Goal: Information Seeking & Learning: Find specific fact

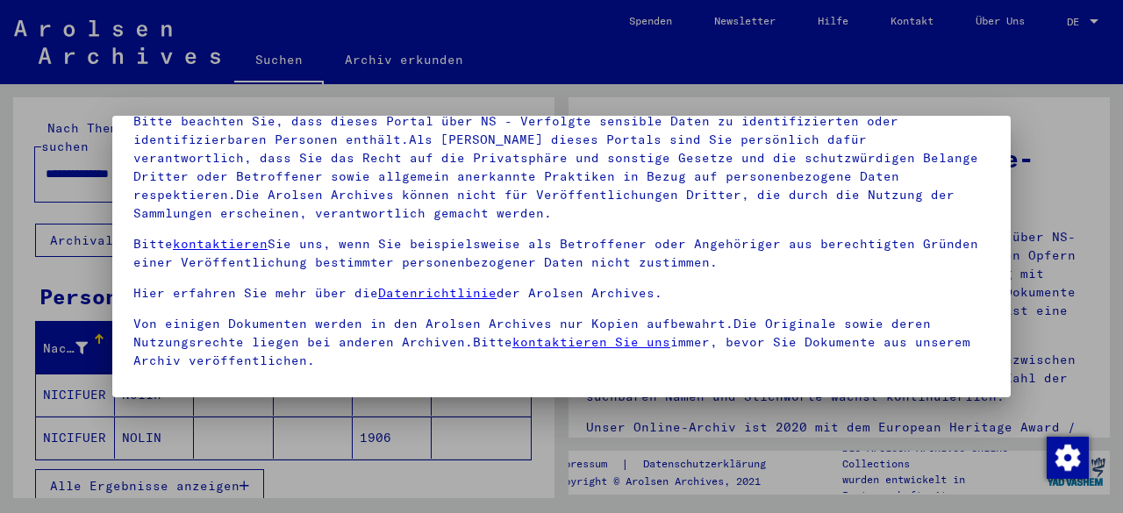
scroll to position [125, 0]
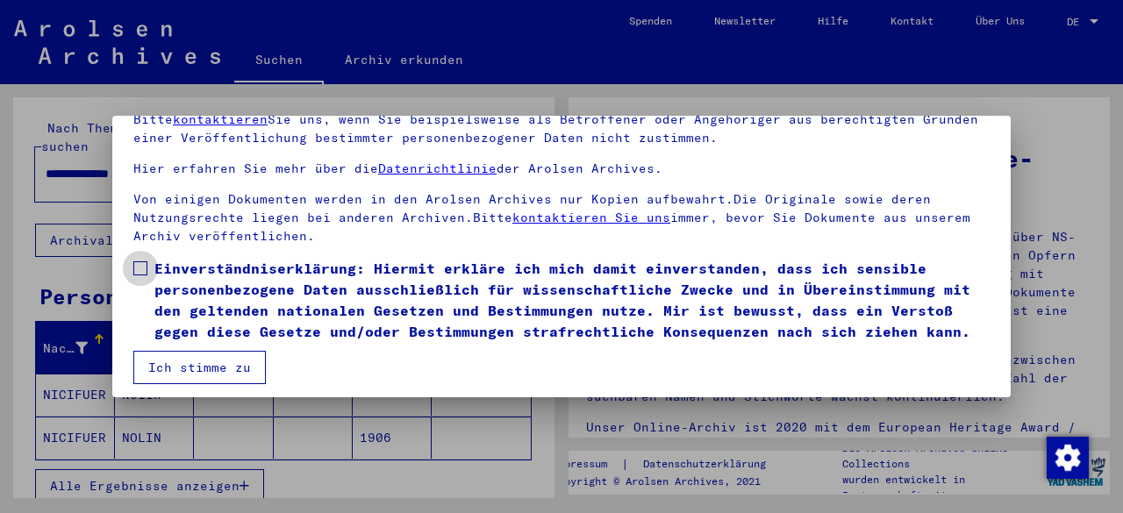
click at [142, 264] on span at bounding box center [140, 268] width 14 height 14
click at [199, 383] on button "Ich stimme zu" at bounding box center [199, 367] width 132 height 33
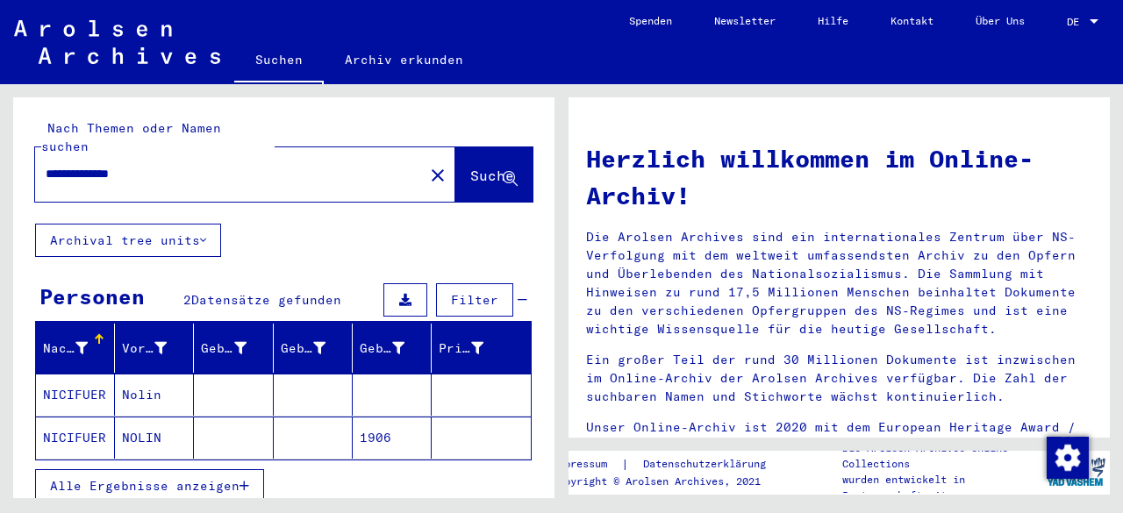
click at [77, 420] on mat-cell "NICIFUER" at bounding box center [75, 438] width 79 height 42
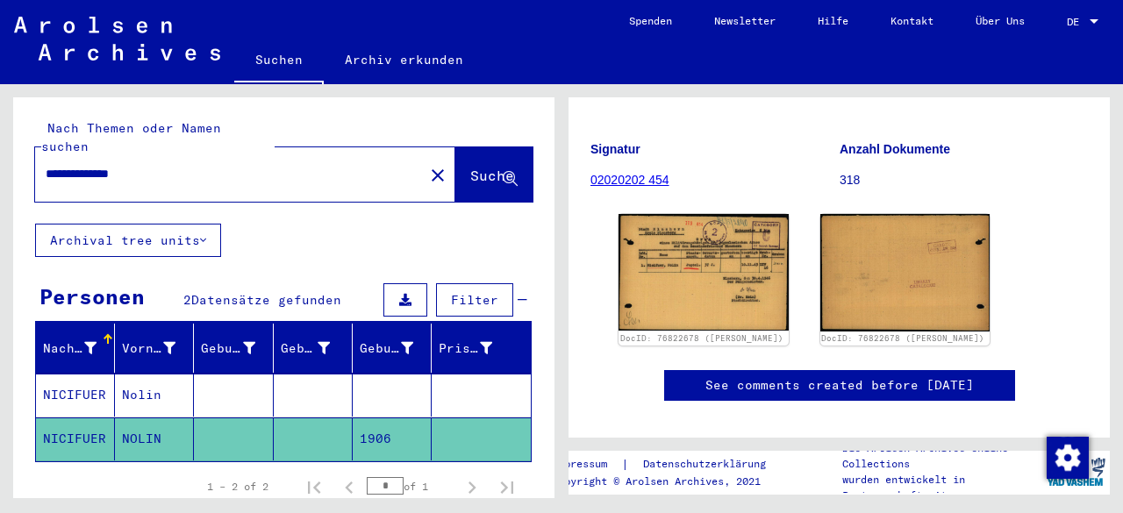
scroll to position [234, 0]
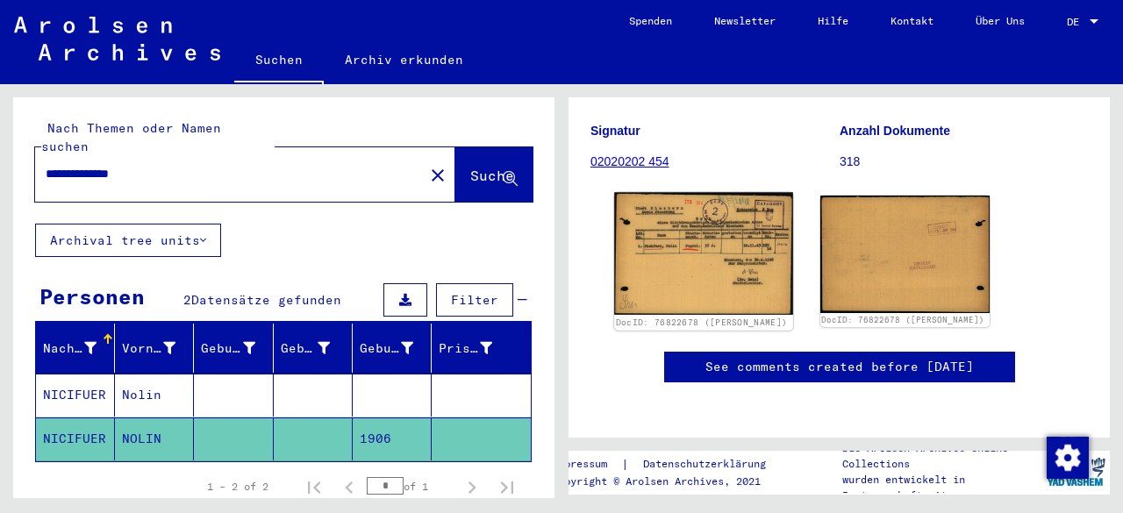
click at [667, 258] on img at bounding box center [703, 253] width 178 height 122
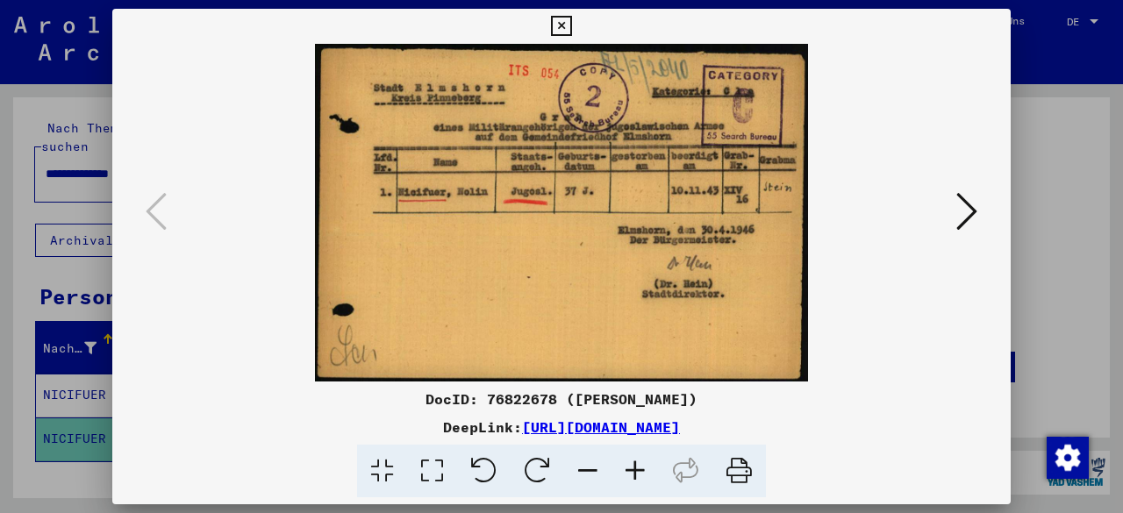
click at [511, 401] on div "DocID: 76822678 ([PERSON_NAME])" at bounding box center [561, 399] width 898 height 21
copy div "76822678"
click at [567, 35] on icon at bounding box center [561, 26] width 20 height 21
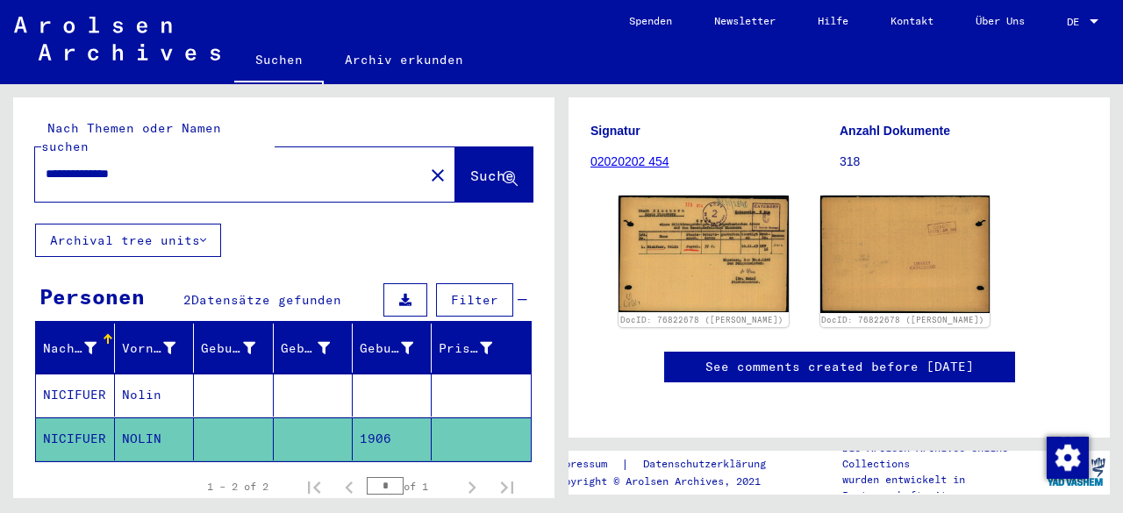
click at [62, 380] on mat-cell "NICIFUER" at bounding box center [75, 395] width 79 height 43
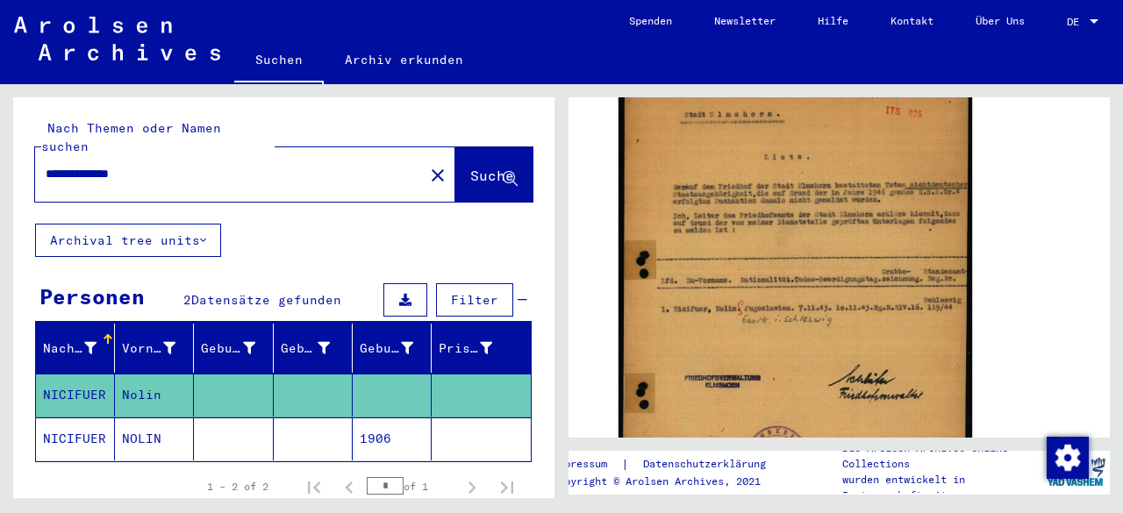
scroll to position [349, 0]
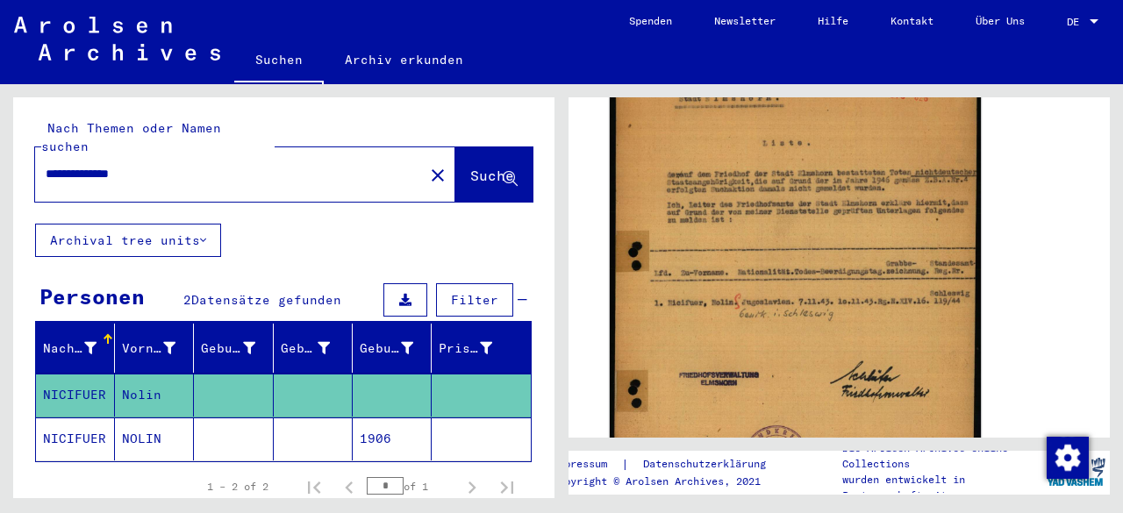
click at [892, 260] on img at bounding box center [795, 280] width 371 height 458
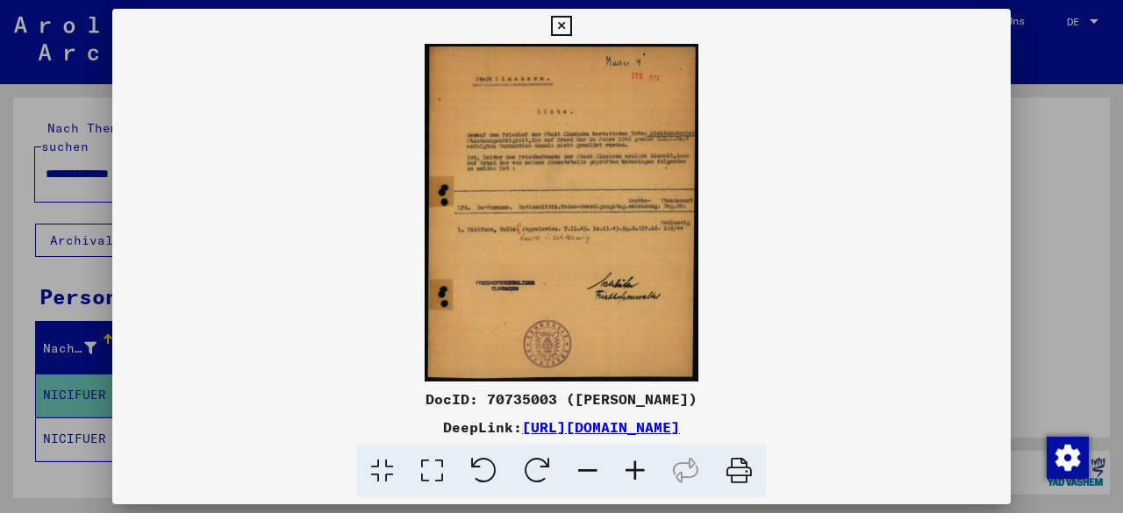
click at [505, 404] on div "DocID: 70735003 ([PERSON_NAME])" at bounding box center [561, 399] width 898 height 21
copy div "70735003"
click at [557, 22] on icon at bounding box center [561, 26] width 20 height 21
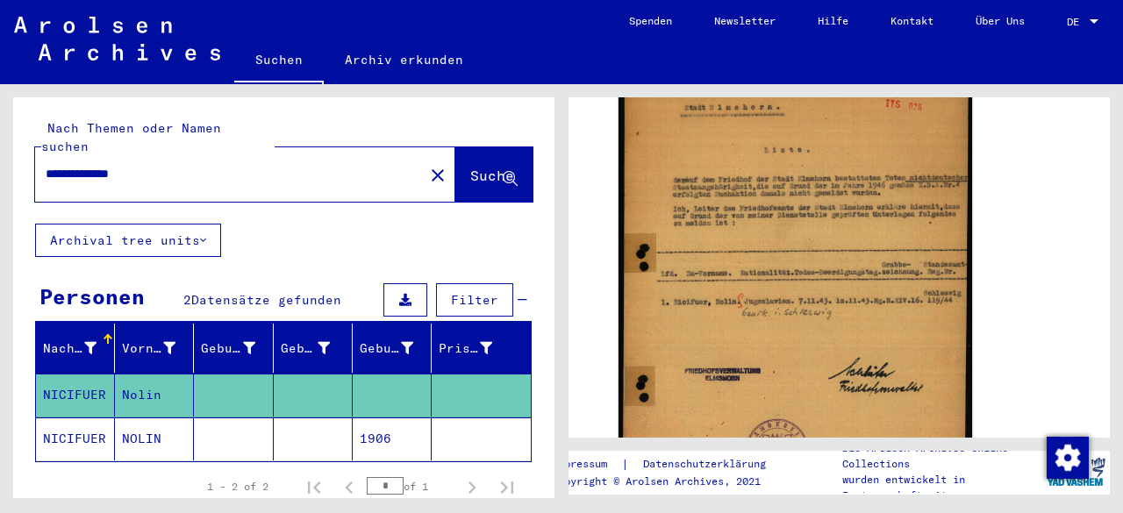
click at [116, 165] on input "**********" at bounding box center [229, 174] width 367 height 18
type input "*****"
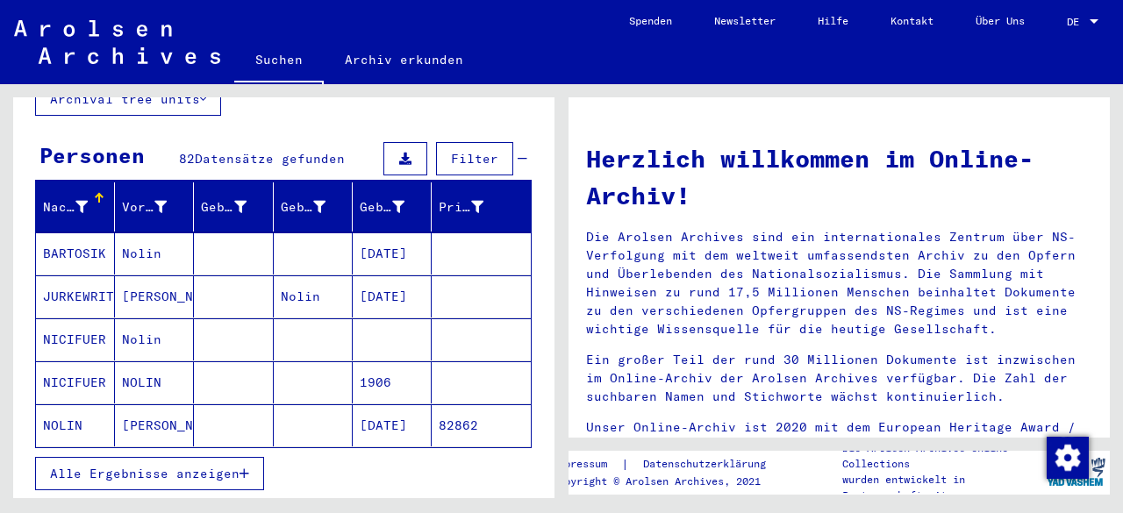
scroll to position [204, 0]
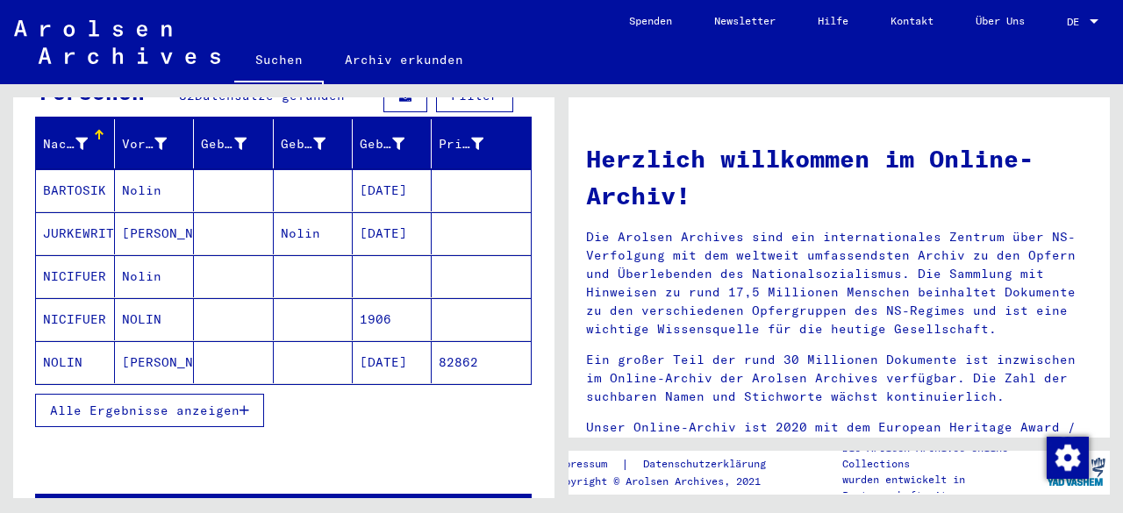
click at [240, 404] on icon "button" at bounding box center [244, 410] width 10 height 12
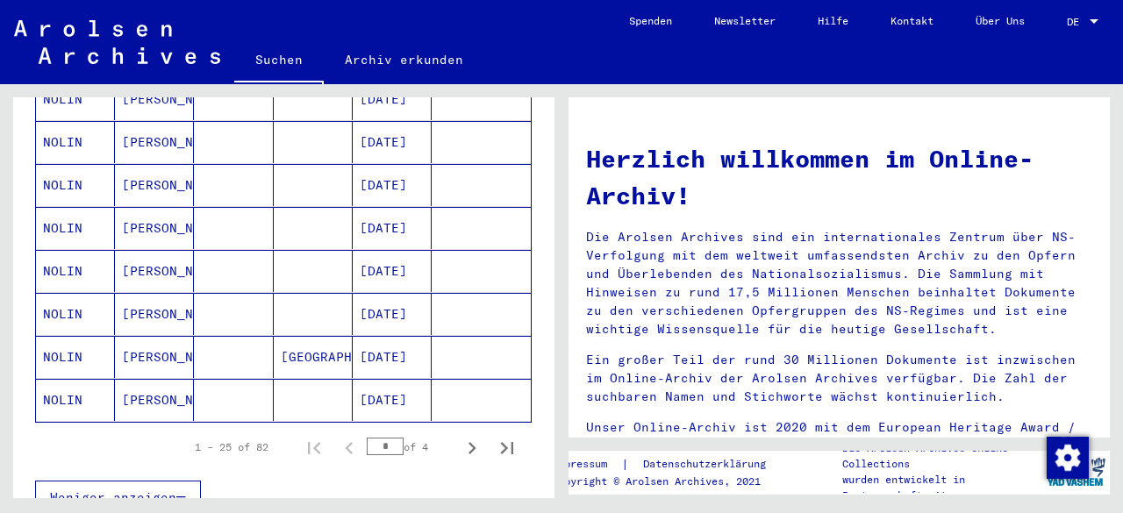
scroll to position [1065, 0]
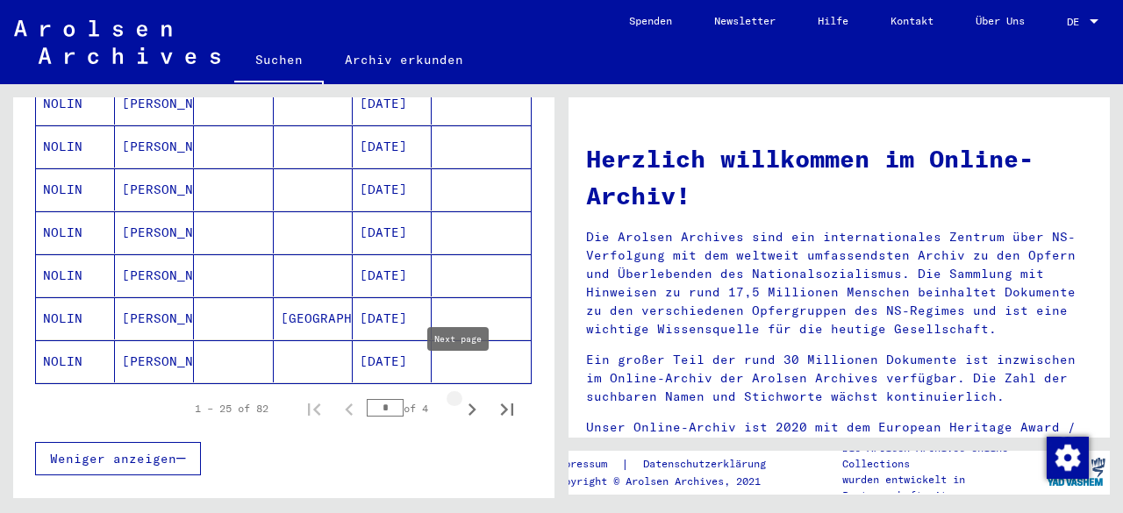
click at [460, 397] on icon "Next page" at bounding box center [472, 409] width 25 height 25
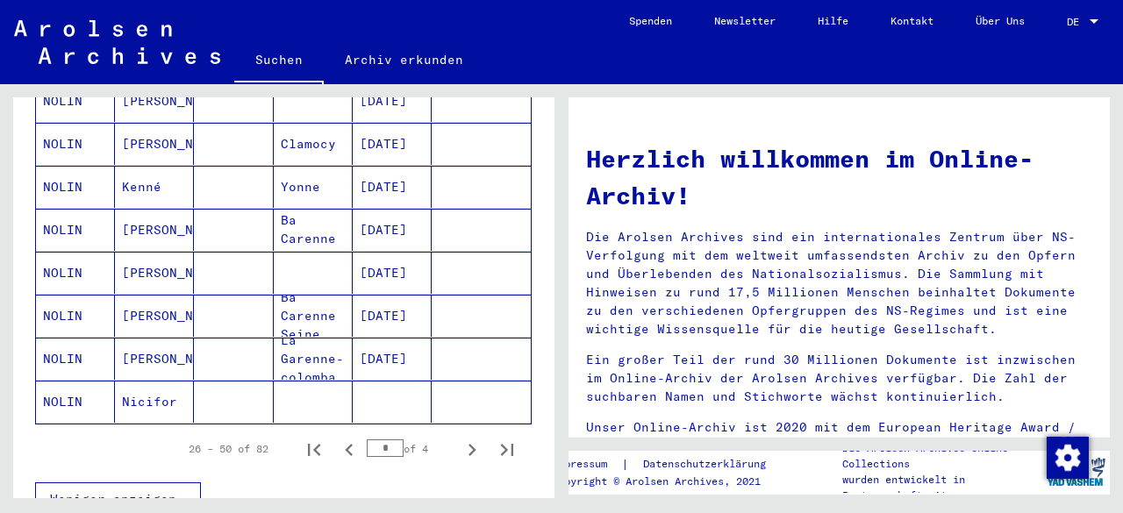
scroll to position [1048, 0]
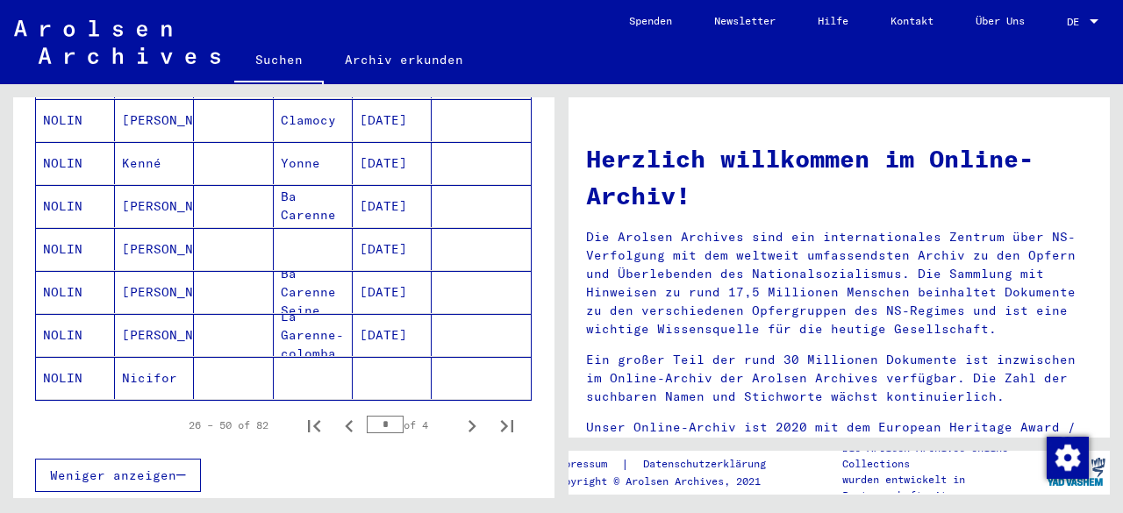
click at [75, 358] on mat-cell "NOLIN" at bounding box center [75, 378] width 79 height 42
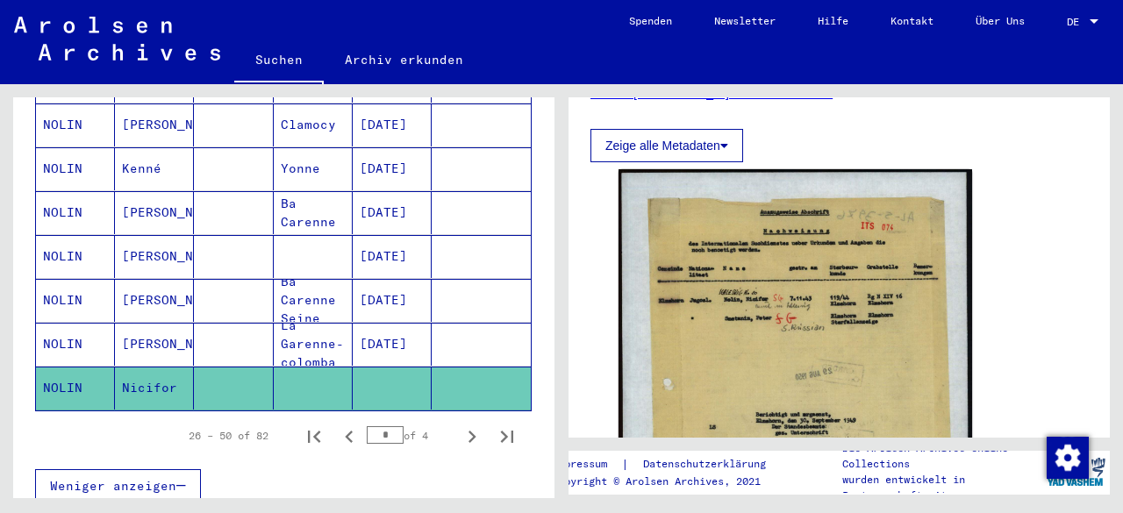
scroll to position [318, 0]
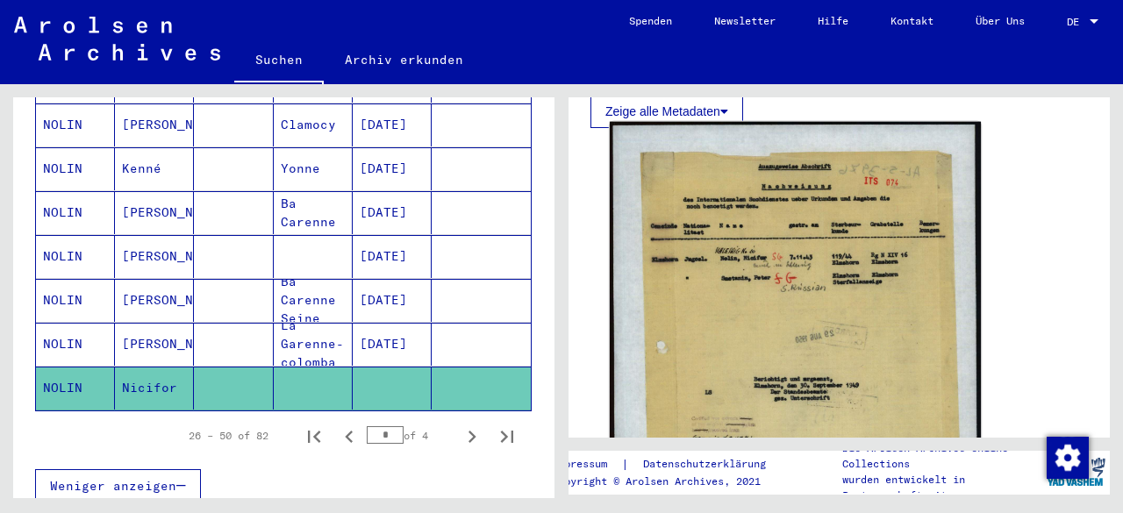
click at [765, 271] on img at bounding box center [795, 398] width 371 height 552
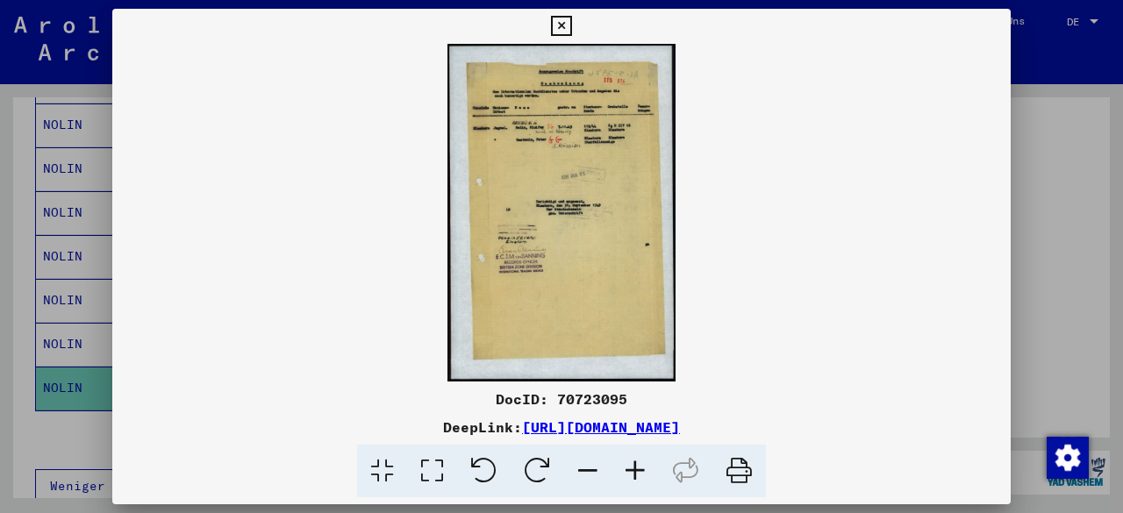
click at [629, 474] on icon at bounding box center [634, 471] width 47 height 53
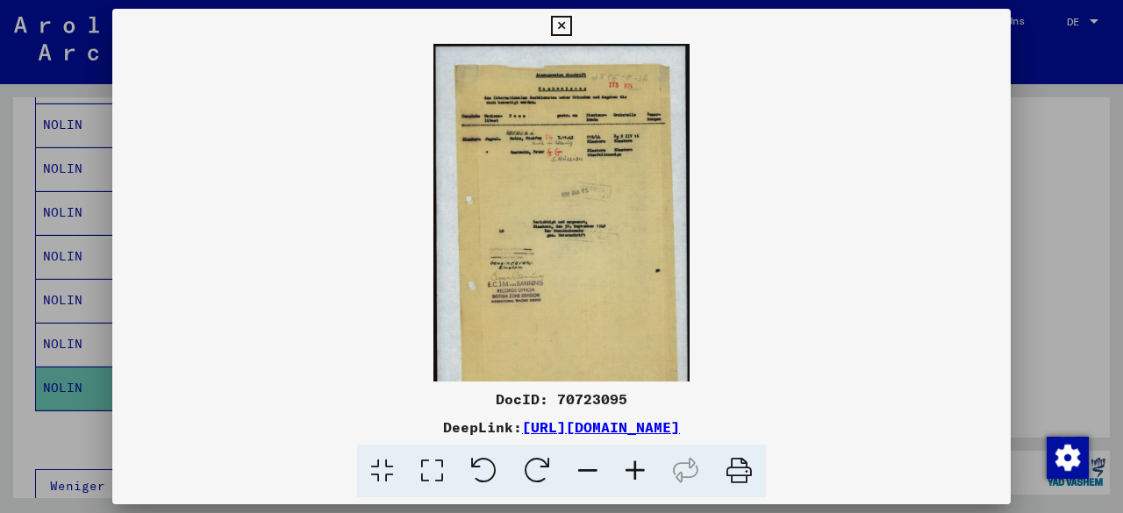
click at [629, 474] on icon at bounding box center [634, 471] width 47 height 53
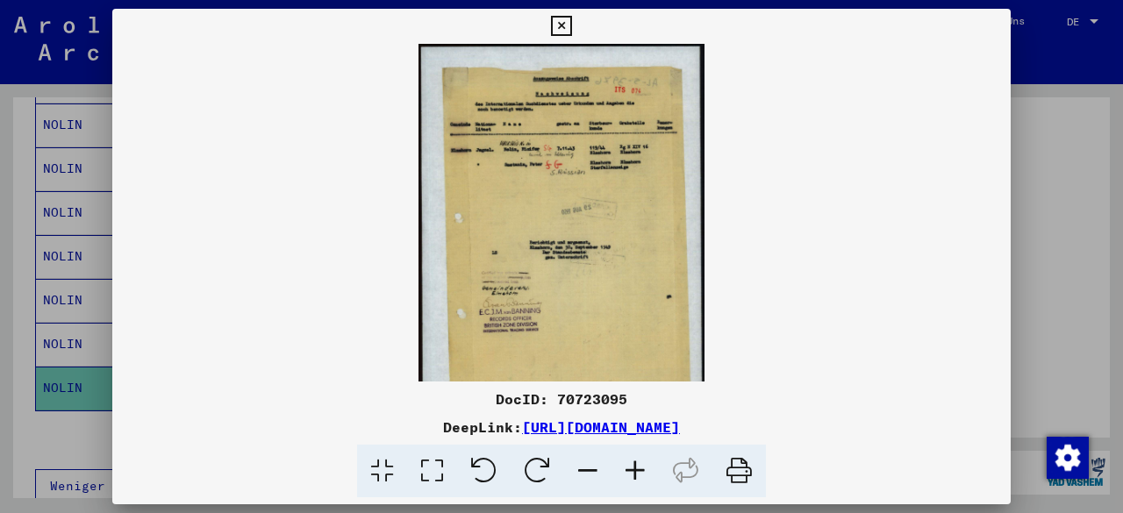
click at [629, 474] on icon at bounding box center [634, 471] width 47 height 53
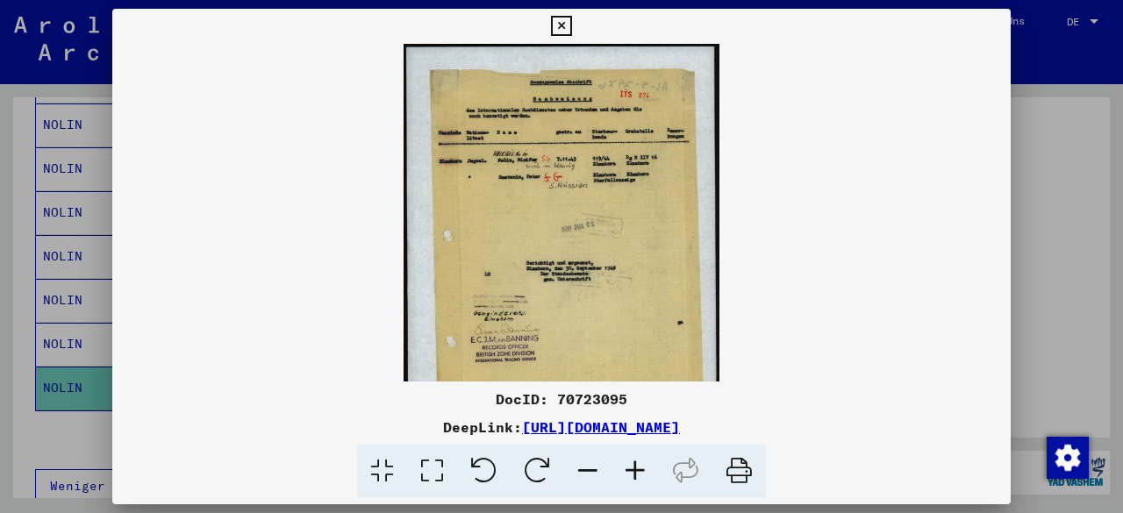
click at [629, 474] on icon at bounding box center [634, 471] width 47 height 53
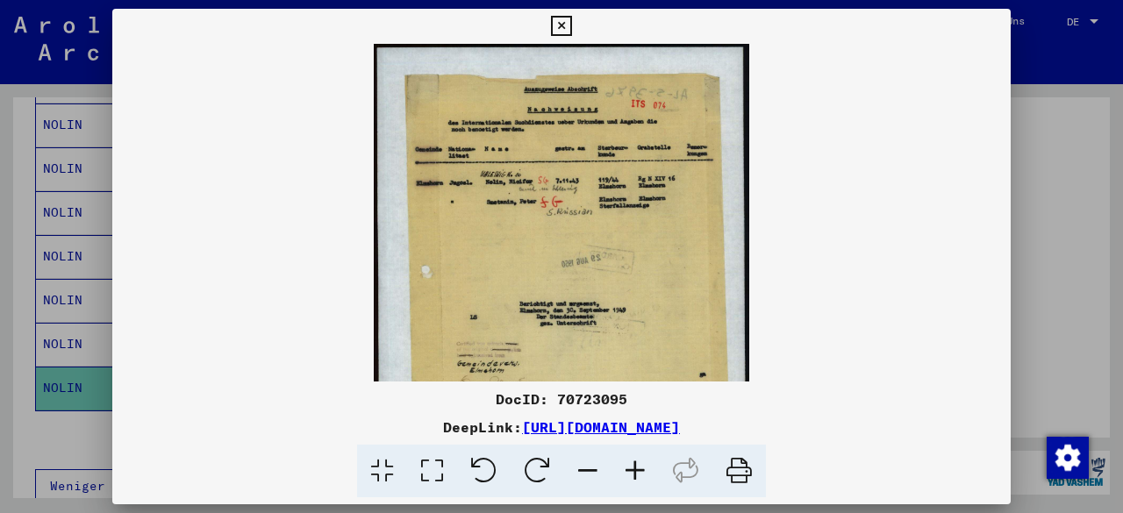
click at [629, 474] on icon at bounding box center [634, 471] width 47 height 53
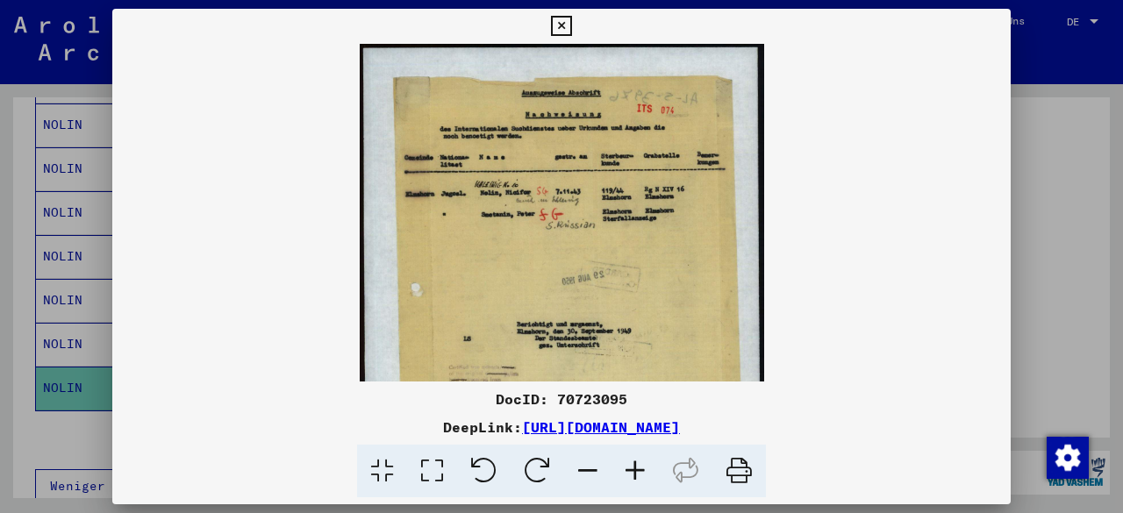
click at [629, 474] on icon at bounding box center [634, 471] width 47 height 53
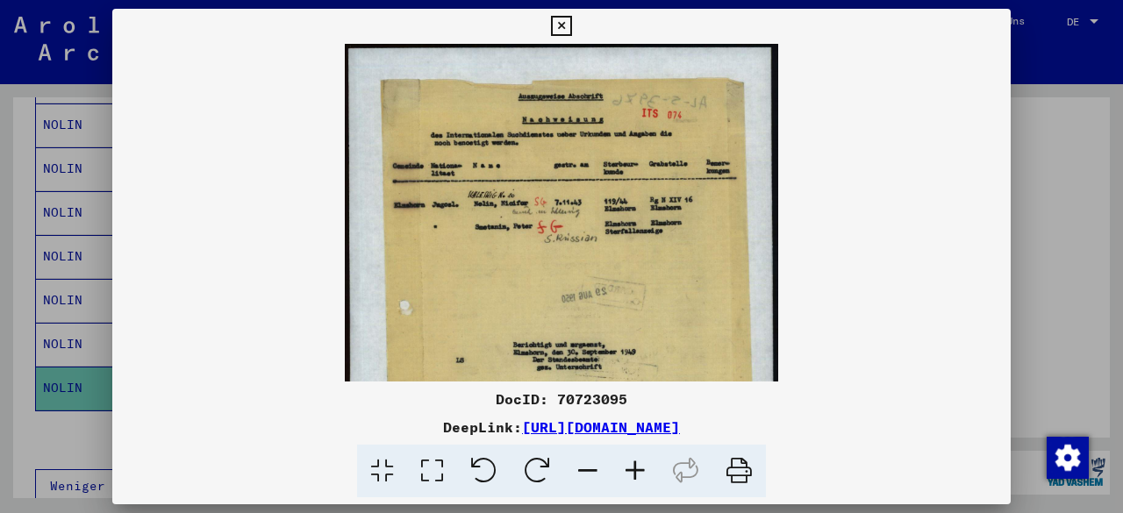
click at [629, 474] on icon at bounding box center [634, 471] width 47 height 53
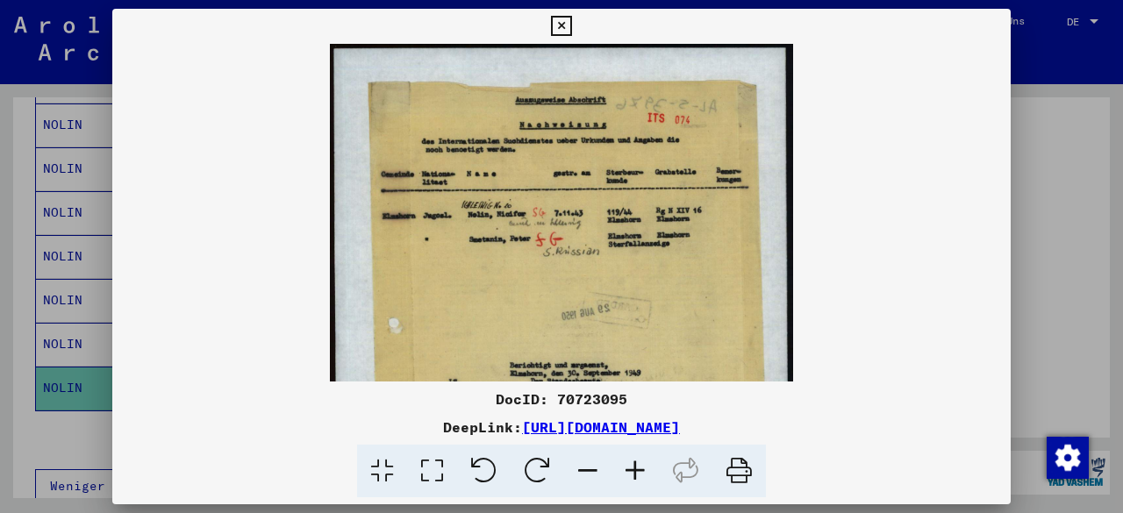
click at [629, 474] on icon at bounding box center [634, 471] width 47 height 53
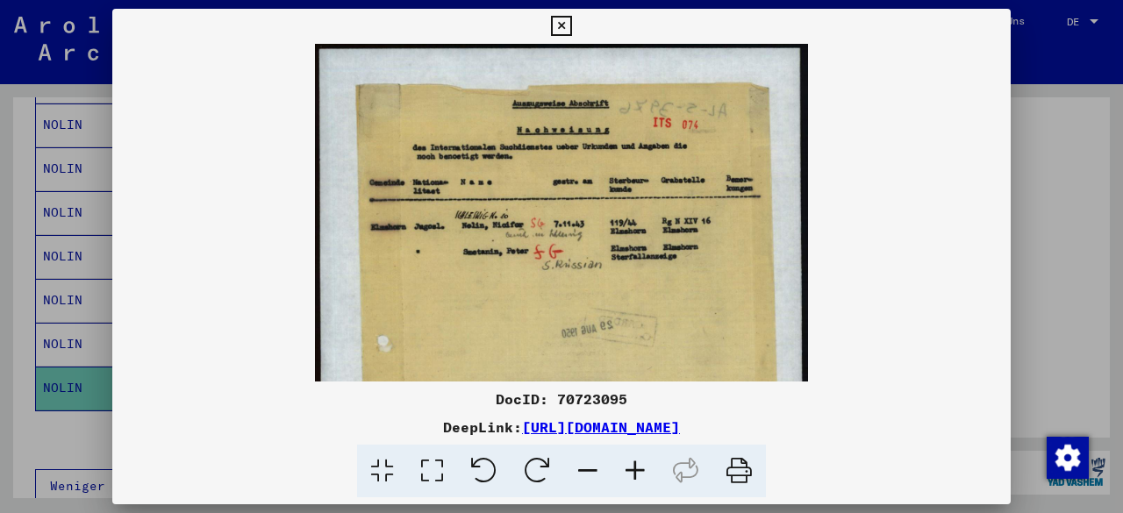
click at [629, 474] on icon at bounding box center [634, 471] width 47 height 53
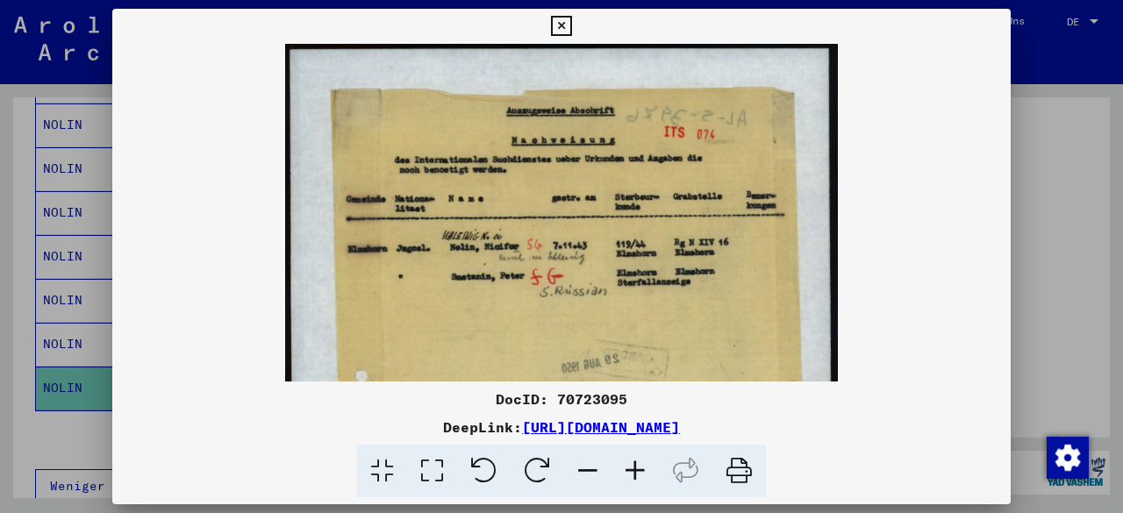
click at [629, 474] on icon at bounding box center [634, 471] width 47 height 53
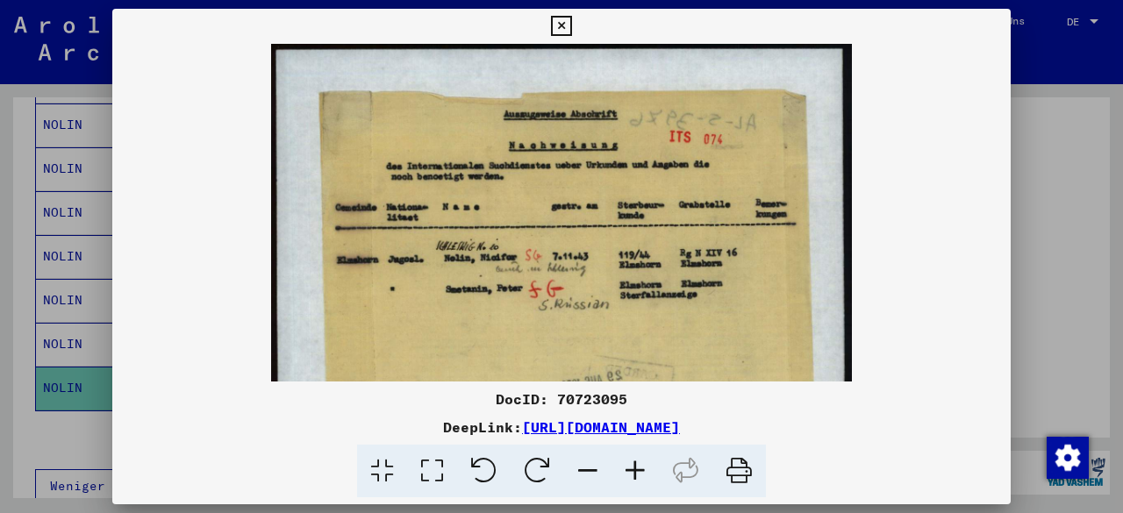
click at [629, 474] on icon at bounding box center [634, 471] width 47 height 53
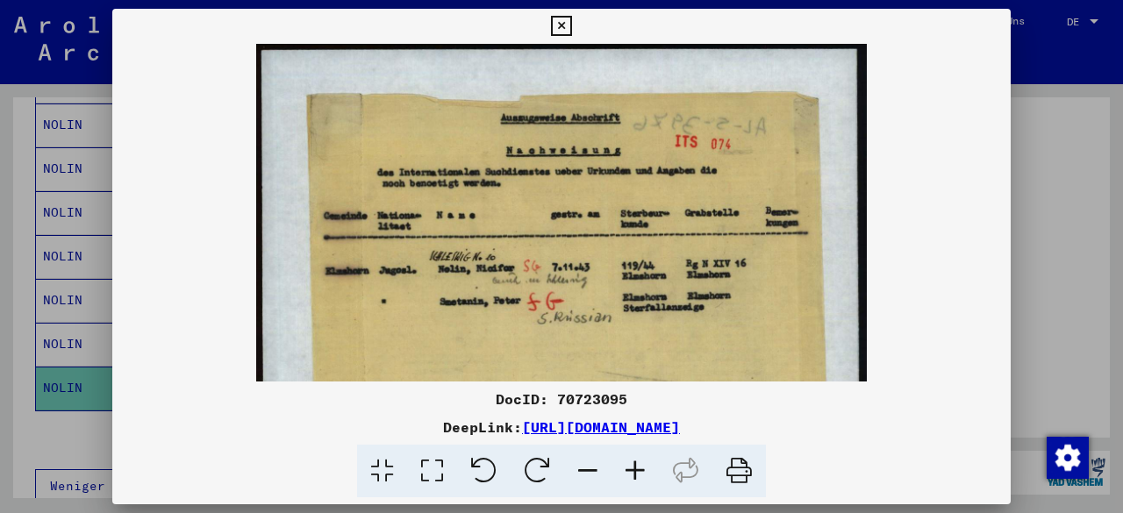
click at [629, 474] on icon at bounding box center [634, 471] width 47 height 53
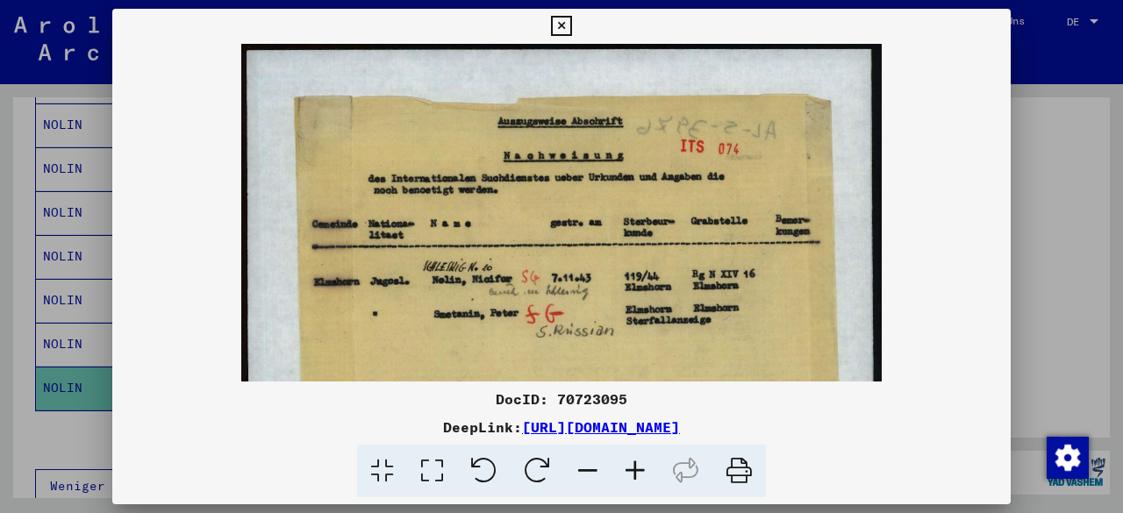
click at [558, 25] on icon at bounding box center [561, 26] width 20 height 21
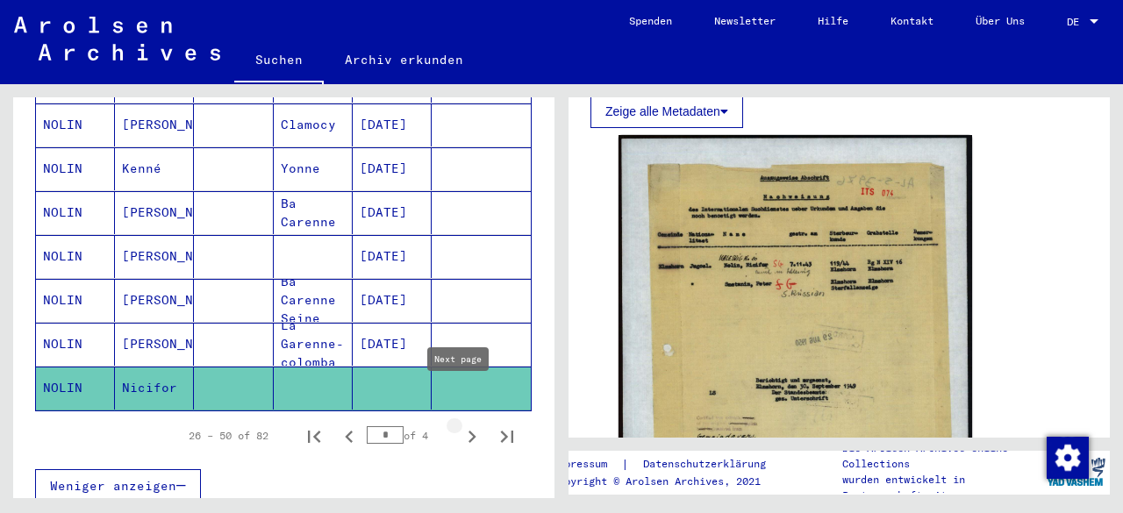
click at [460, 424] on icon "Next page" at bounding box center [472, 436] width 25 height 25
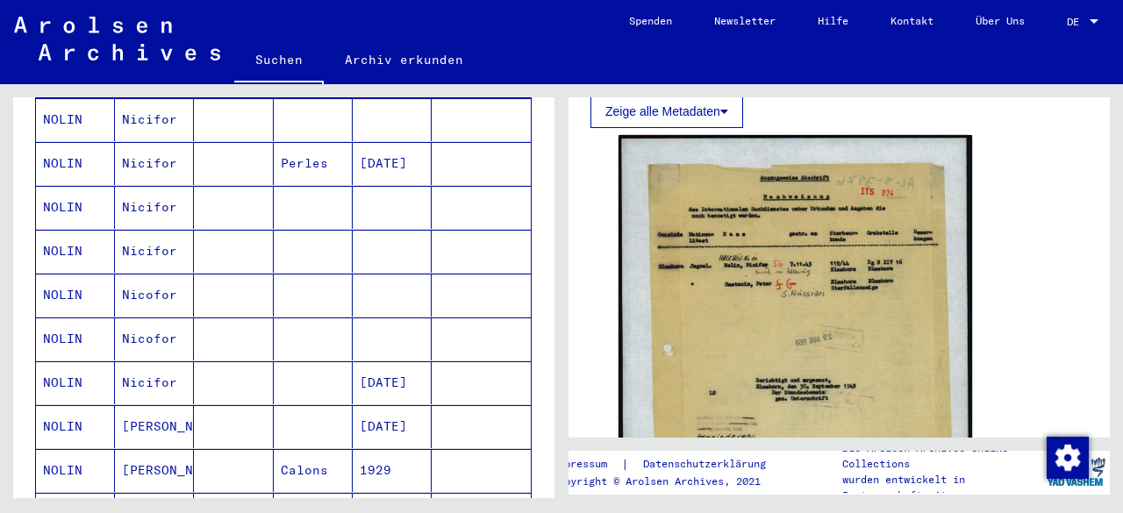
scroll to position [160, 0]
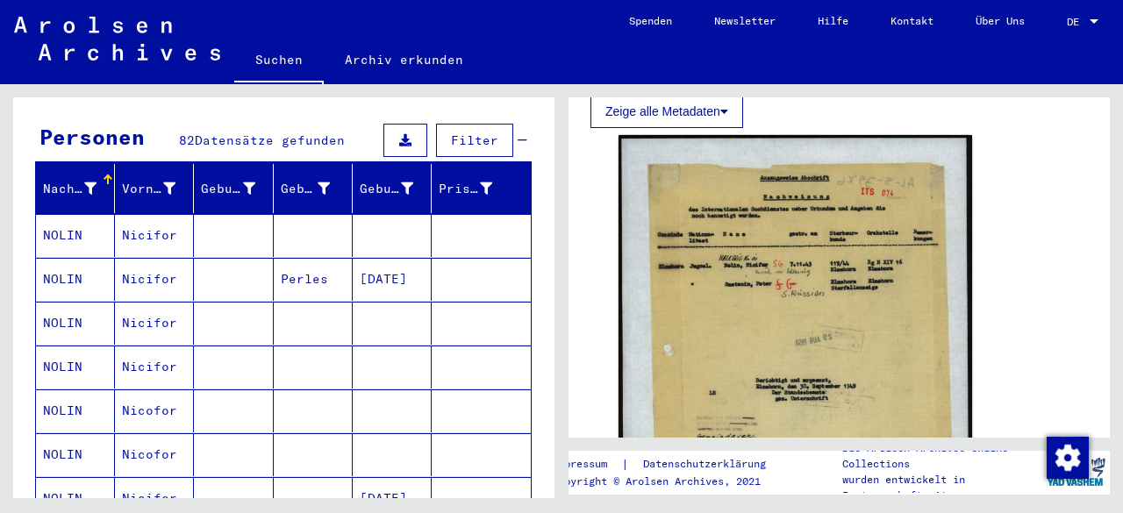
click at [62, 214] on mat-cell "NOLIN" at bounding box center [75, 235] width 79 height 43
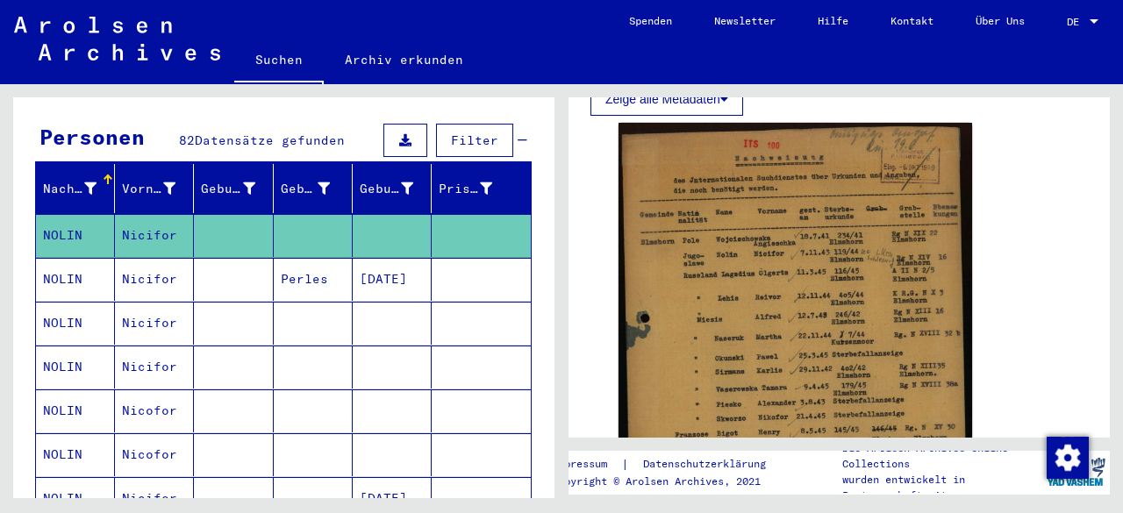
scroll to position [339, 0]
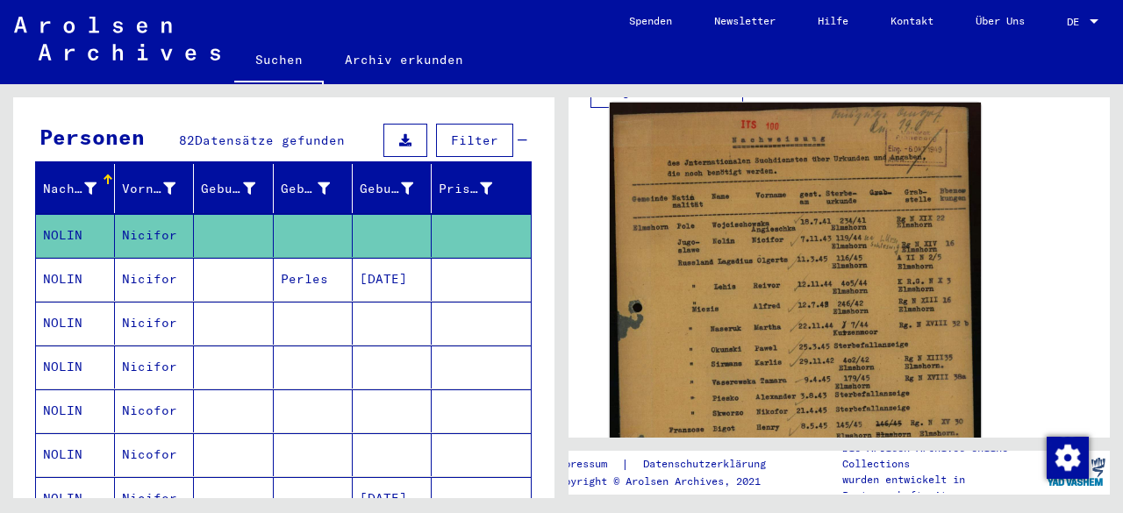
click at [776, 243] on img at bounding box center [795, 356] width 371 height 506
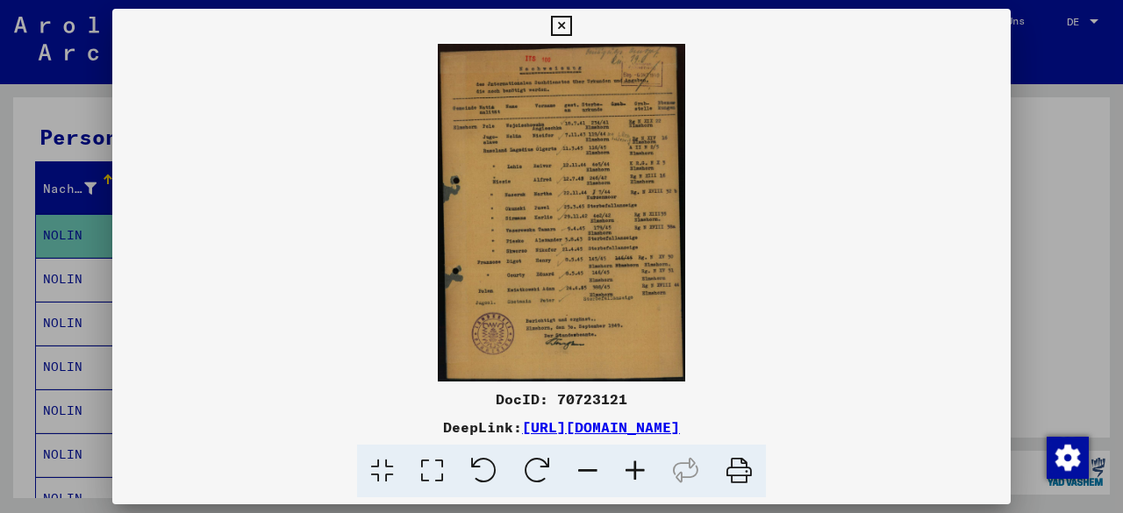
click at [630, 482] on icon at bounding box center [634, 471] width 47 height 53
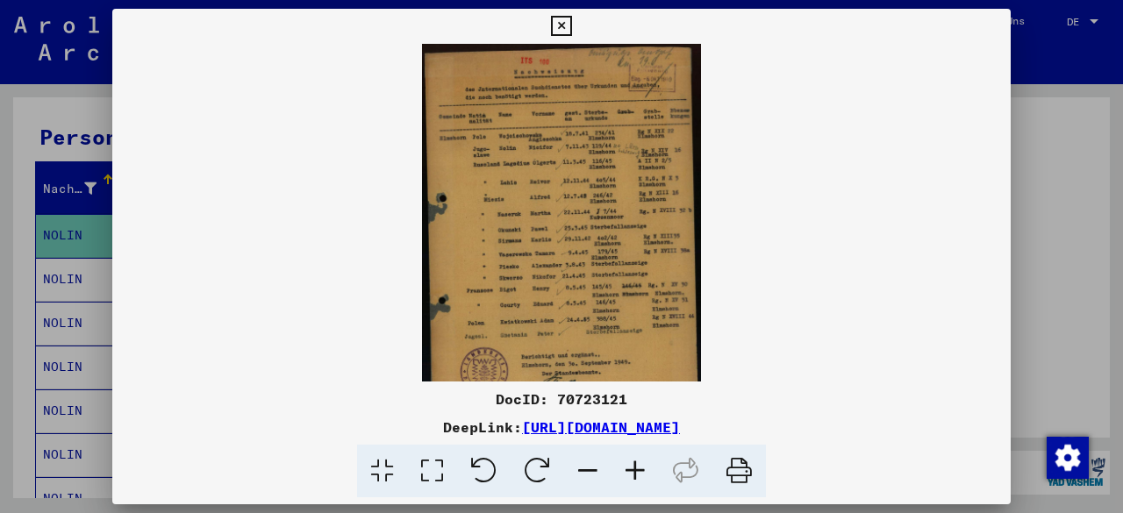
click at [630, 482] on icon at bounding box center [634, 471] width 47 height 53
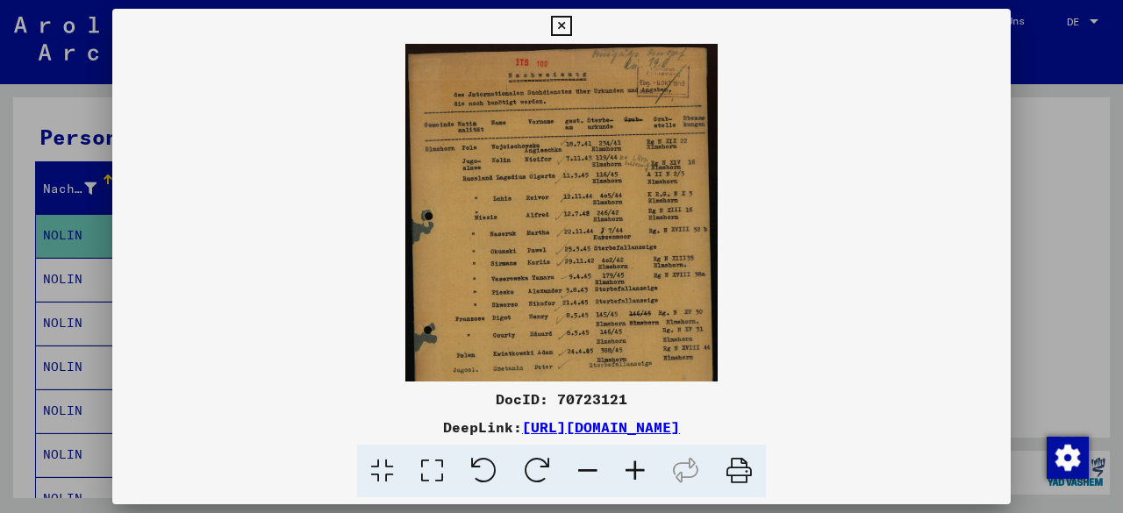
click at [630, 482] on icon at bounding box center [634, 471] width 47 height 53
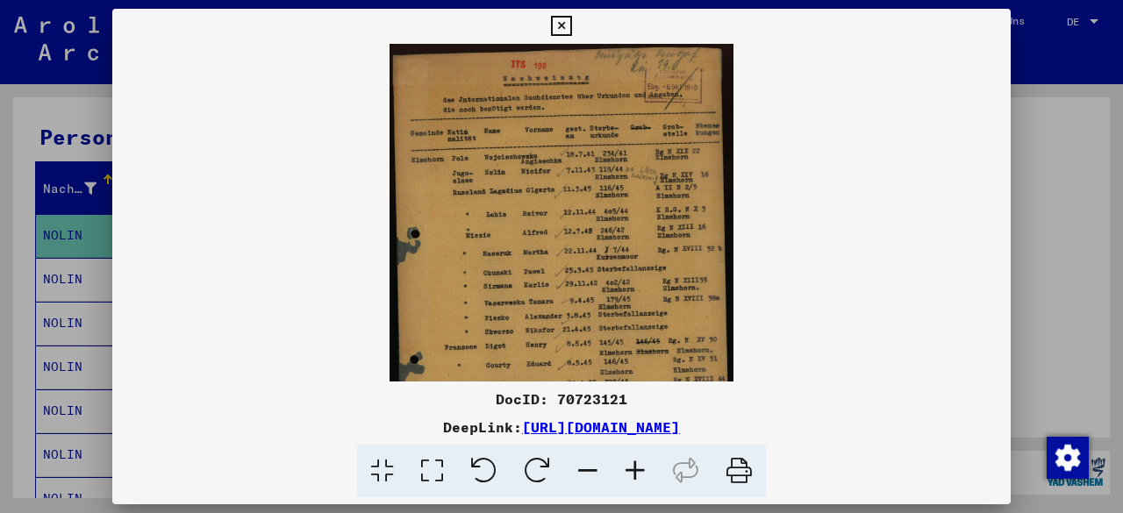
click at [630, 482] on icon at bounding box center [634, 471] width 47 height 53
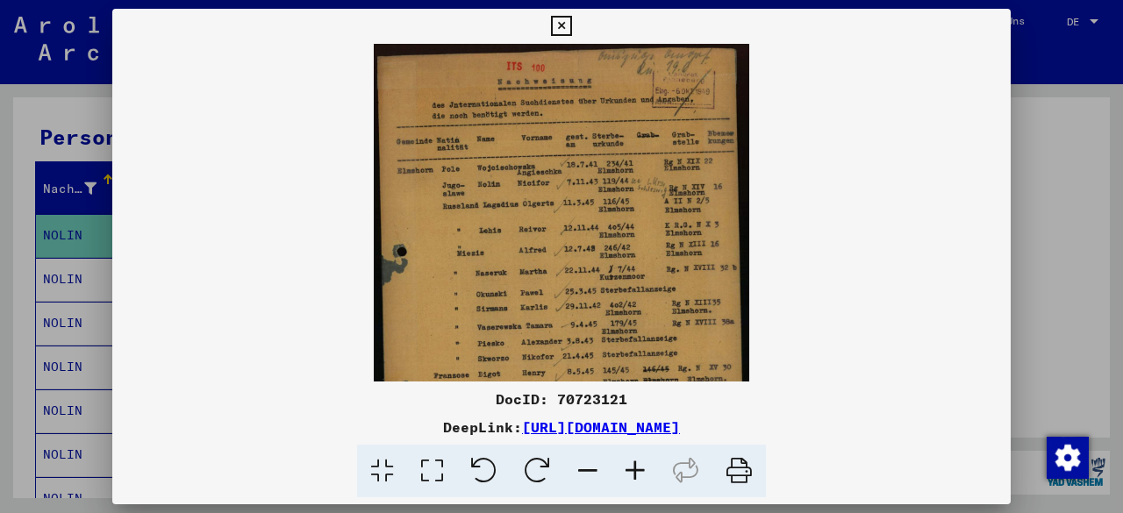
click at [630, 482] on icon at bounding box center [634, 471] width 47 height 53
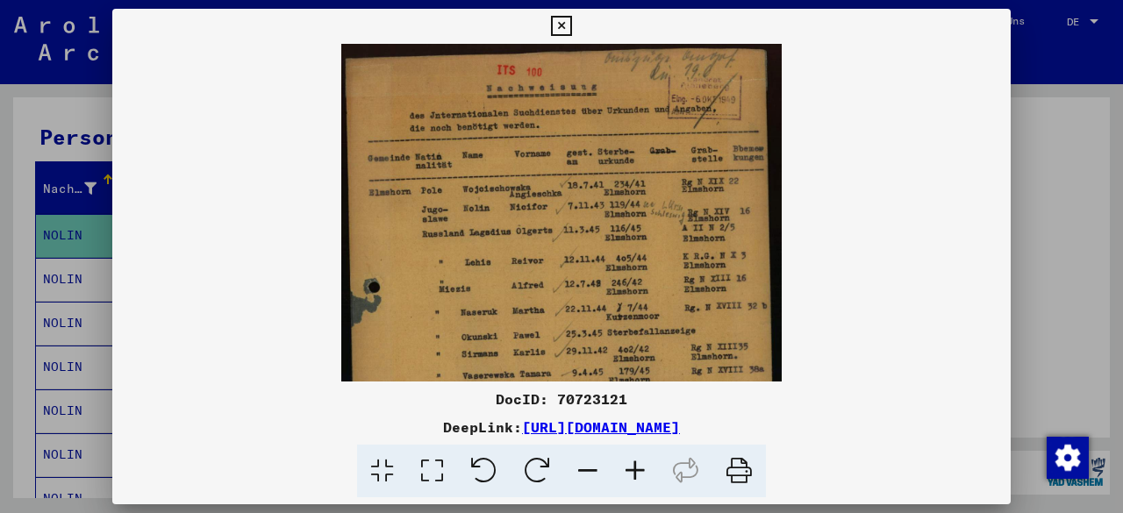
click at [630, 482] on icon at bounding box center [634, 471] width 47 height 53
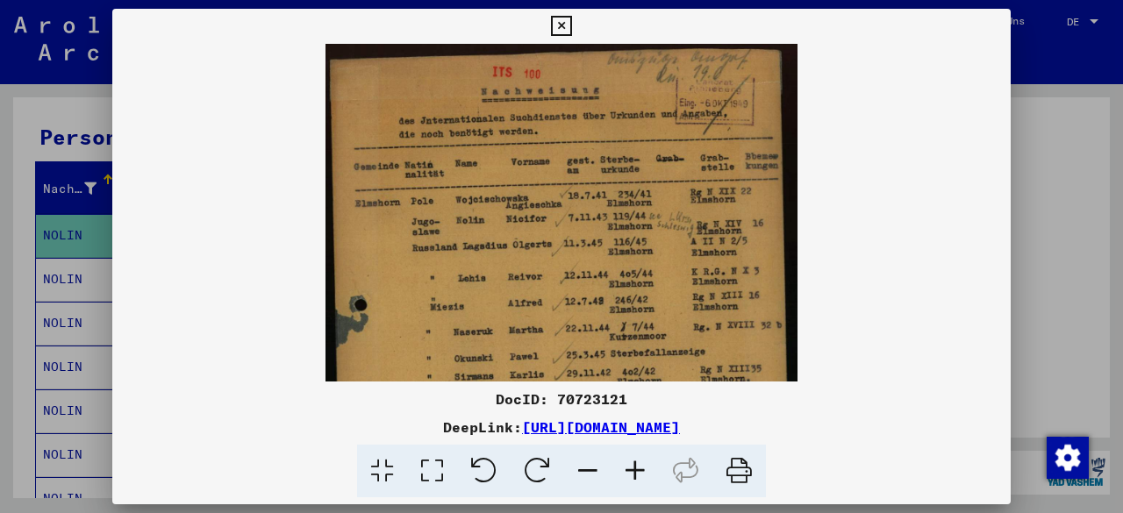
click at [630, 482] on icon at bounding box center [634, 471] width 47 height 53
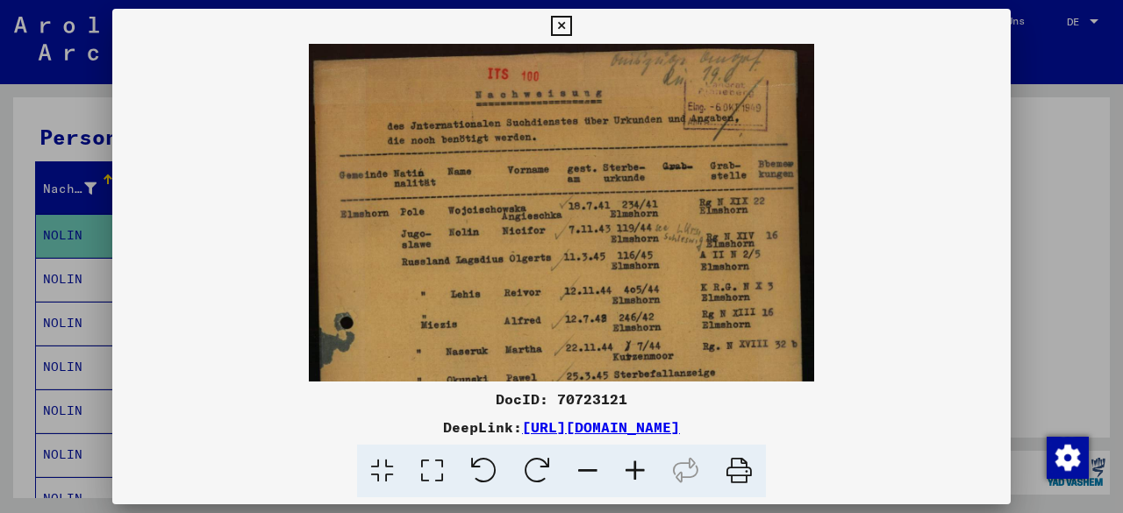
click at [630, 482] on icon at bounding box center [634, 471] width 47 height 53
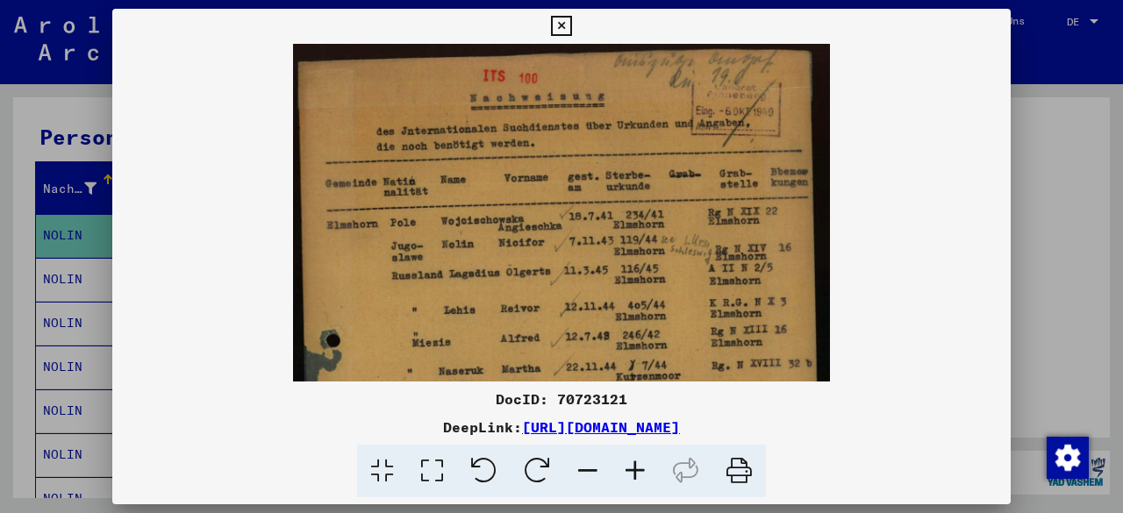
click at [630, 482] on icon at bounding box center [634, 471] width 47 height 53
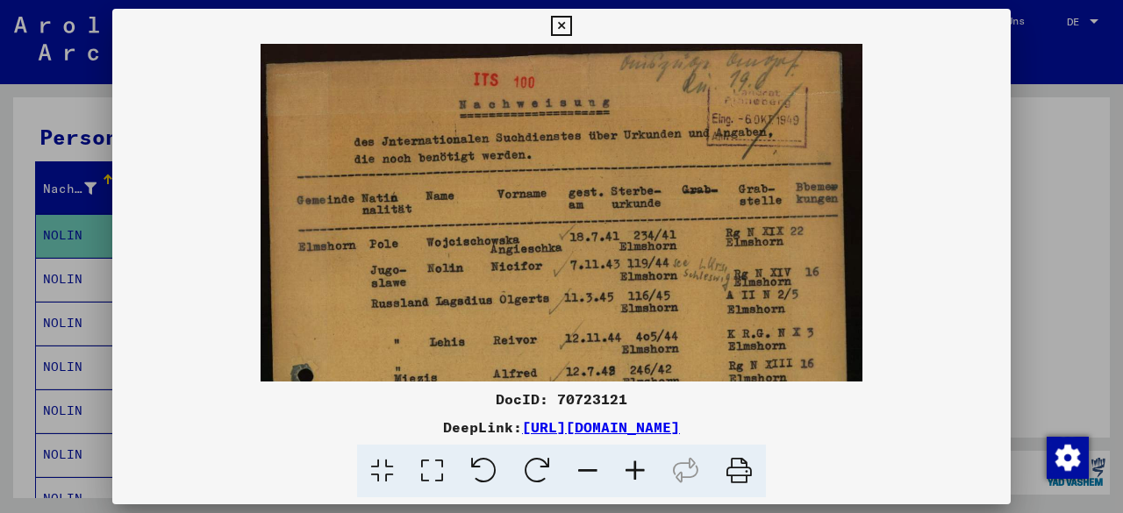
click at [630, 482] on icon at bounding box center [634, 471] width 47 height 53
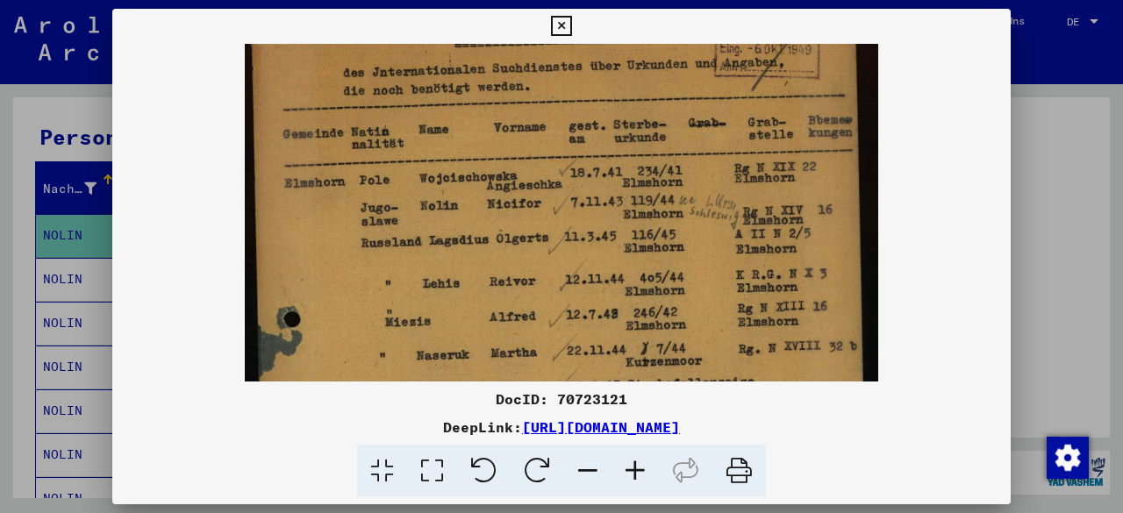
drag, startPoint x: 605, startPoint y: 301, endPoint x: 615, endPoint y: 227, distance: 74.3
click at [615, 227] on img at bounding box center [561, 401] width 633 height 864
drag, startPoint x: 613, startPoint y: 283, endPoint x: 624, endPoint y: 195, distance: 89.3
click at [624, 195] on img at bounding box center [561, 401] width 633 height 864
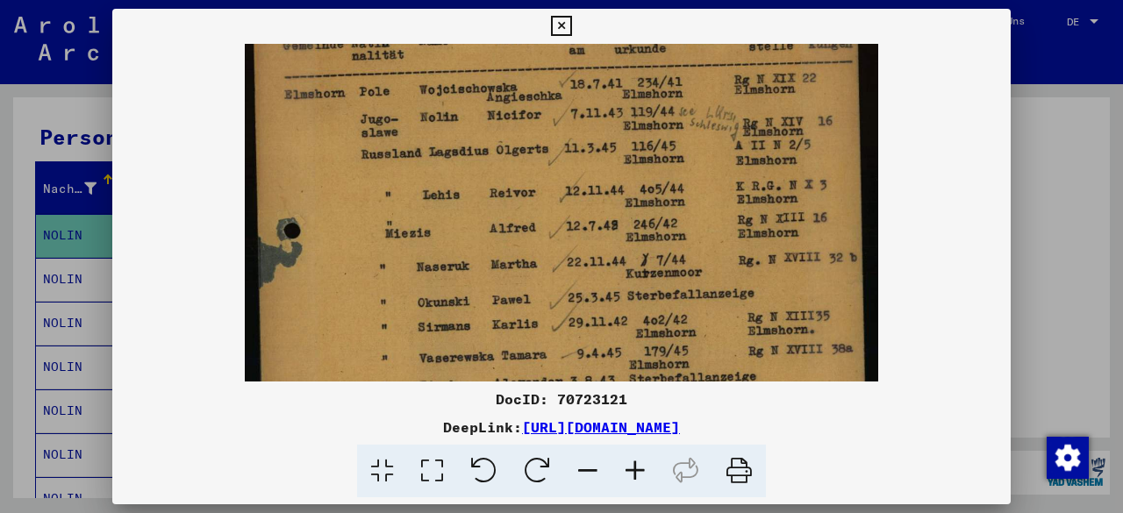
drag, startPoint x: 613, startPoint y: 276, endPoint x: 621, endPoint y: 168, distance: 108.2
click at [621, 168] on img at bounding box center [561, 313] width 633 height 864
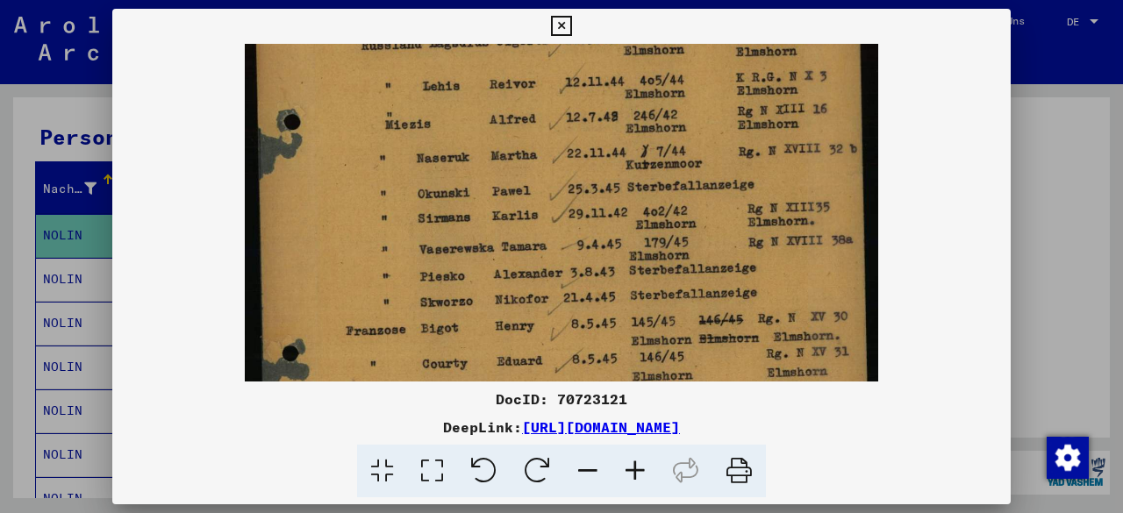
drag, startPoint x: 606, startPoint y: 222, endPoint x: 600, endPoint y: 115, distance: 107.2
click at [600, 115] on img at bounding box center [561, 204] width 633 height 864
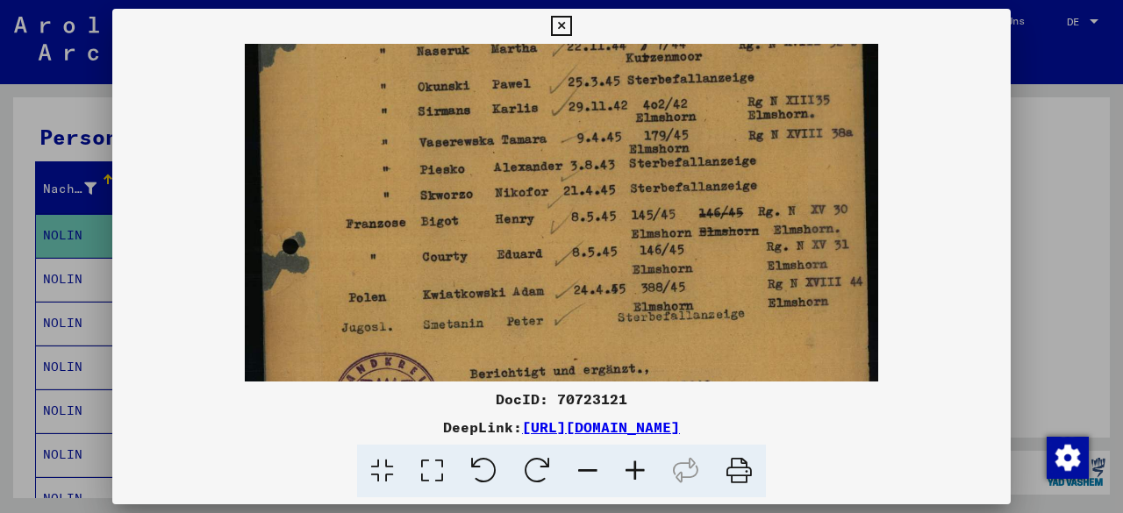
click at [563, 31] on icon at bounding box center [561, 26] width 20 height 21
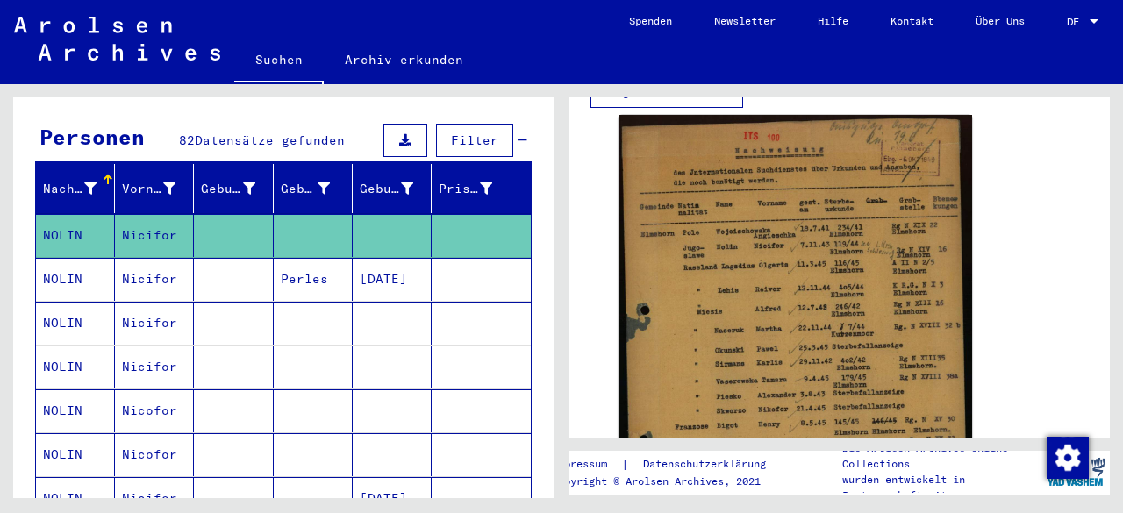
click at [71, 258] on mat-cell "NOLIN" at bounding box center [75, 279] width 79 height 43
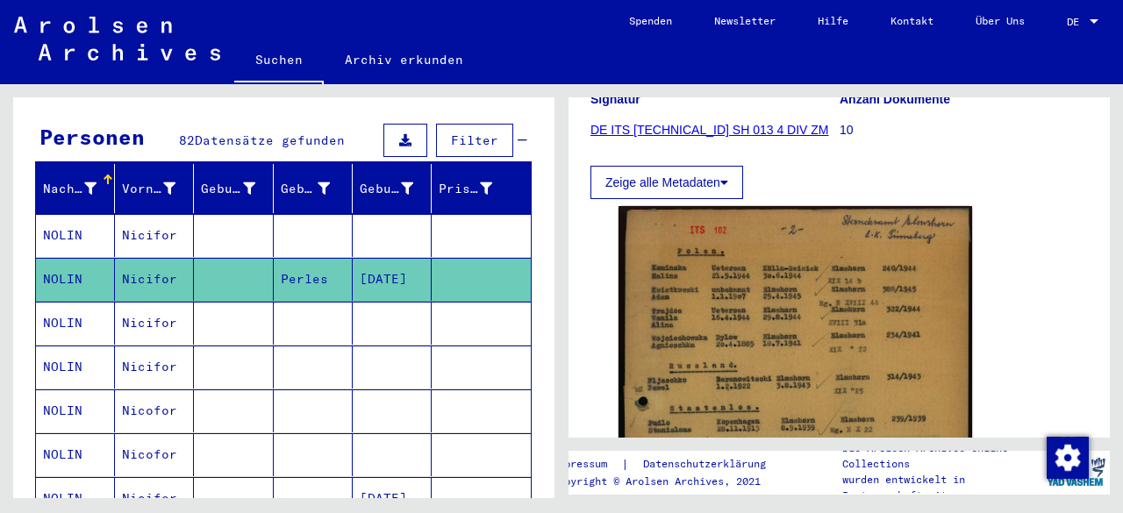
scroll to position [413, 0]
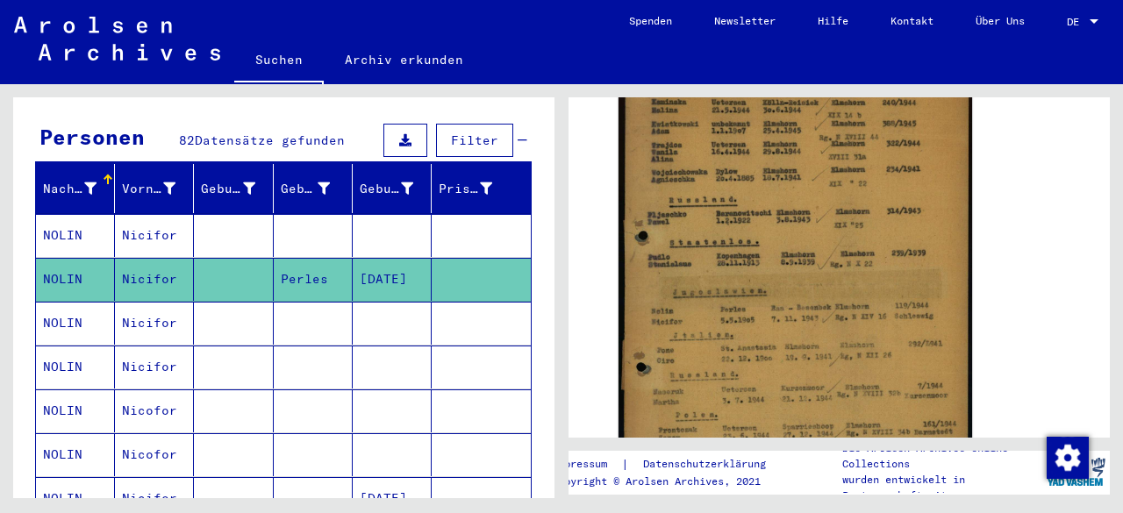
click at [72, 303] on mat-cell "NOLIN" at bounding box center [75, 323] width 79 height 43
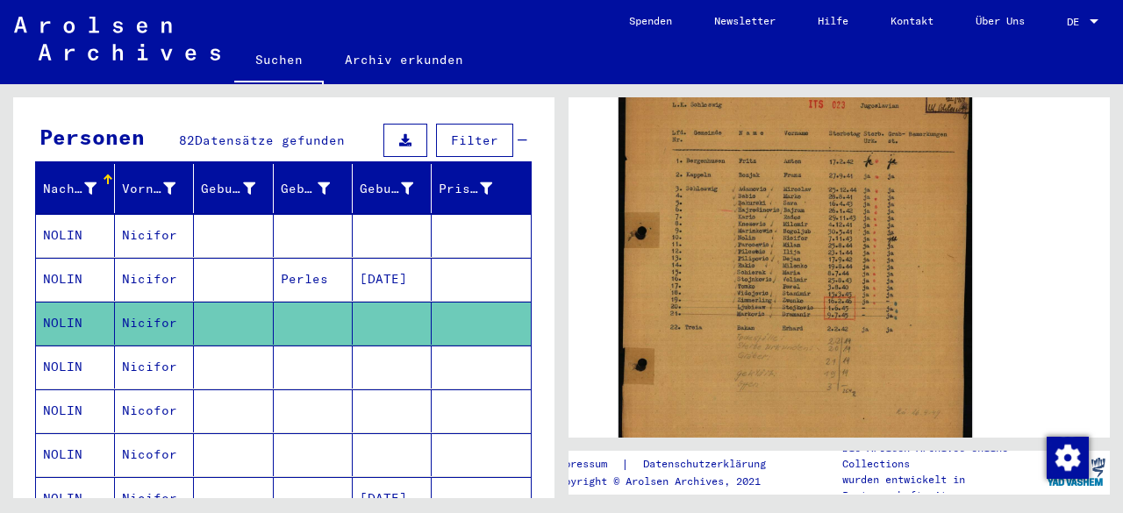
scroll to position [379, 0]
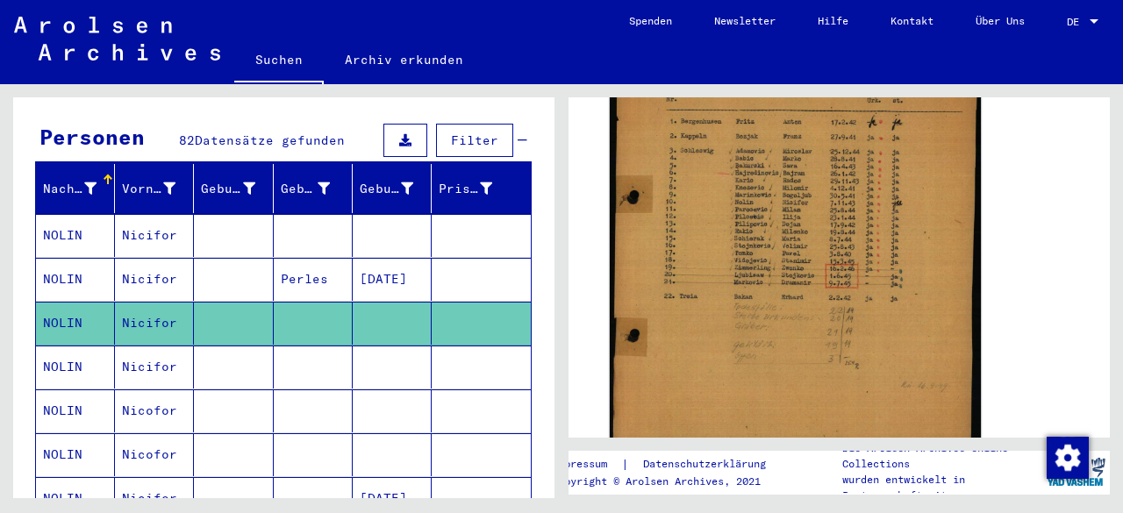
click at [770, 226] on img at bounding box center [795, 243] width 371 height 443
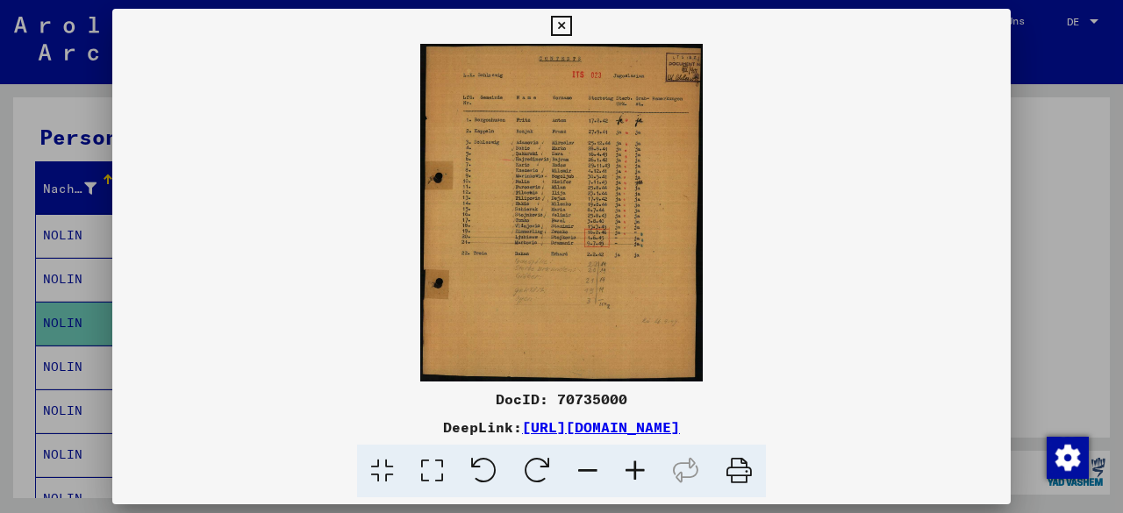
click at [631, 471] on icon at bounding box center [634, 471] width 47 height 53
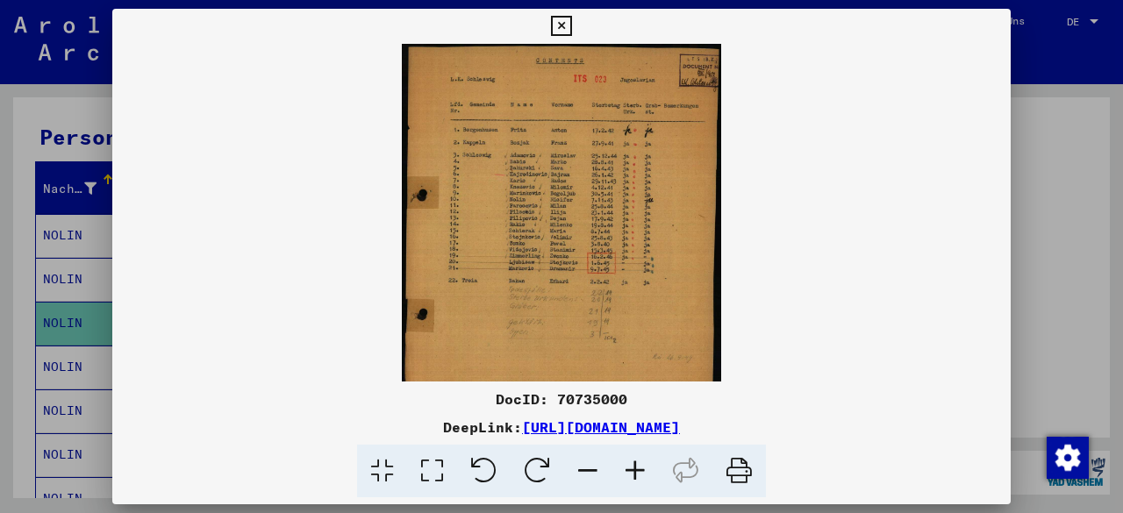
click at [631, 471] on icon at bounding box center [634, 471] width 47 height 53
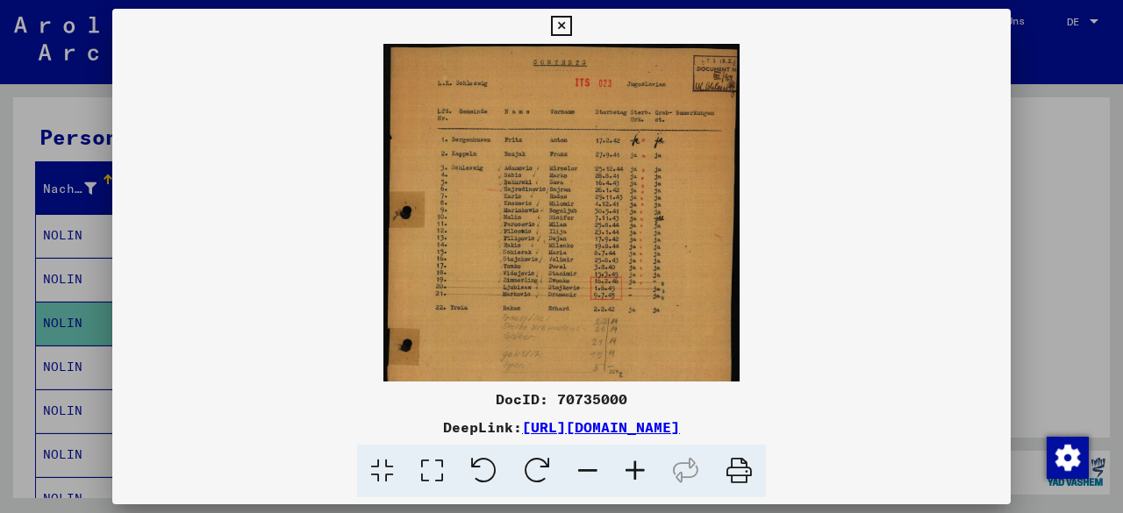
click at [631, 471] on icon at bounding box center [634, 471] width 47 height 53
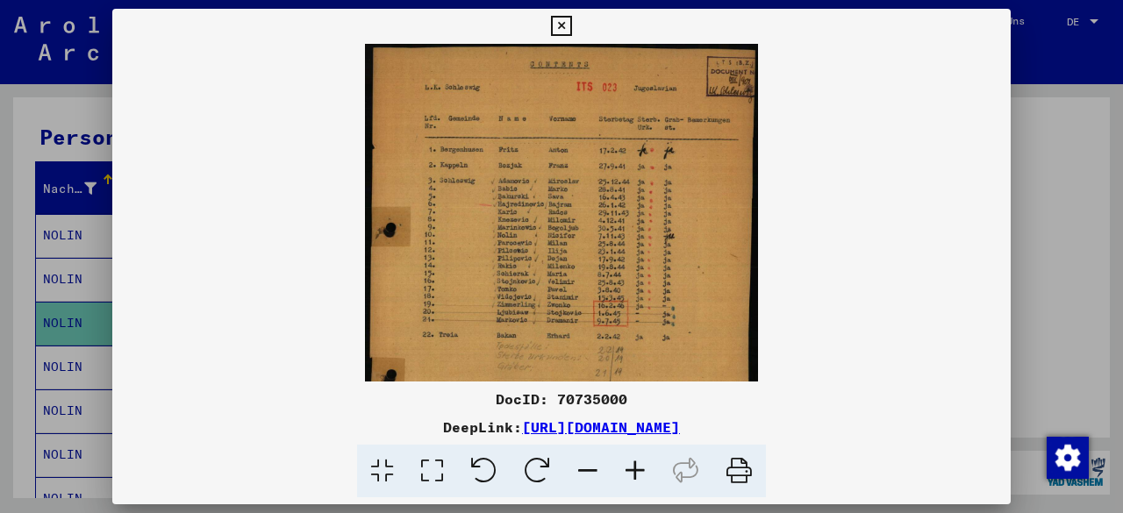
click at [631, 471] on icon at bounding box center [634, 471] width 47 height 53
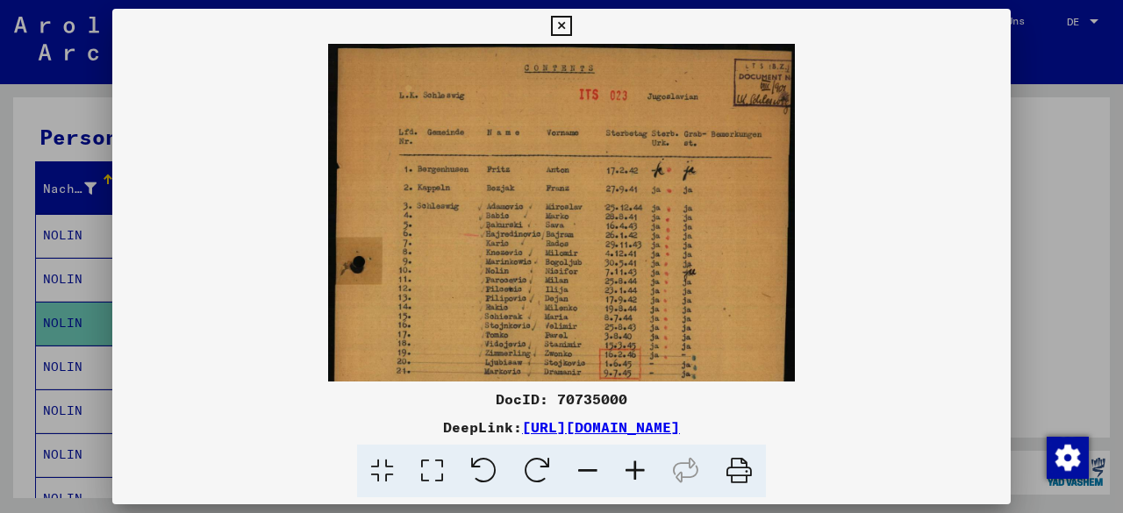
click at [631, 471] on icon at bounding box center [634, 471] width 47 height 53
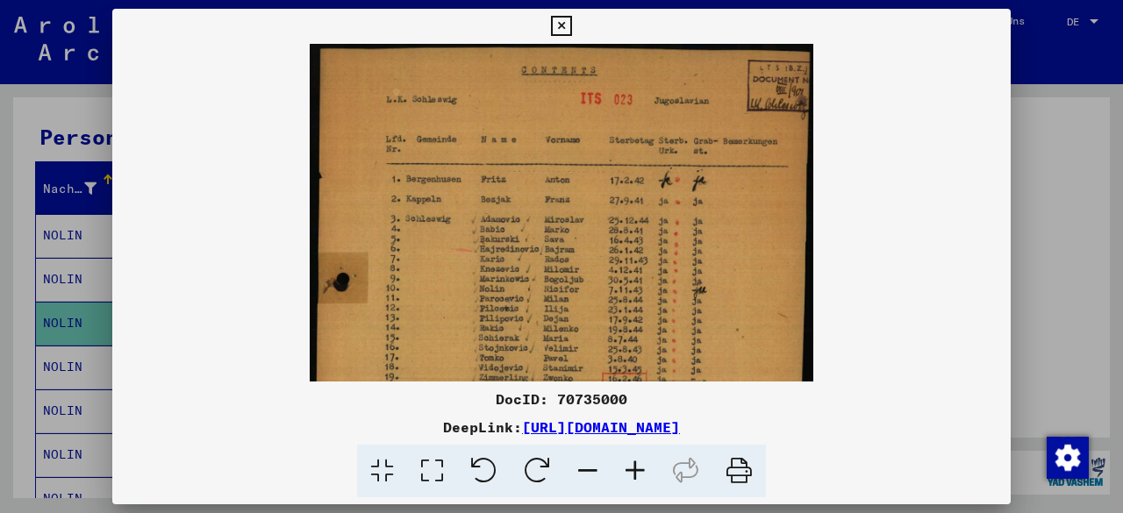
click at [631, 471] on icon at bounding box center [634, 471] width 47 height 53
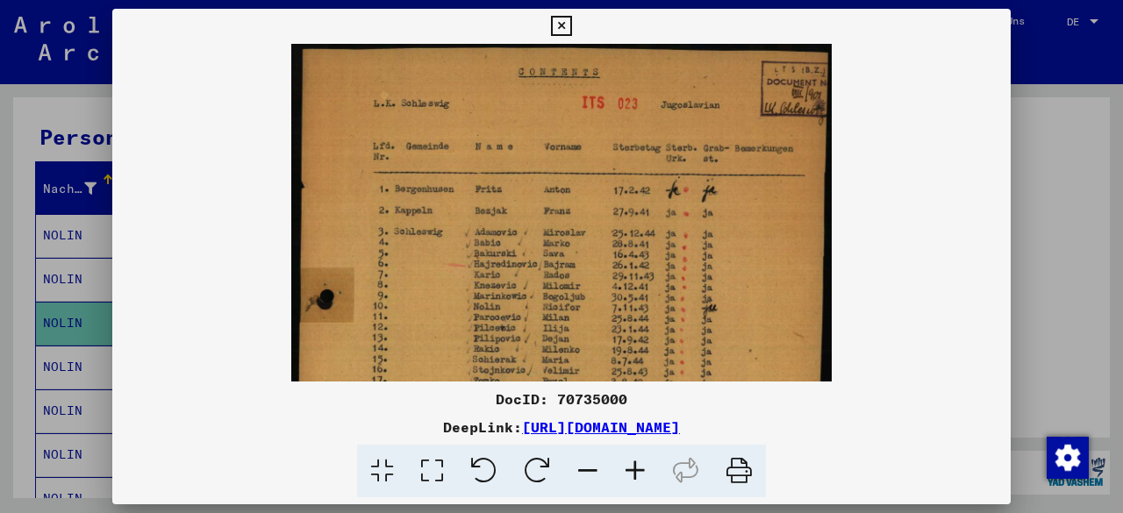
click at [631, 471] on icon at bounding box center [634, 471] width 47 height 53
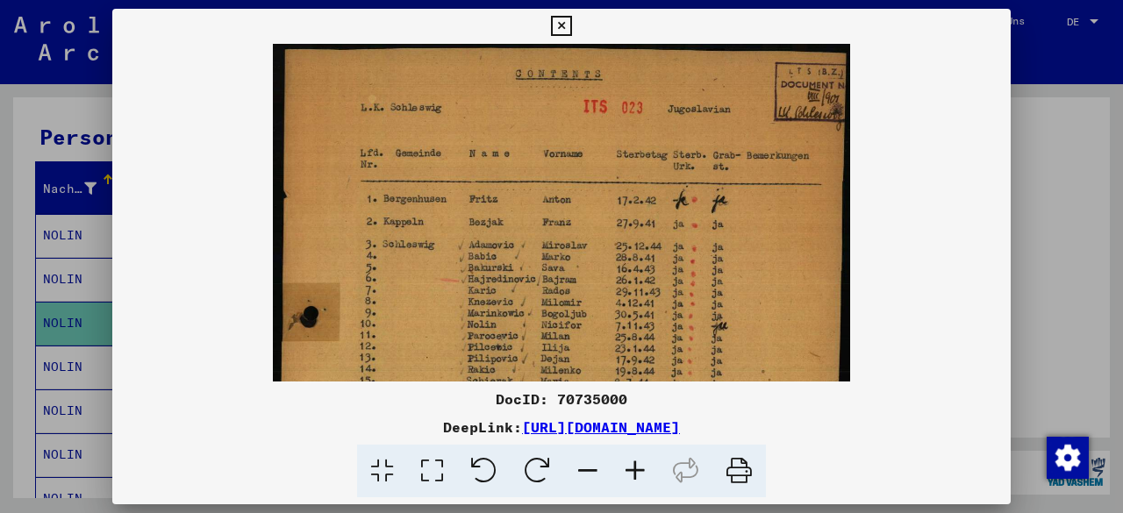
click at [631, 471] on icon at bounding box center [634, 471] width 47 height 53
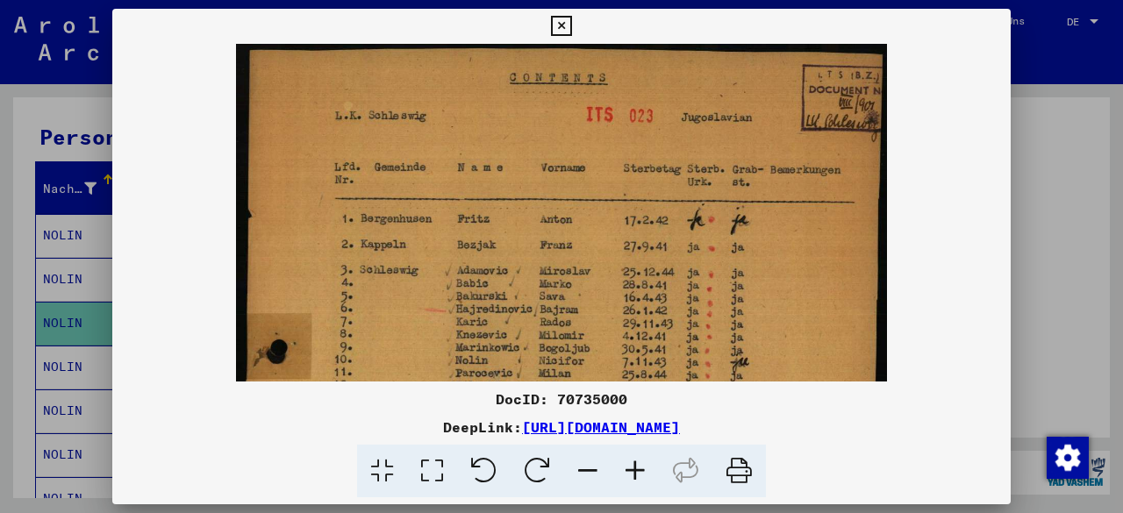
click at [631, 471] on icon at bounding box center [634, 471] width 47 height 53
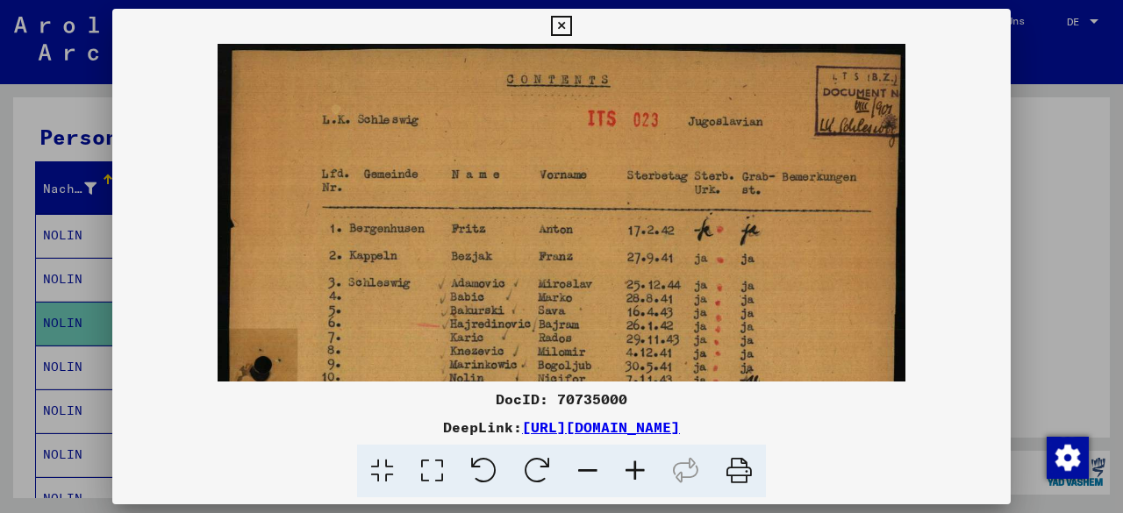
click at [631, 471] on icon at bounding box center [634, 471] width 47 height 53
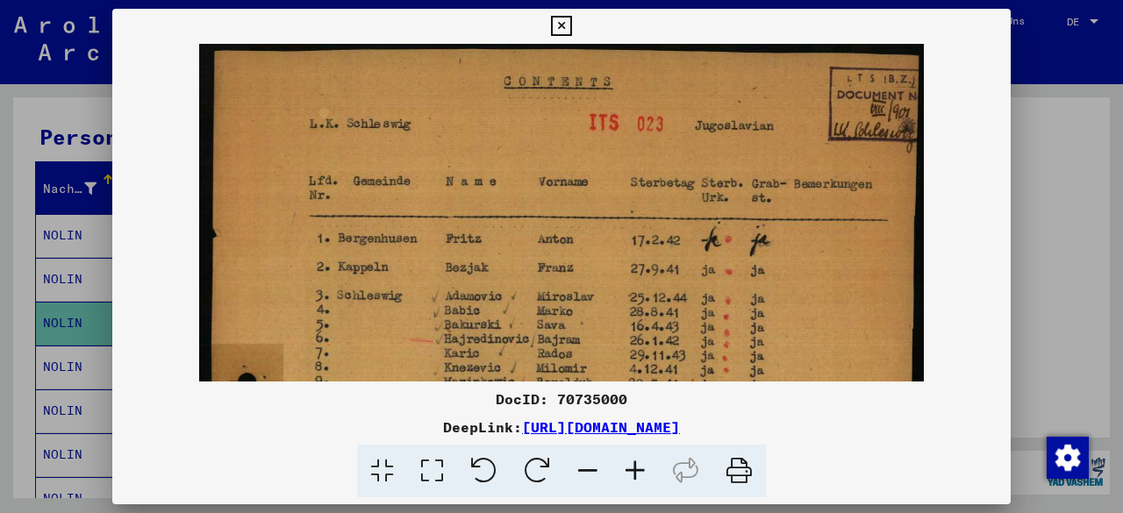
click at [631, 471] on icon at bounding box center [634, 471] width 47 height 53
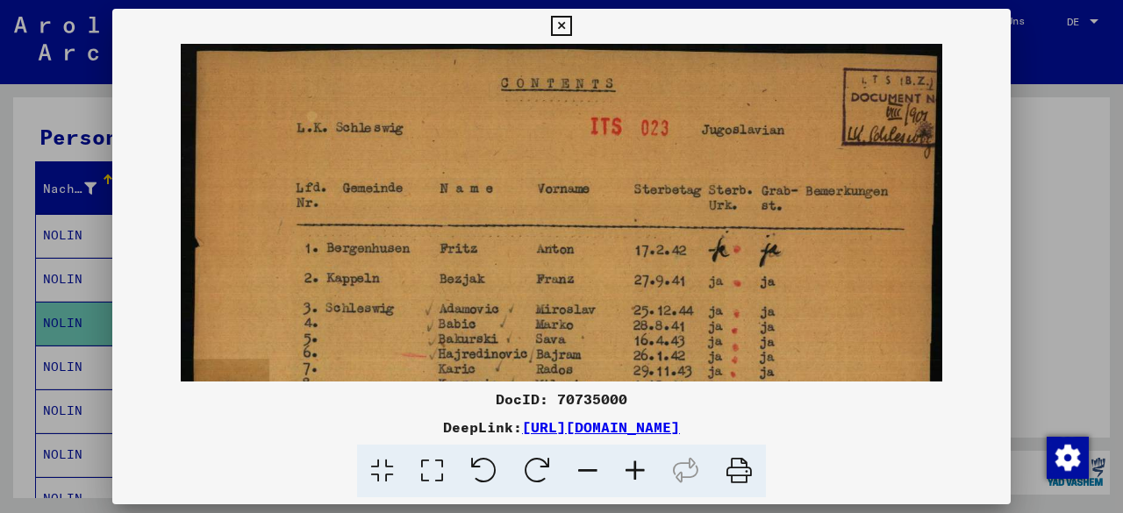
drag, startPoint x: 674, startPoint y: 287, endPoint x: 677, endPoint y: 118, distance: 169.3
click at [677, 118] on img at bounding box center [561, 498] width 761 height 908
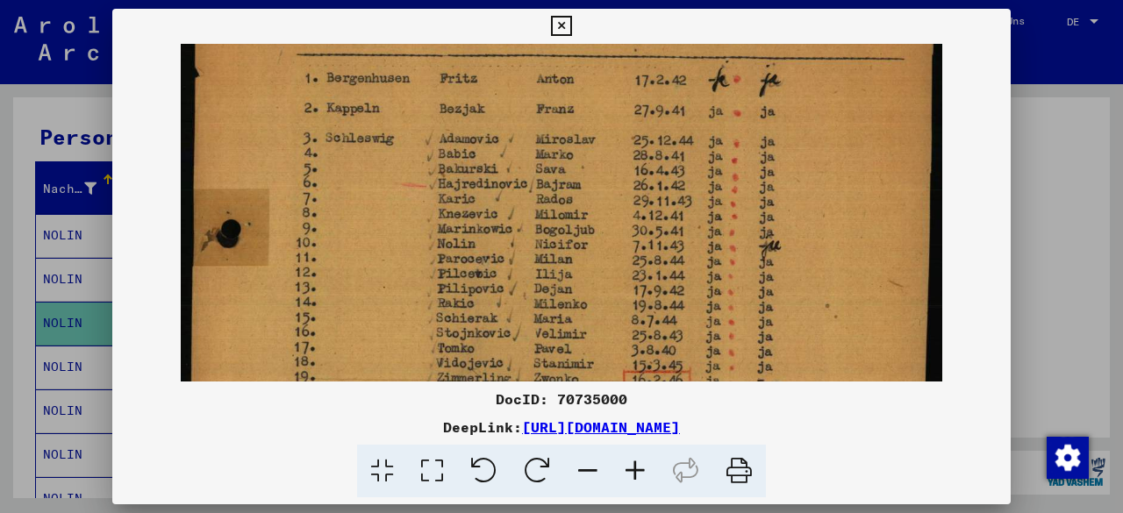
drag, startPoint x: 635, startPoint y: 290, endPoint x: 638, endPoint y: 148, distance: 142.1
click at [638, 148] on img at bounding box center [561, 328] width 761 height 908
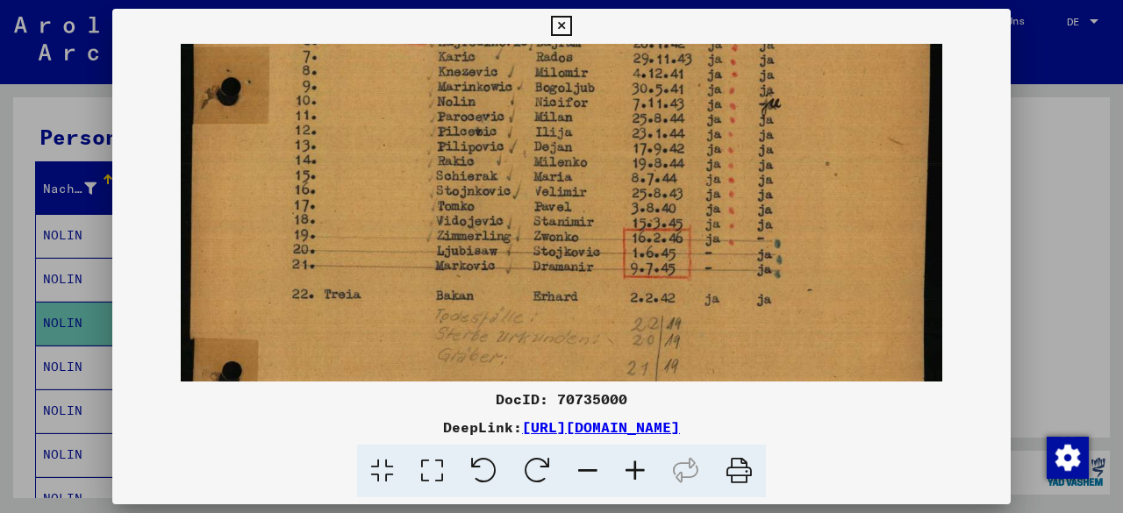
click at [560, 32] on icon at bounding box center [561, 26] width 20 height 21
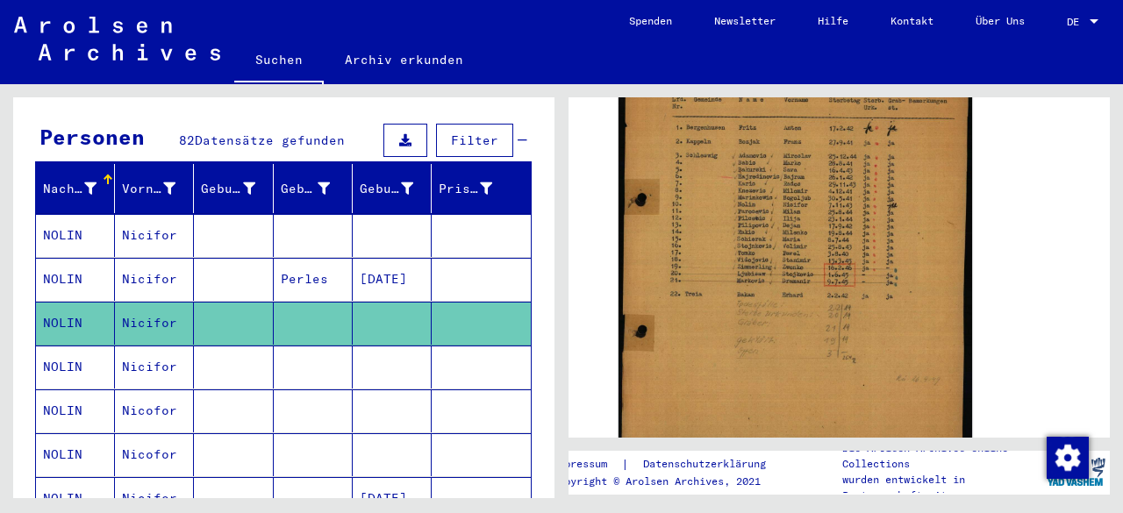
click at [72, 353] on mat-cell "NOLIN" at bounding box center [75, 367] width 79 height 43
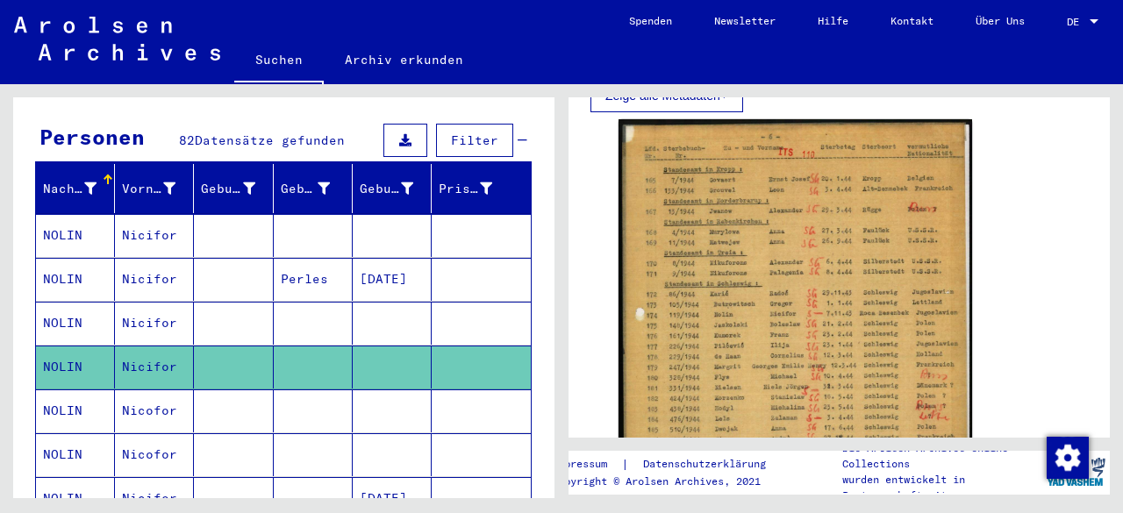
scroll to position [367, 0]
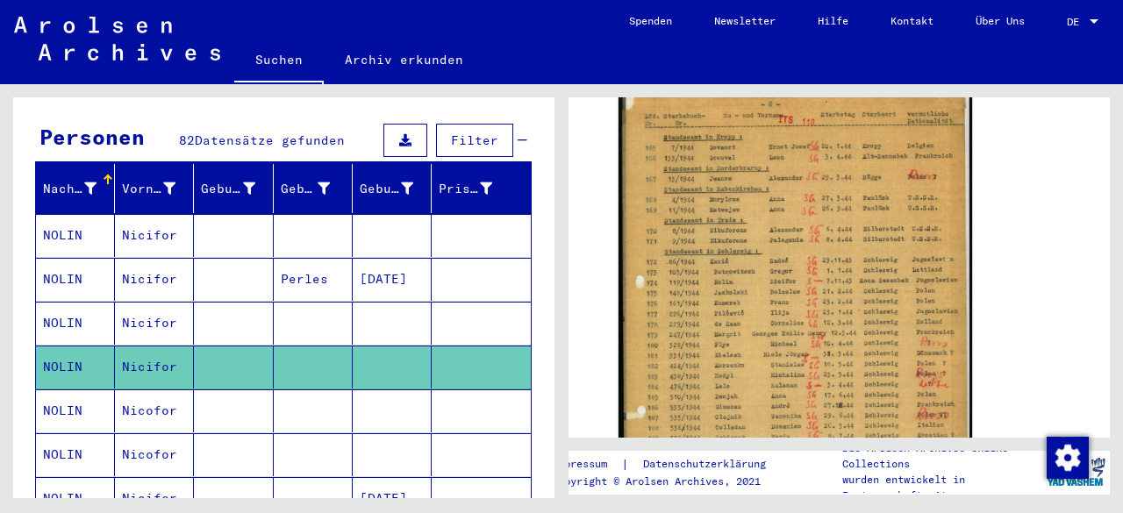
click at [72, 481] on mat-cell "NOLIN" at bounding box center [75, 498] width 79 height 43
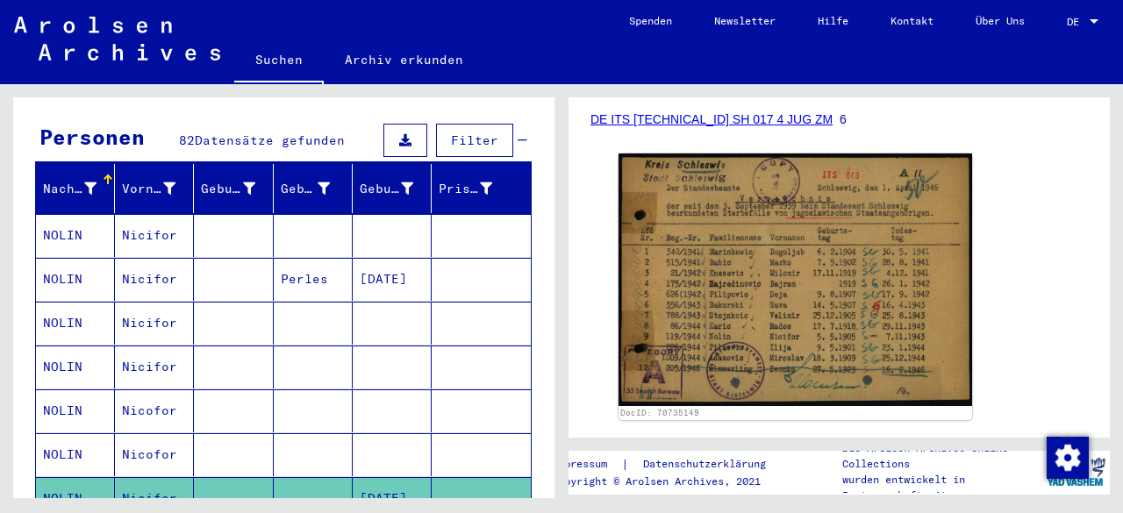
scroll to position [284, 0]
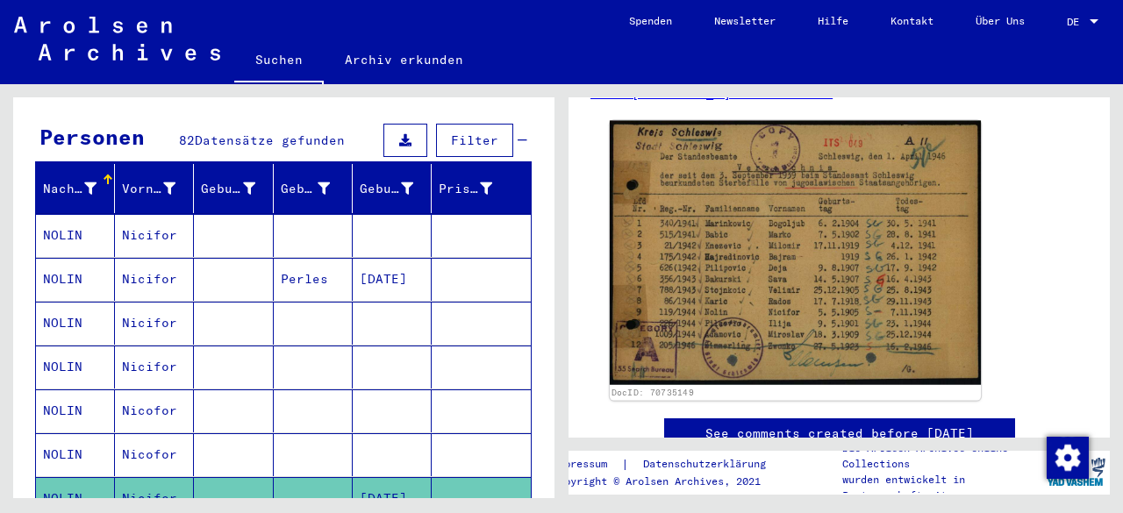
click at [702, 271] on img at bounding box center [795, 253] width 371 height 265
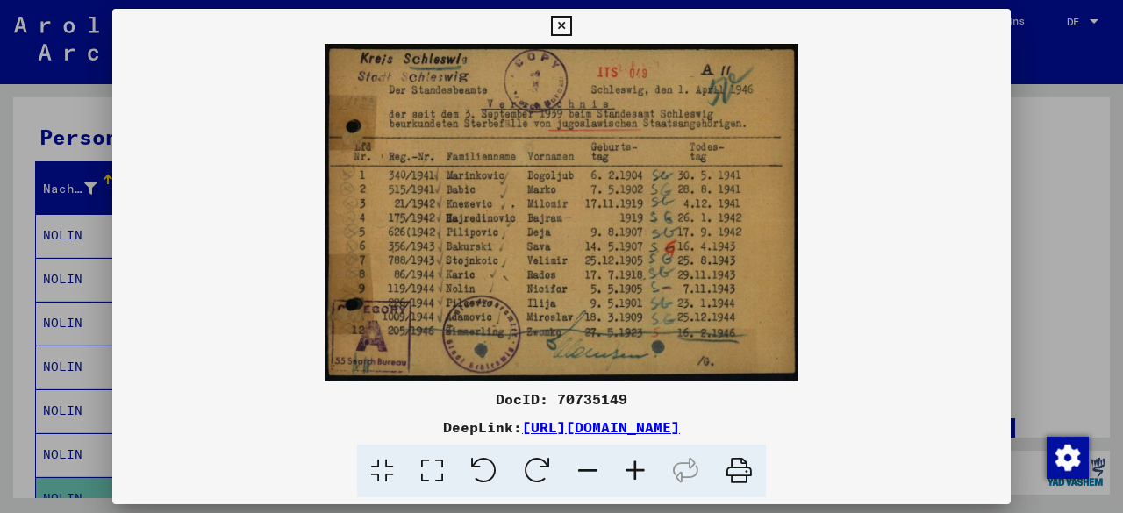
click at [635, 478] on icon at bounding box center [634, 471] width 47 height 53
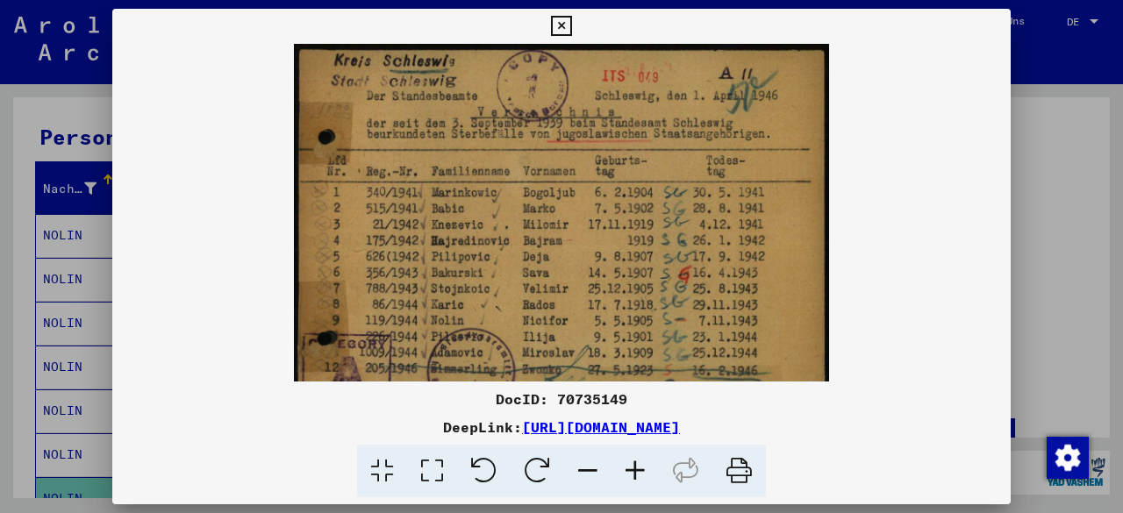
click at [635, 478] on icon at bounding box center [634, 471] width 47 height 53
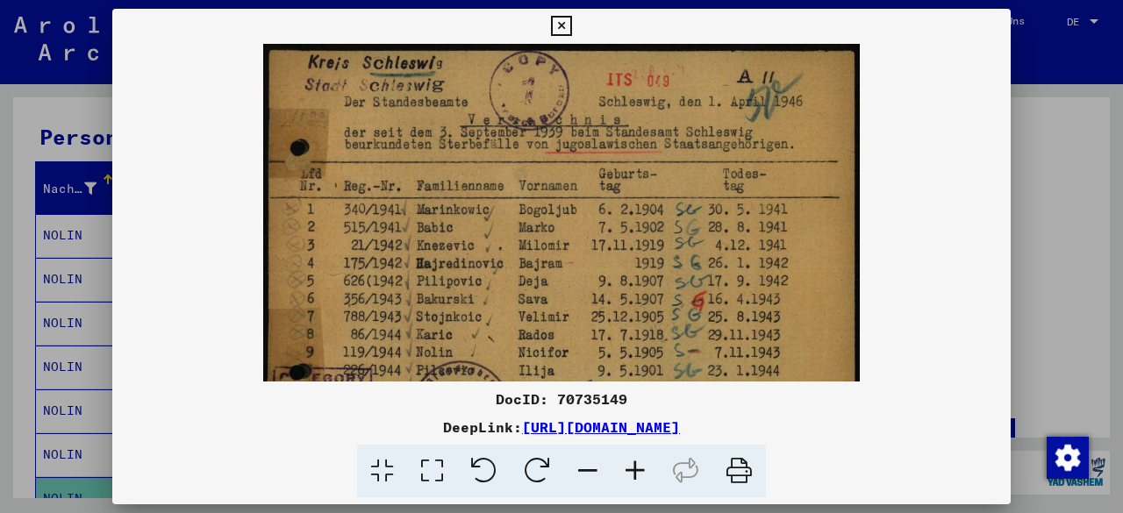
click at [635, 478] on icon at bounding box center [634, 471] width 47 height 53
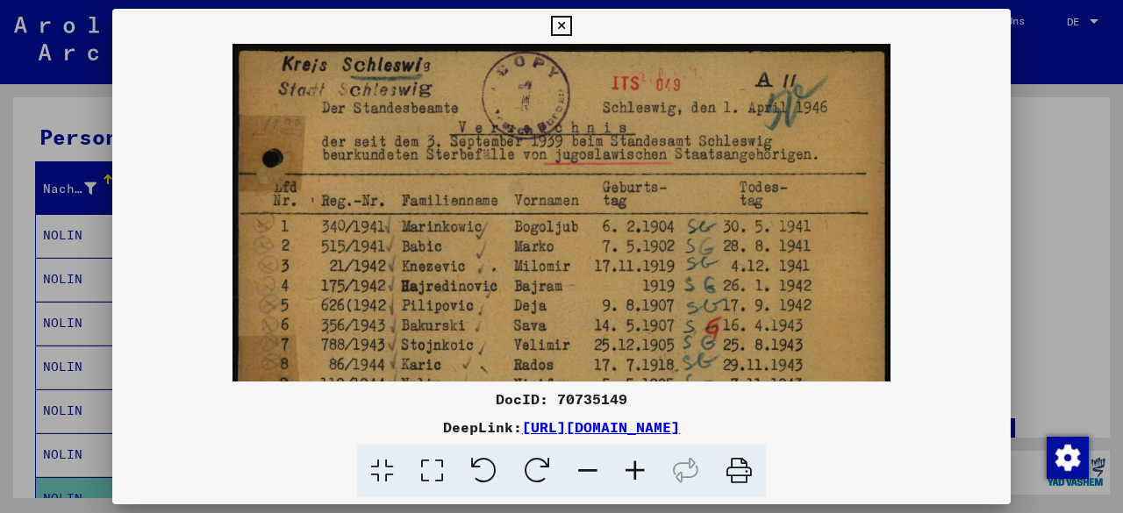
click at [635, 478] on icon at bounding box center [634, 471] width 47 height 53
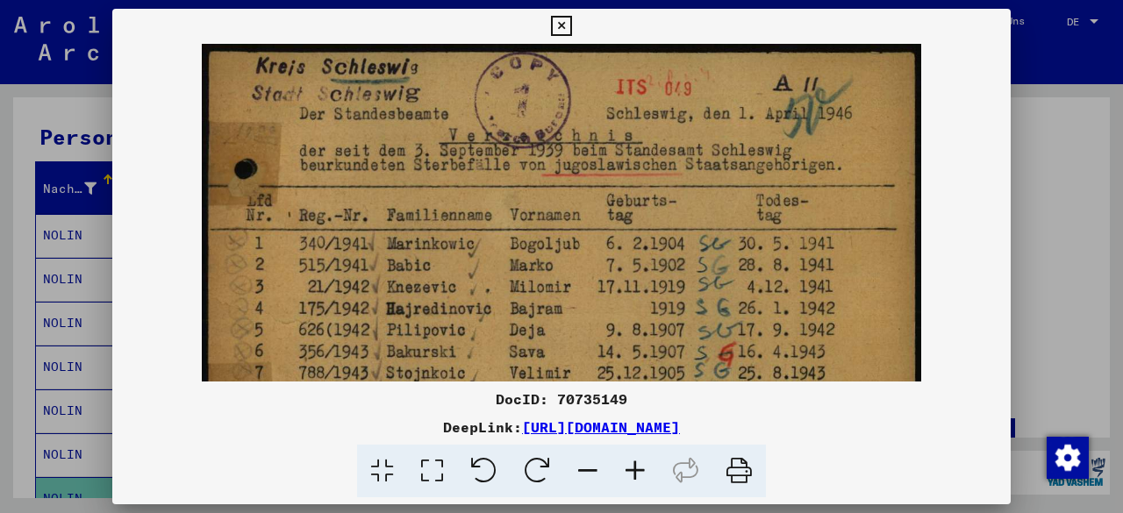
drag, startPoint x: 667, startPoint y: 282, endPoint x: 672, endPoint y: 171, distance: 111.5
click at [672, 171] on img at bounding box center [561, 300] width 719 height 513
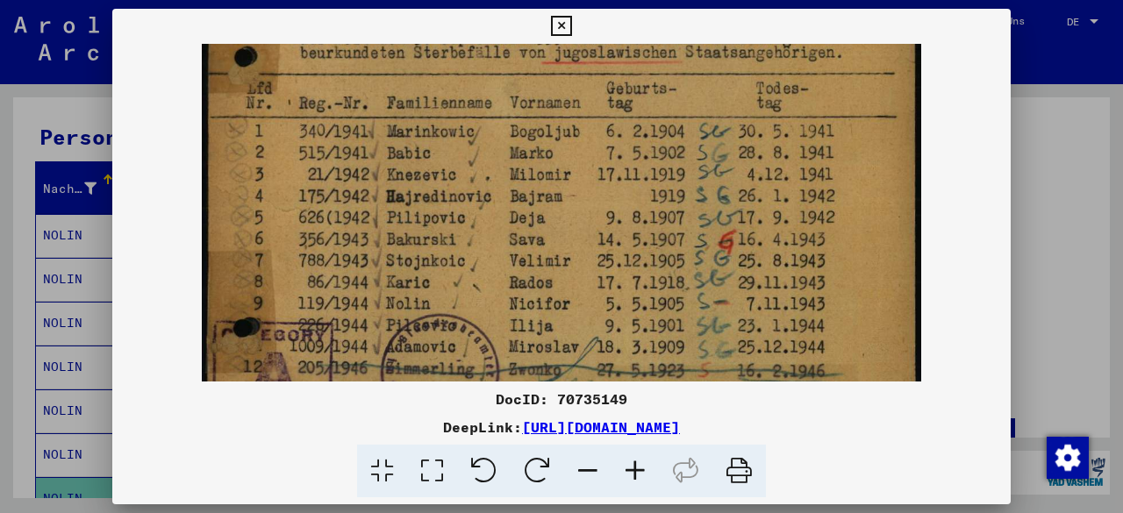
click at [560, 36] on icon at bounding box center [561, 26] width 20 height 21
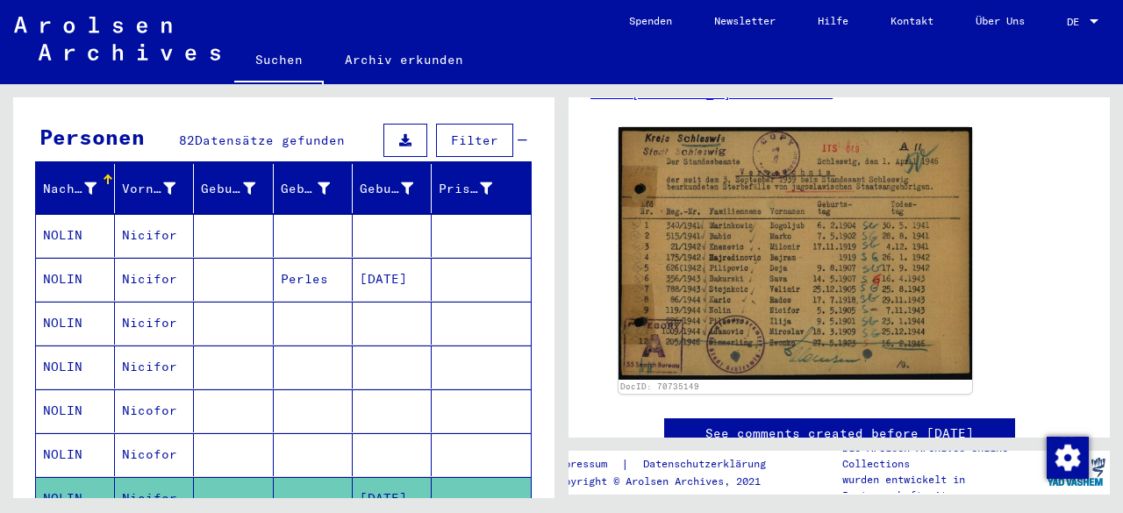
click at [70, 347] on mat-cell "NOLIN" at bounding box center [75, 367] width 79 height 43
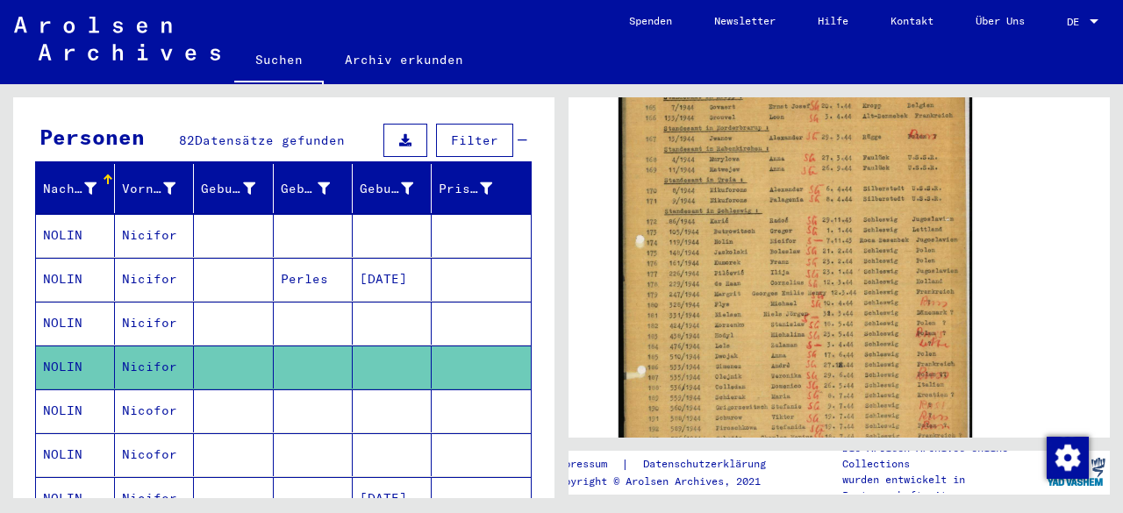
scroll to position [477, 0]
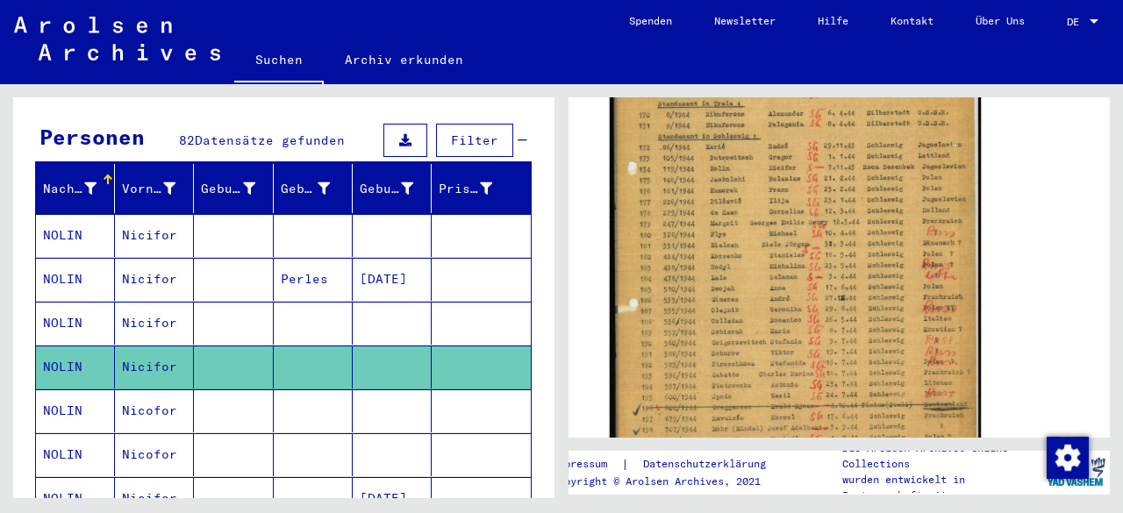
click at [827, 237] on img at bounding box center [795, 225] width 371 height 522
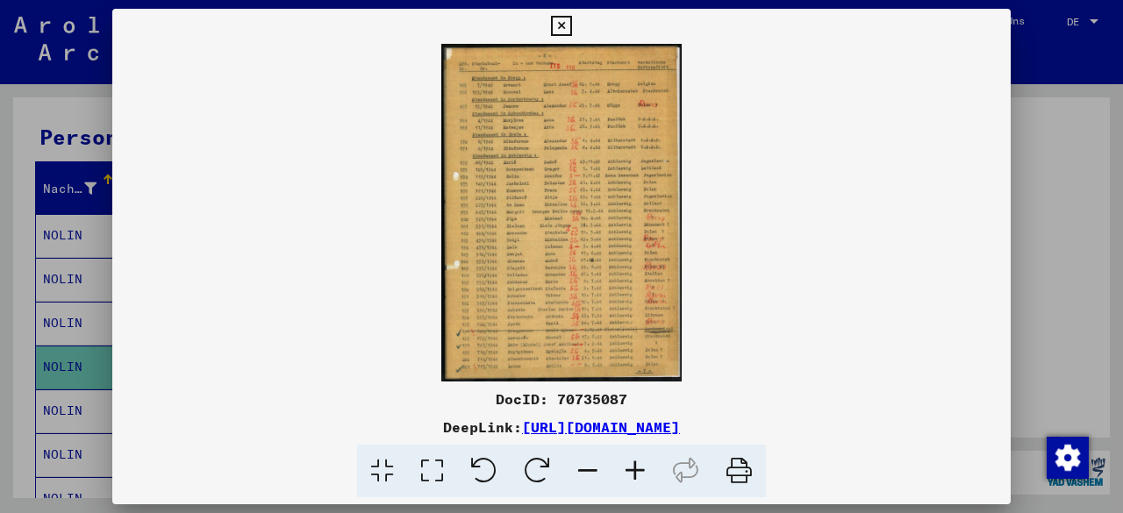
click at [637, 472] on icon at bounding box center [634, 471] width 47 height 53
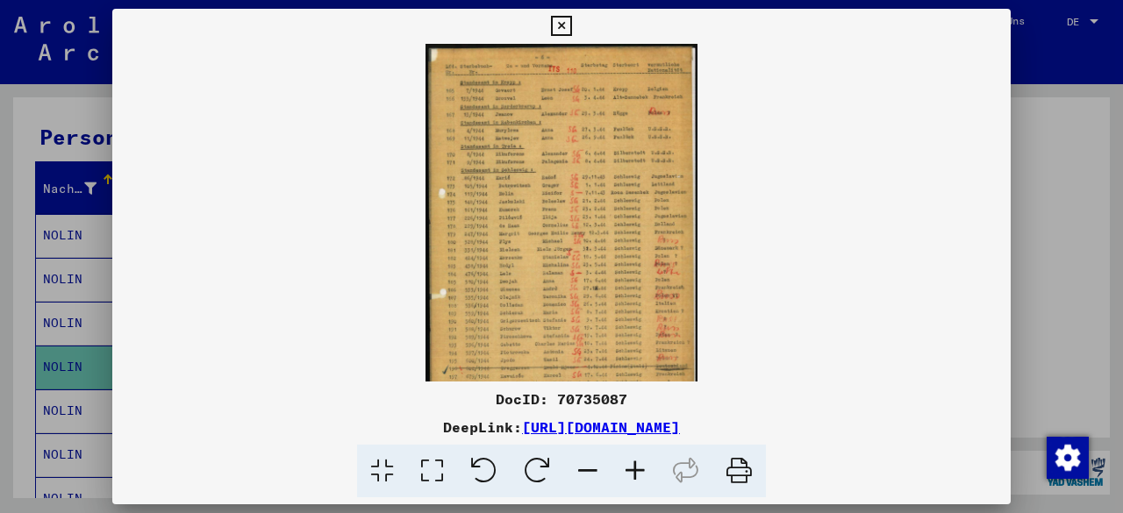
click at [637, 472] on icon at bounding box center [634, 471] width 47 height 53
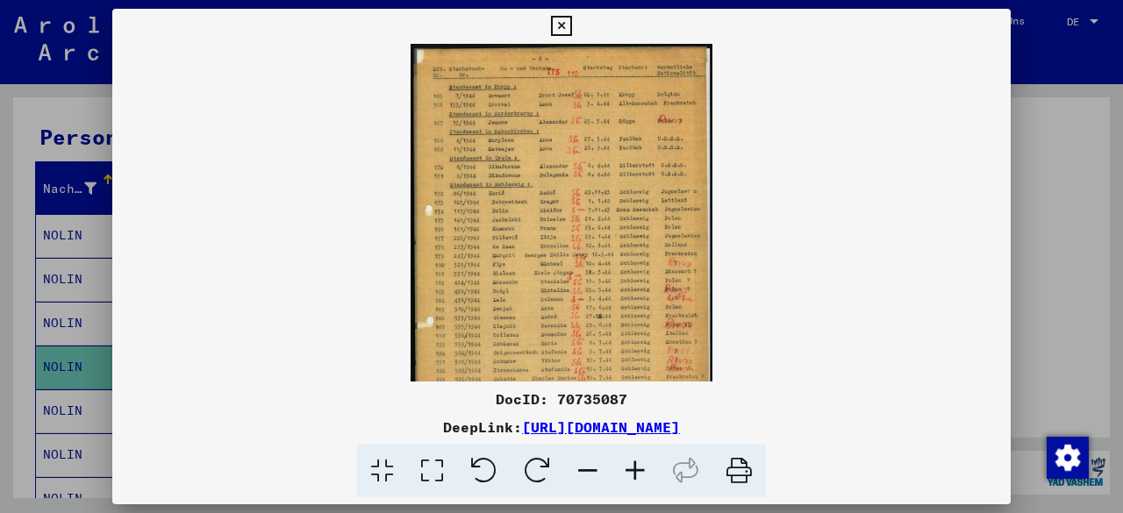
click at [637, 472] on icon at bounding box center [634, 471] width 47 height 53
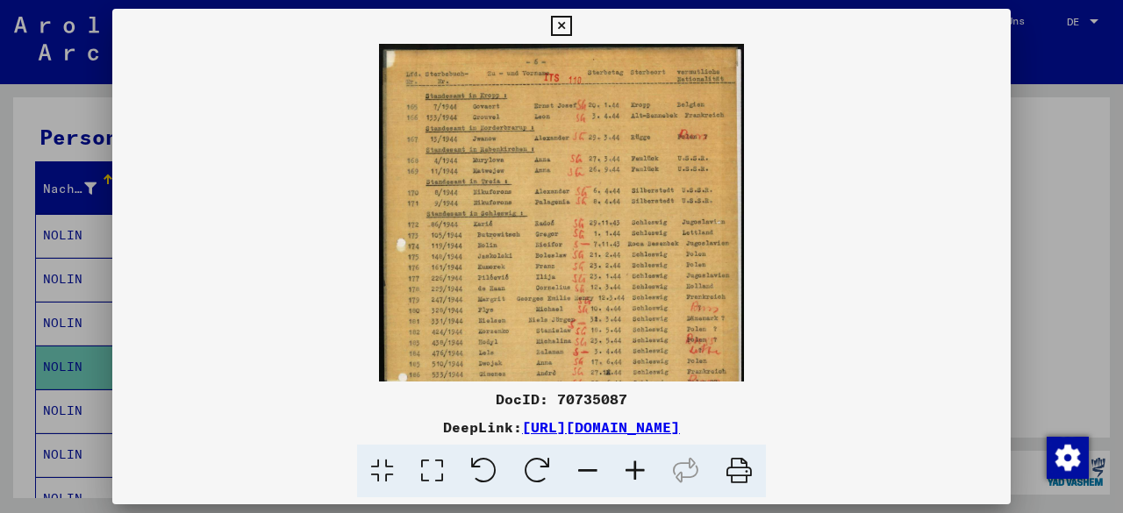
click at [637, 472] on icon at bounding box center [634, 471] width 47 height 53
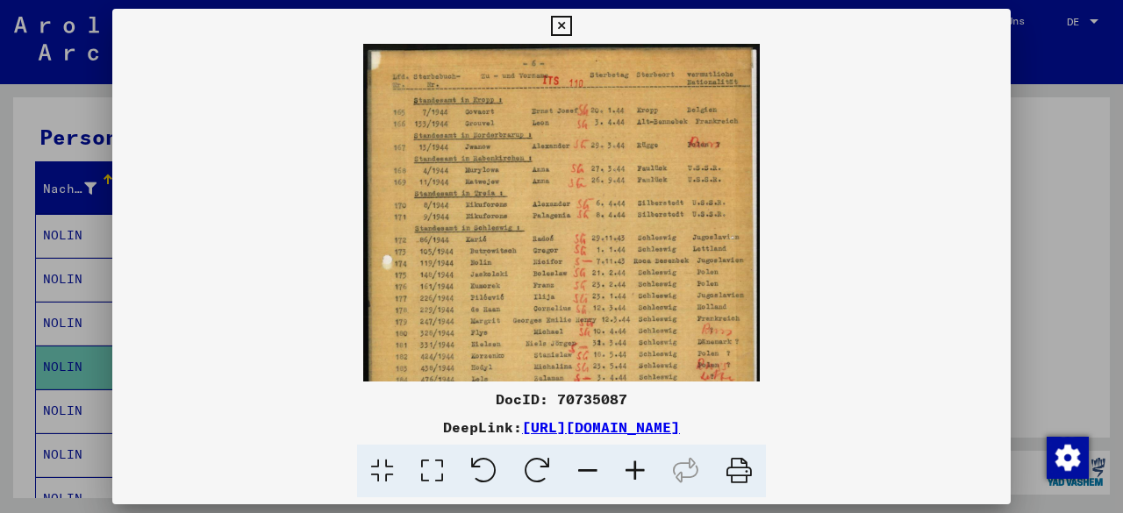
click at [637, 472] on icon at bounding box center [634, 471] width 47 height 53
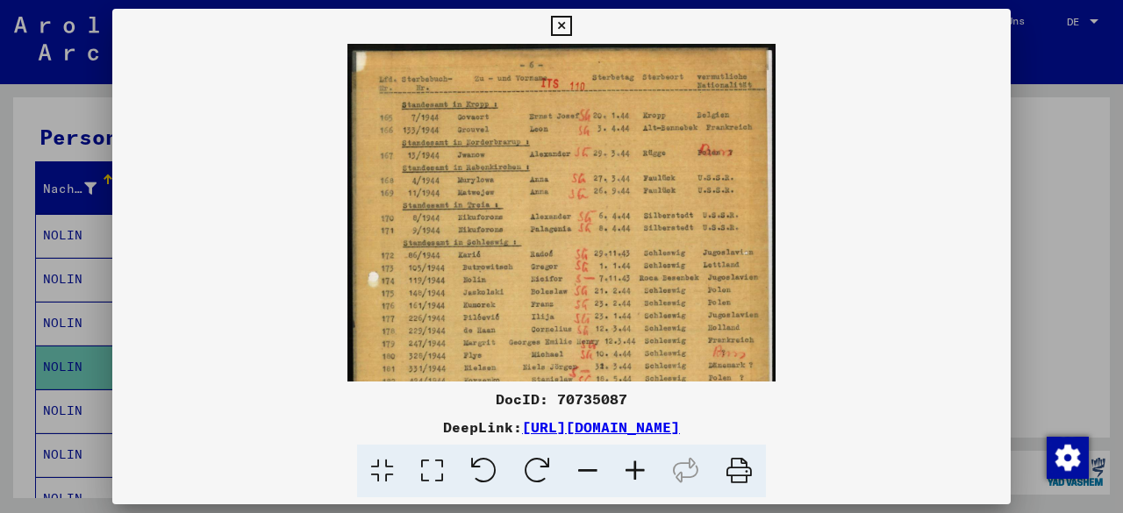
click at [637, 472] on icon at bounding box center [634, 471] width 47 height 53
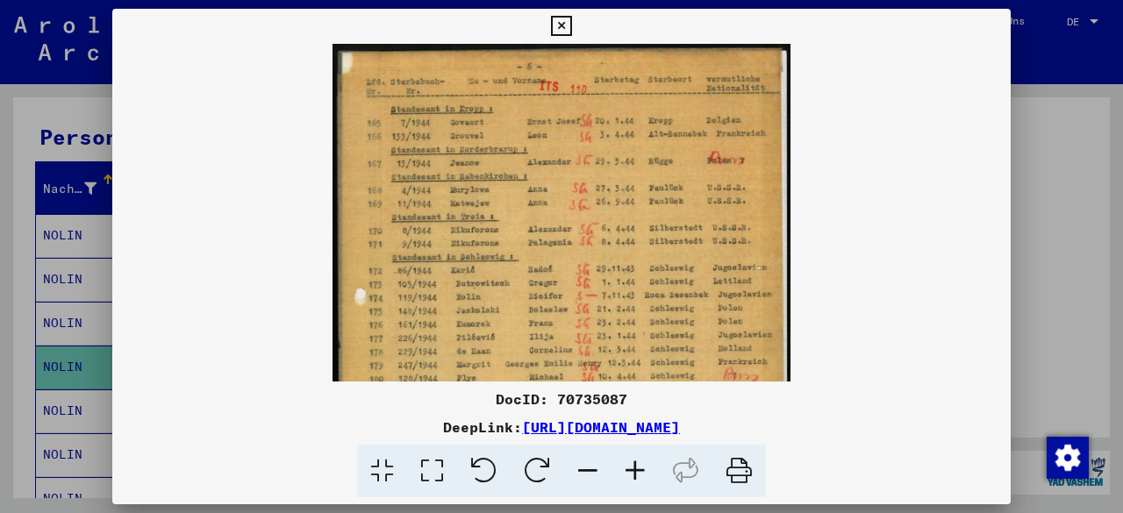
click at [637, 472] on icon at bounding box center [634, 471] width 47 height 53
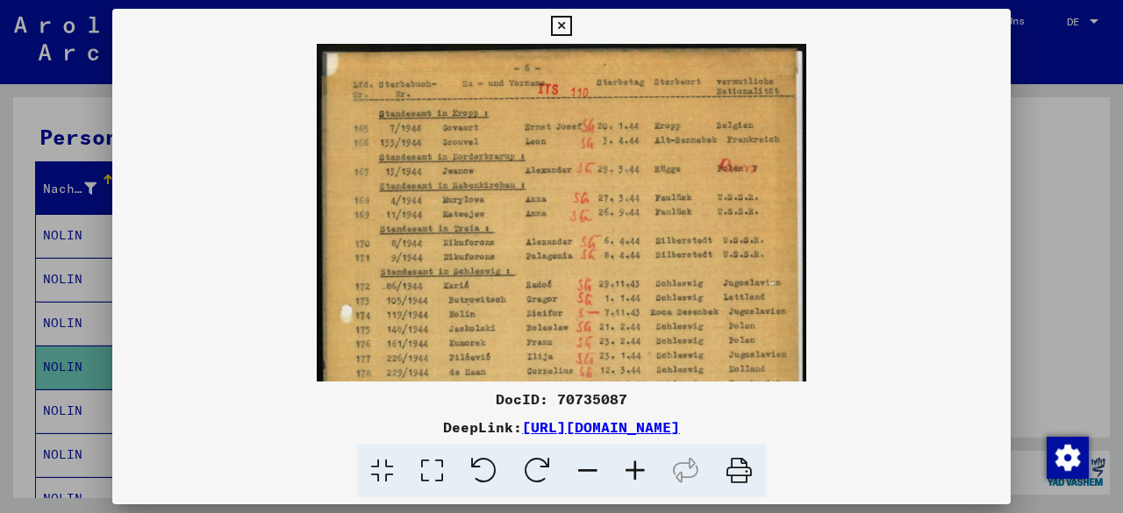
click at [637, 472] on icon at bounding box center [634, 471] width 47 height 53
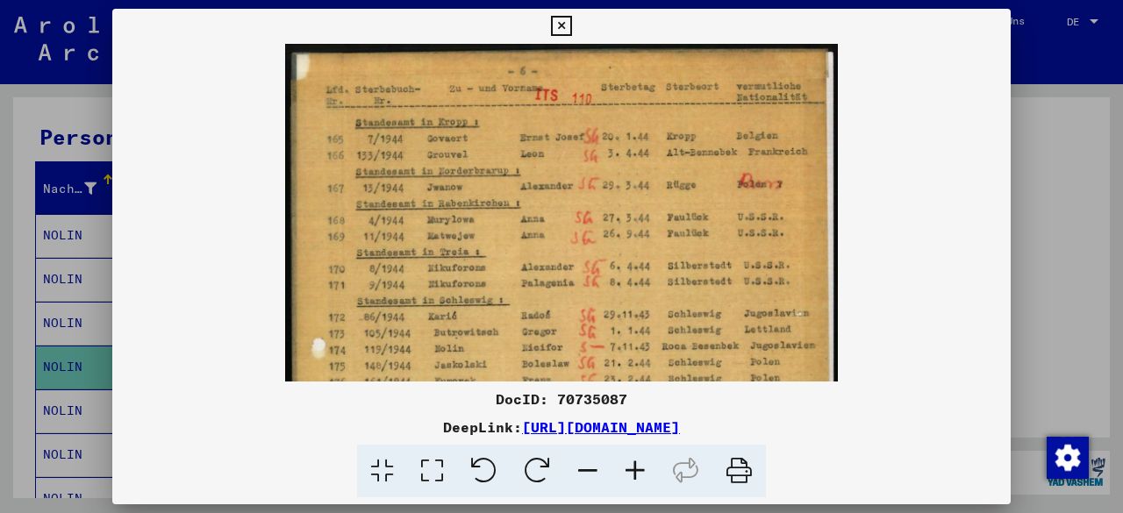
click at [637, 472] on icon at bounding box center [634, 471] width 47 height 53
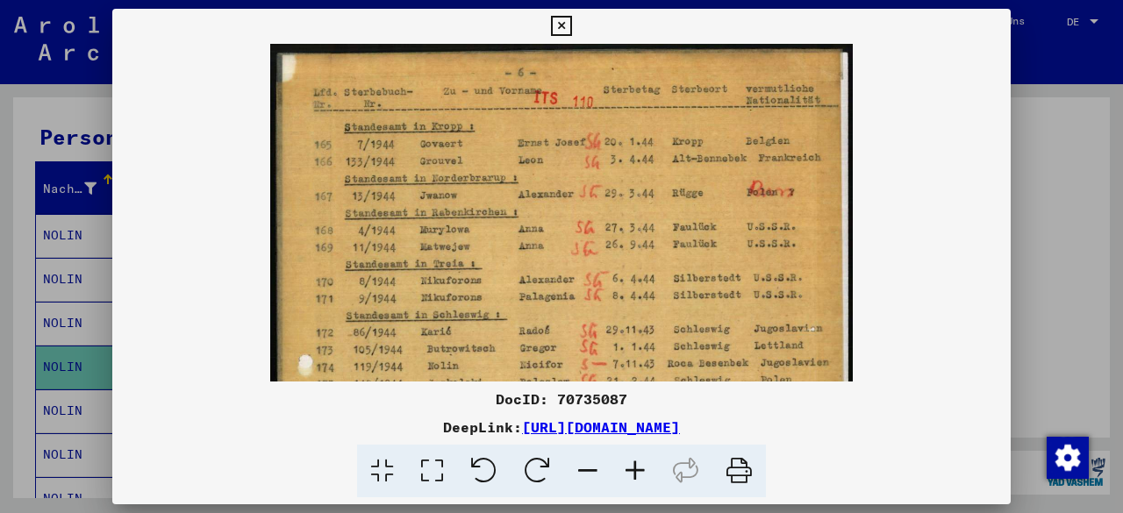
drag, startPoint x: 681, startPoint y: 277, endPoint x: 684, endPoint y: 197, distance: 79.9
click at [684, 197] on img at bounding box center [561, 454] width 583 height 820
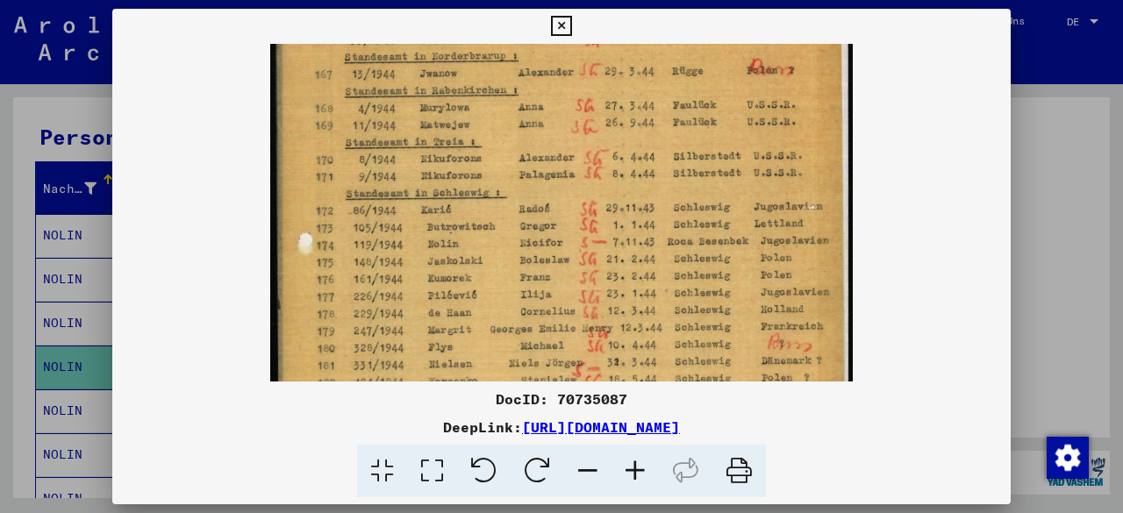
drag, startPoint x: 703, startPoint y: 244, endPoint x: 706, endPoint y: 162, distance: 81.6
click at [706, 162] on img at bounding box center [561, 332] width 583 height 820
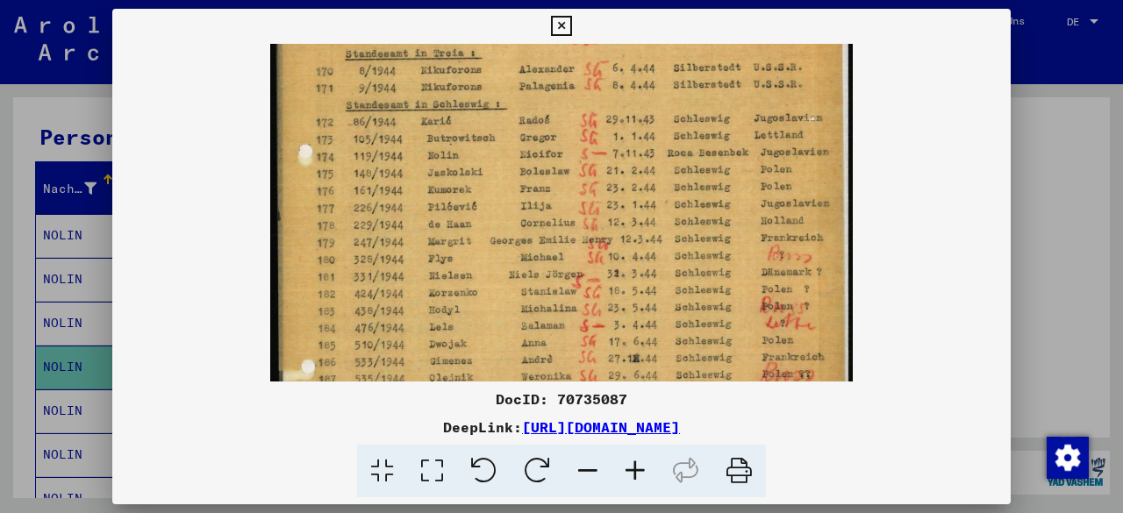
drag, startPoint x: 702, startPoint y: 239, endPoint x: 717, endPoint y: 190, distance: 51.6
click at [717, 190] on img at bounding box center [561, 243] width 583 height 820
click at [560, 30] on icon at bounding box center [561, 26] width 20 height 21
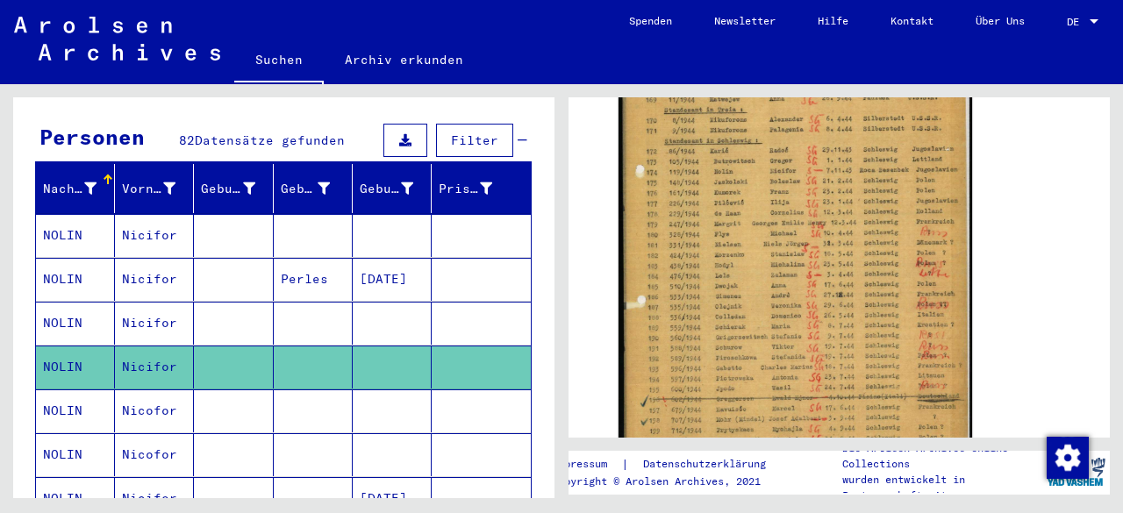
click at [61, 389] on mat-cell "NOLIN" at bounding box center [75, 410] width 79 height 43
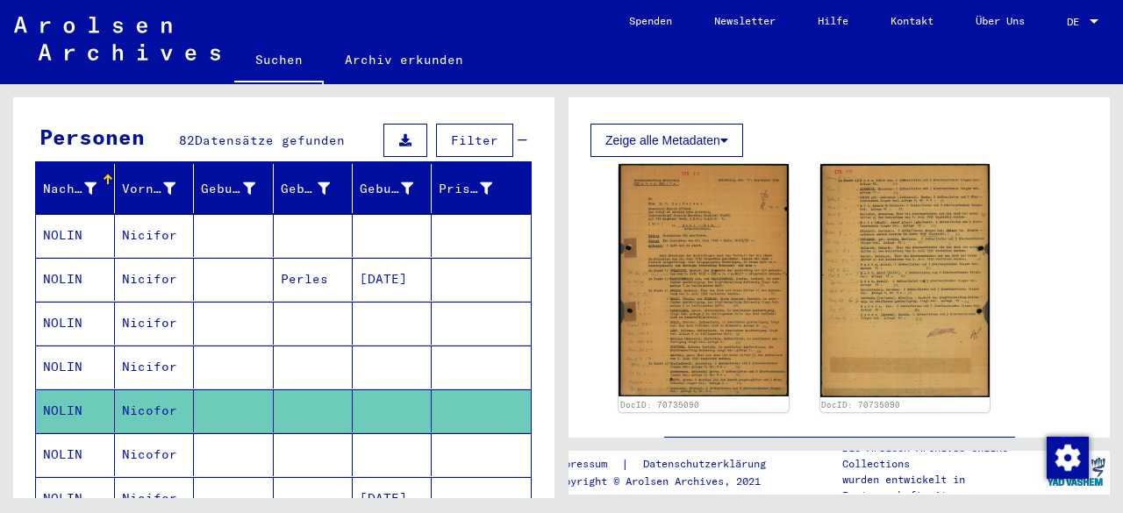
scroll to position [310, 0]
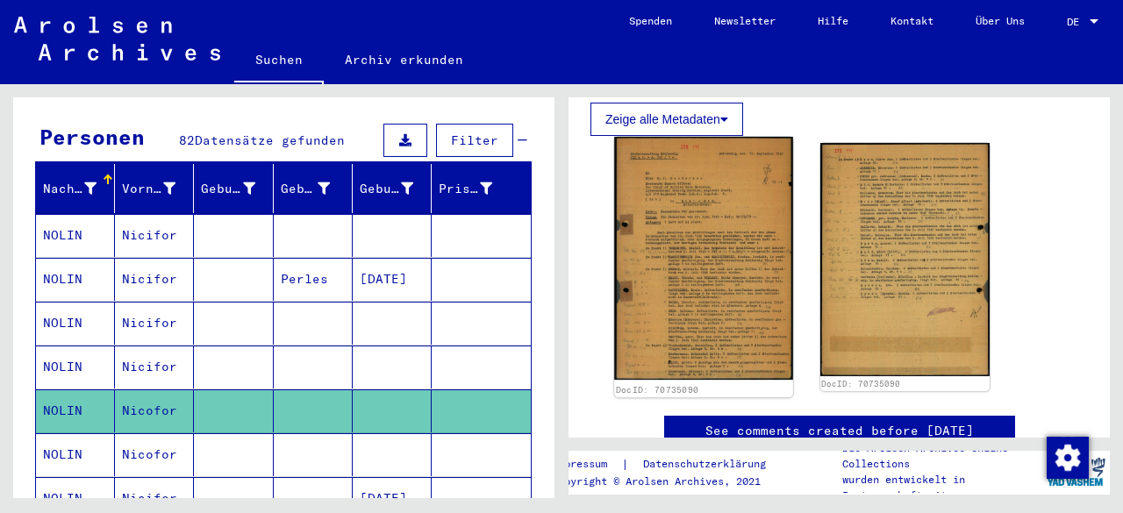
click at [689, 282] on img at bounding box center [703, 259] width 178 height 244
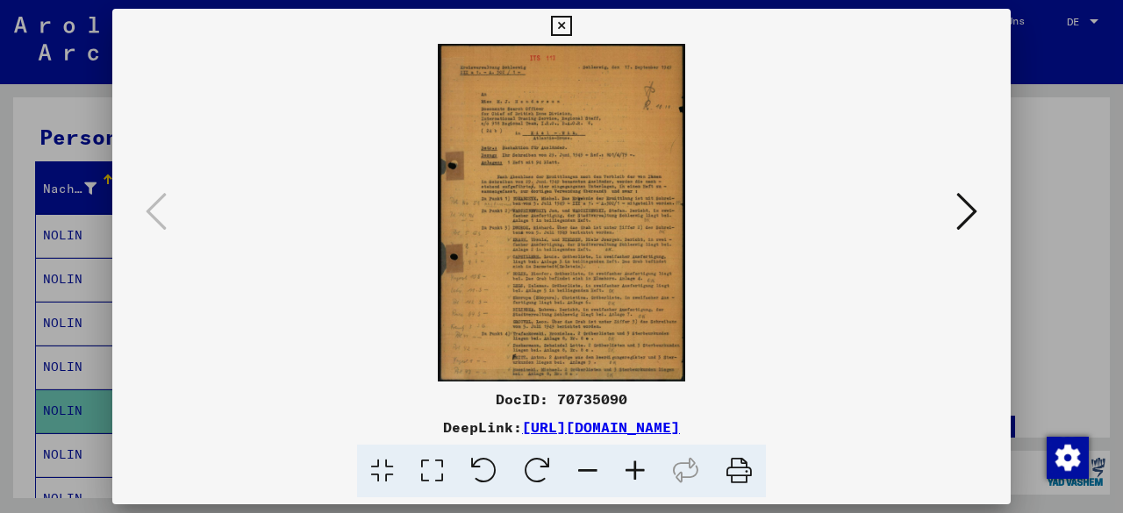
click at [635, 473] on icon at bounding box center [634, 471] width 47 height 53
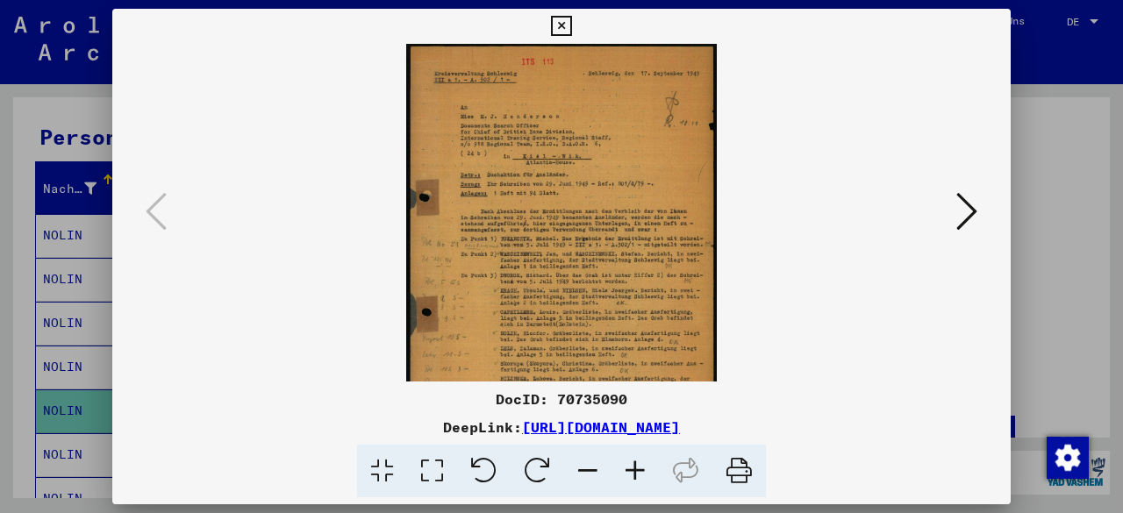
click at [635, 473] on icon at bounding box center [634, 471] width 47 height 53
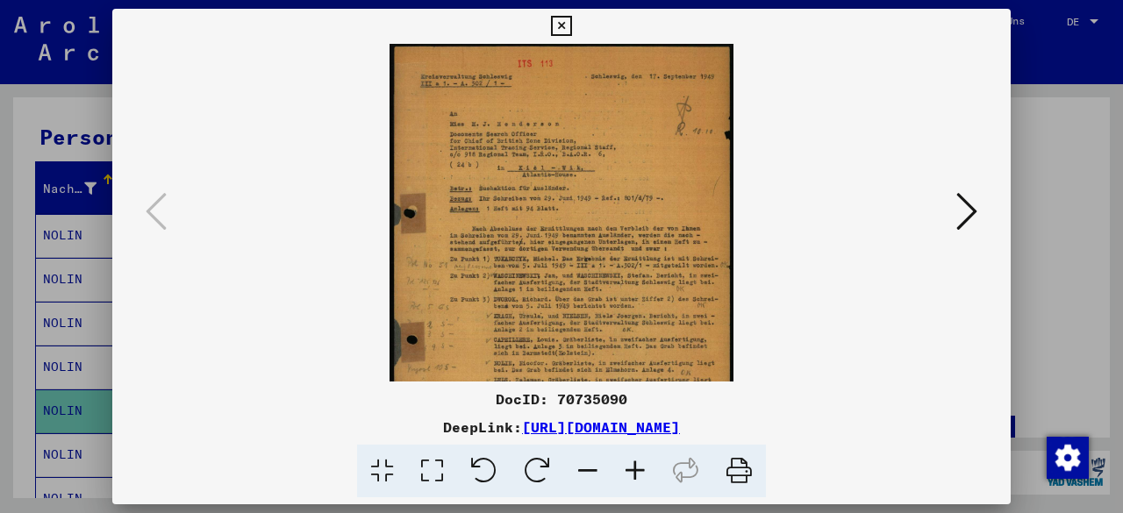
click at [635, 473] on icon at bounding box center [634, 471] width 47 height 53
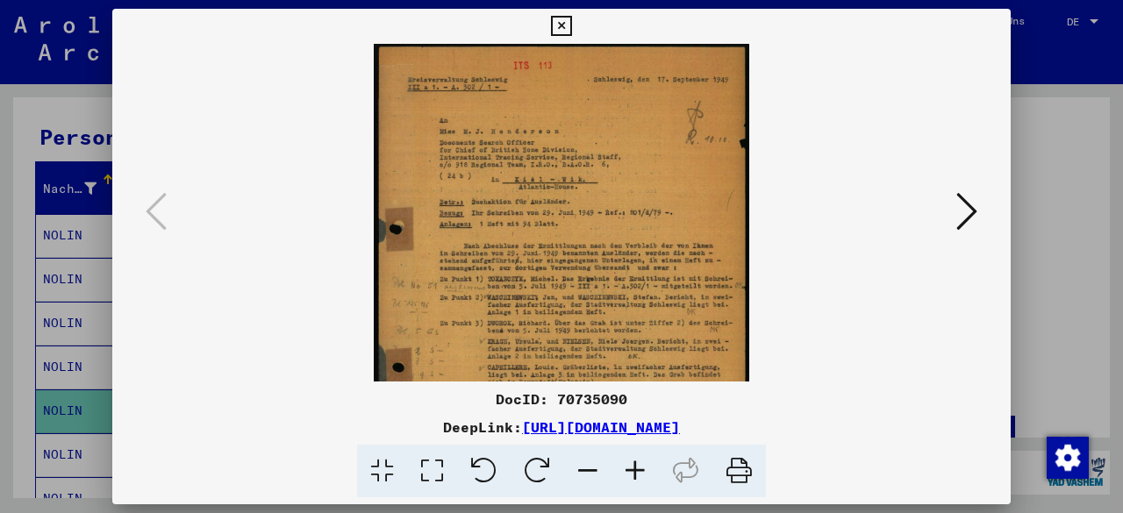
click at [635, 473] on icon at bounding box center [634, 471] width 47 height 53
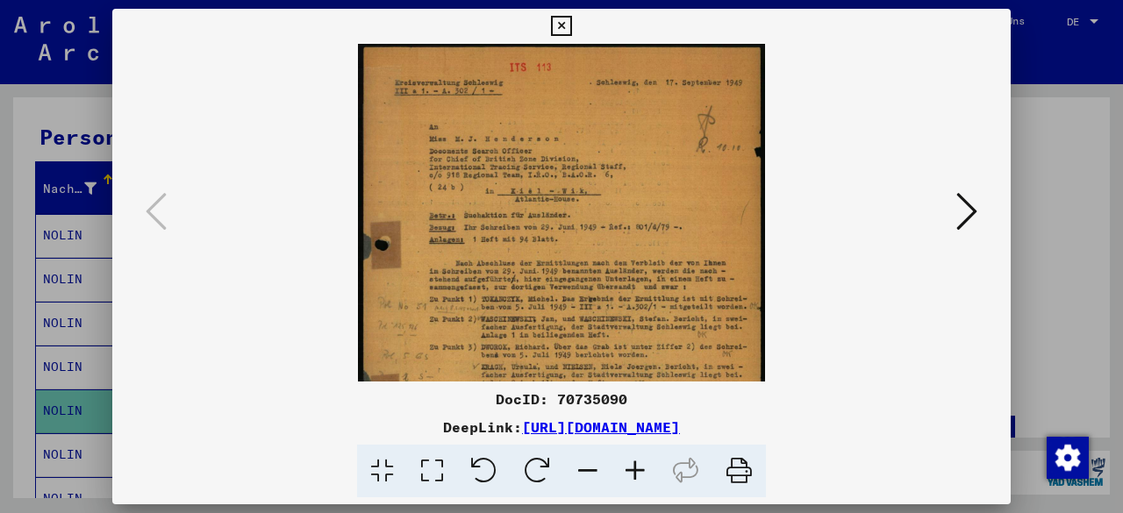
click at [635, 473] on icon at bounding box center [634, 471] width 47 height 53
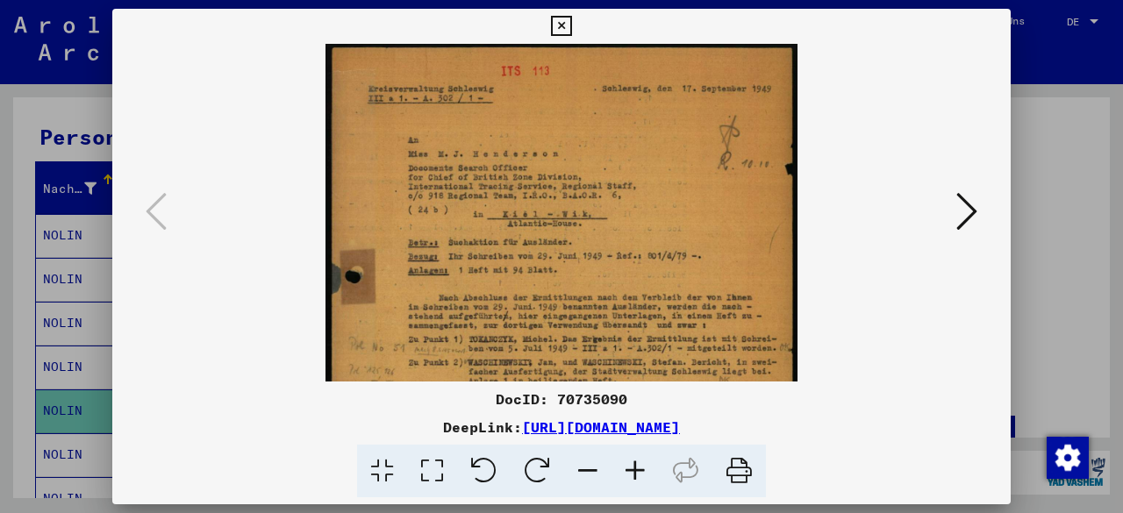
click at [635, 473] on icon at bounding box center [634, 471] width 47 height 53
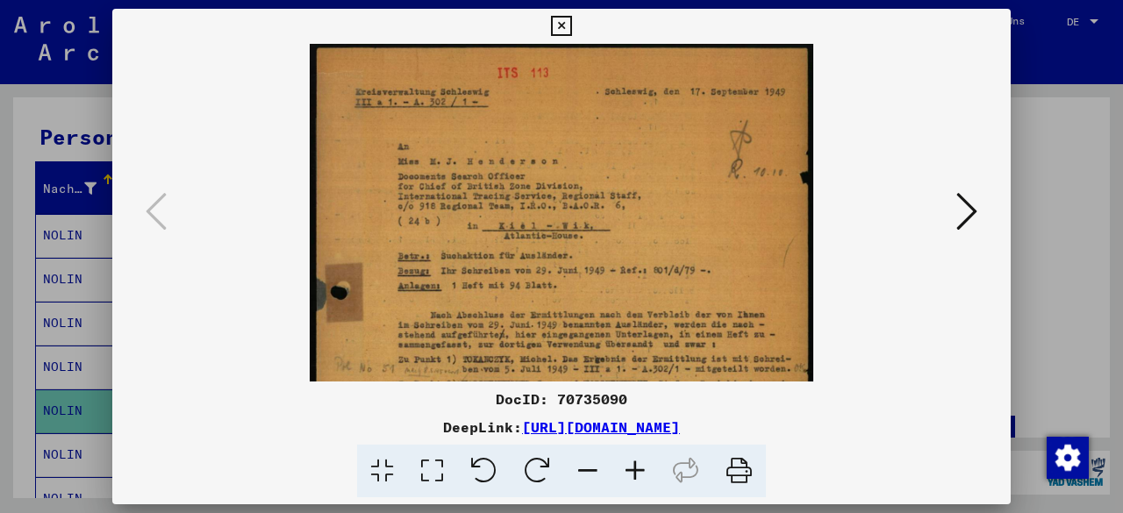
click at [635, 473] on icon at bounding box center [634, 471] width 47 height 53
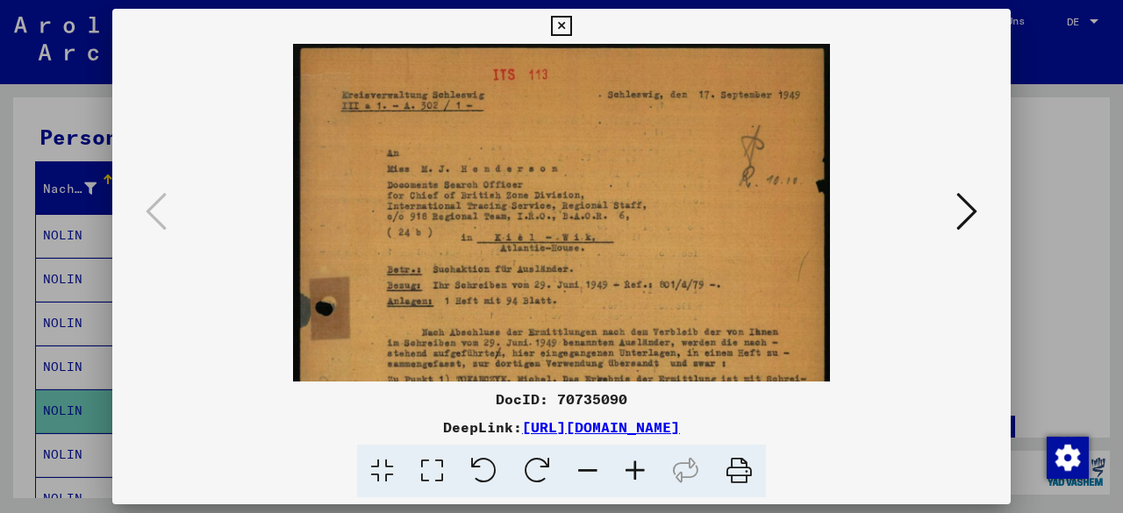
click at [635, 473] on icon at bounding box center [634, 471] width 47 height 53
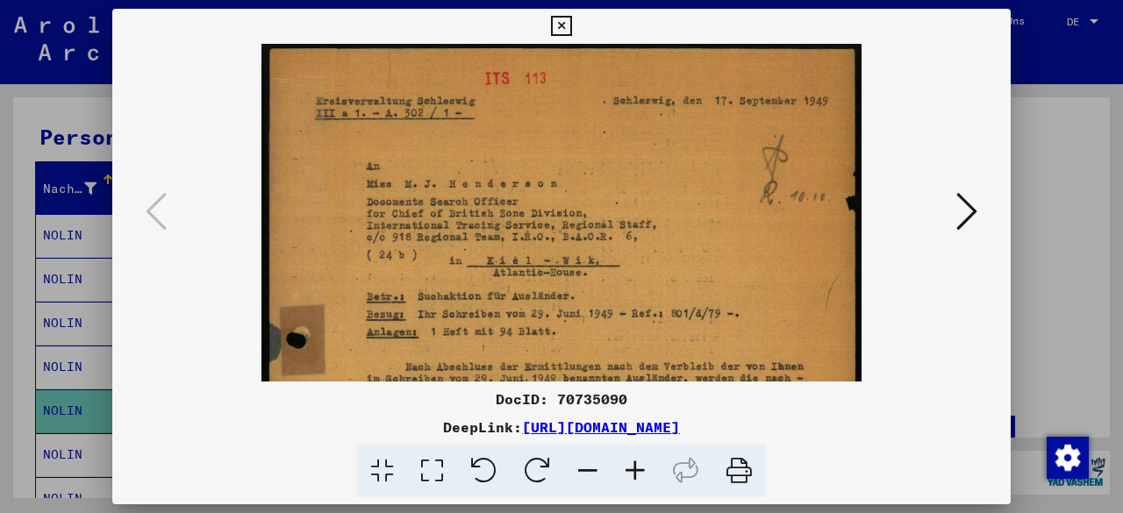
click at [635, 473] on icon at bounding box center [634, 471] width 47 height 53
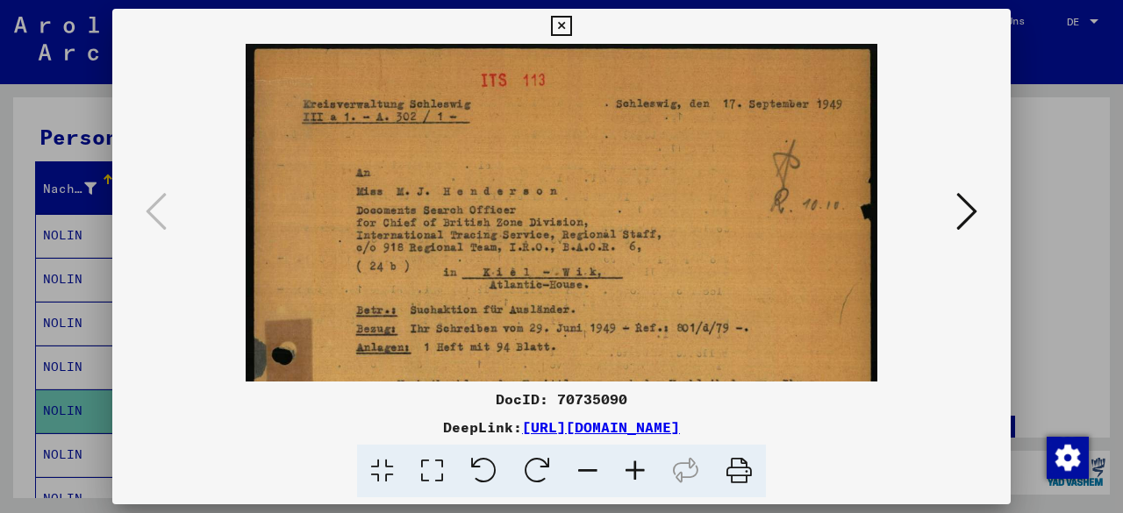
click at [635, 473] on icon at bounding box center [634, 471] width 47 height 53
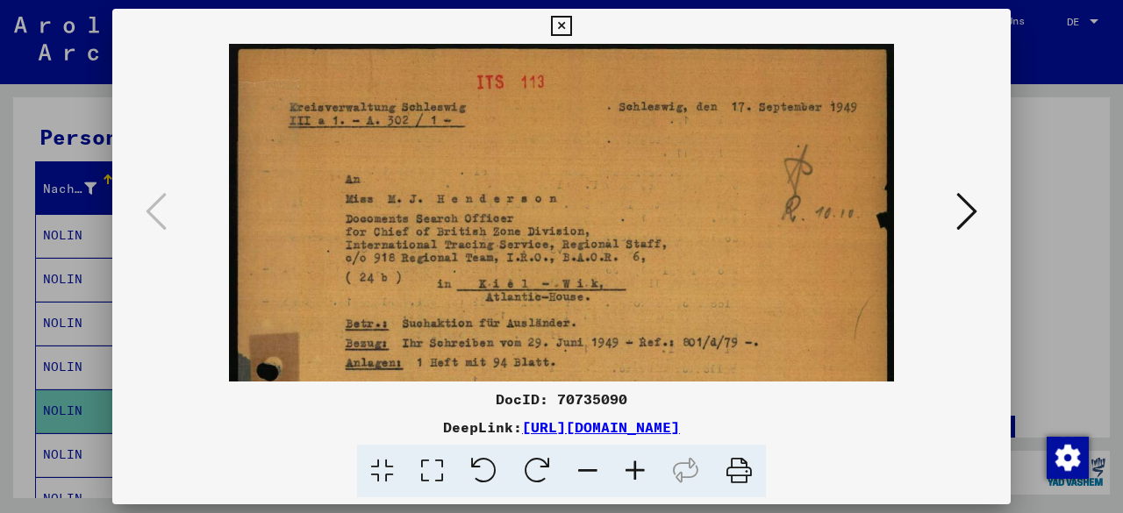
drag, startPoint x: 716, startPoint y: 288, endPoint x: 728, endPoint y: 101, distance: 187.2
click at [728, 101] on img at bounding box center [561, 498] width 664 height 908
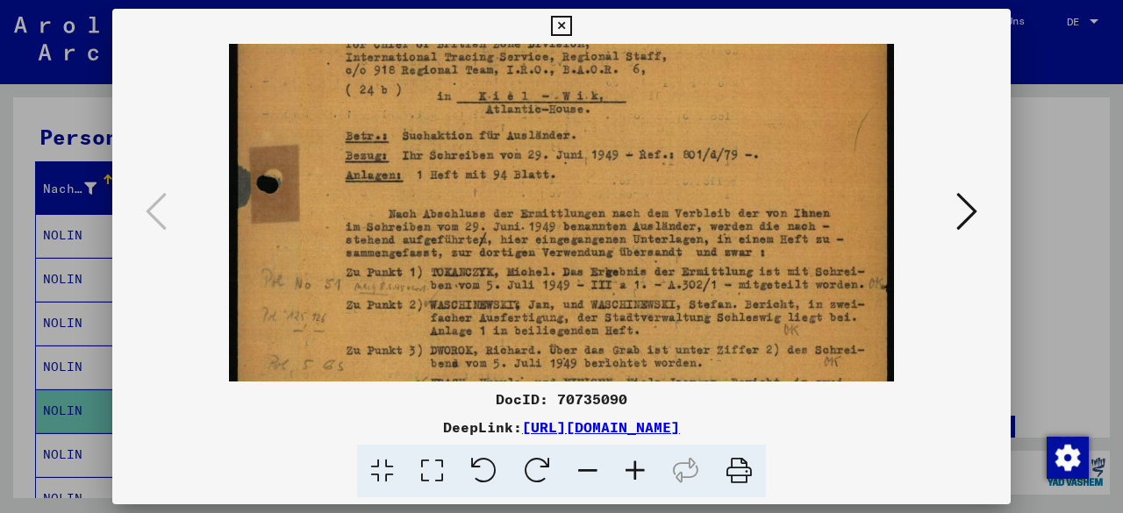
drag, startPoint x: 710, startPoint y: 257, endPoint x: 712, endPoint y: 163, distance: 93.9
click at [712, 163] on img at bounding box center [561, 310] width 664 height 908
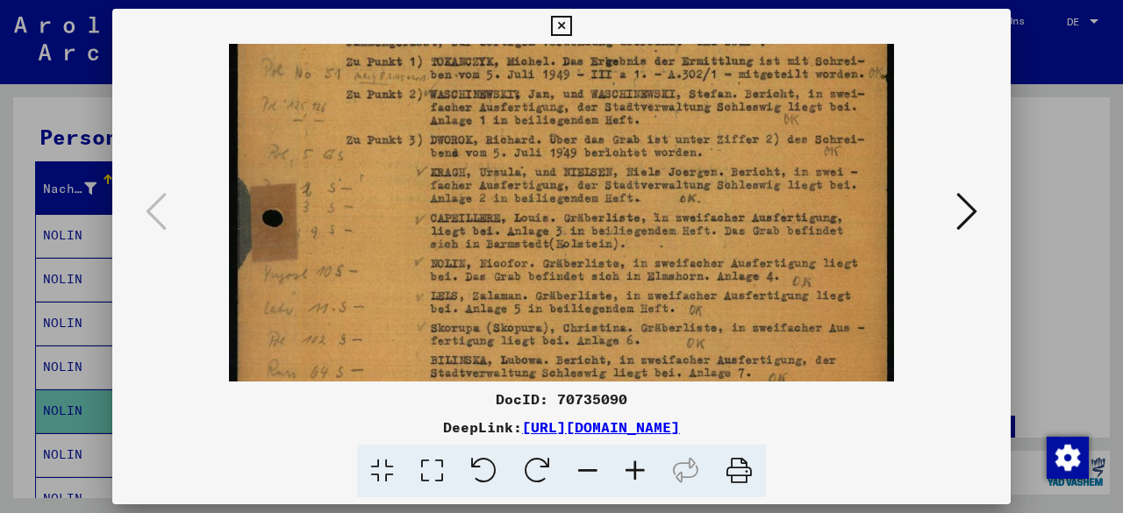
drag, startPoint x: 731, startPoint y: 269, endPoint x: 735, endPoint y: 148, distance: 121.1
click at [735, 148] on img at bounding box center [561, 100] width 664 height 908
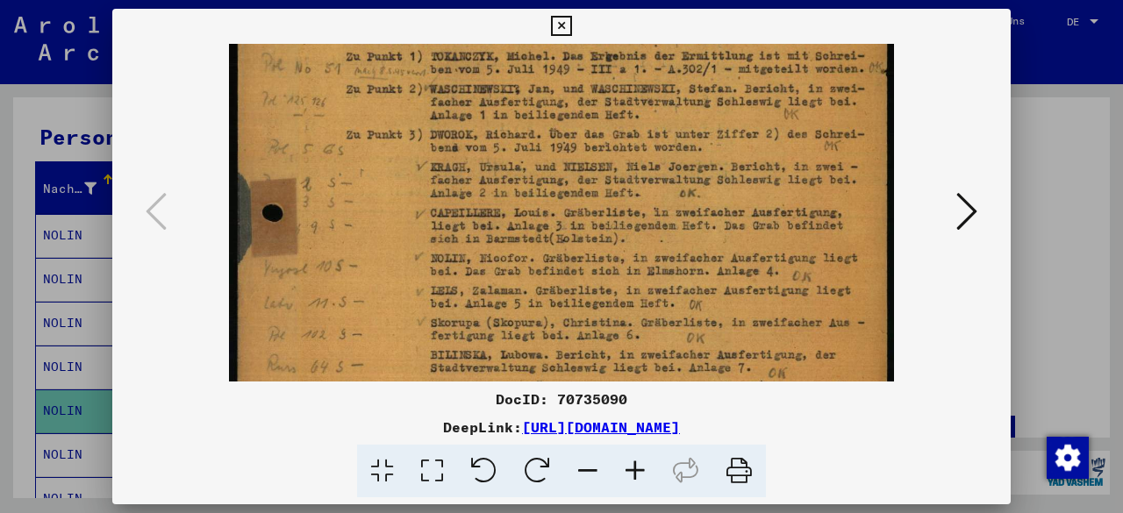
click at [562, 36] on button at bounding box center [560, 26] width 31 height 35
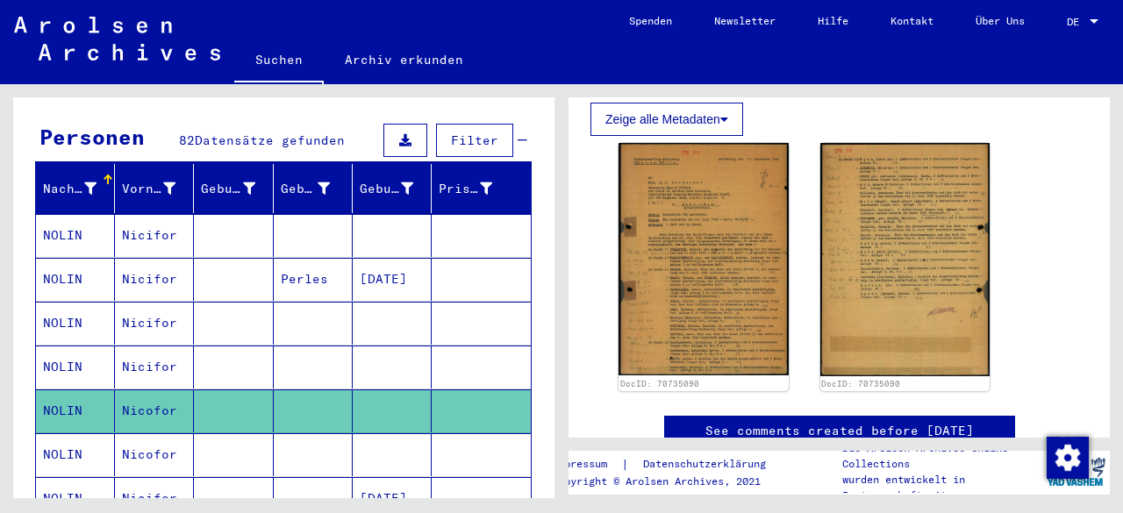
click at [75, 441] on icon at bounding box center [73, 443] width 44 height 70
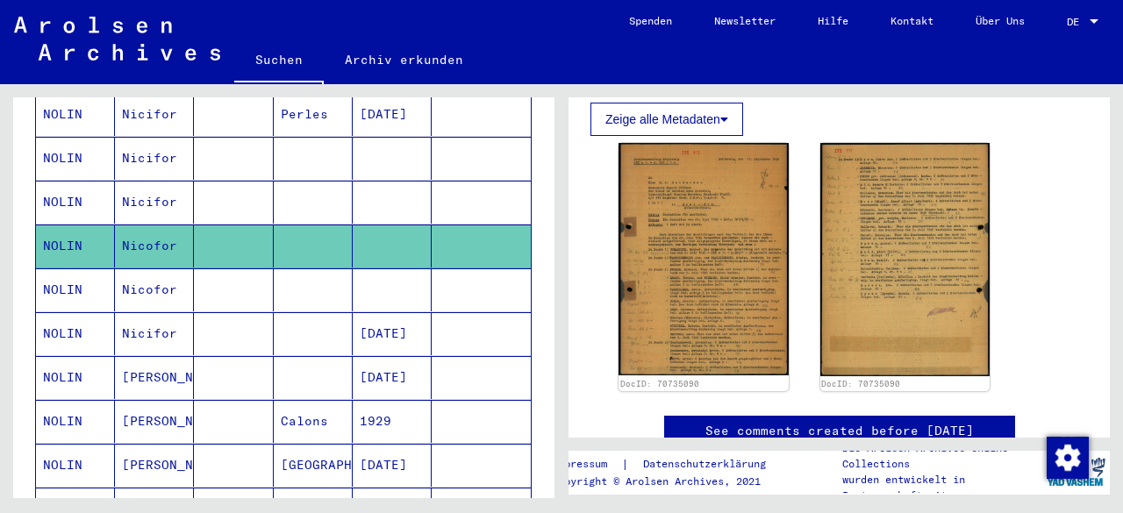
scroll to position [358, 0]
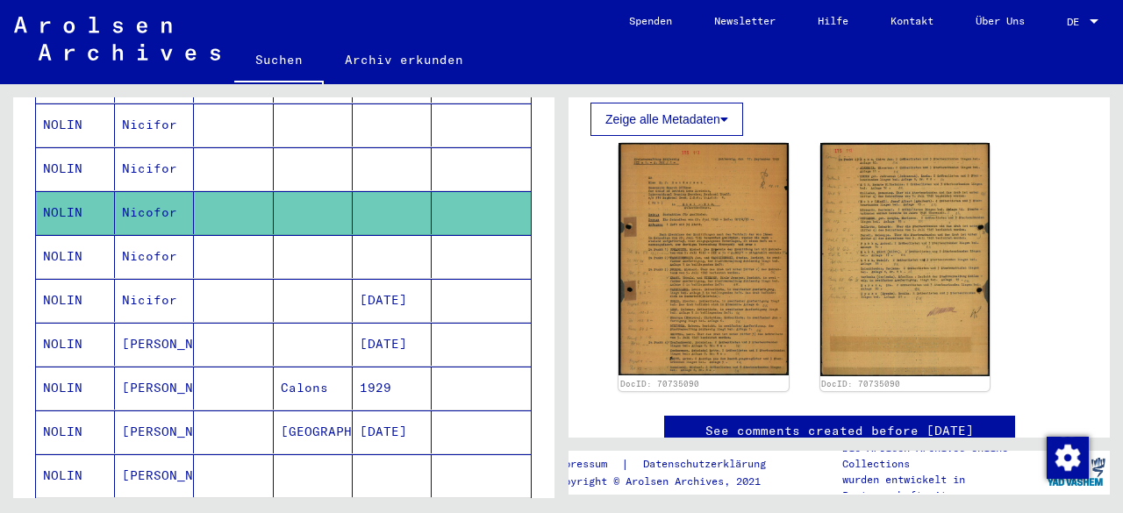
click at [64, 235] on mat-cell "NOLIN" at bounding box center [75, 256] width 79 height 43
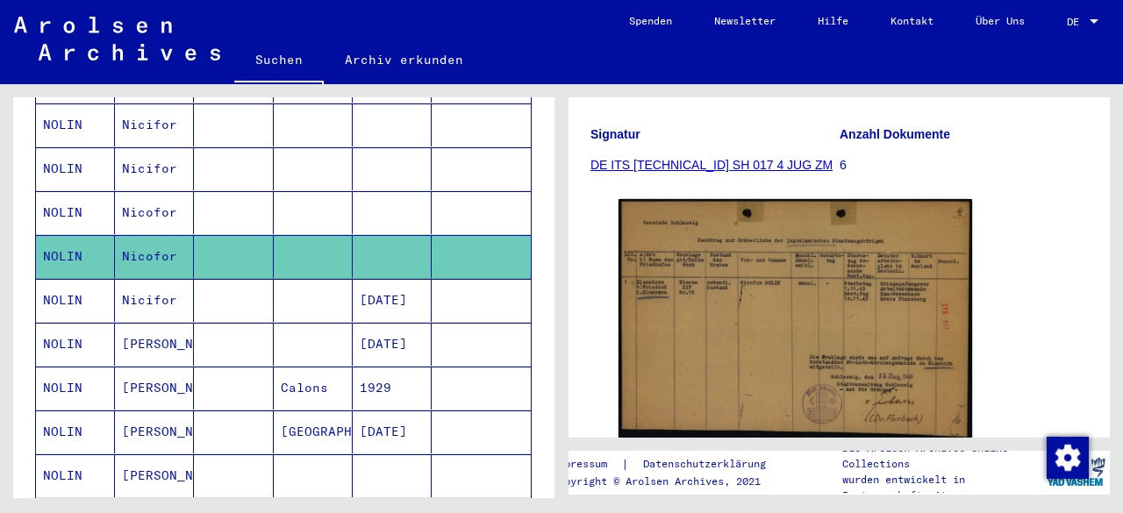
scroll to position [267, 0]
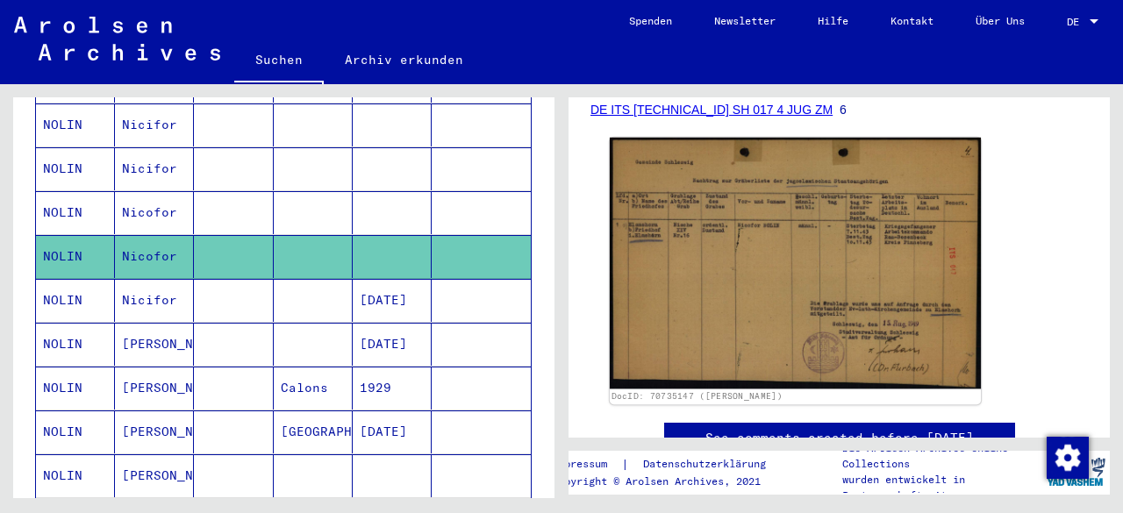
click at [818, 250] on img at bounding box center [795, 264] width 371 height 252
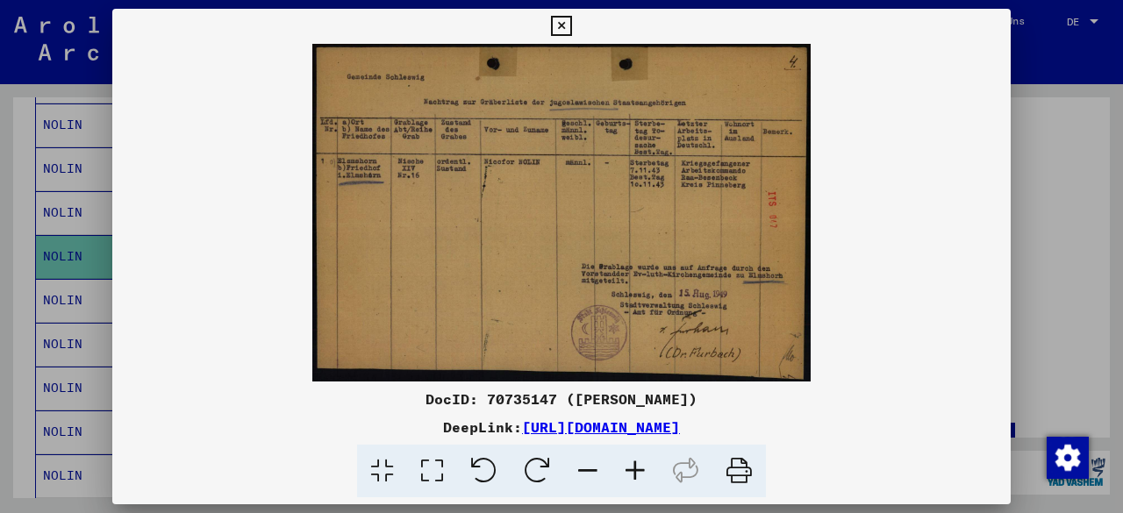
click at [637, 475] on icon at bounding box center [634, 471] width 47 height 53
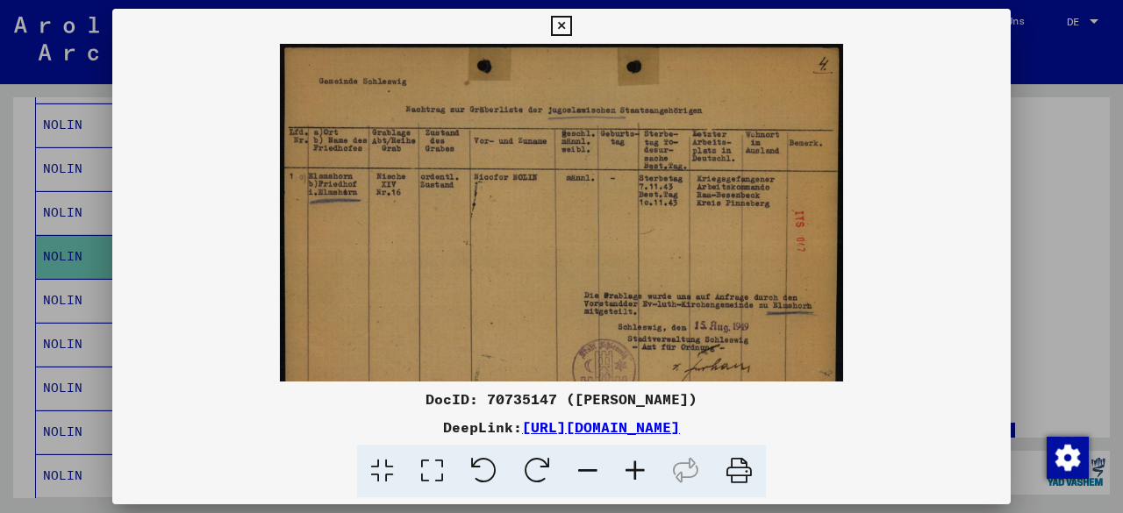
click at [637, 475] on icon at bounding box center [634, 471] width 47 height 53
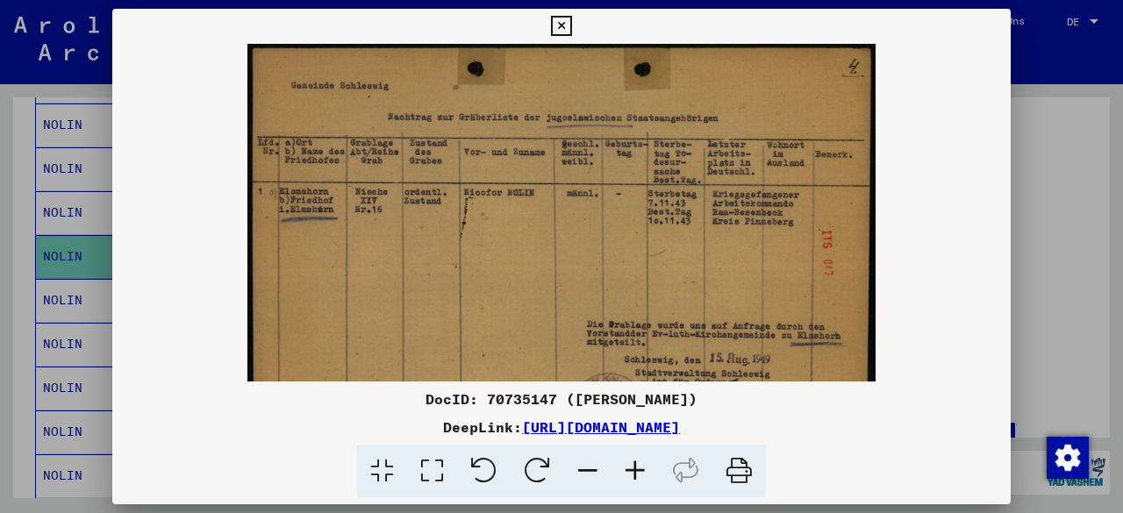
click at [637, 475] on icon at bounding box center [634, 471] width 47 height 53
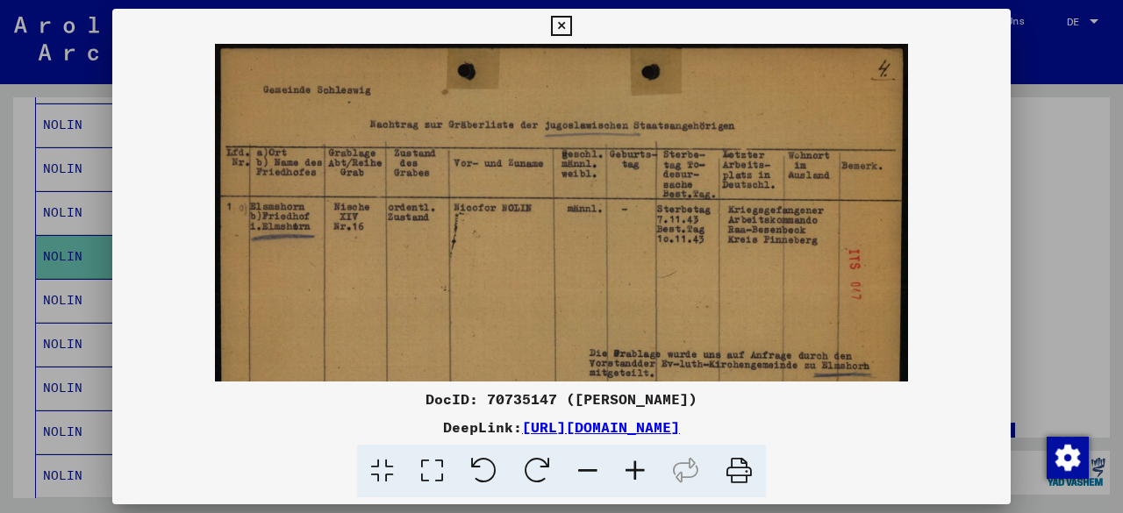
click at [637, 475] on icon at bounding box center [634, 471] width 47 height 53
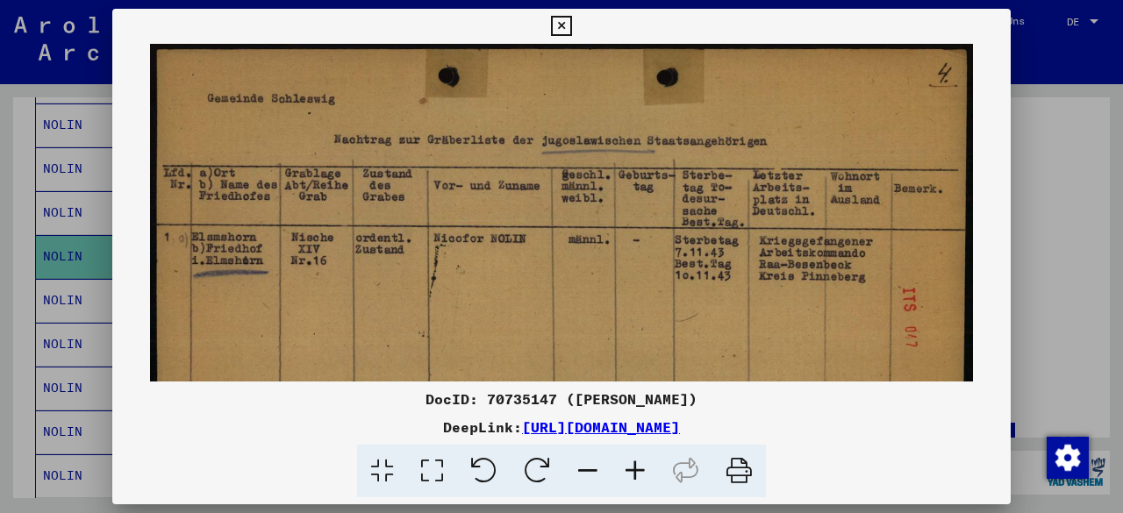
click at [637, 475] on icon at bounding box center [634, 471] width 47 height 53
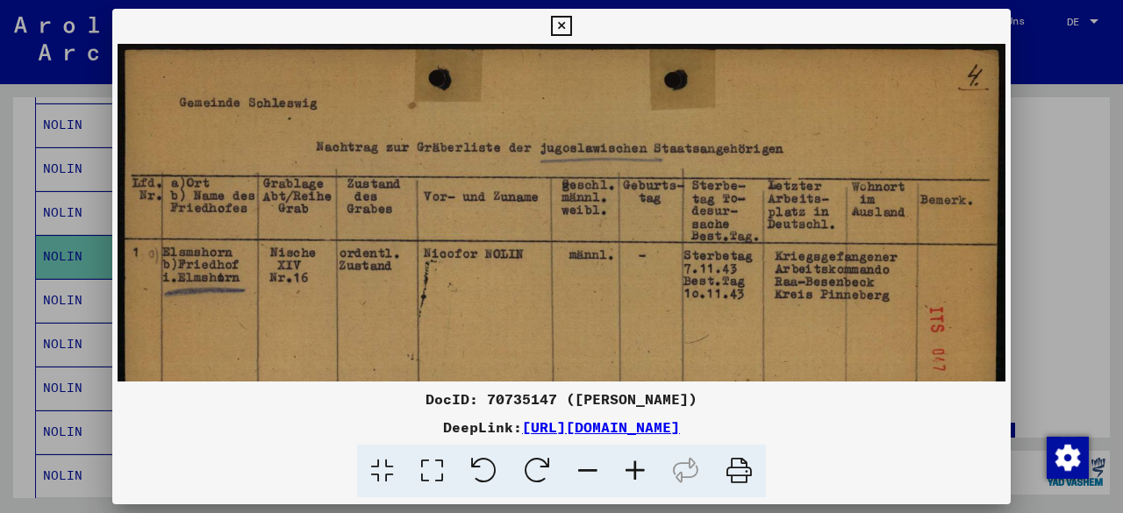
click at [637, 475] on icon at bounding box center [634, 471] width 47 height 53
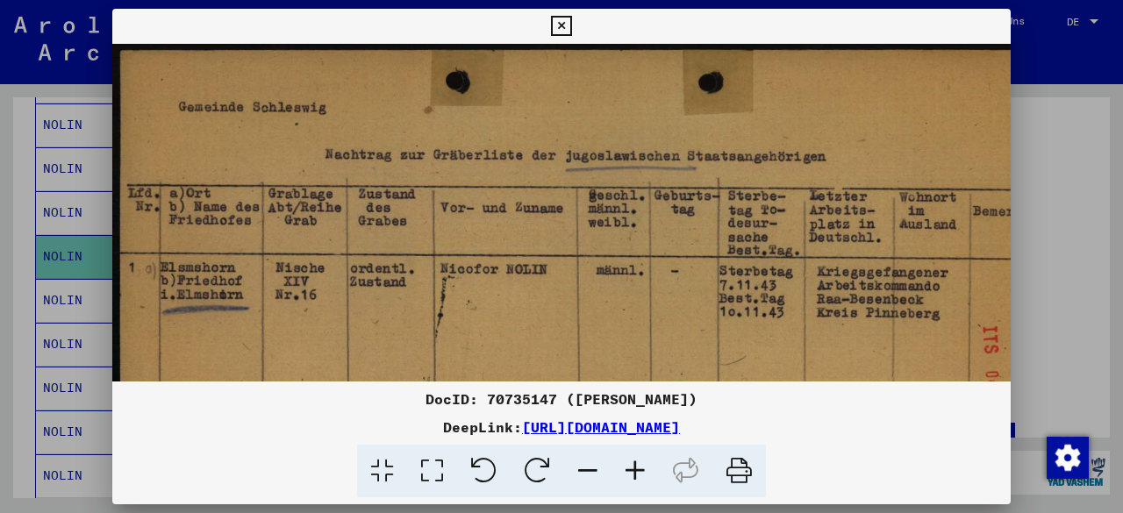
scroll to position [79, 3]
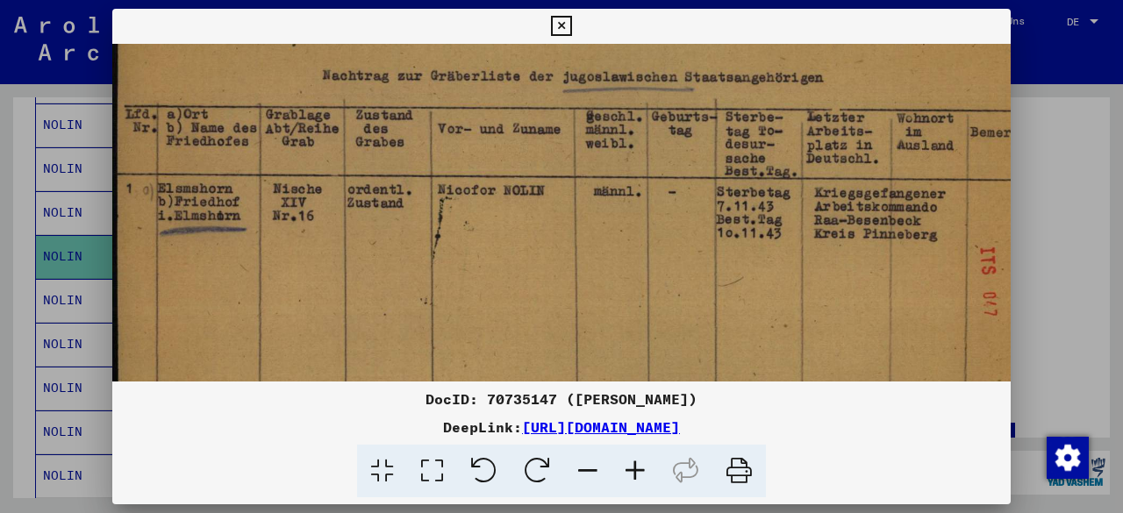
drag, startPoint x: 813, startPoint y: 302, endPoint x: 810, endPoint y: 224, distance: 78.1
click at [810, 224] on img at bounding box center [586, 287] width 952 height 645
click at [516, 397] on div "DocID: 70735147 ([PERSON_NAME])" at bounding box center [561, 399] width 898 height 21
copy div "70735147"
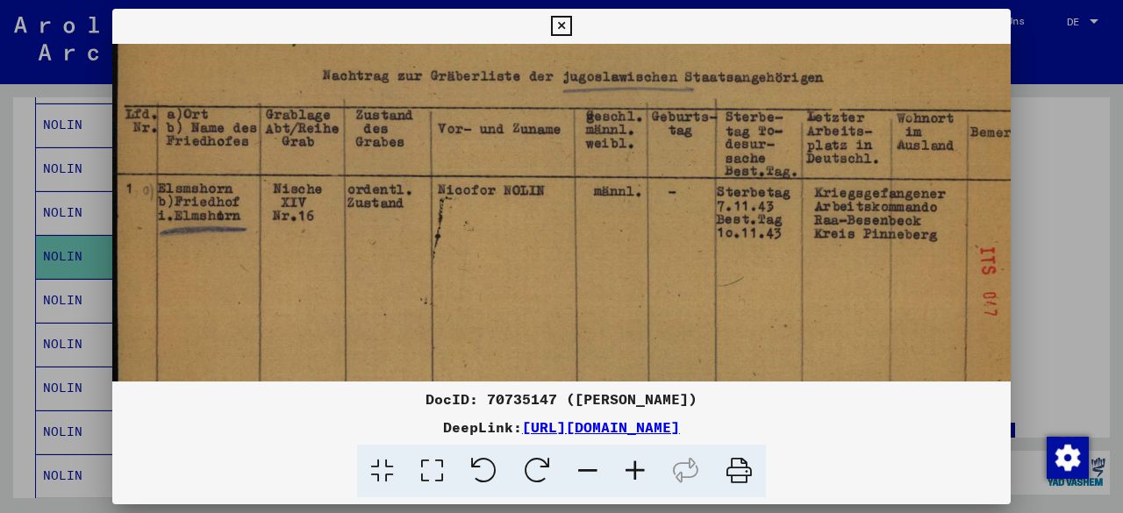
click at [562, 34] on icon at bounding box center [561, 26] width 20 height 21
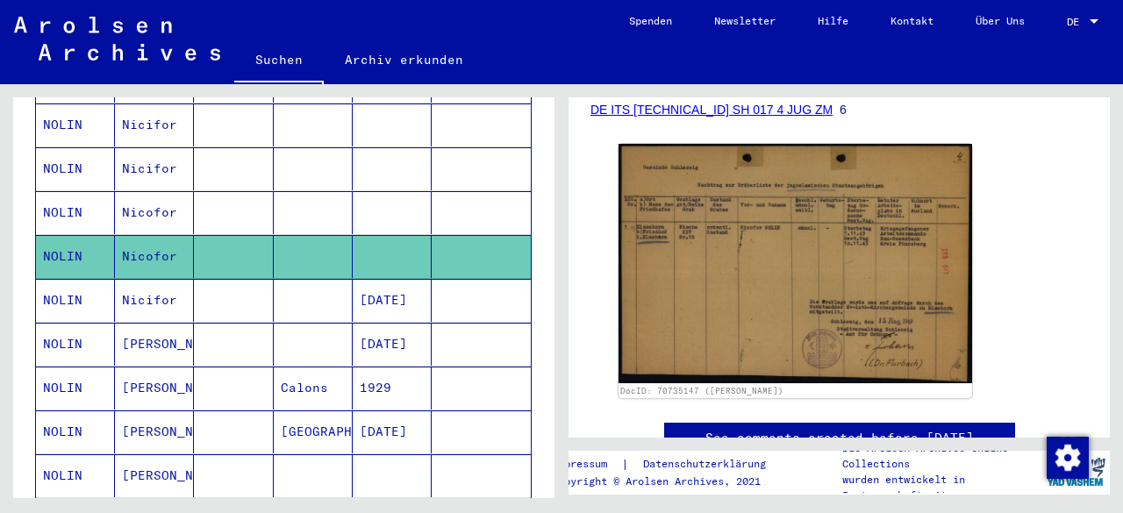
click at [75, 279] on mat-cell "NOLIN" at bounding box center [75, 300] width 79 height 43
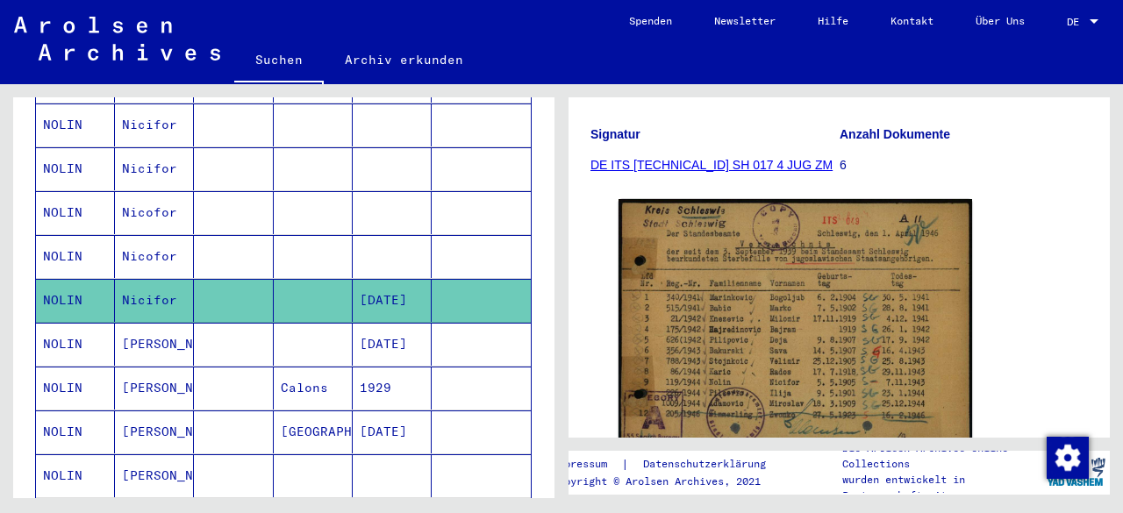
scroll to position [254, 0]
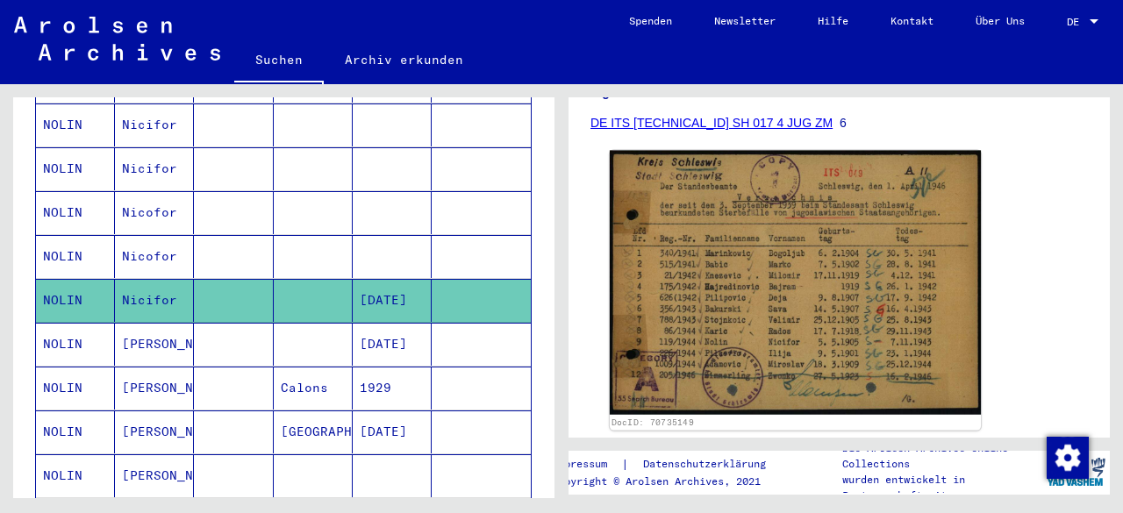
click at [807, 253] on img at bounding box center [795, 283] width 371 height 265
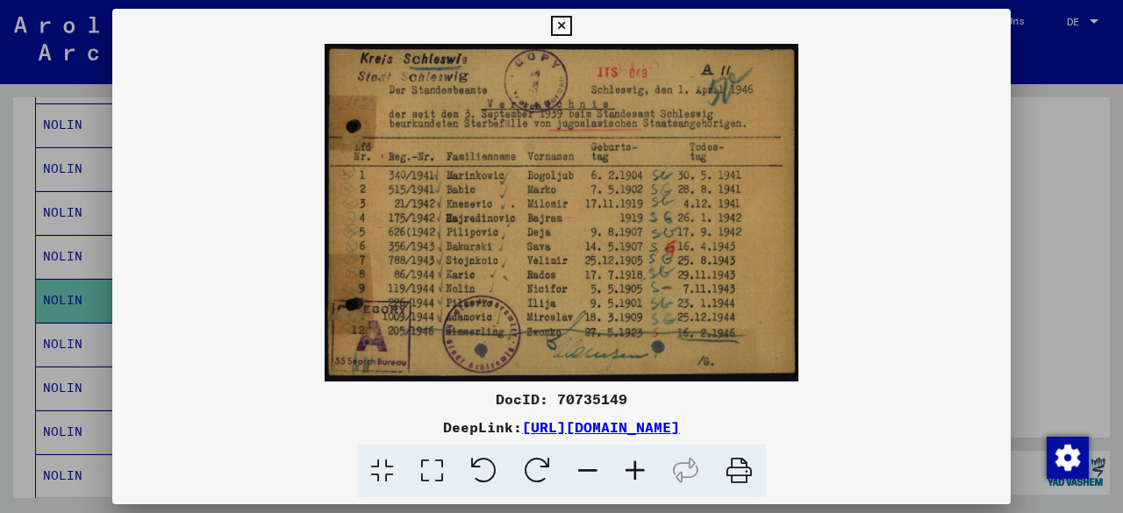
click at [636, 474] on icon at bounding box center [634, 471] width 47 height 53
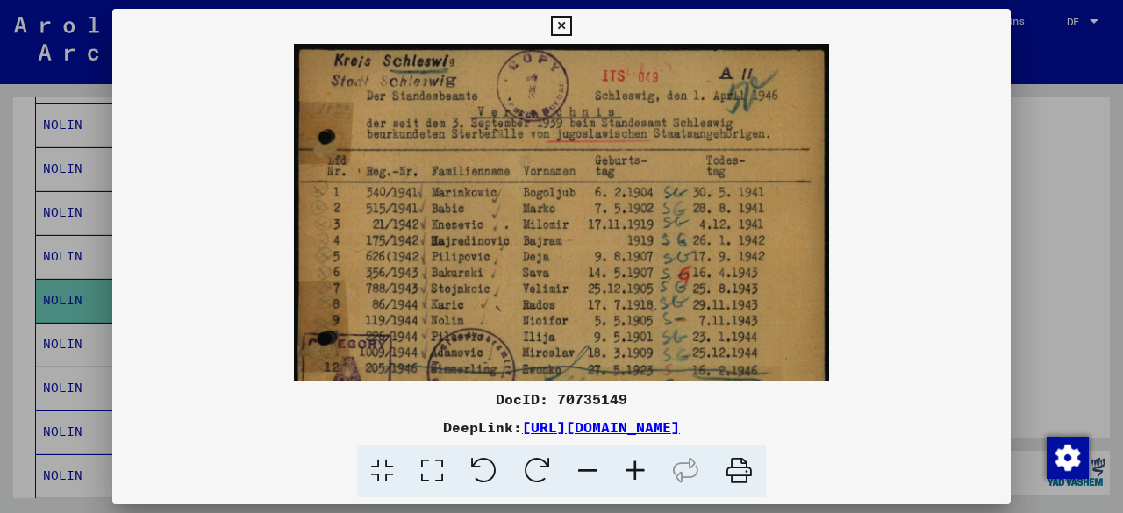
click at [636, 474] on icon at bounding box center [634, 471] width 47 height 53
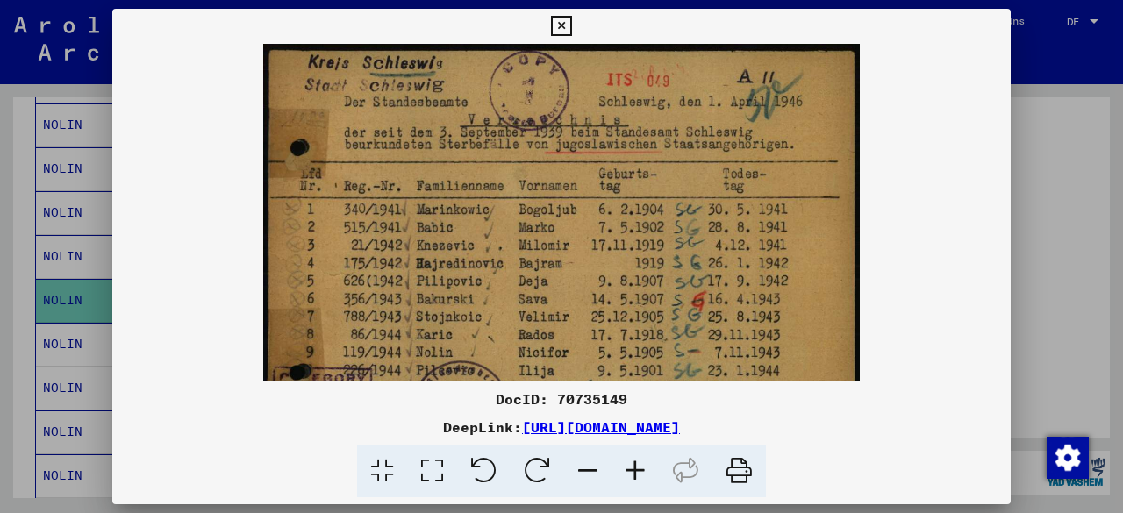
click at [636, 474] on icon at bounding box center [634, 471] width 47 height 53
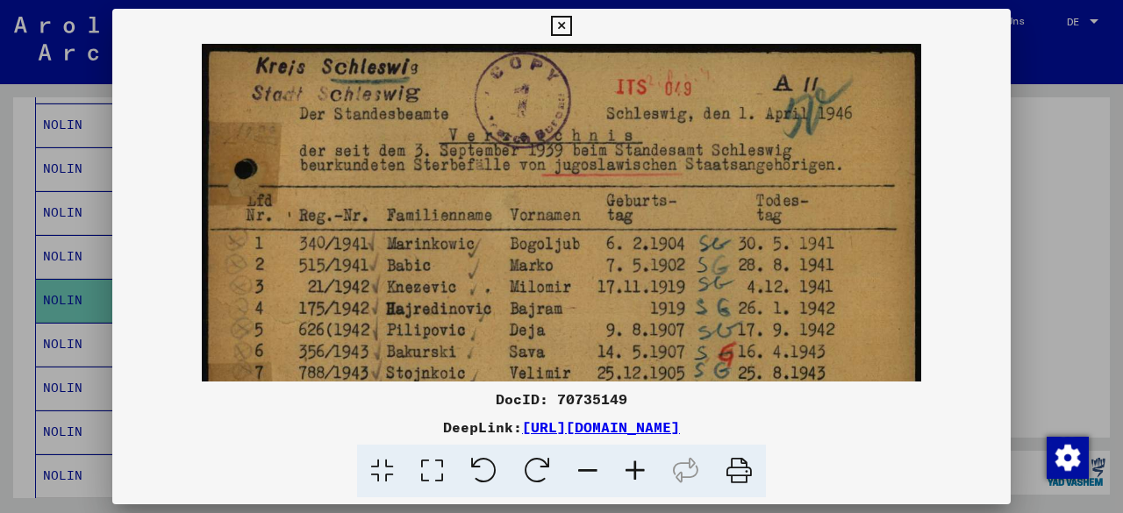
click at [636, 474] on icon at bounding box center [634, 471] width 47 height 53
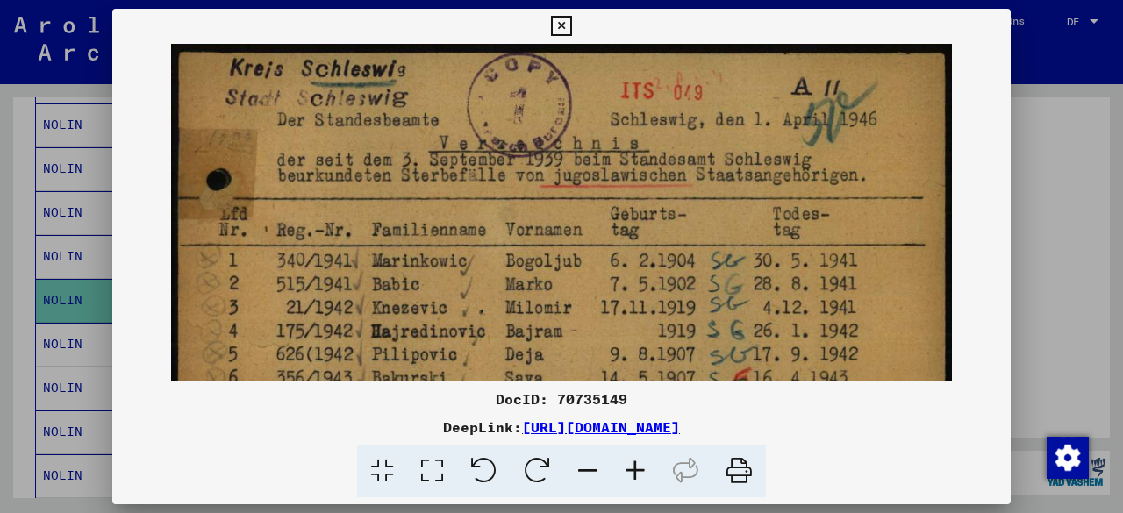
click at [636, 474] on icon at bounding box center [634, 471] width 47 height 53
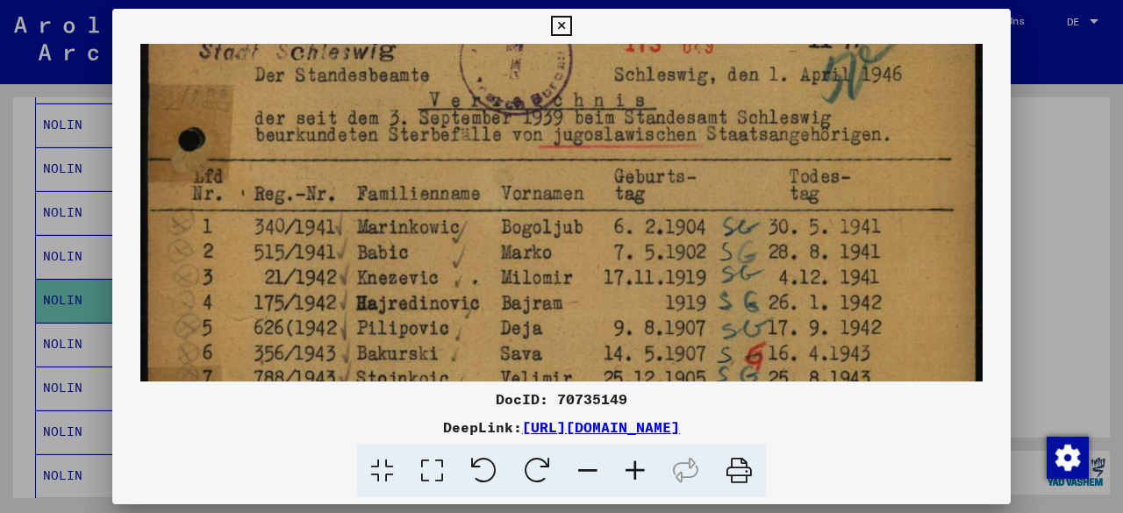
drag, startPoint x: 677, startPoint y: 290, endPoint x: 700, endPoint y: 178, distance: 114.5
click at [700, 178] on img at bounding box center [561, 293] width 842 height 601
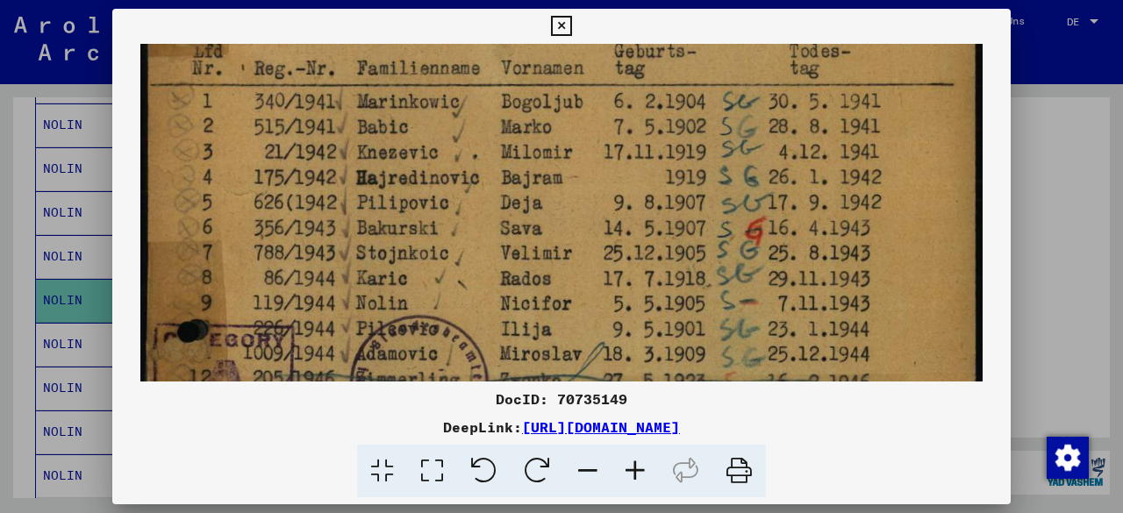
scroll to position [191, 0]
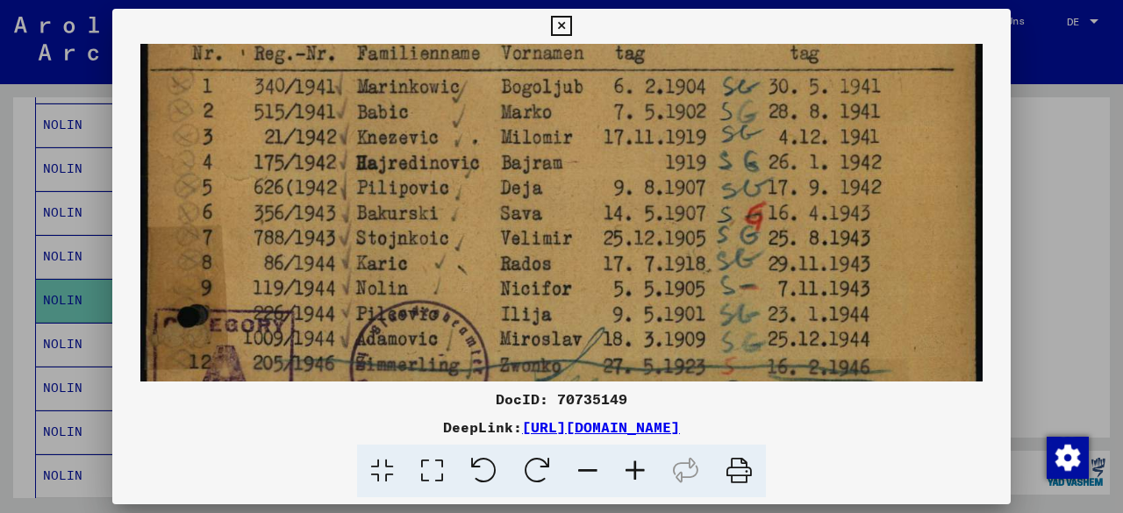
drag, startPoint x: 703, startPoint y: 259, endPoint x: 709, endPoint y: 184, distance: 74.7
click at [709, 184] on img at bounding box center [561, 153] width 842 height 601
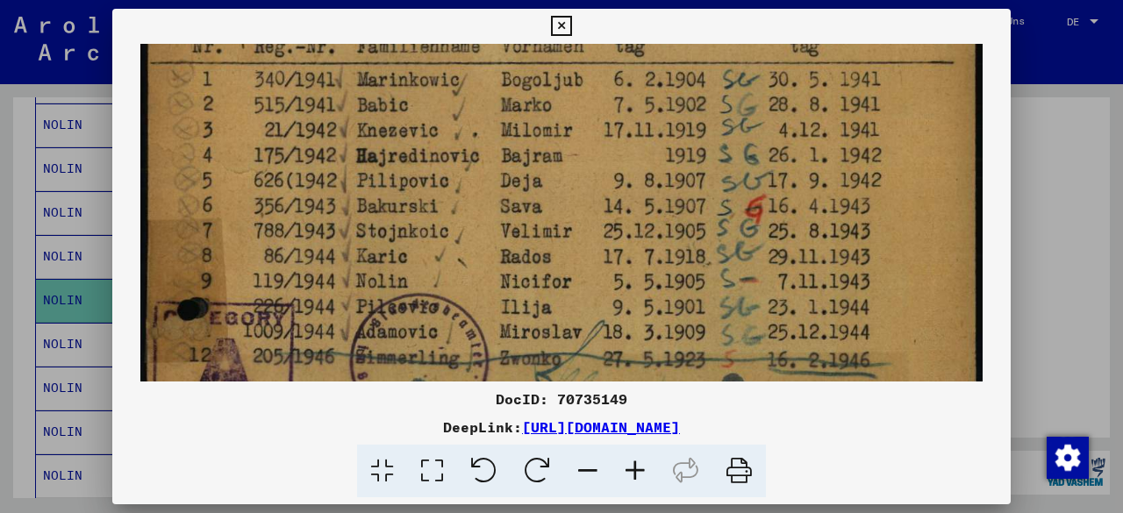
scroll to position [194, 0]
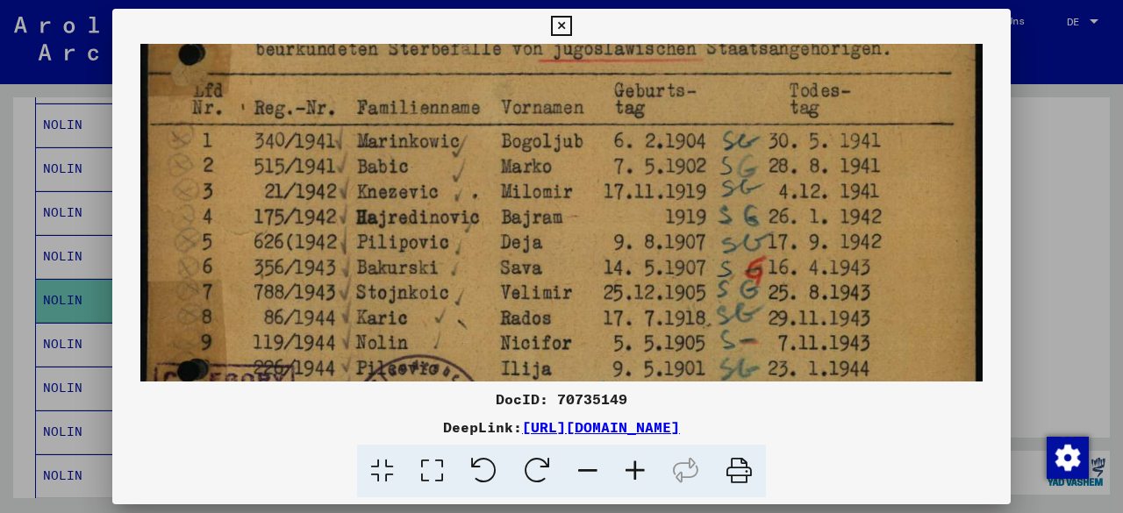
drag, startPoint x: 689, startPoint y: 259, endPoint x: 698, endPoint y: 276, distance: 19.6
click at [698, 276] on img at bounding box center [561, 207] width 842 height 601
click at [603, 397] on div "DocID: 70735149" at bounding box center [561, 399] width 898 height 21
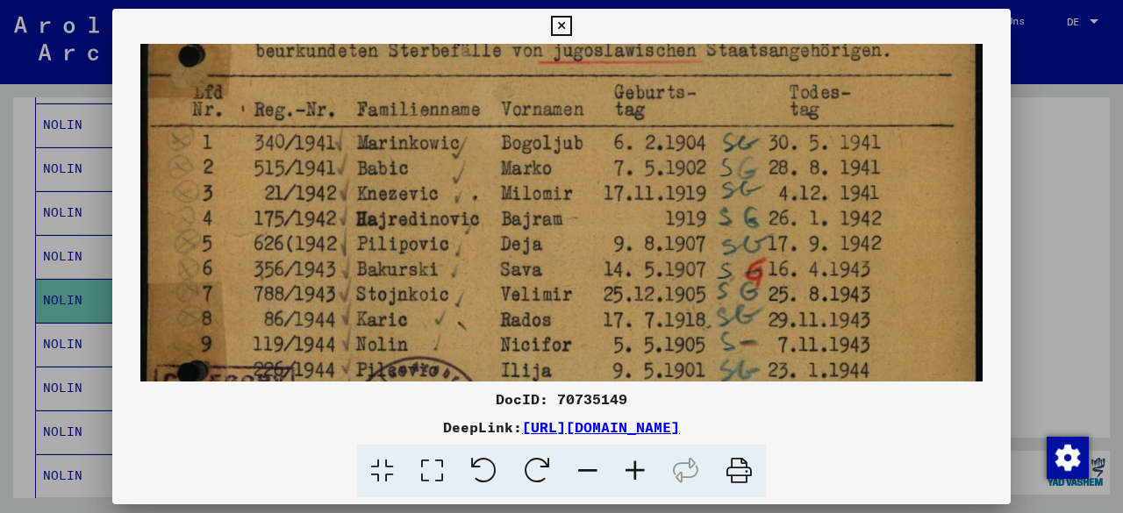
copy div "70735149"
click at [557, 27] on icon at bounding box center [561, 26] width 20 height 21
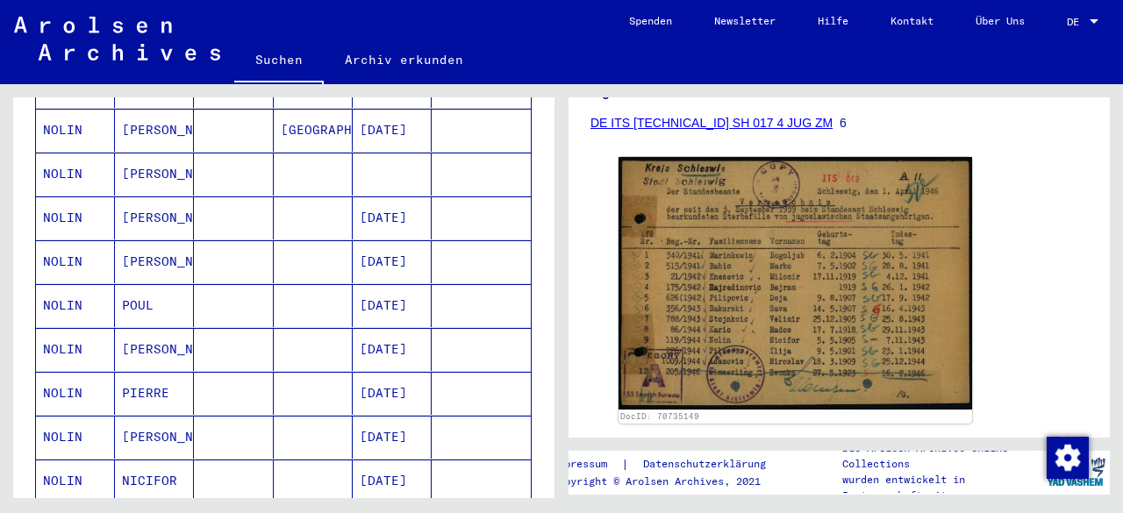
scroll to position [707, 0]
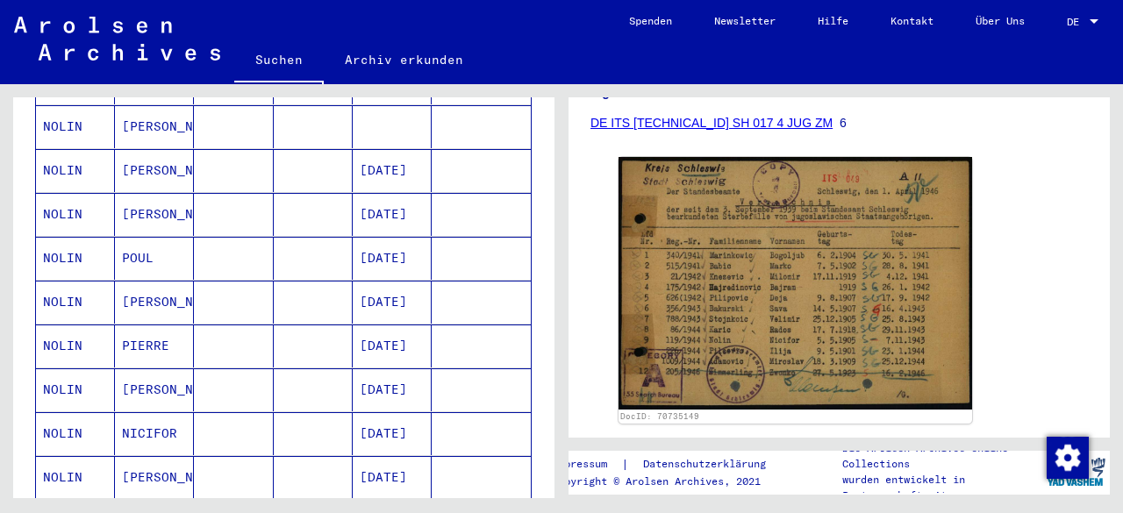
click at [64, 412] on mat-cell "NOLIN" at bounding box center [75, 433] width 79 height 43
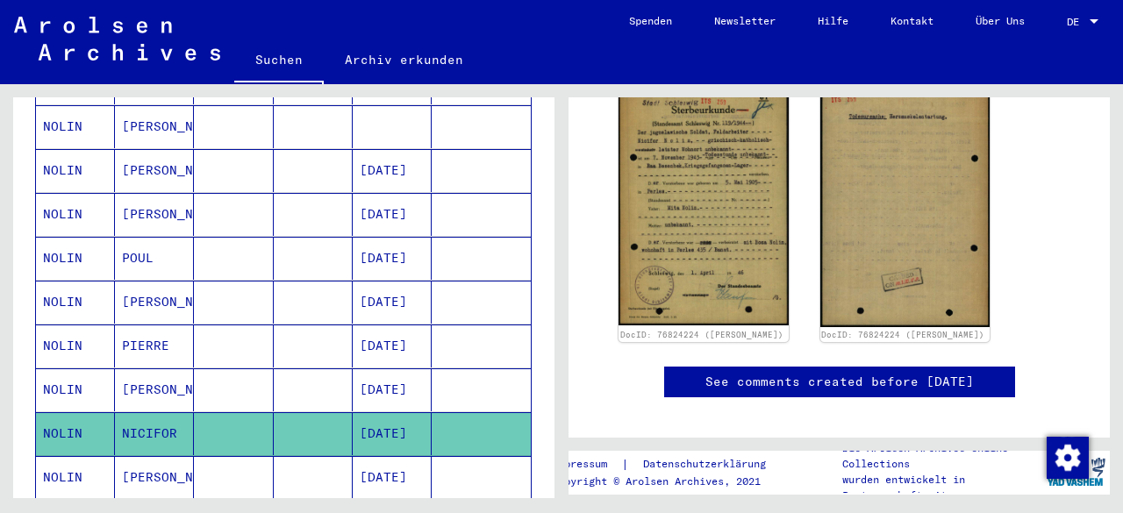
scroll to position [379, 0]
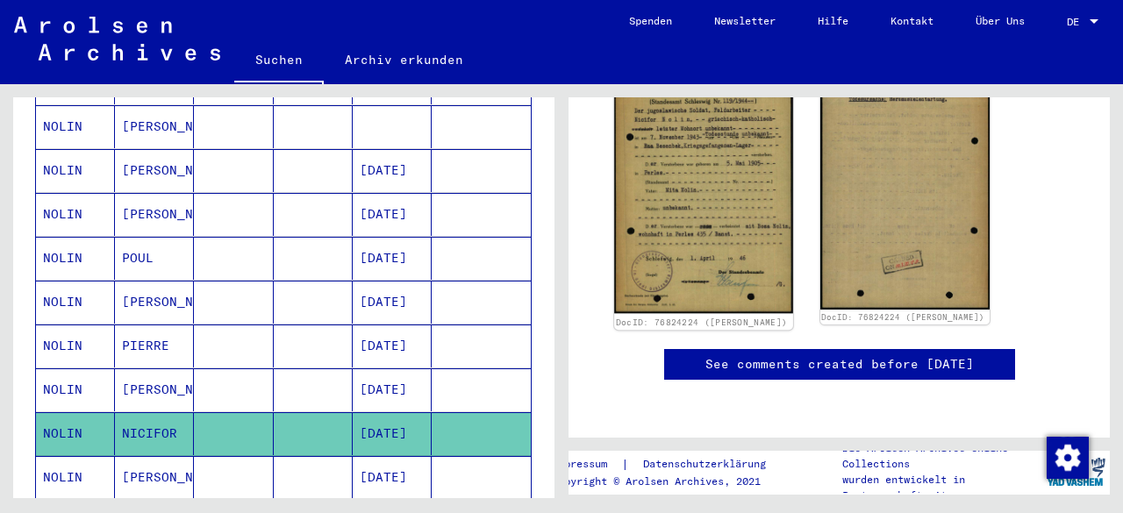
click at [691, 207] on img at bounding box center [703, 188] width 178 height 252
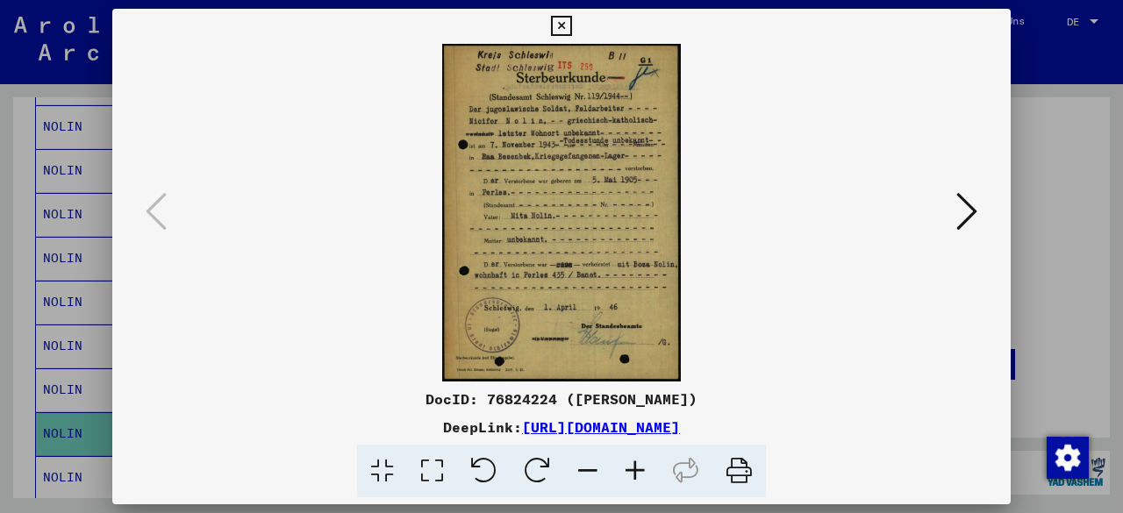
click at [630, 474] on icon at bounding box center [634, 471] width 47 height 53
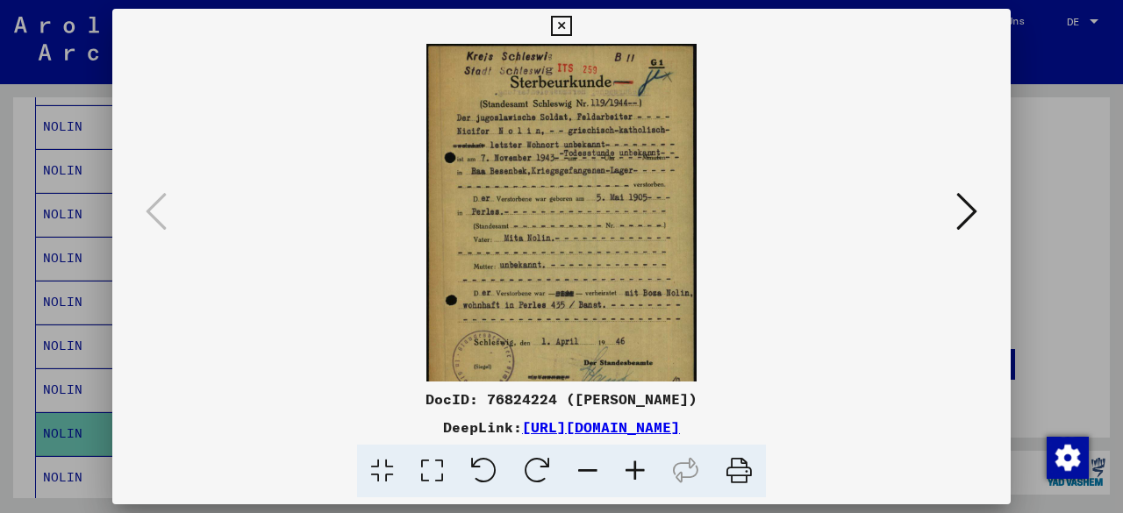
click at [630, 474] on icon at bounding box center [634, 471] width 47 height 53
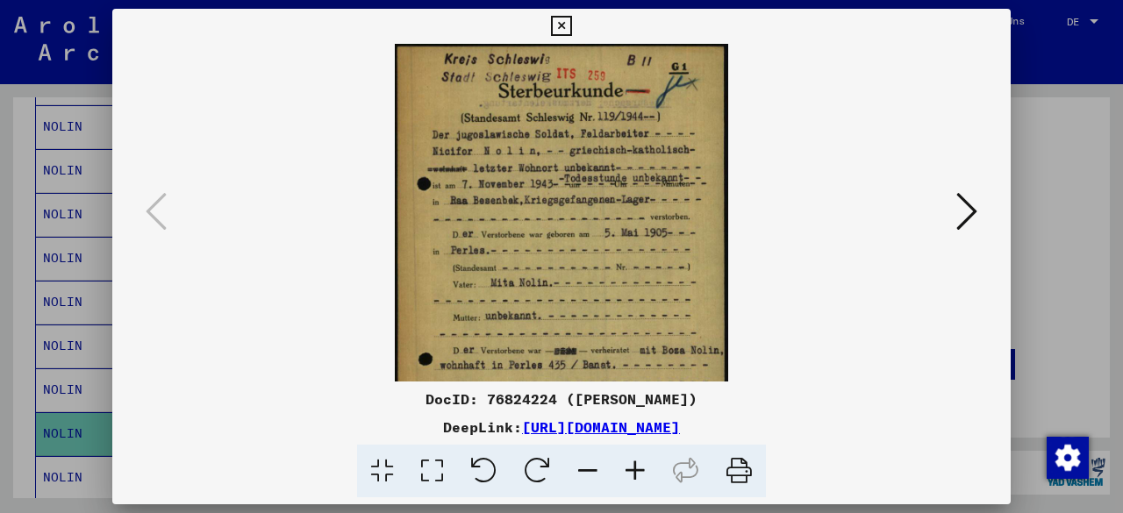
click at [630, 474] on icon at bounding box center [634, 471] width 47 height 53
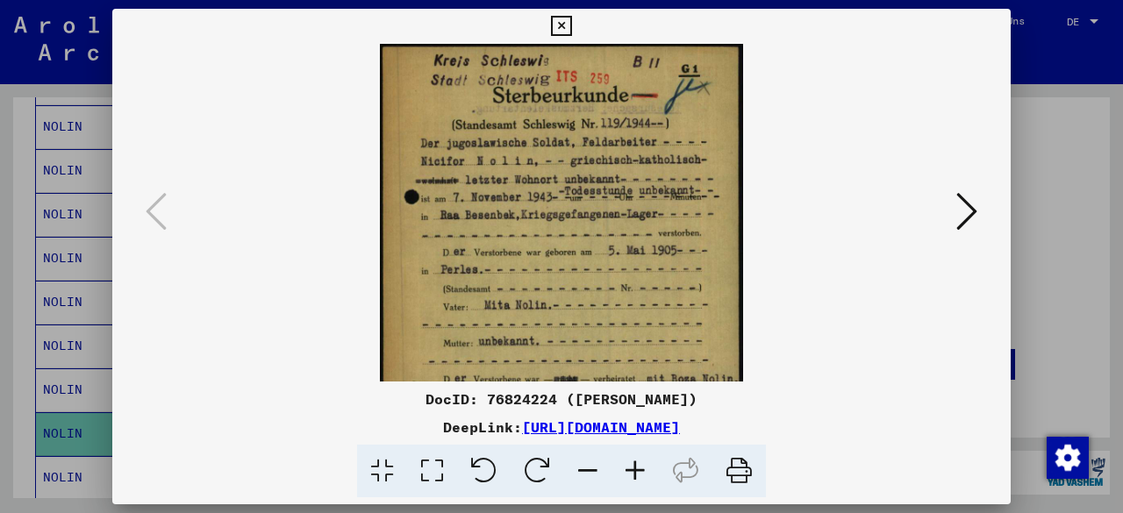
click at [630, 474] on icon at bounding box center [634, 471] width 47 height 53
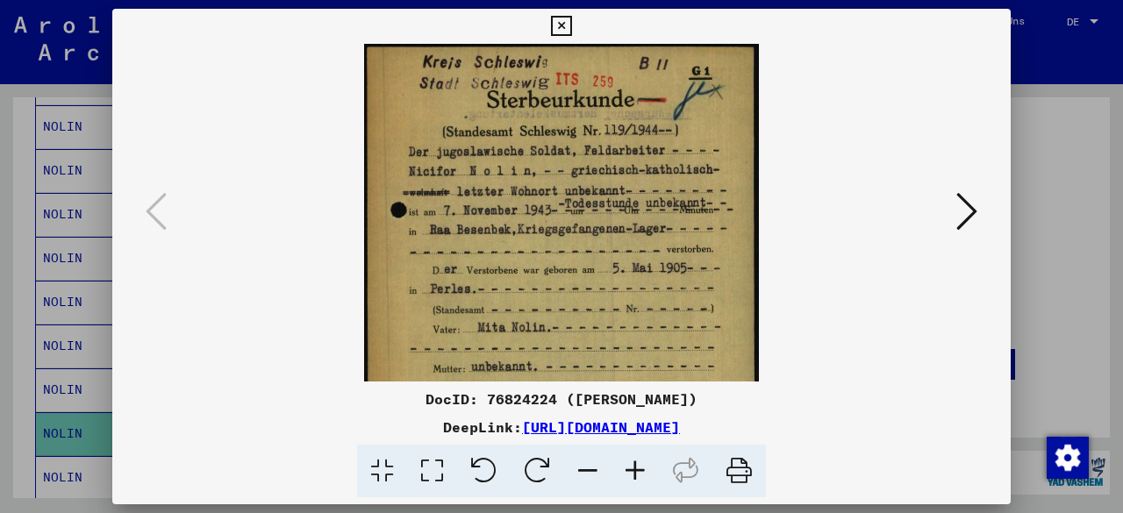
click at [630, 474] on icon at bounding box center [634, 471] width 47 height 53
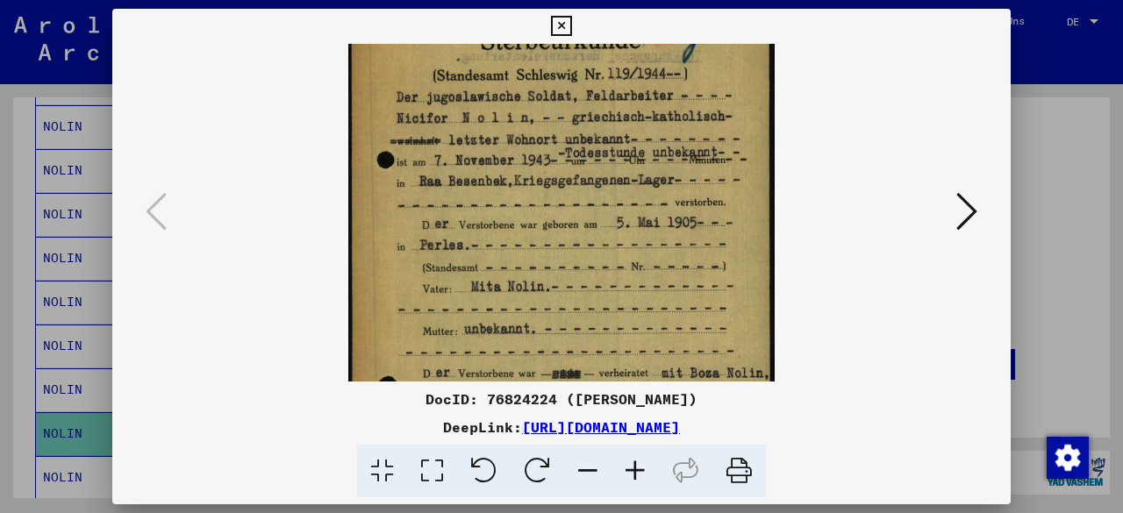
drag, startPoint x: 670, startPoint y: 266, endPoint x: 670, endPoint y: 187, distance: 78.9
click at [670, 187] on img at bounding box center [561, 281] width 426 height 601
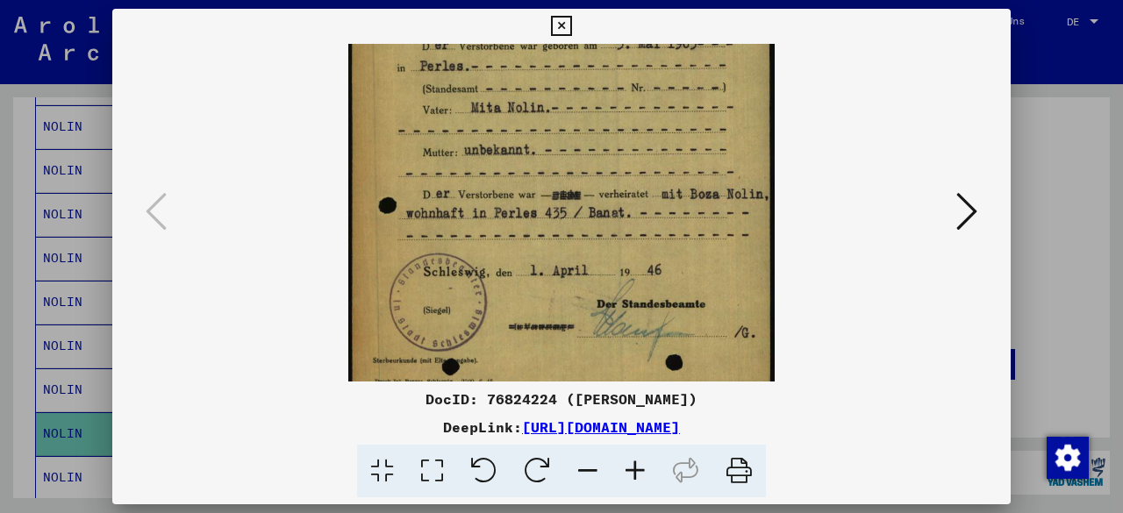
drag, startPoint x: 647, startPoint y: 283, endPoint x: 659, endPoint y: 117, distance: 167.1
click at [659, 117] on img at bounding box center [561, 102] width 426 height 601
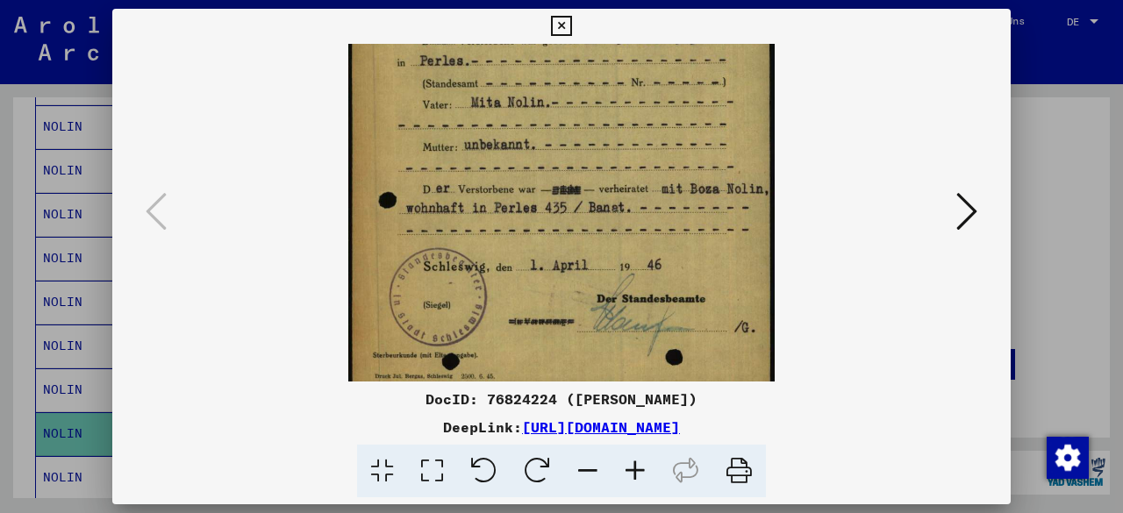
scroll to position [263, 0]
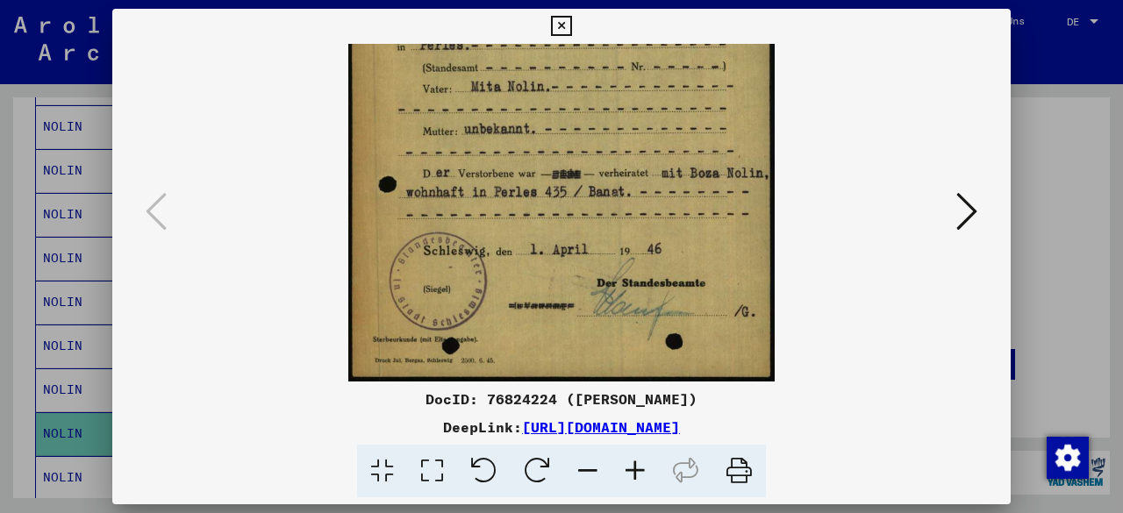
drag, startPoint x: 652, startPoint y: 237, endPoint x: 654, endPoint y: 195, distance: 42.1
click at [654, 195] on img at bounding box center [561, 81] width 426 height 601
click at [964, 211] on icon at bounding box center [966, 211] width 21 height 42
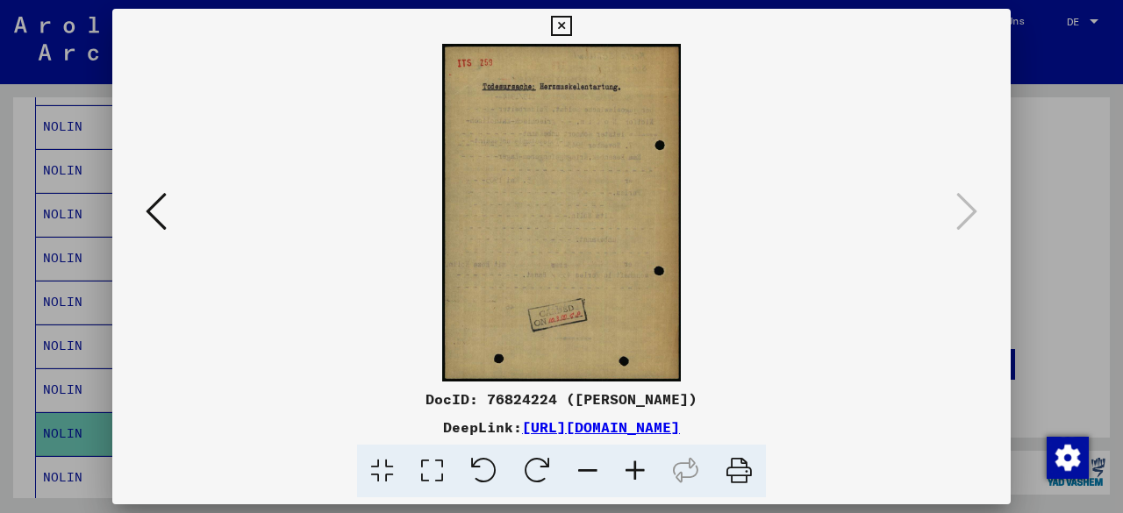
click at [641, 474] on icon at bounding box center [634, 471] width 47 height 53
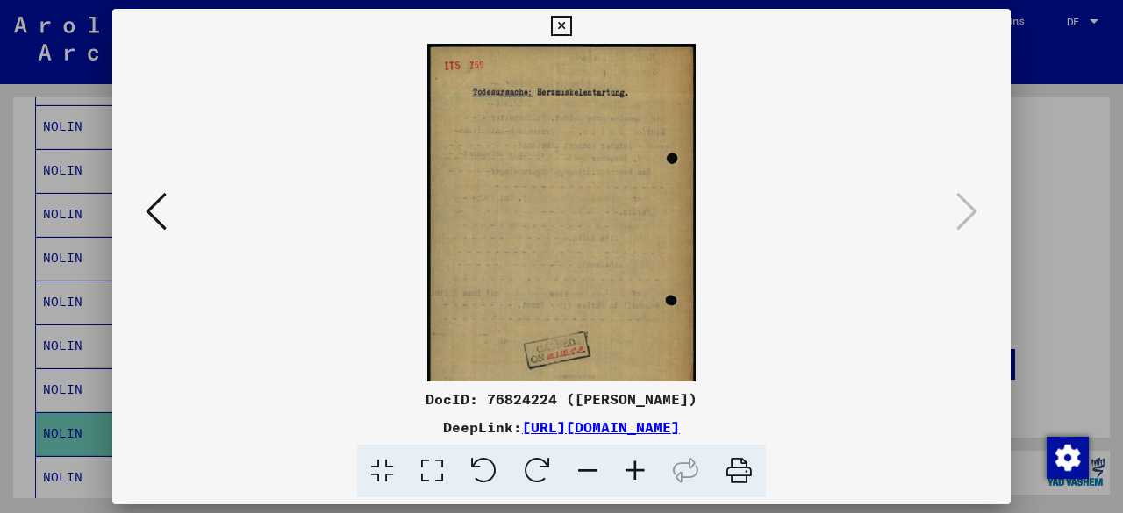
click at [641, 474] on icon at bounding box center [634, 471] width 47 height 53
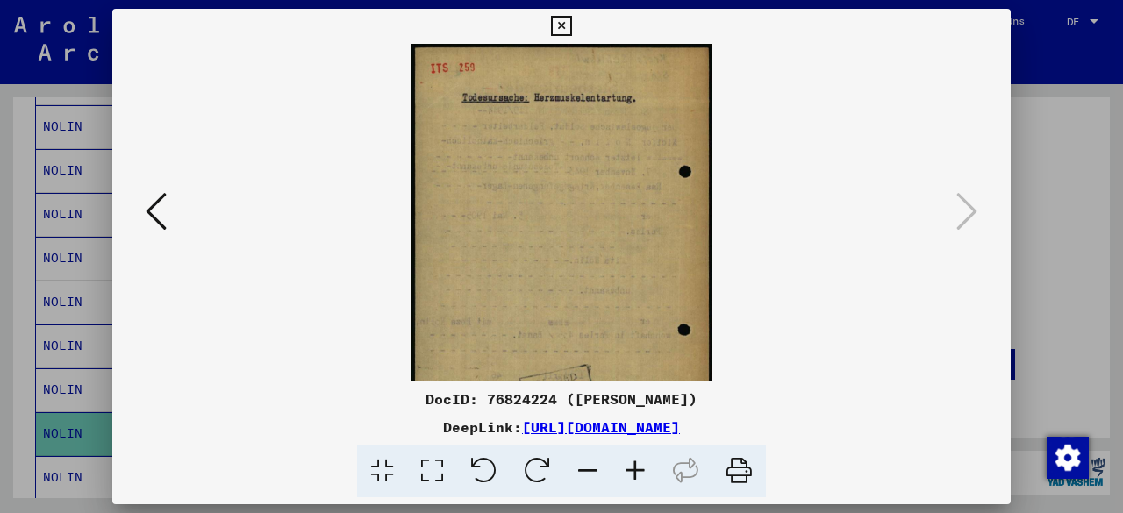
click at [641, 474] on icon at bounding box center [634, 471] width 47 height 53
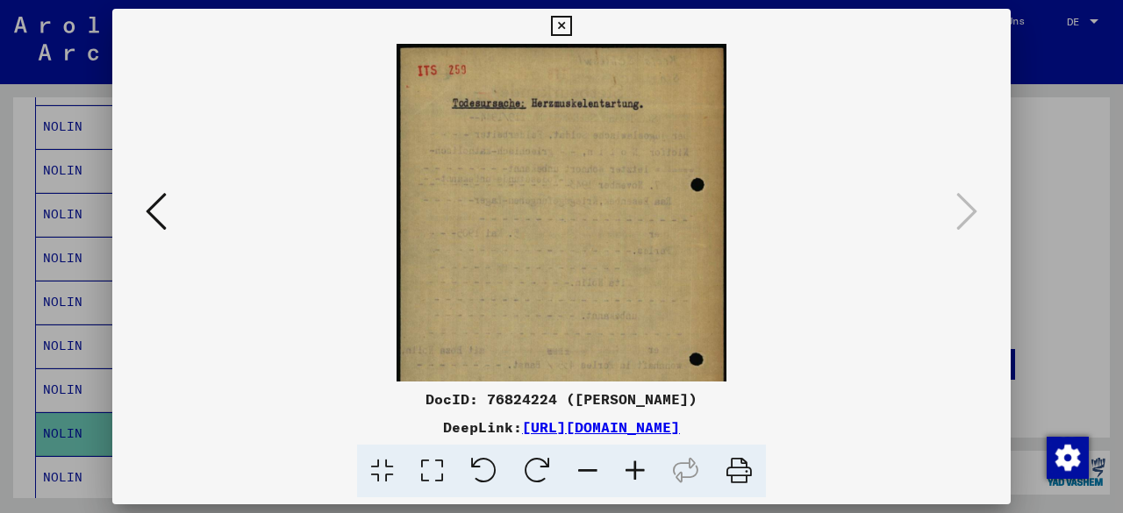
click at [641, 474] on icon at bounding box center [634, 471] width 47 height 53
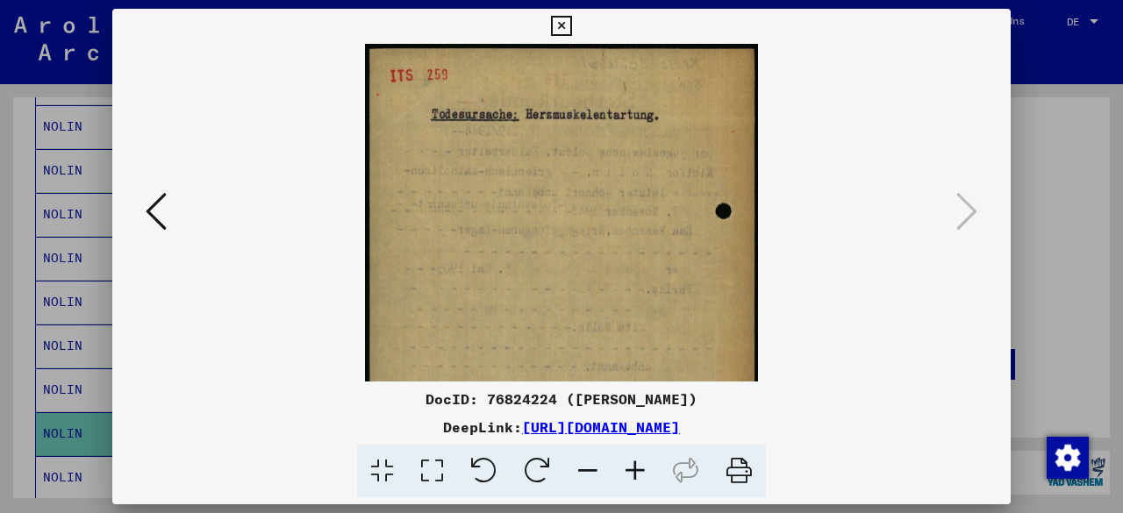
click at [641, 474] on icon at bounding box center [634, 471] width 47 height 53
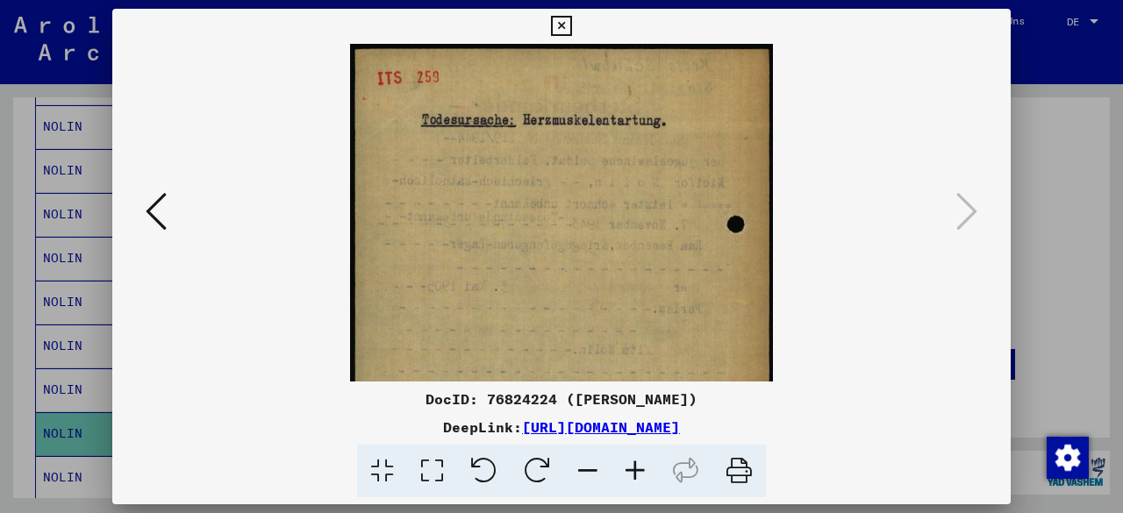
click at [641, 474] on icon at bounding box center [634, 471] width 47 height 53
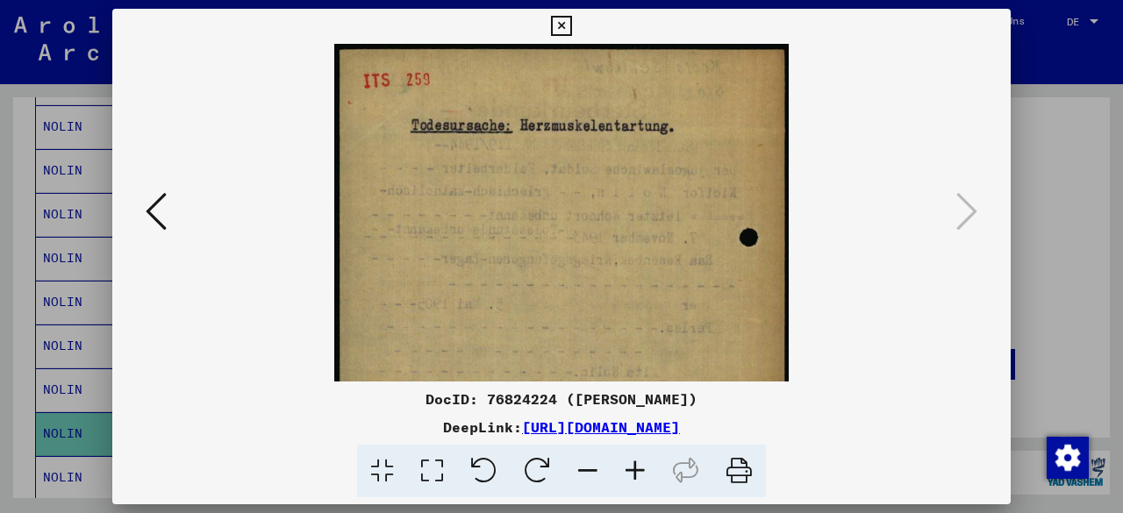
click at [161, 223] on icon at bounding box center [156, 211] width 21 height 42
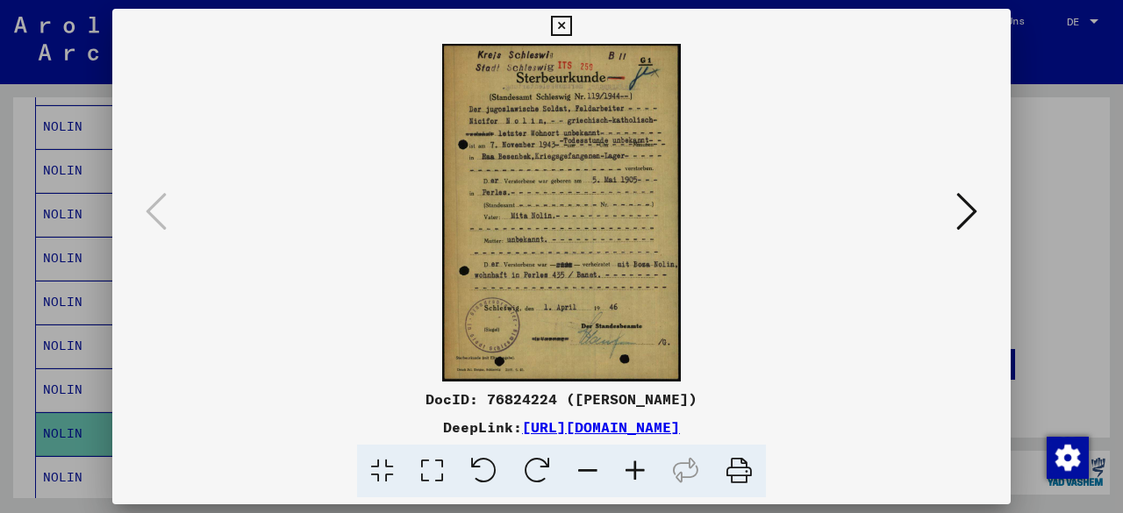
click at [516, 398] on div "DocID: 76824224 ([PERSON_NAME])" at bounding box center [561, 399] width 898 height 21
copy div "76824224"
click at [561, 27] on icon at bounding box center [561, 26] width 20 height 21
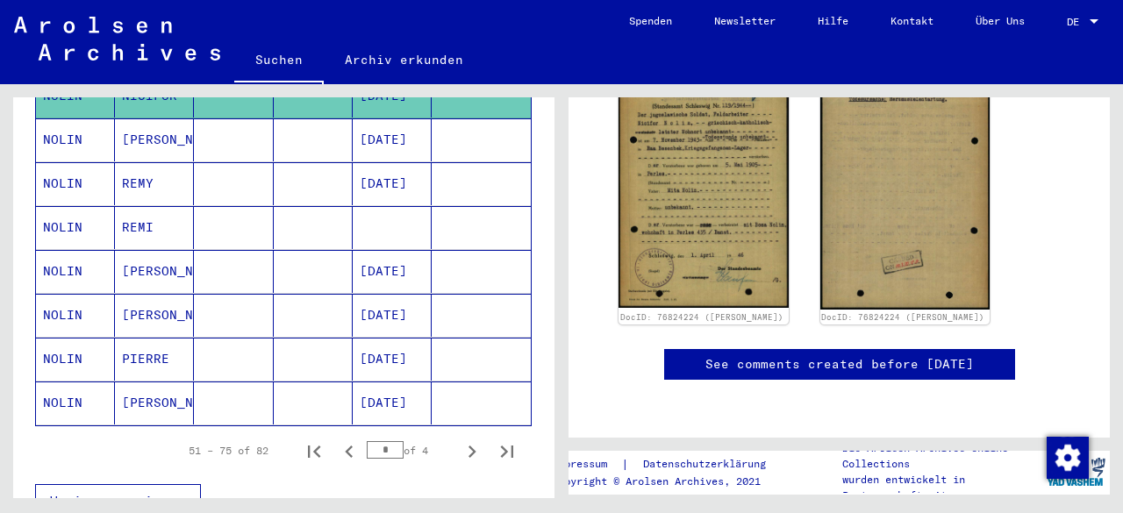
scroll to position [1051, 0]
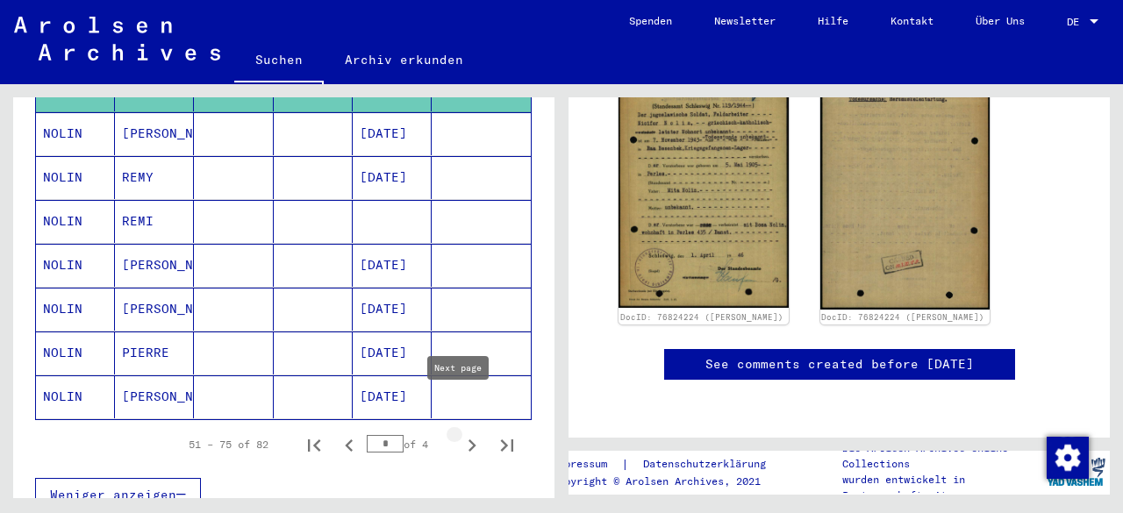
click at [468, 439] on icon "Next page" at bounding box center [472, 445] width 8 height 12
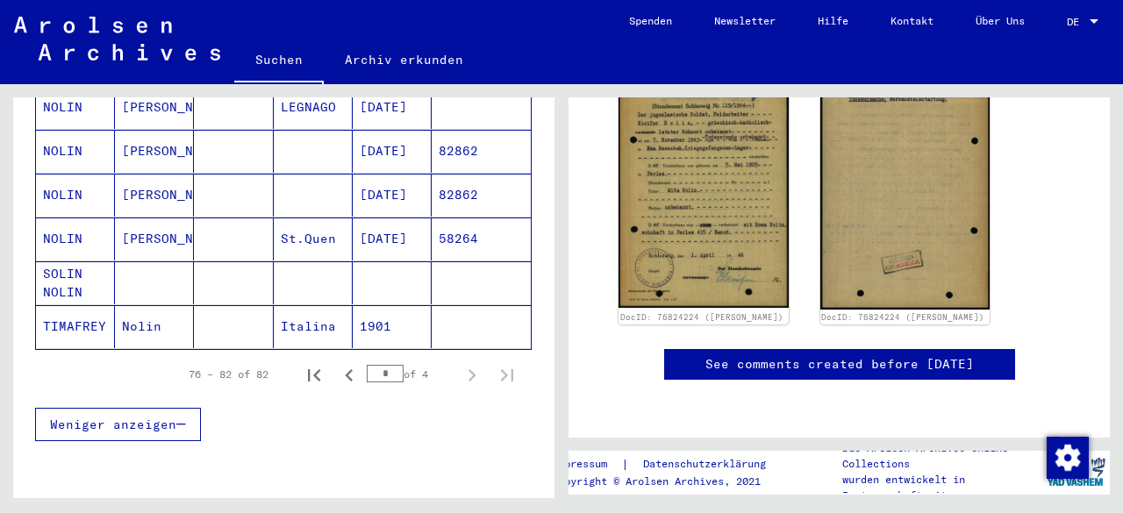
scroll to position [383, 0]
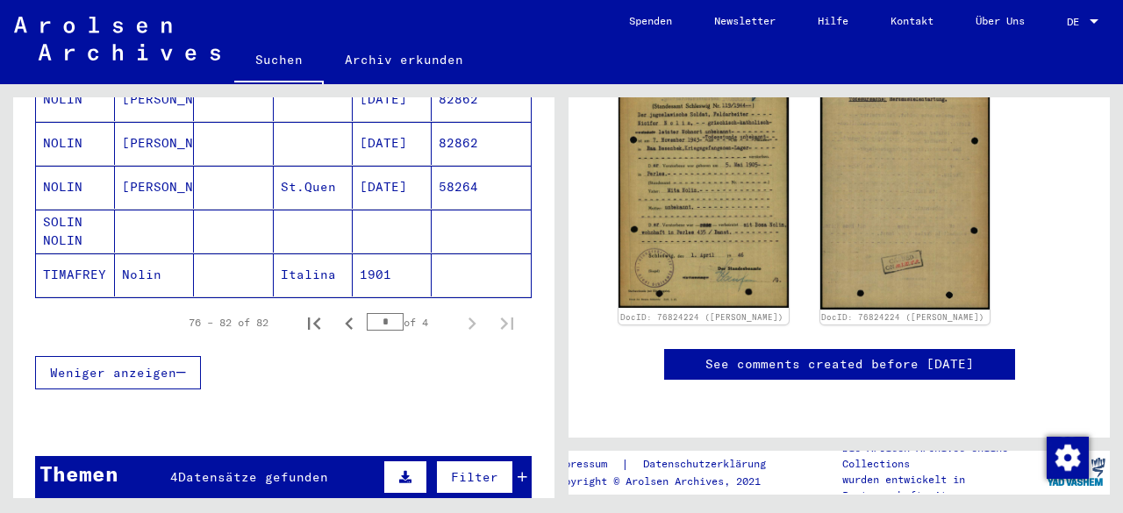
click at [66, 210] on mat-cell "SOLIN NOLIN" at bounding box center [75, 231] width 79 height 43
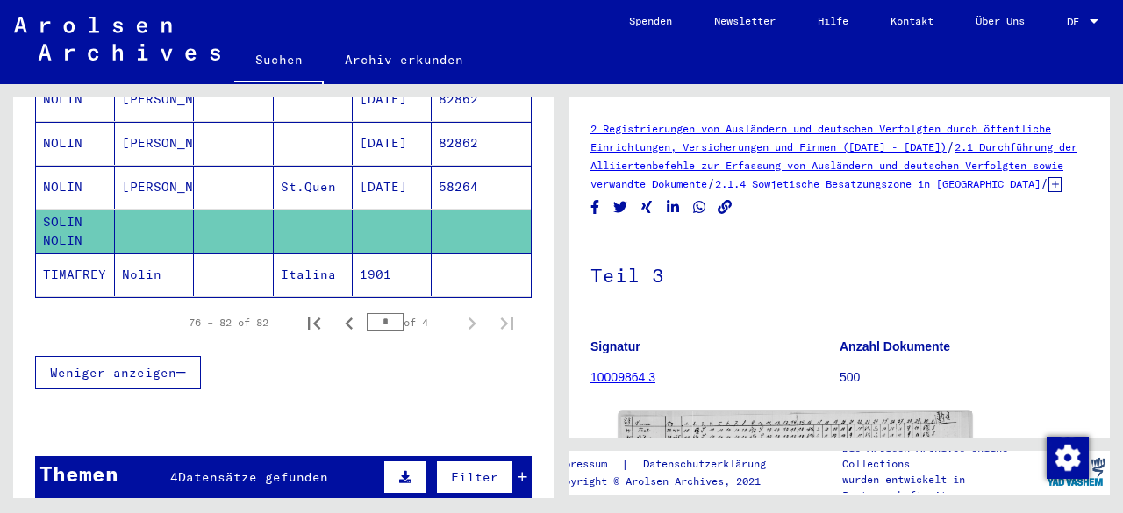
scroll to position [262, 0]
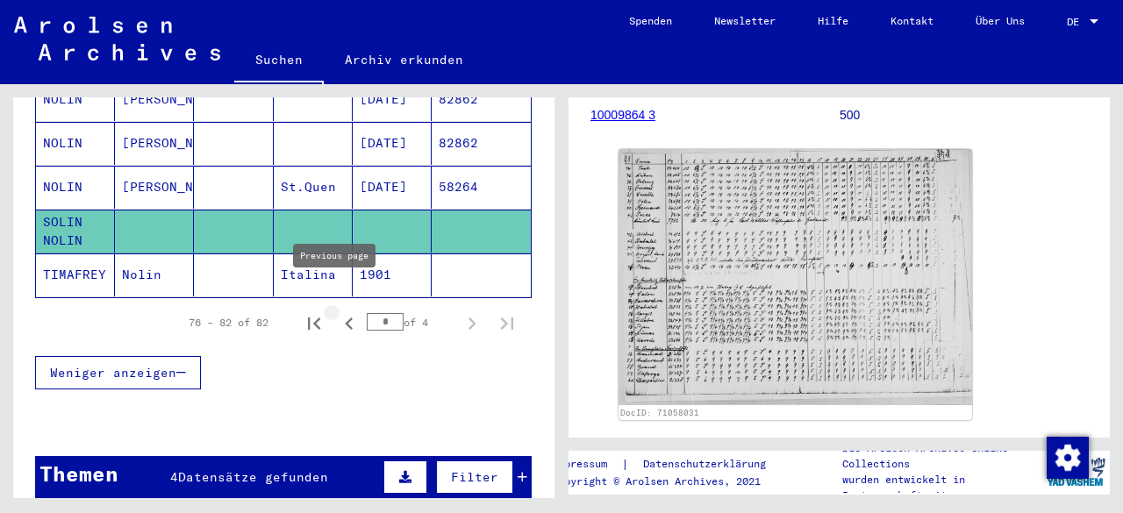
click at [345, 317] on icon "Previous page" at bounding box center [349, 323] width 8 height 12
type input "*"
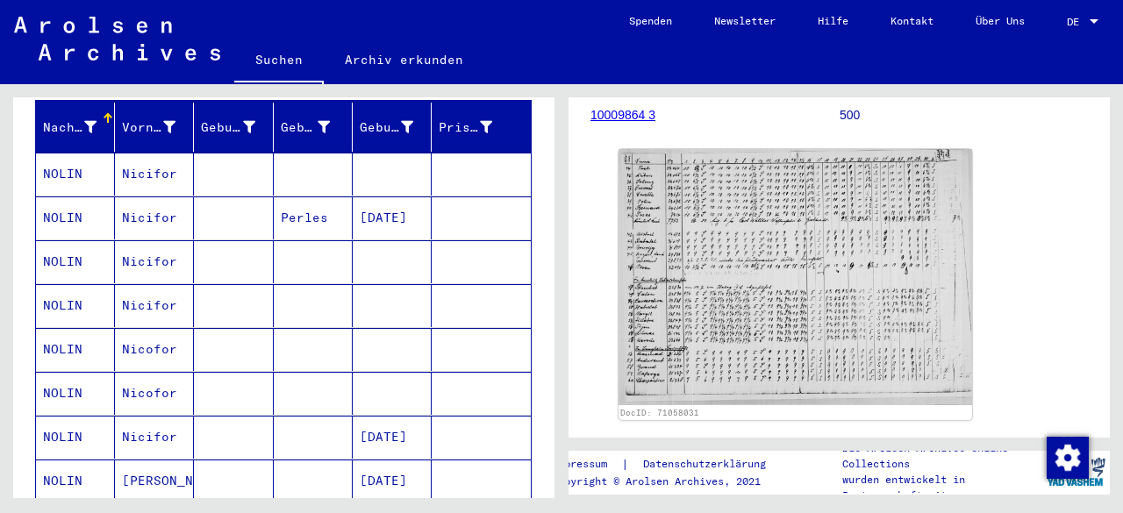
scroll to position [203, 0]
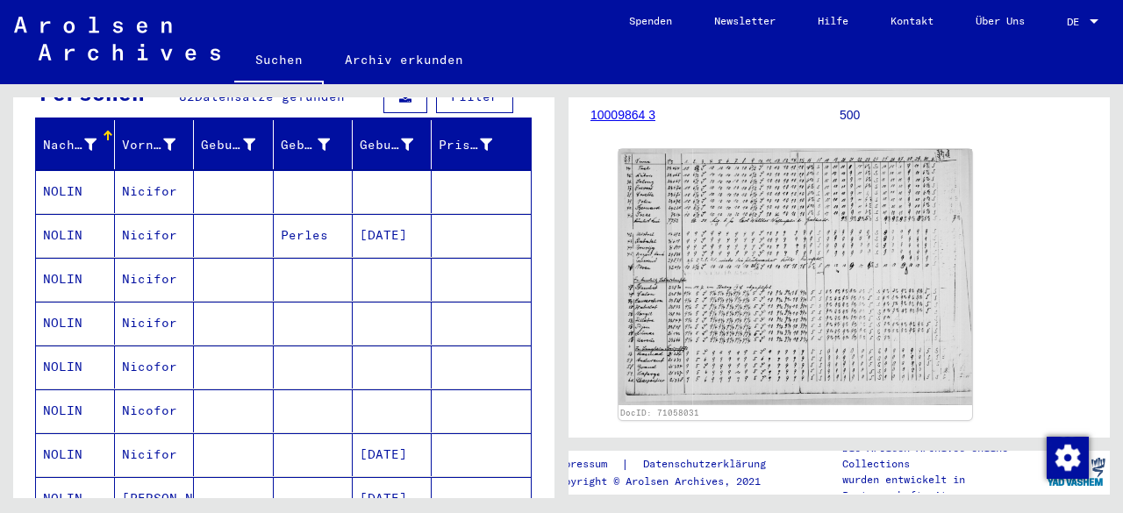
click at [67, 176] on mat-cell "NOLIN" at bounding box center [75, 191] width 79 height 43
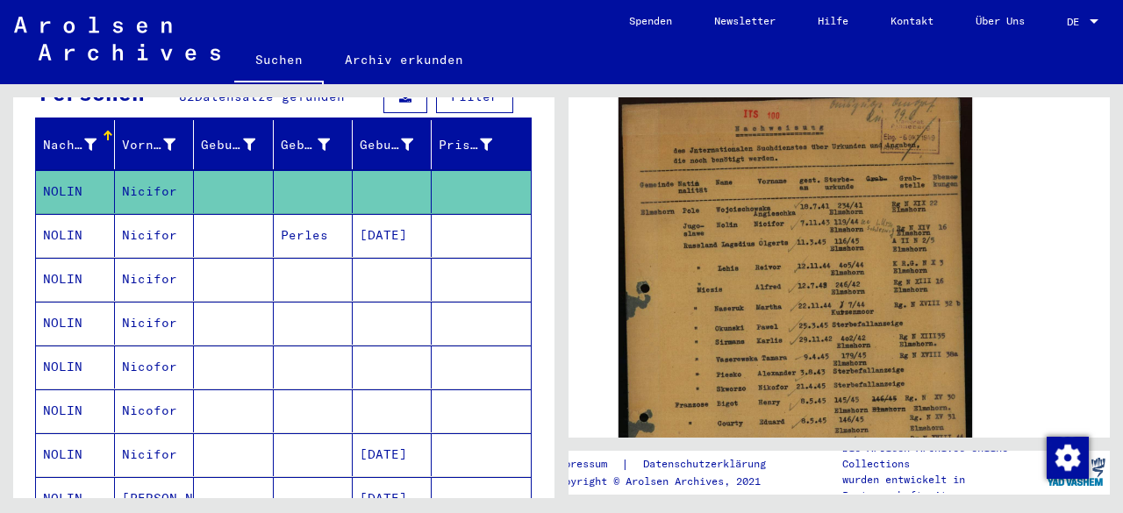
scroll to position [363, 0]
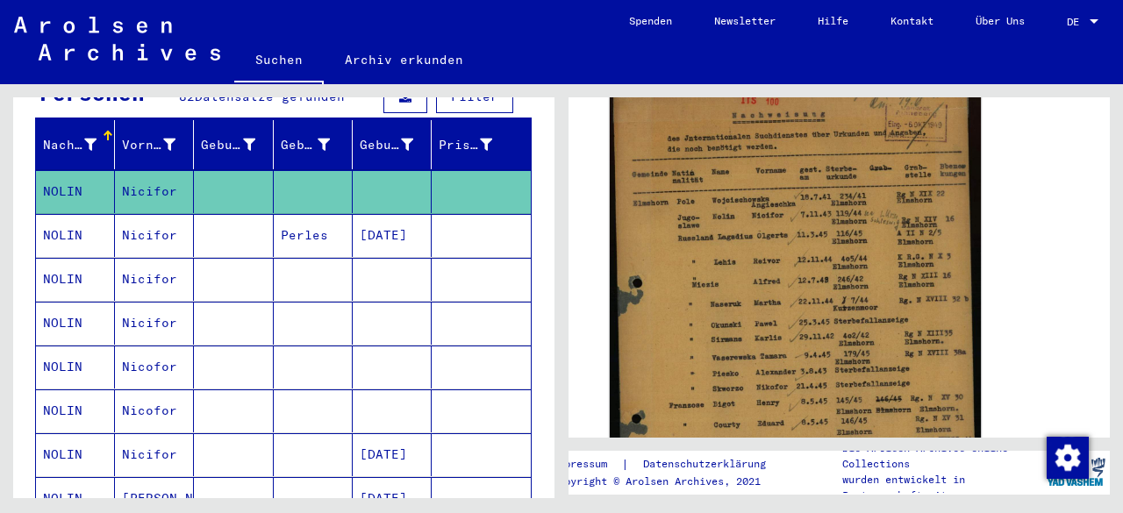
click at [797, 311] on img at bounding box center [795, 331] width 371 height 506
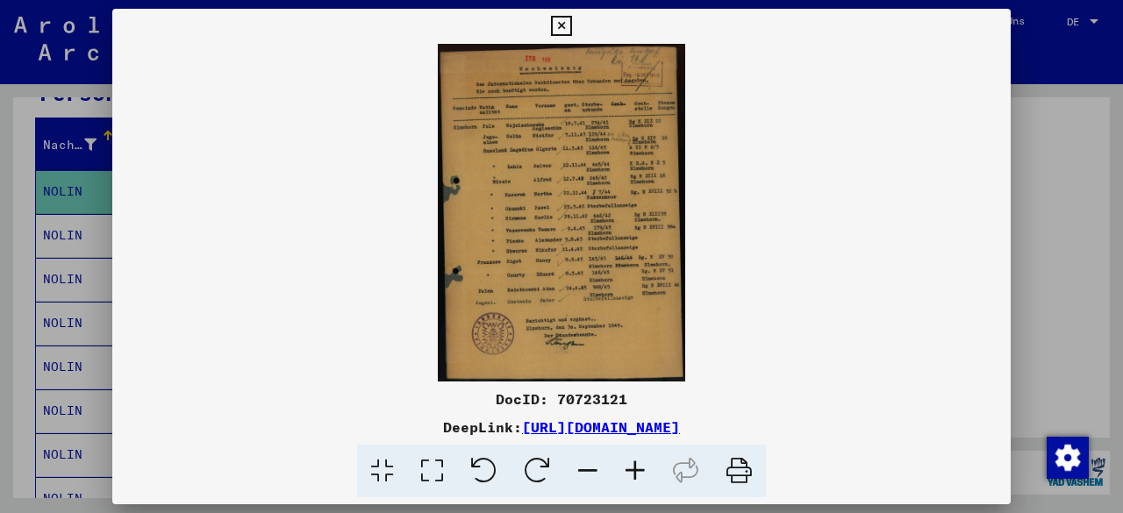
click at [633, 476] on icon at bounding box center [634, 471] width 47 height 53
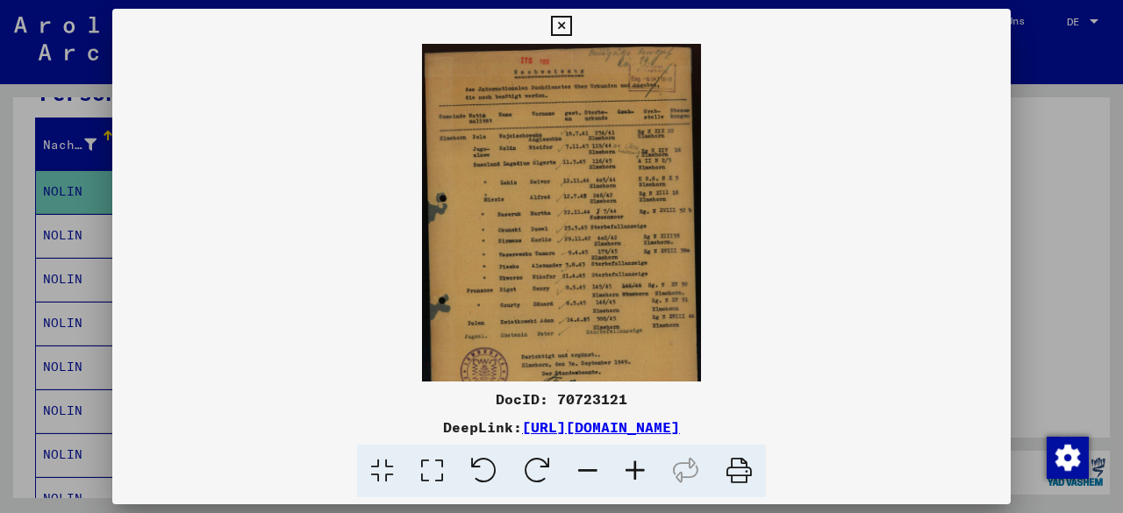
click at [633, 476] on icon at bounding box center [634, 471] width 47 height 53
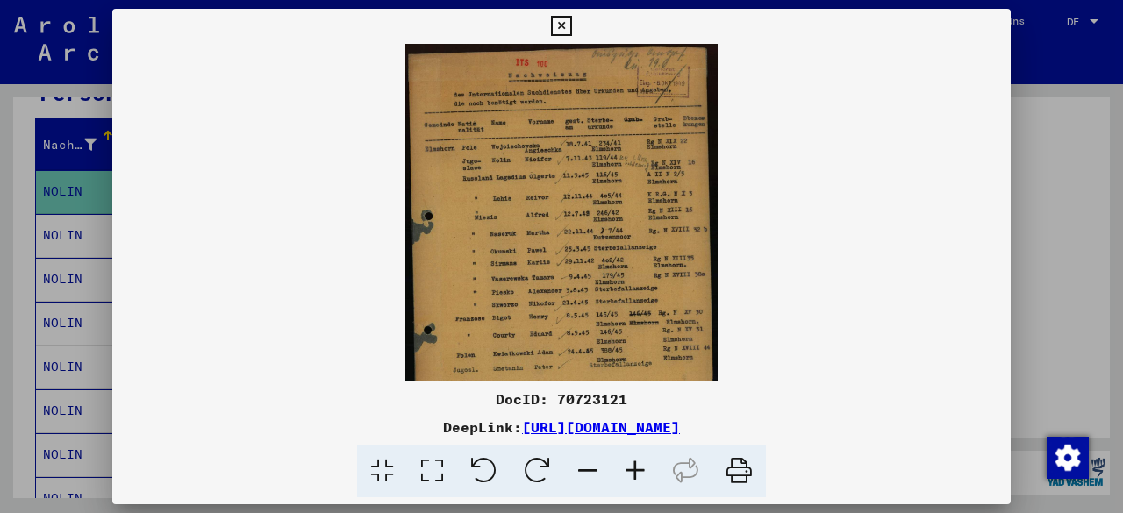
click at [633, 476] on icon at bounding box center [634, 471] width 47 height 53
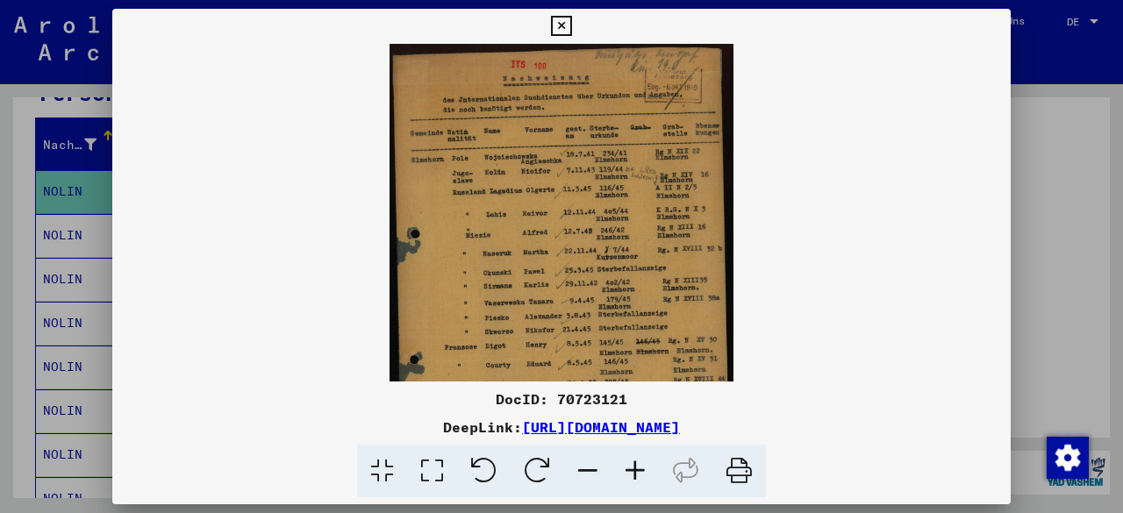
click at [633, 476] on icon at bounding box center [634, 471] width 47 height 53
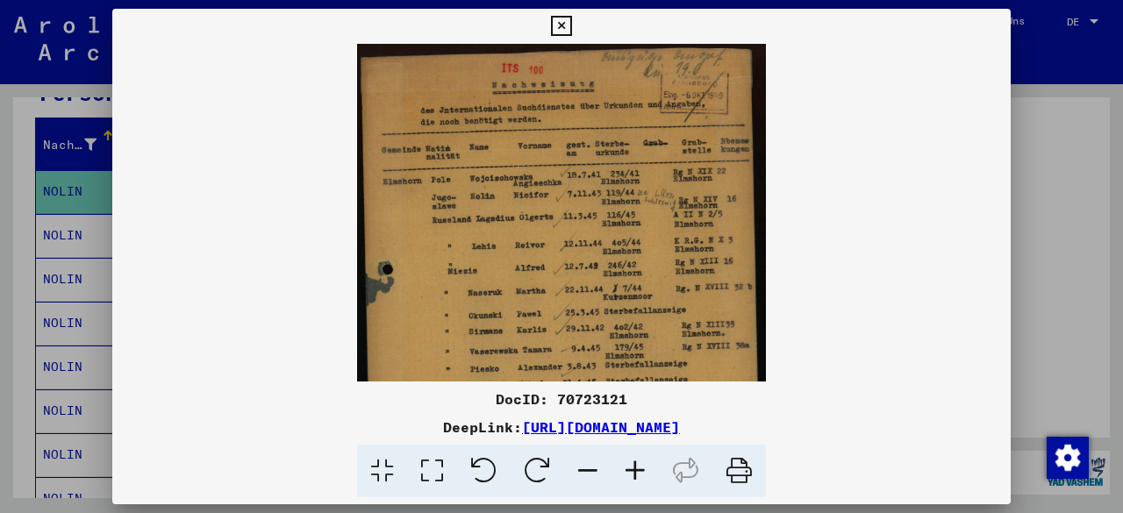
click at [633, 476] on icon at bounding box center [634, 471] width 47 height 53
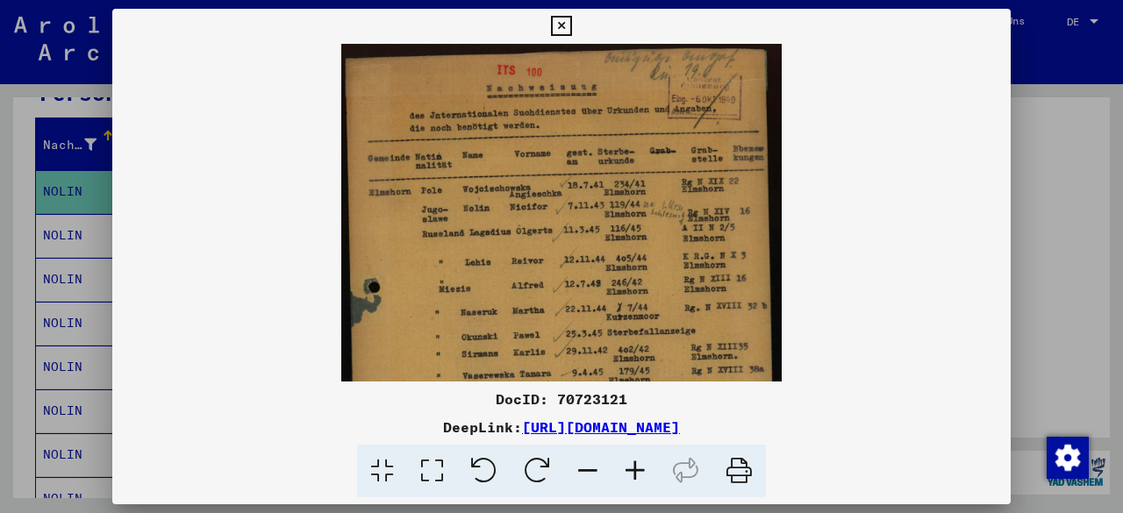
click at [633, 476] on icon at bounding box center [634, 471] width 47 height 53
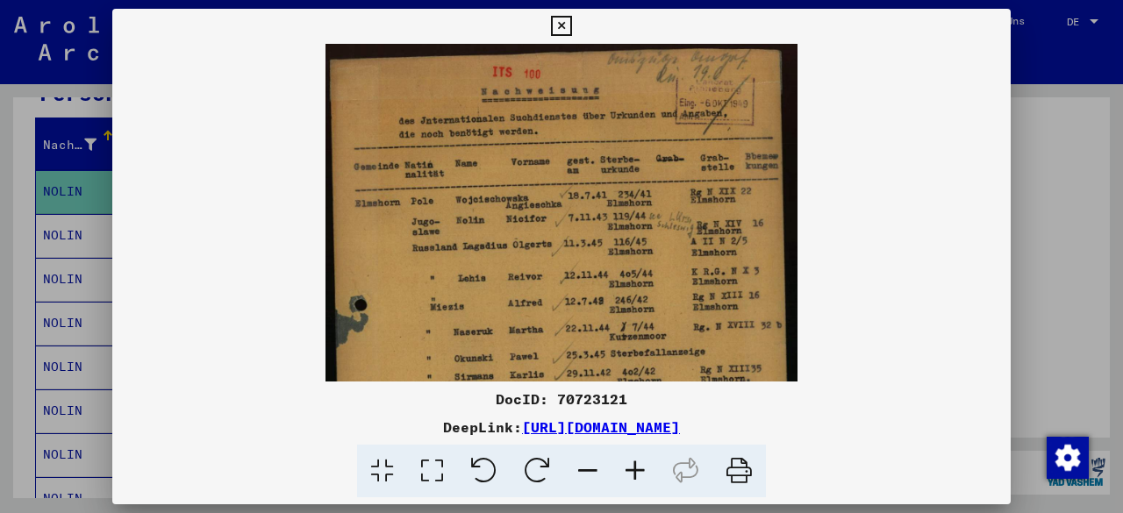
click at [633, 476] on icon at bounding box center [634, 471] width 47 height 53
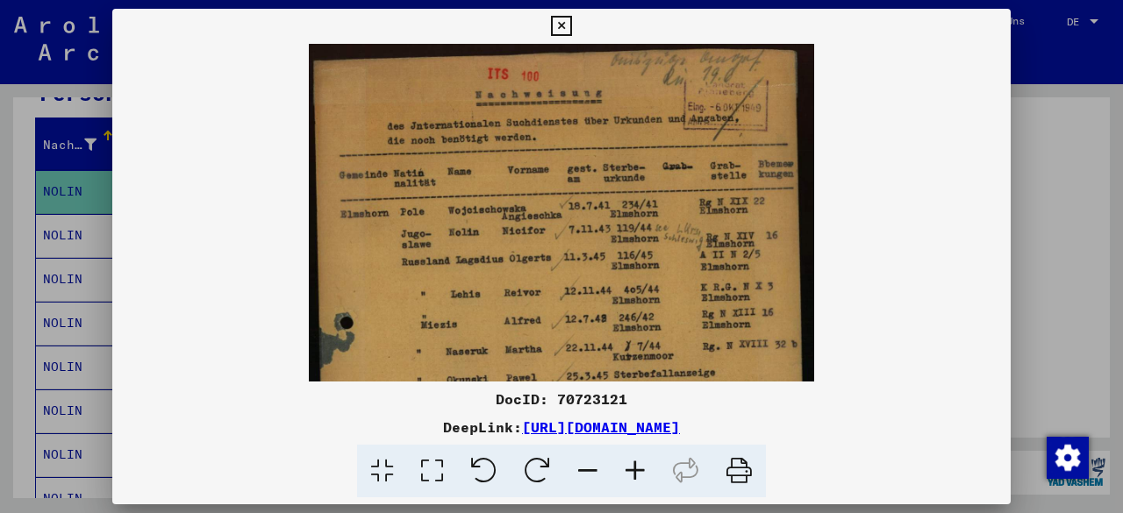
click at [633, 476] on icon at bounding box center [634, 471] width 47 height 53
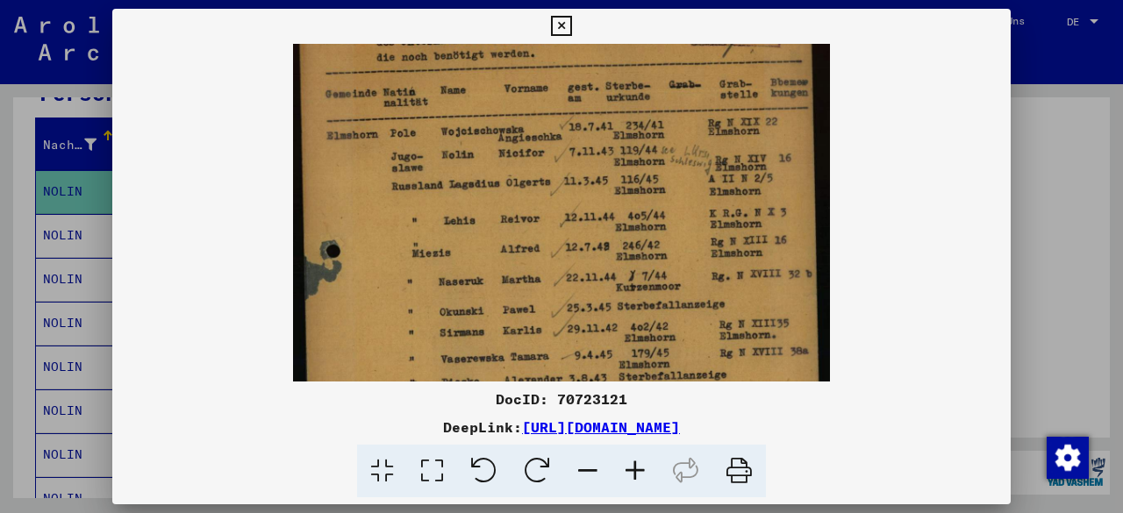
drag, startPoint x: 624, startPoint y: 243, endPoint x: 632, endPoint y: 122, distance: 121.3
click at [632, 122] on img at bounding box center [561, 320] width 537 height 732
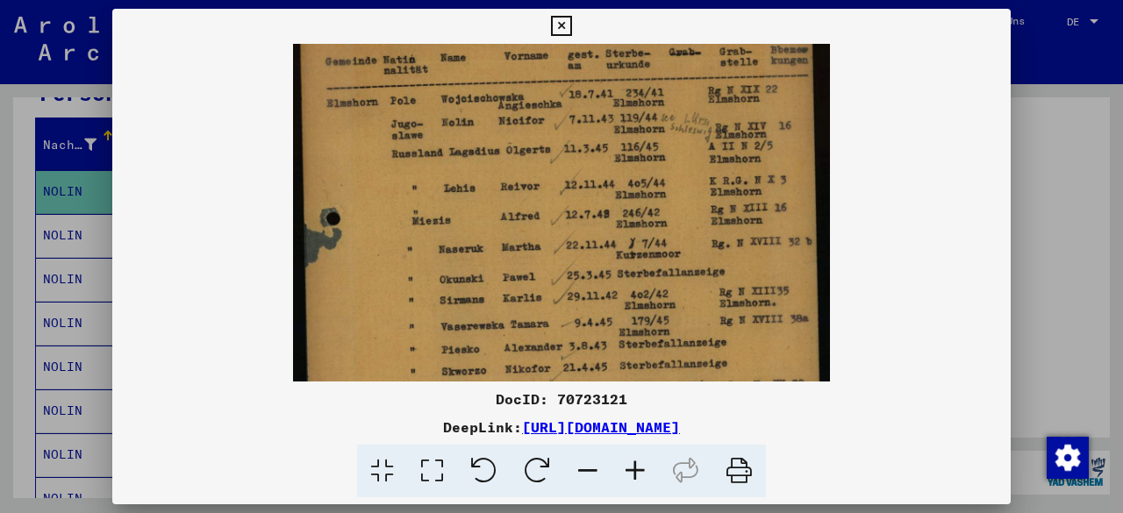
drag, startPoint x: 631, startPoint y: 187, endPoint x: 655, endPoint y: 53, distance: 136.4
click at [655, 53] on img at bounding box center [561, 288] width 537 height 732
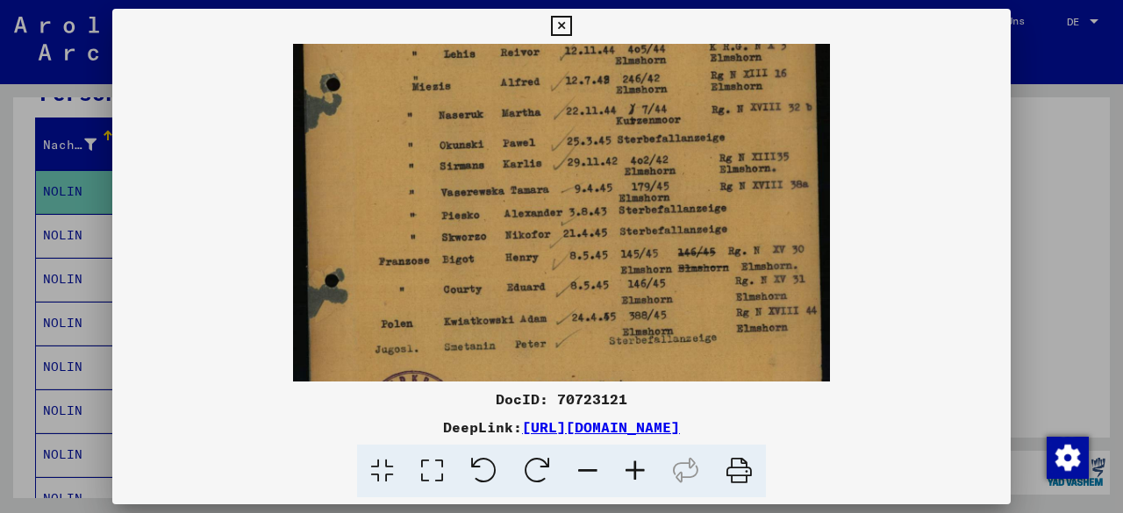
click at [566, 39] on button at bounding box center [560, 26] width 31 height 35
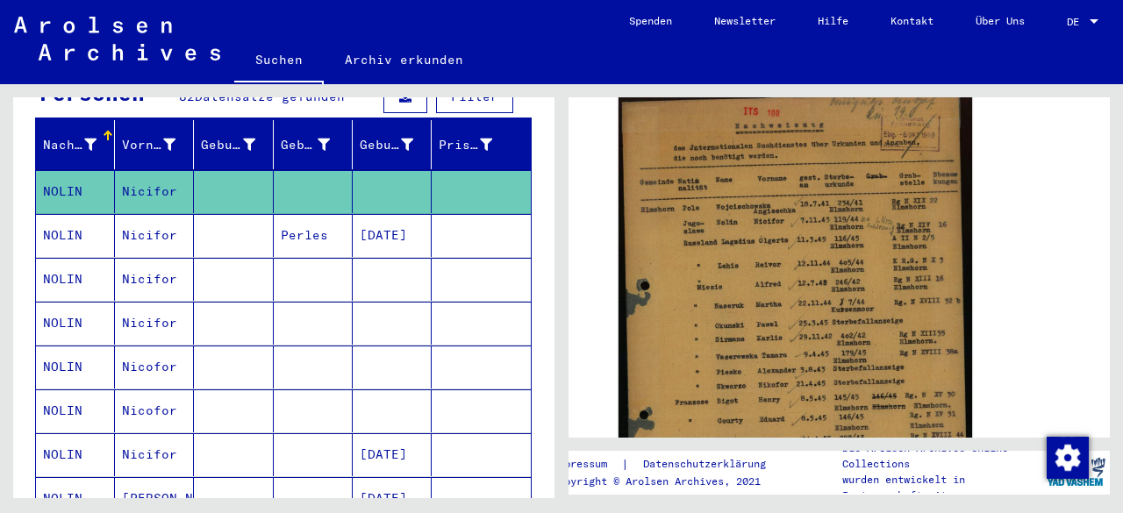
scroll to position [0, 0]
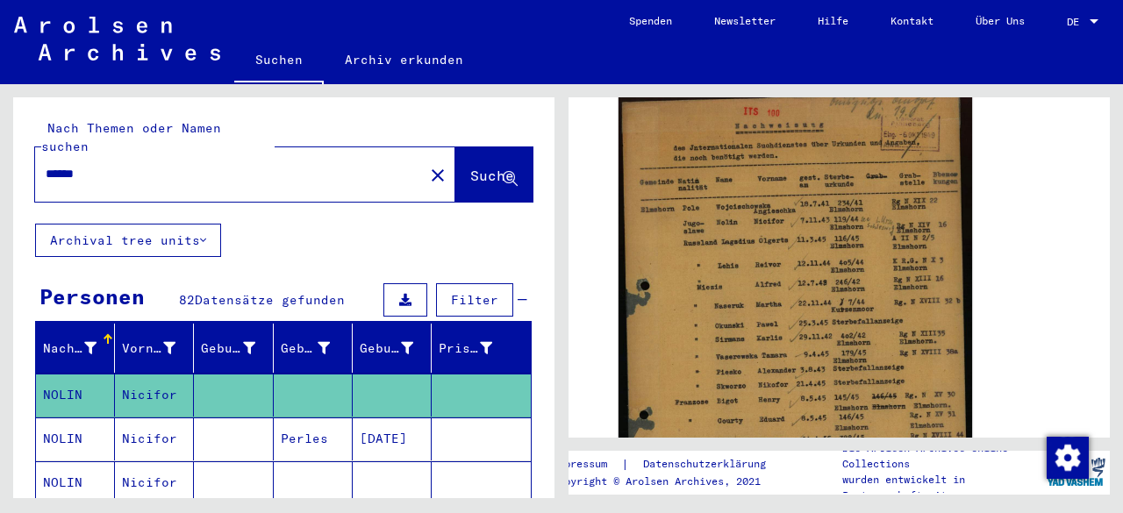
click at [56, 165] on input "*****" at bounding box center [229, 174] width 367 height 18
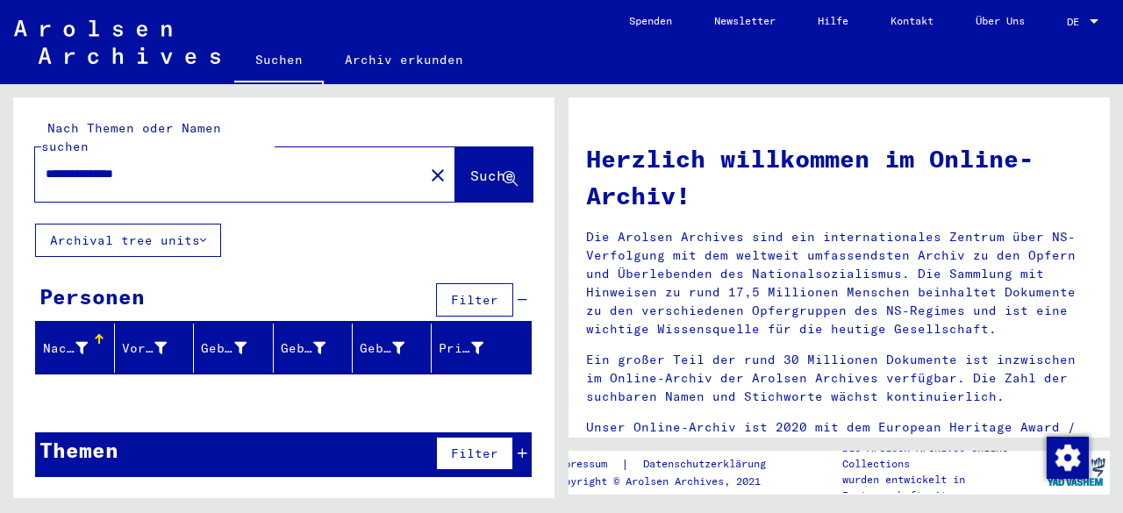
drag, startPoint x: 135, startPoint y: 142, endPoint x: 133, endPoint y: 164, distance: 22.0
click at [133, 164] on div "**********" at bounding box center [218, 173] width 367 height 39
click at [133, 165] on input "**********" at bounding box center [224, 174] width 357 height 18
type input "*******"
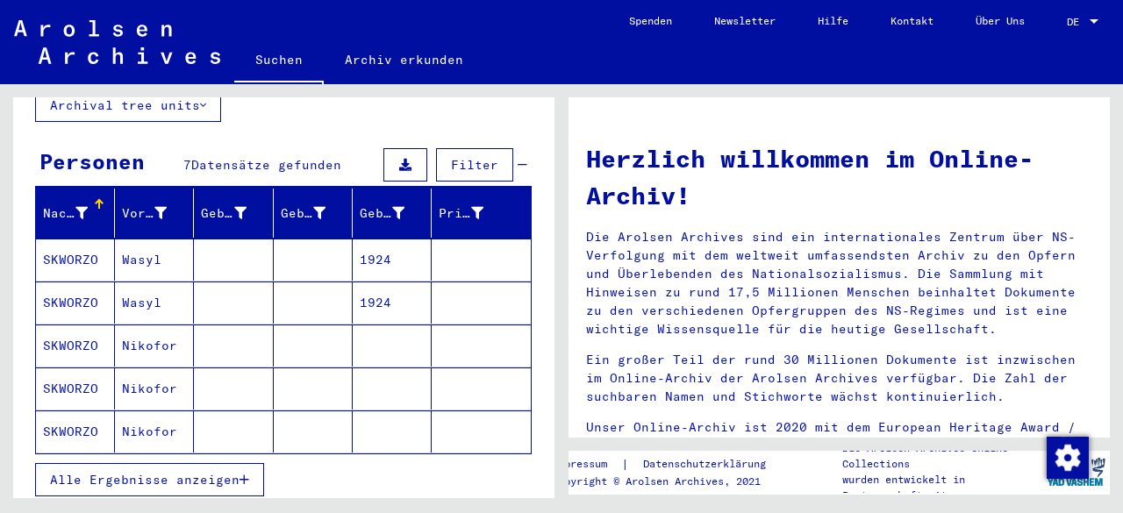
scroll to position [151, 0]
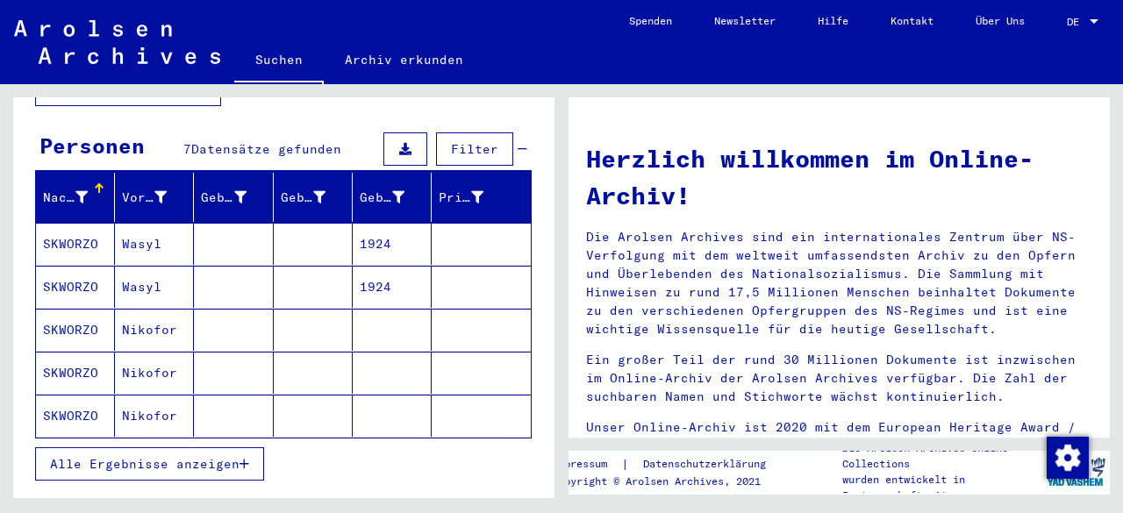
click at [240, 450] on button "Alle Ergebnisse anzeigen" at bounding box center [149, 463] width 229 height 33
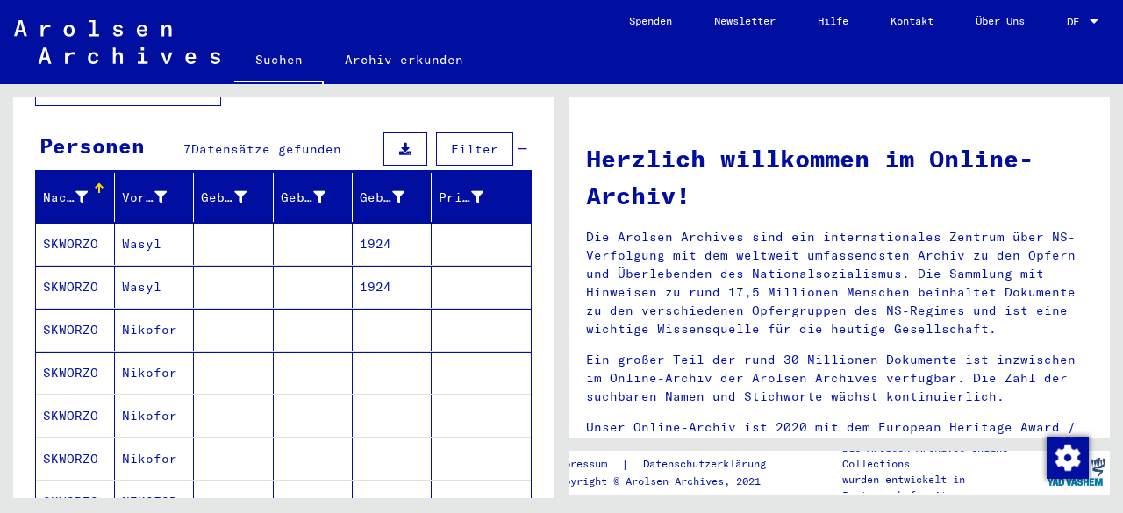
scroll to position [214, 0]
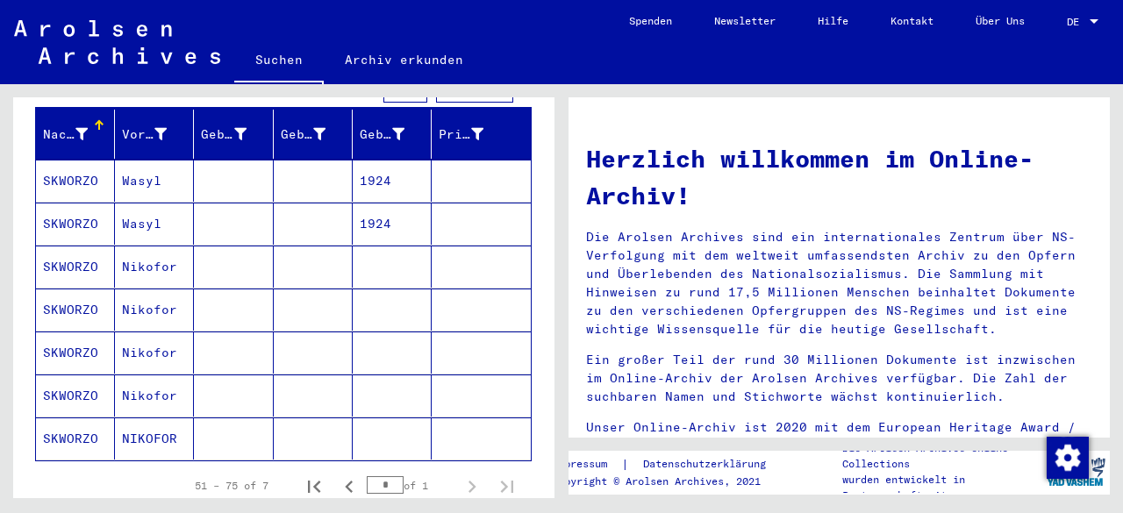
click at [67, 431] on mat-cell "SKWORZO" at bounding box center [75, 438] width 79 height 42
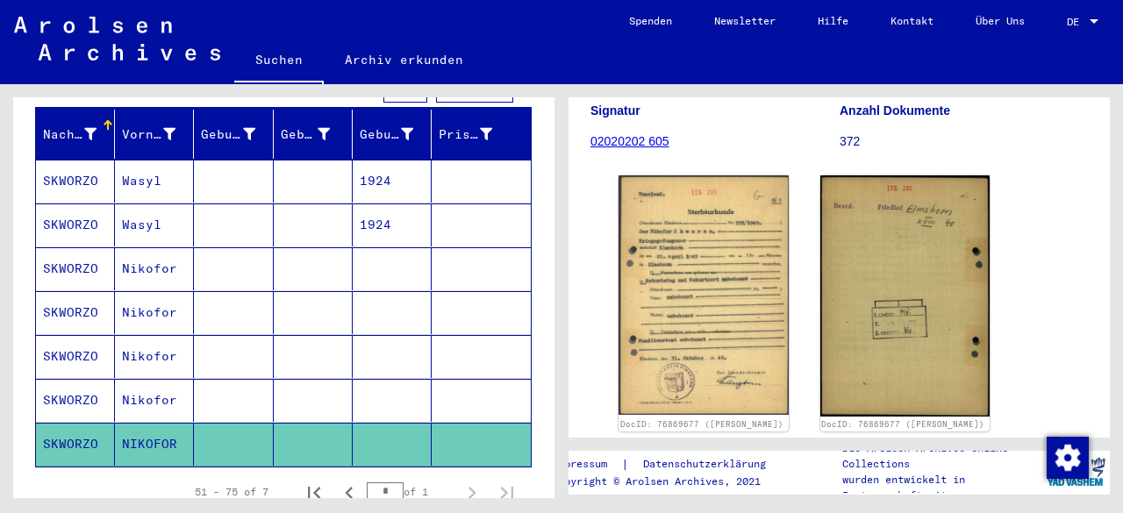
scroll to position [260, 0]
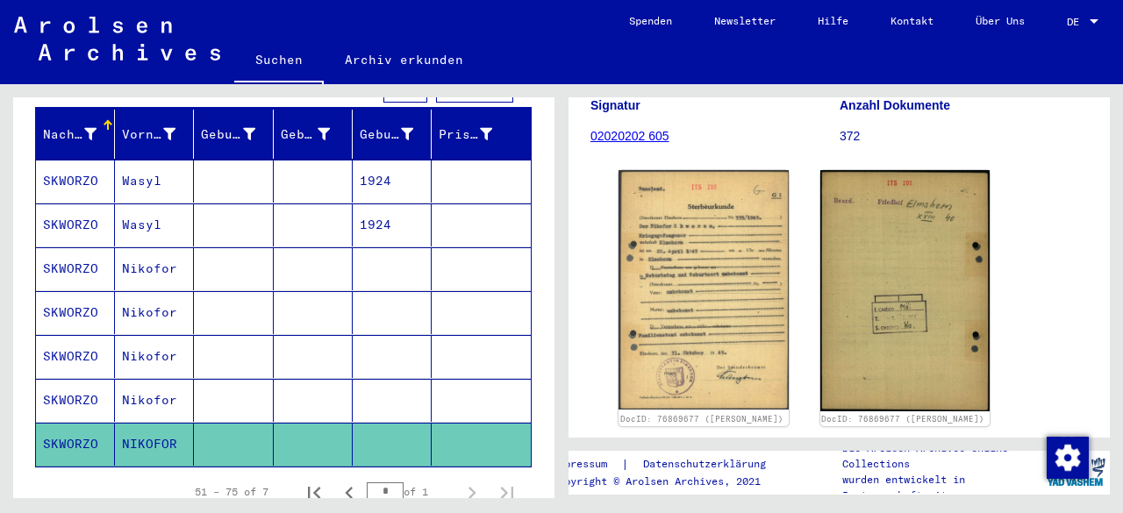
click at [67, 381] on mat-cell "SKWORZO" at bounding box center [75, 400] width 79 height 43
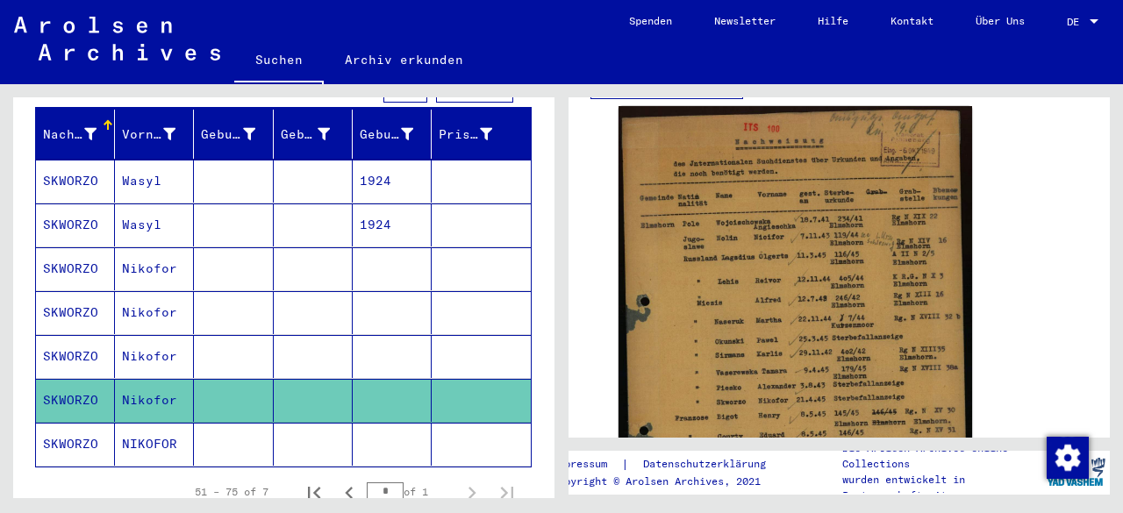
scroll to position [358, 0]
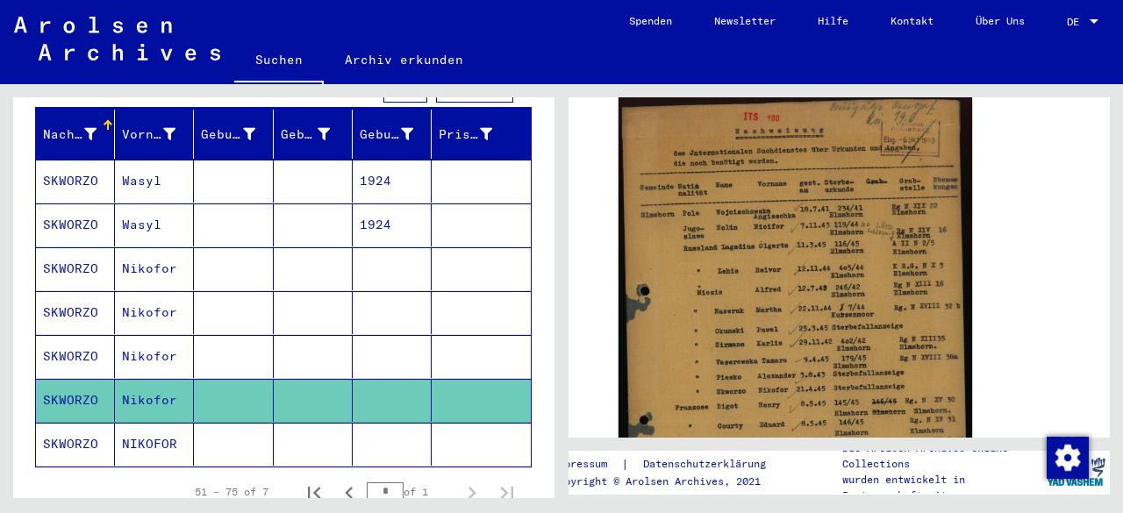
click at [56, 337] on mat-cell "SKWORZO" at bounding box center [75, 356] width 79 height 43
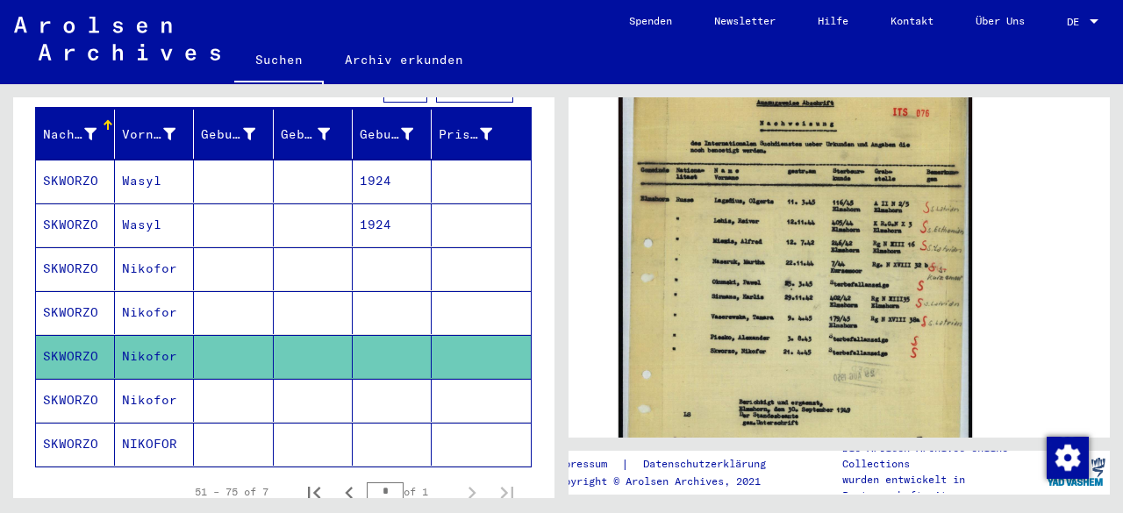
scroll to position [409, 0]
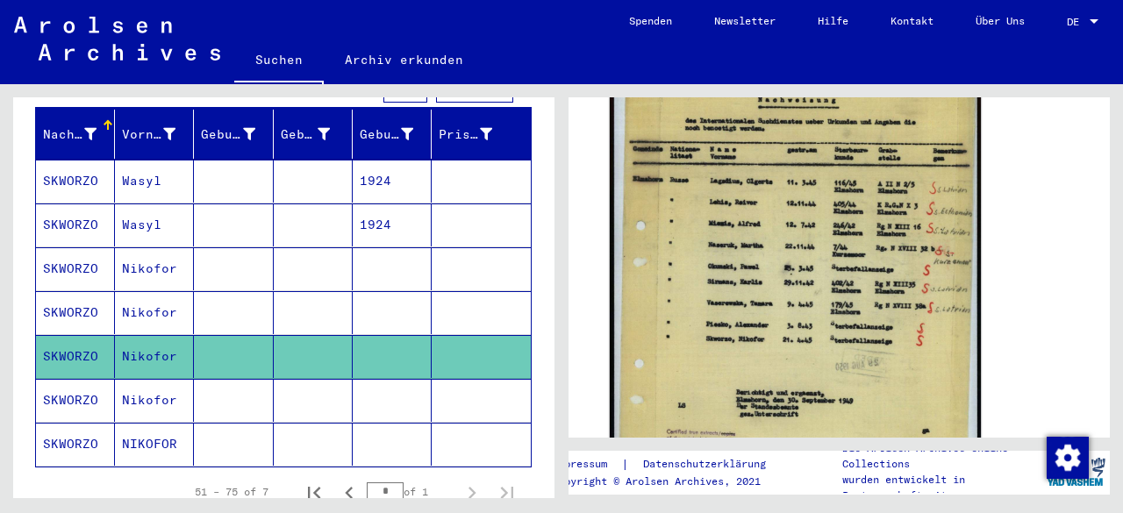
click at [752, 225] on img at bounding box center [795, 292] width 371 height 520
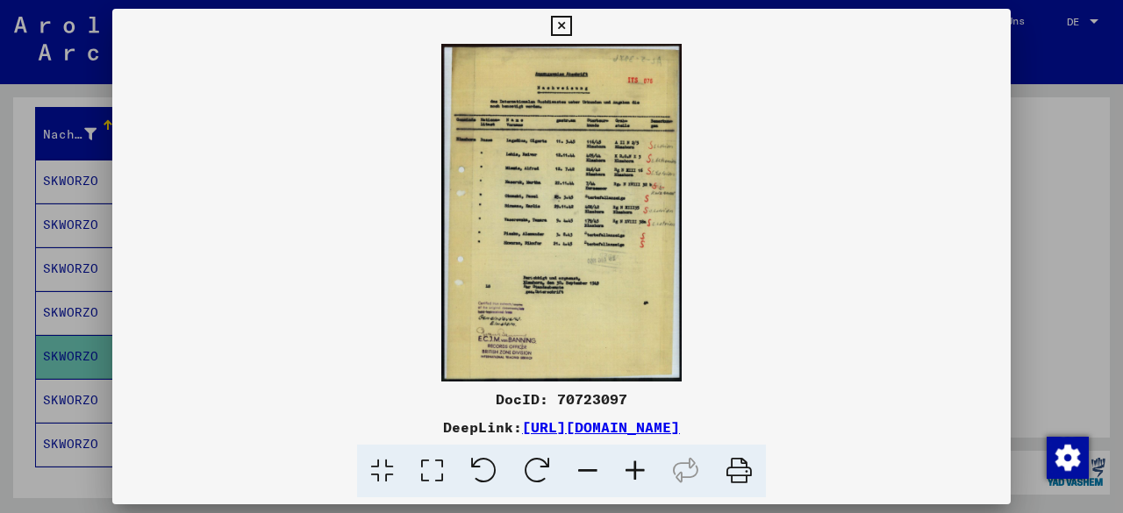
click at [642, 478] on icon at bounding box center [634, 471] width 47 height 53
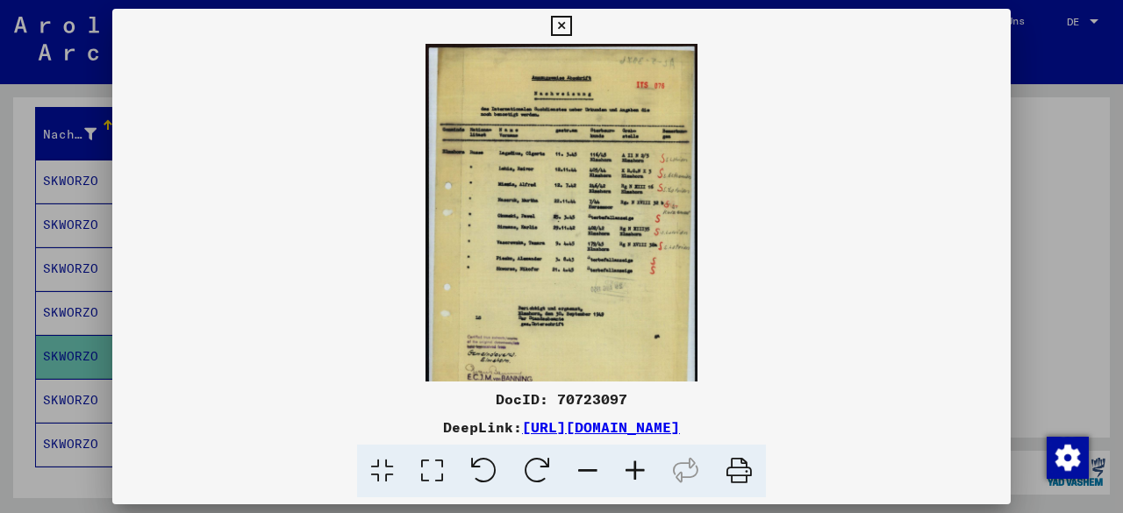
click at [642, 478] on icon at bounding box center [634, 471] width 47 height 53
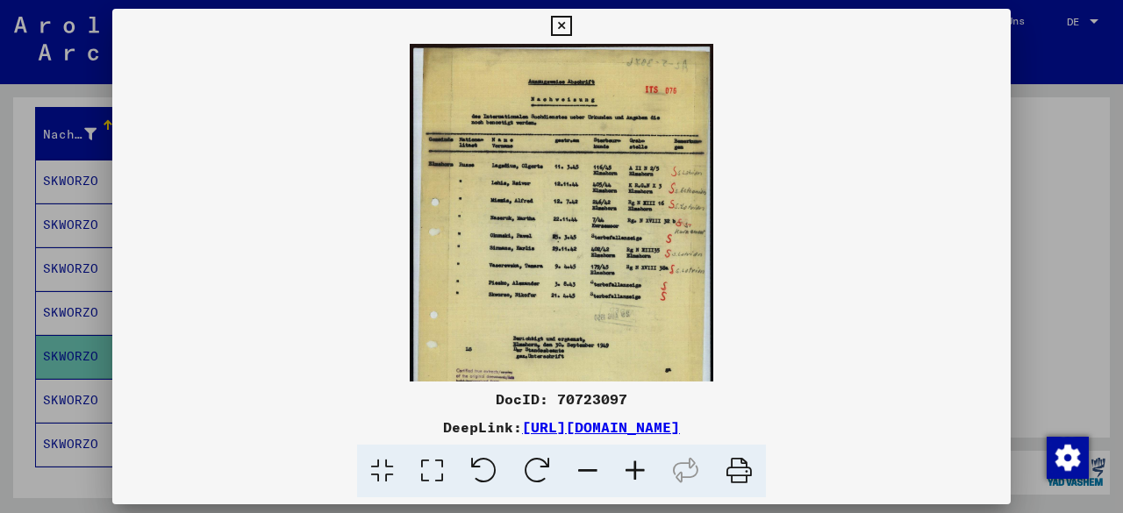
click at [642, 478] on icon at bounding box center [634, 471] width 47 height 53
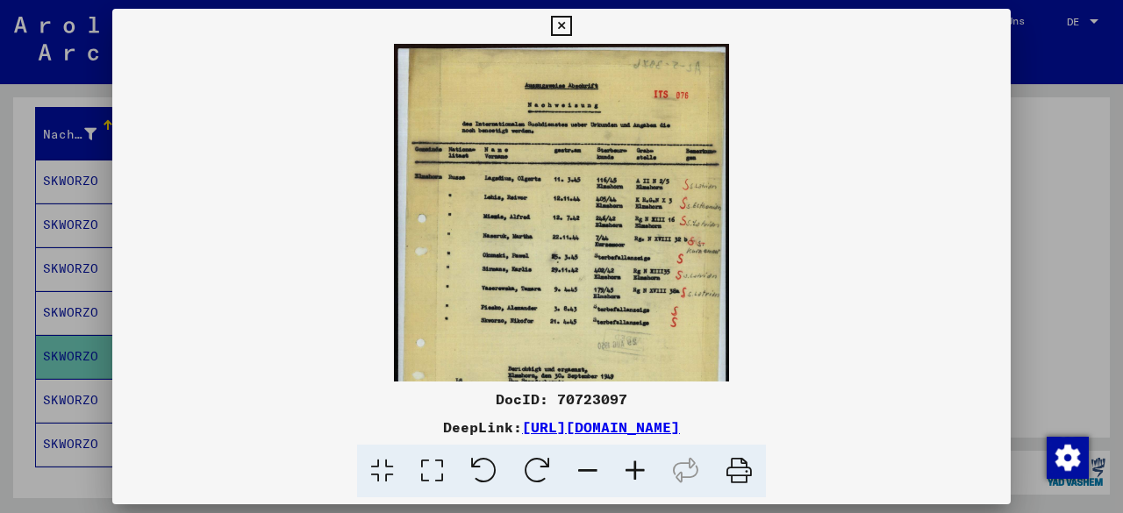
click at [642, 478] on icon at bounding box center [634, 471] width 47 height 53
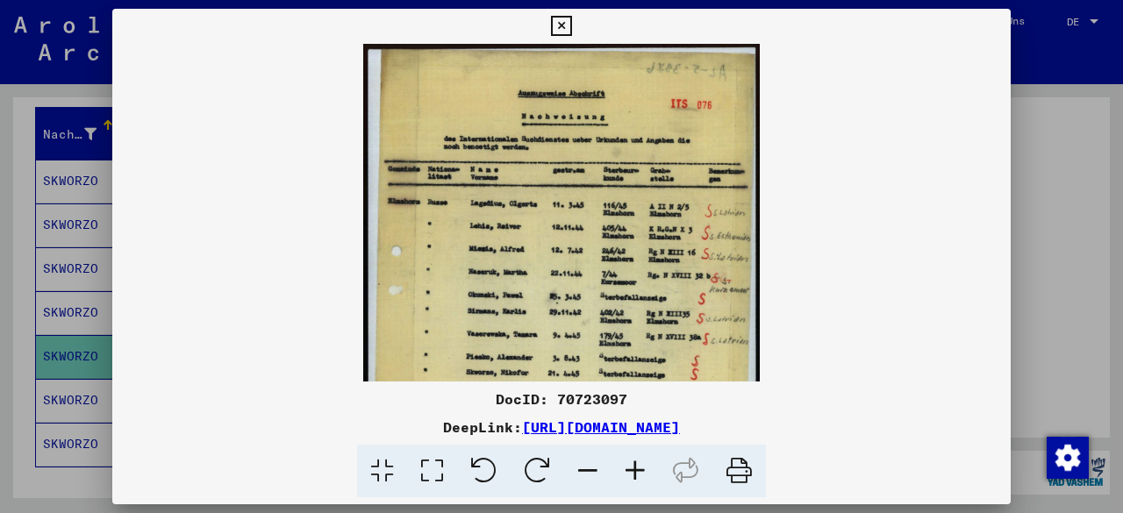
click at [642, 478] on icon at bounding box center [634, 471] width 47 height 53
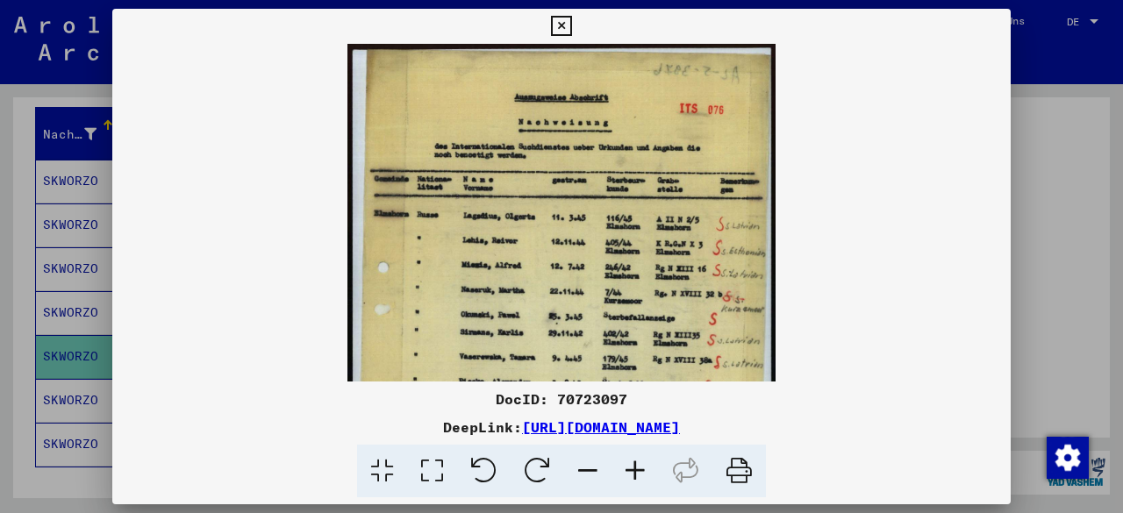
click at [642, 478] on icon at bounding box center [634, 471] width 47 height 53
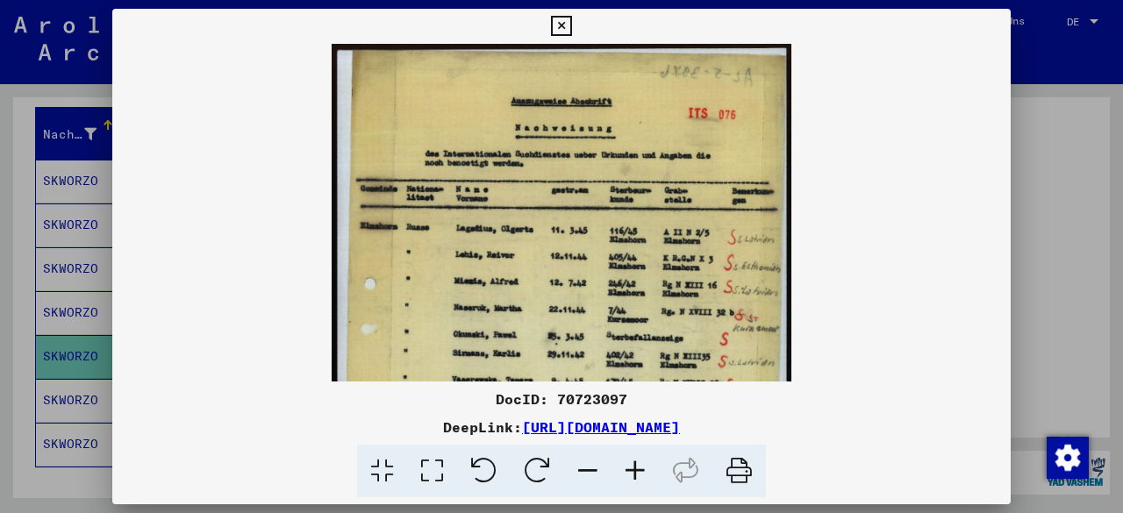
click at [642, 478] on icon at bounding box center [634, 471] width 47 height 53
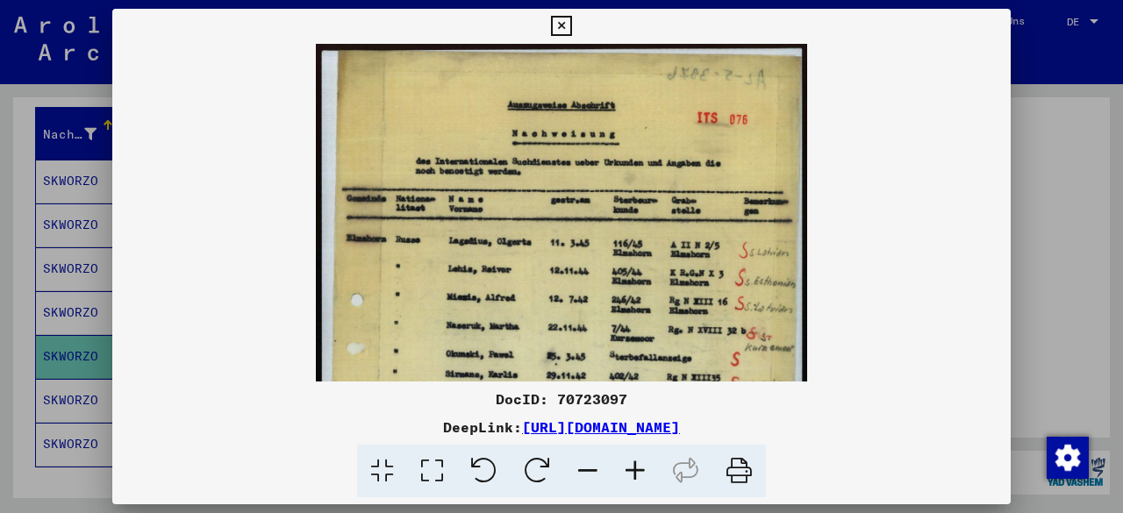
click at [642, 478] on icon at bounding box center [634, 471] width 47 height 53
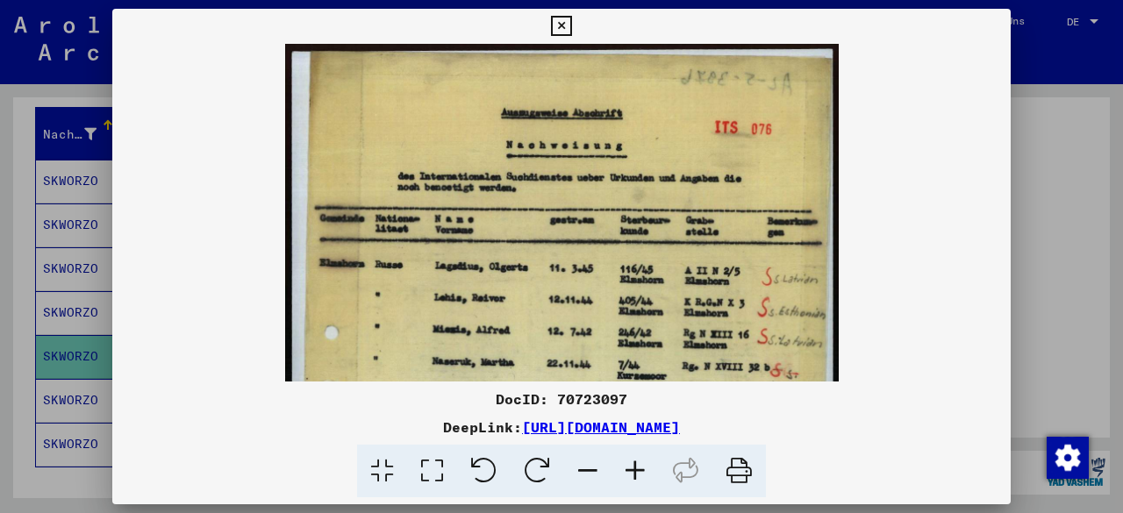
click at [642, 478] on icon at bounding box center [634, 471] width 47 height 53
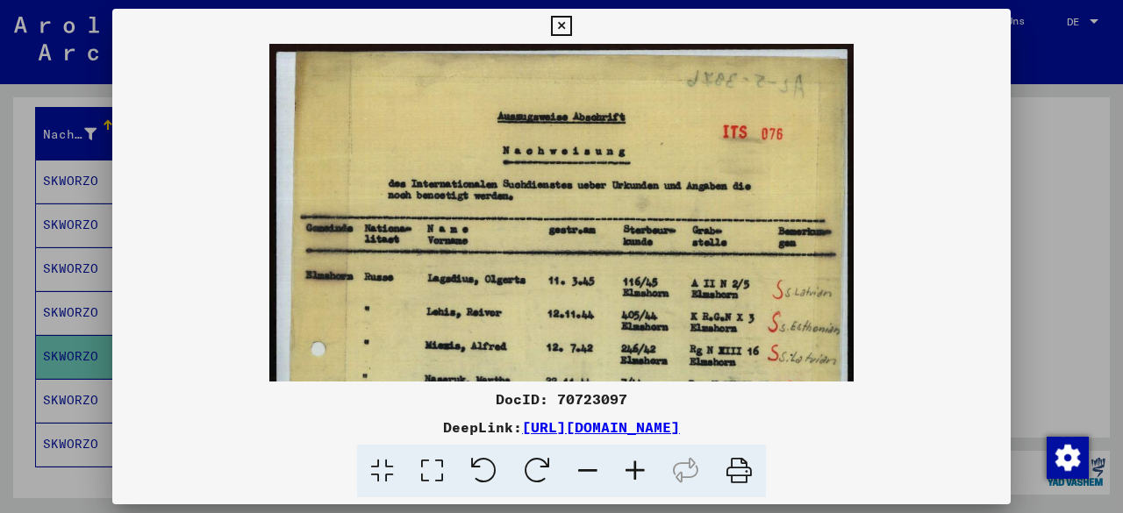
click at [642, 478] on icon at bounding box center [634, 471] width 47 height 53
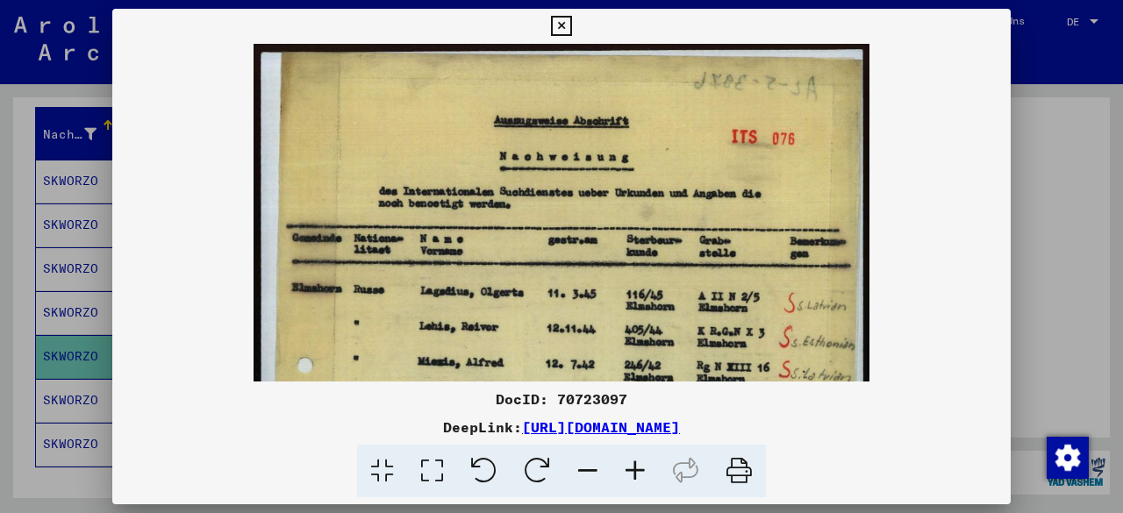
drag, startPoint x: 654, startPoint y: 245, endPoint x: 658, endPoint y: 127, distance: 117.6
click at [658, 127] on img at bounding box center [561, 476] width 616 height 864
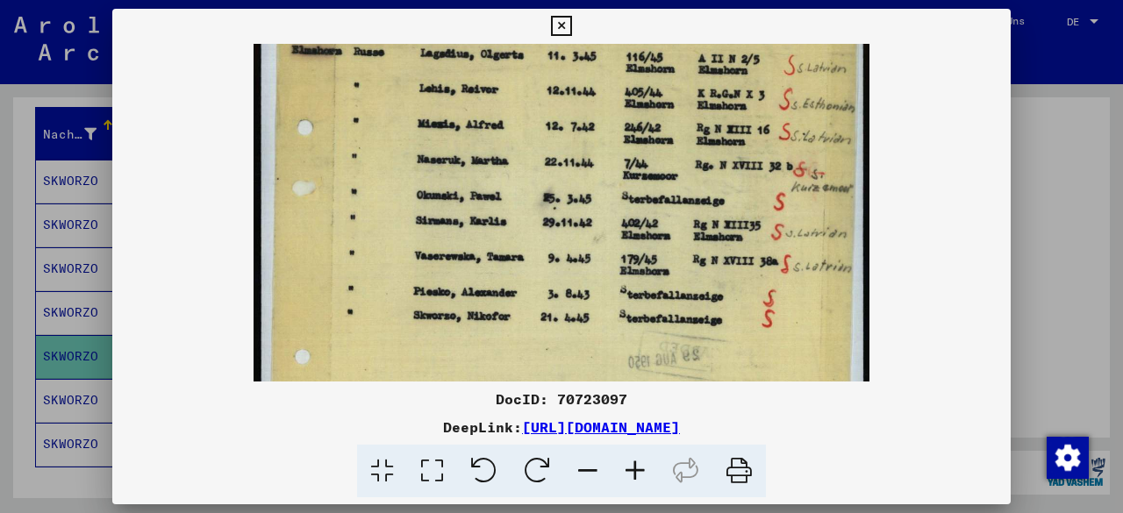
drag, startPoint x: 637, startPoint y: 239, endPoint x: 658, endPoint y: 119, distance: 122.0
click at [658, 119] on img at bounding box center [561, 238] width 616 height 864
click at [559, 25] on icon at bounding box center [561, 26] width 20 height 21
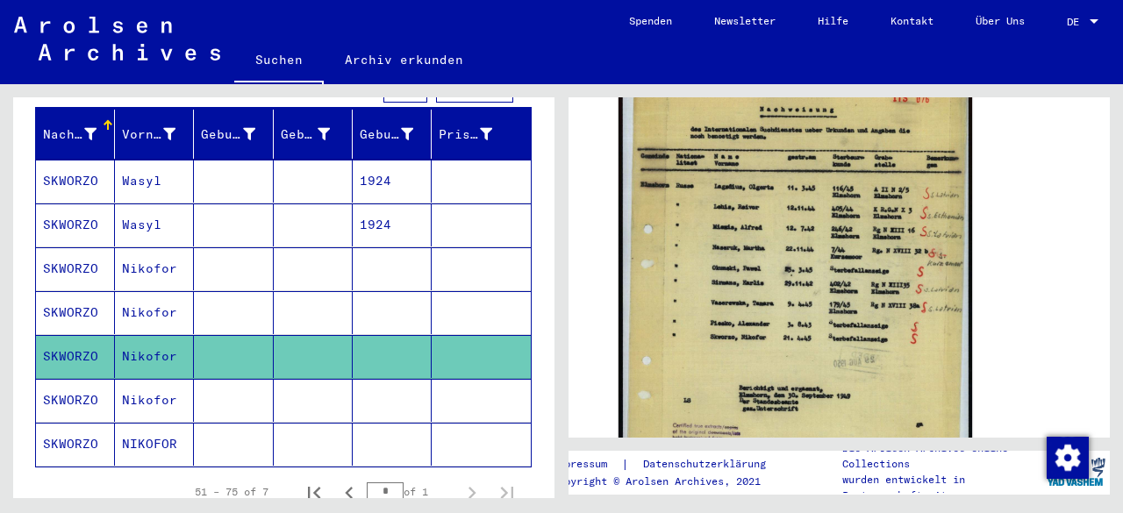
click at [82, 291] on mat-cell "SKWORZO" at bounding box center [75, 312] width 79 height 43
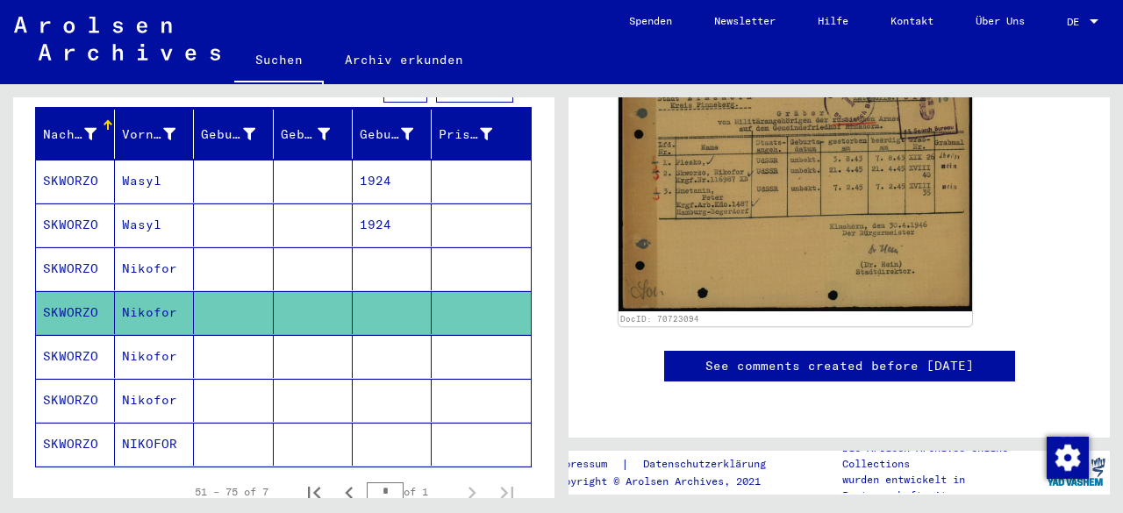
scroll to position [339, 0]
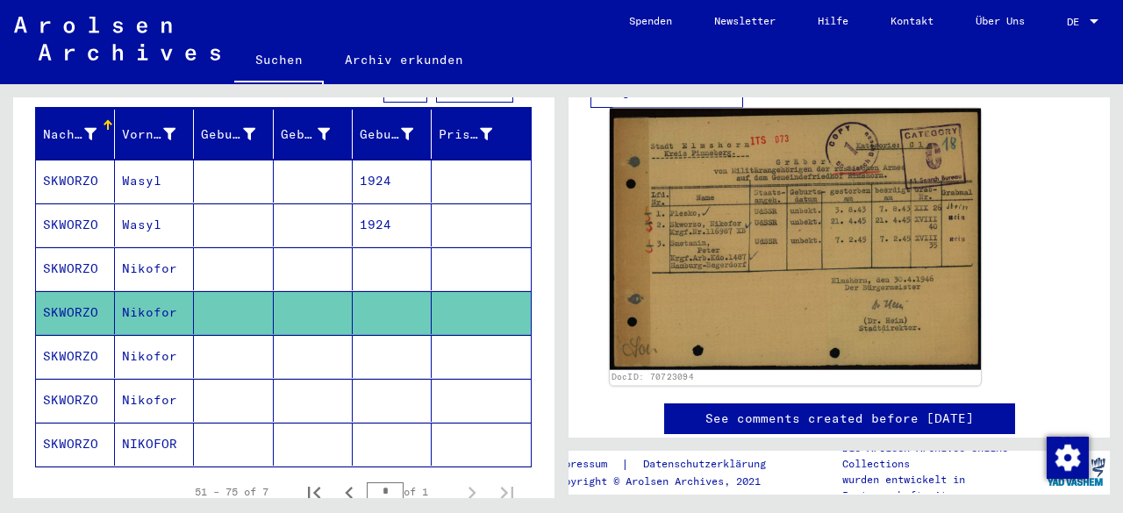
click at [825, 288] on img at bounding box center [795, 239] width 371 height 261
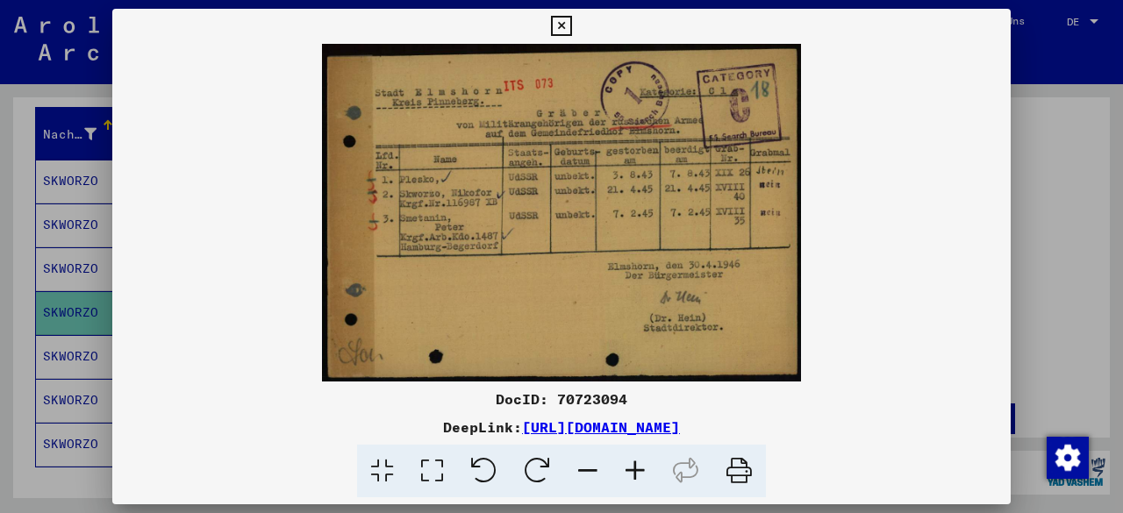
click at [581, 397] on div "DocID: 70723094" at bounding box center [561, 399] width 898 height 21
copy div "70723094"
click at [561, 23] on icon at bounding box center [561, 26] width 20 height 21
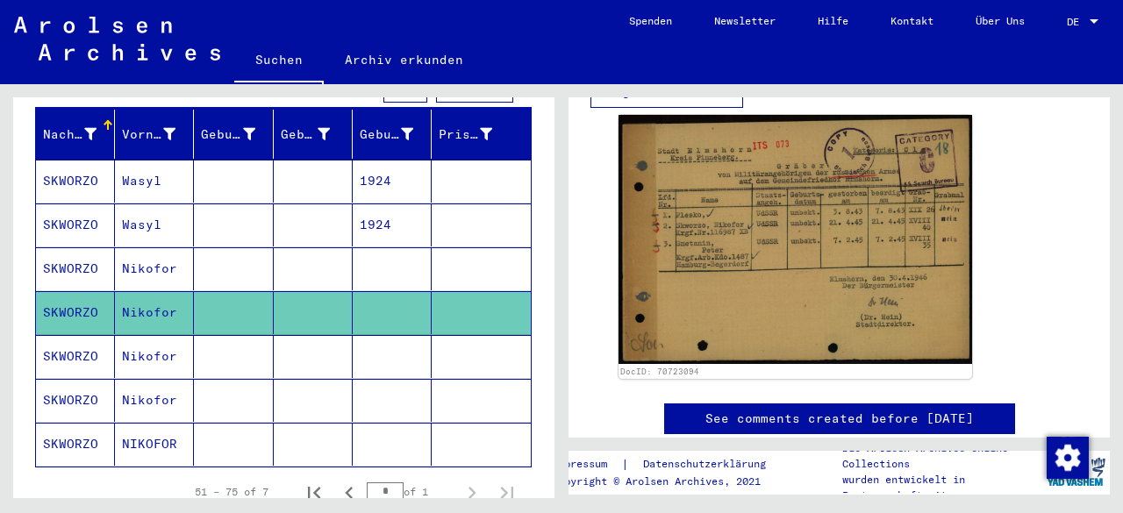
click at [82, 335] on mat-cell "SKWORZO" at bounding box center [75, 356] width 79 height 43
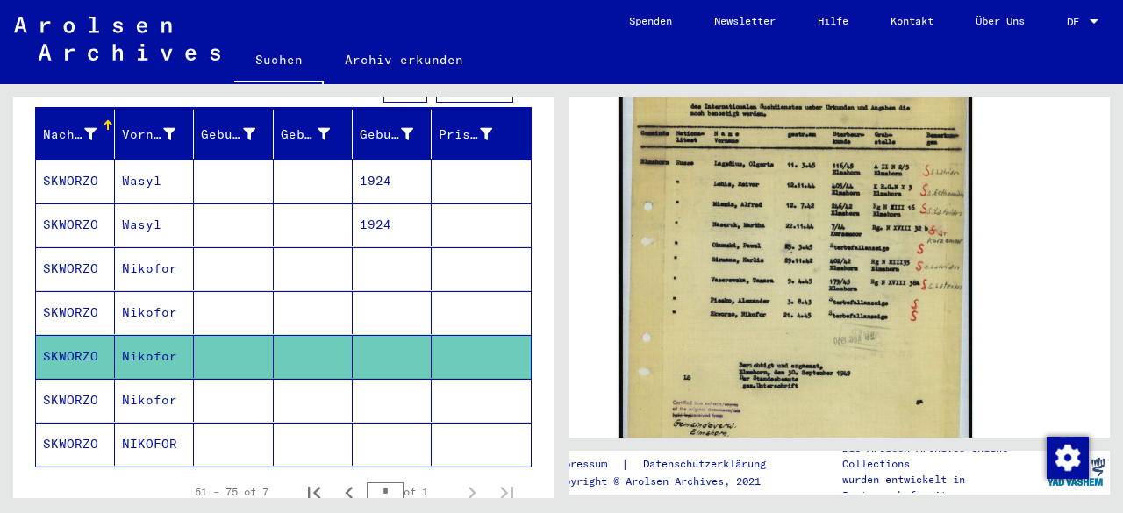
scroll to position [467, 0]
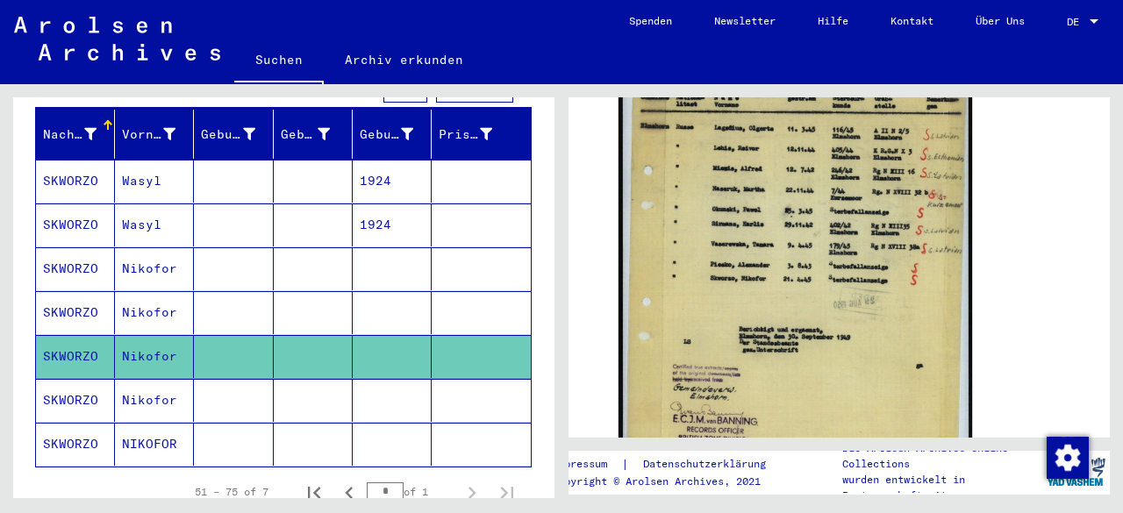
click at [72, 379] on mat-cell "SKWORZO" at bounding box center [75, 400] width 79 height 43
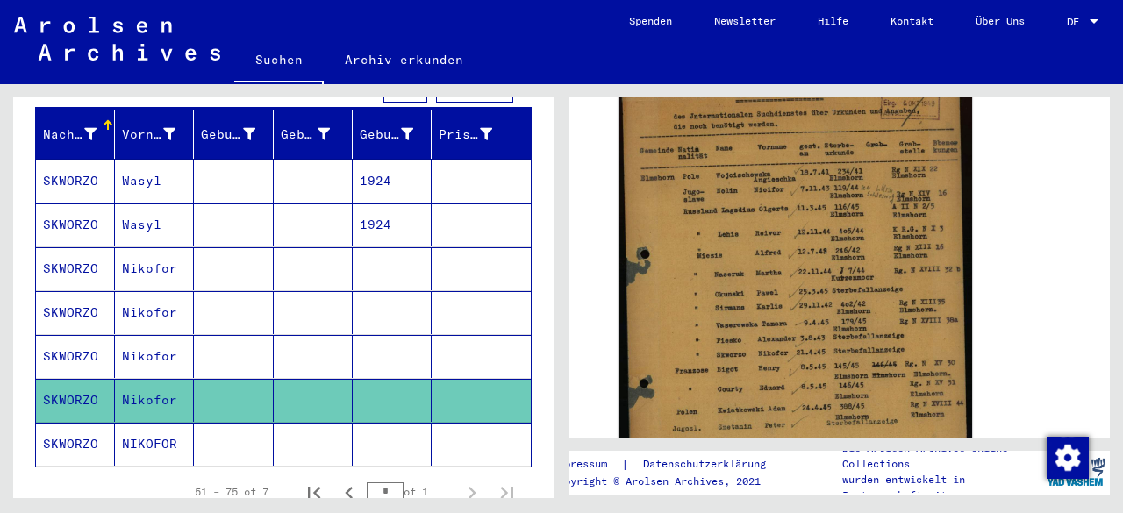
scroll to position [536, 0]
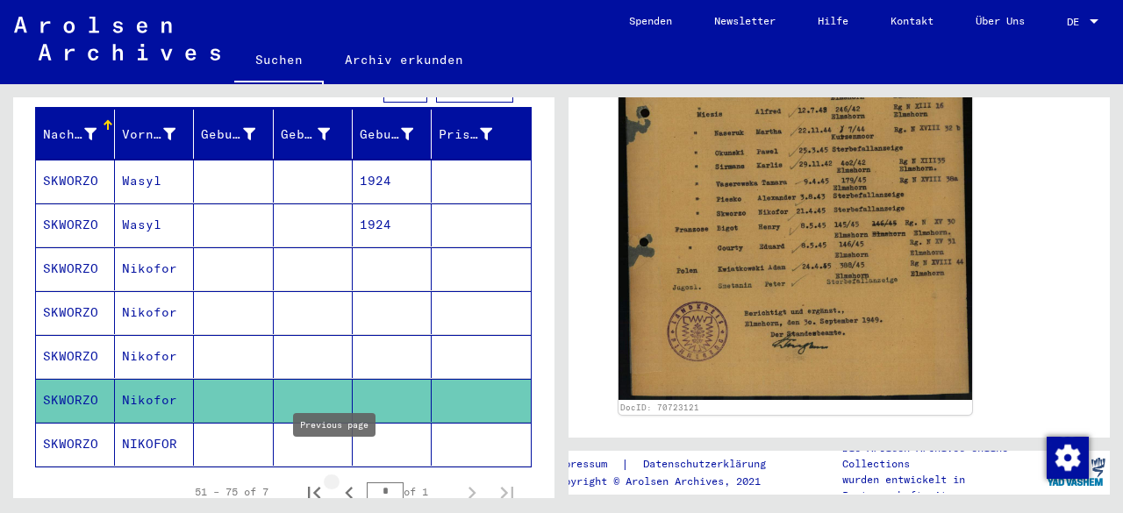
click at [345, 487] on icon "Previous page" at bounding box center [349, 493] width 8 height 12
type input "*"
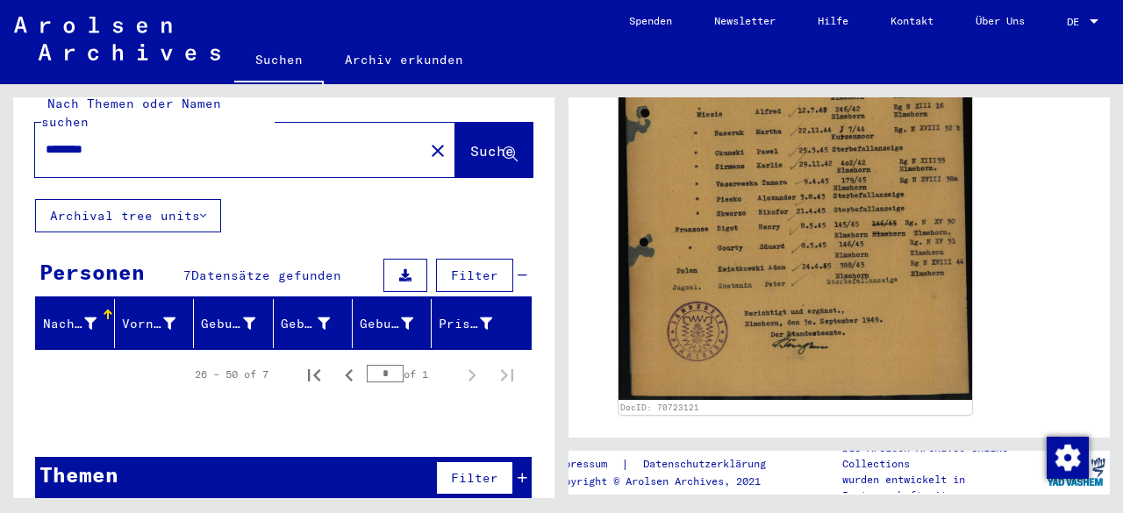
click at [161, 140] on input "*******" at bounding box center [229, 149] width 367 height 18
type input "********"
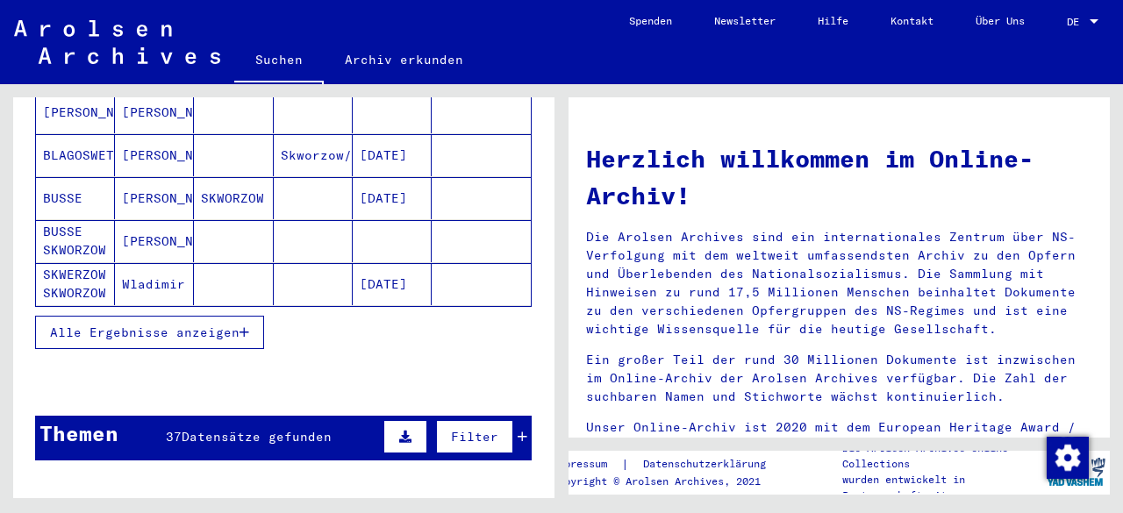
scroll to position [349, 0]
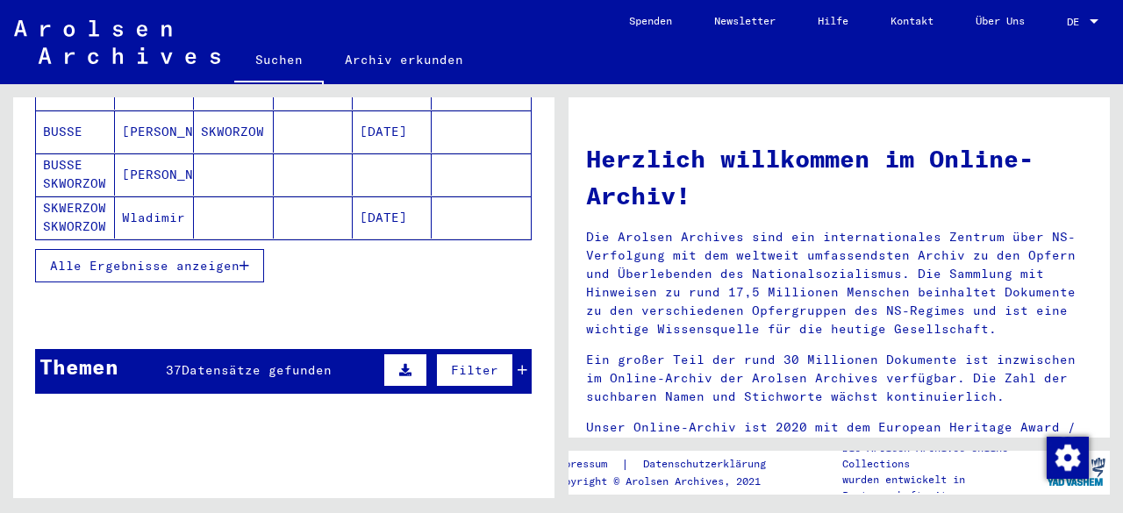
click at [224, 258] on span "Alle Ergebnisse anzeigen" at bounding box center [144, 266] width 189 height 16
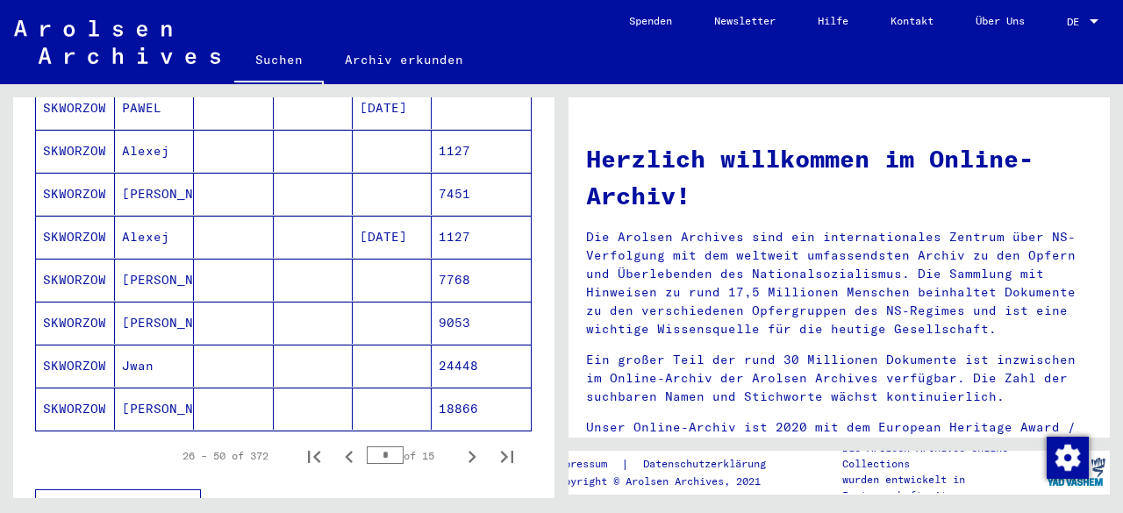
scroll to position [1023, 0]
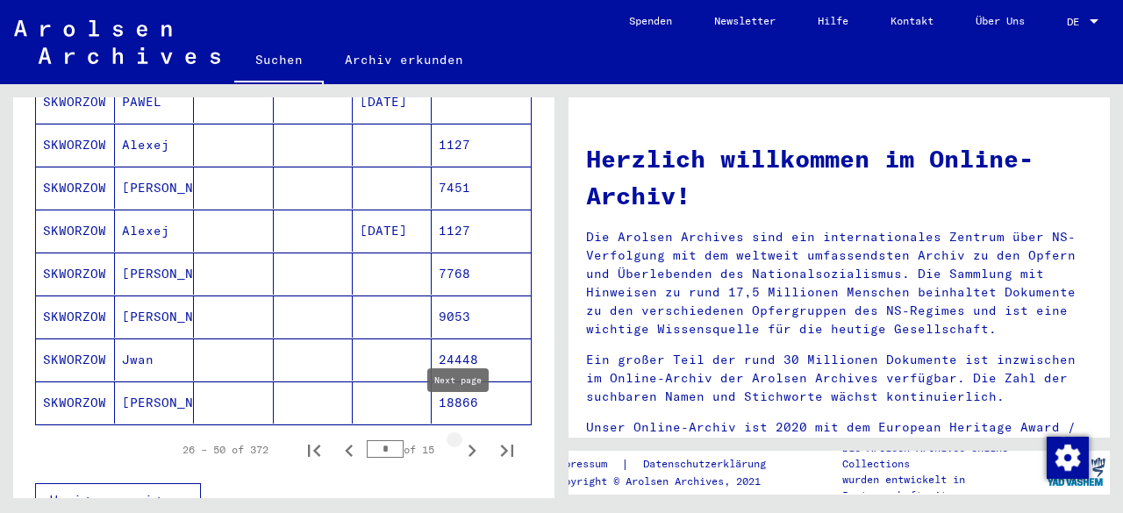
click at [468, 445] on icon "Next page" at bounding box center [472, 451] width 8 height 12
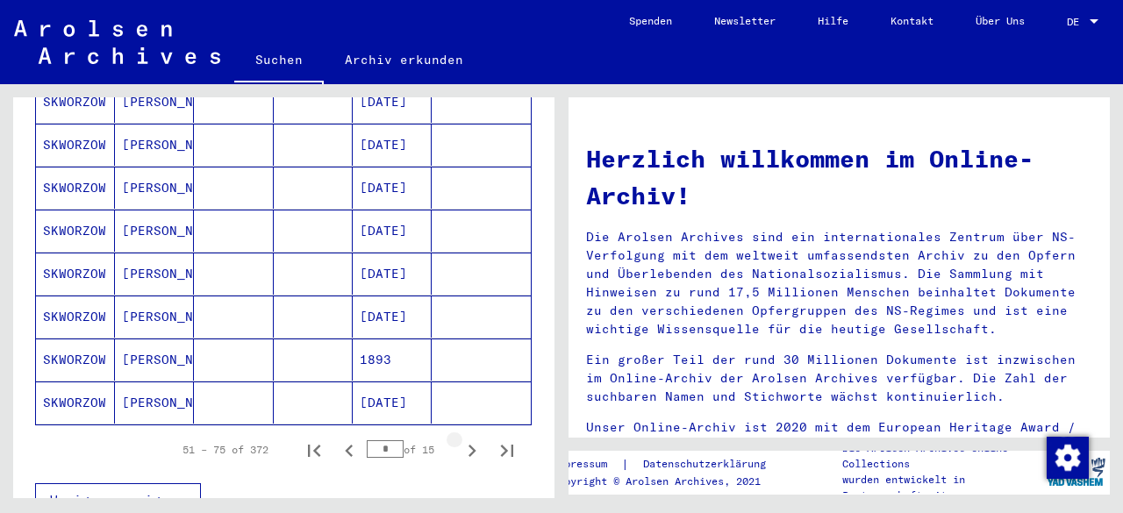
click at [468, 445] on icon "Next page" at bounding box center [472, 451] width 8 height 12
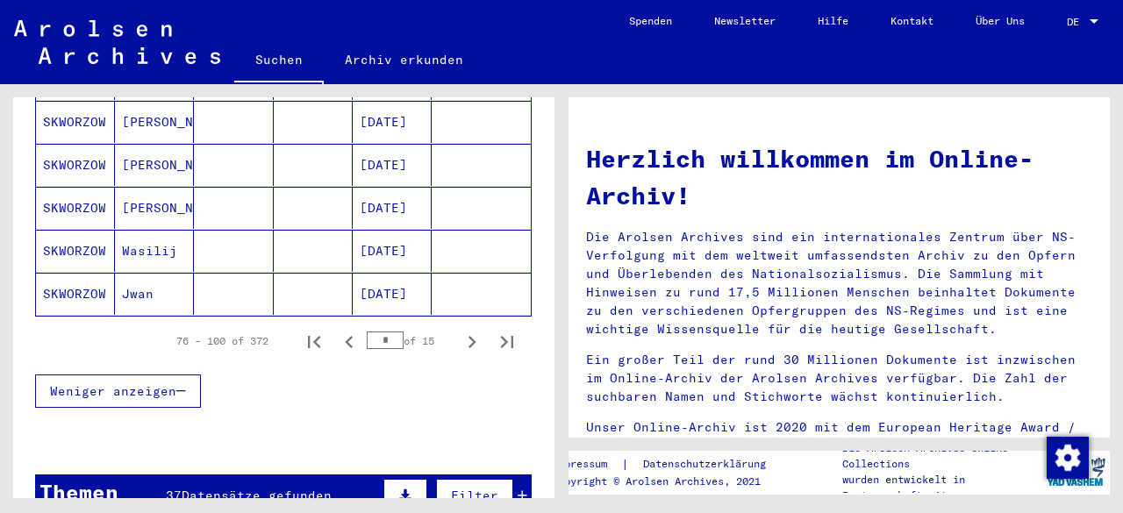
scroll to position [1169, 0]
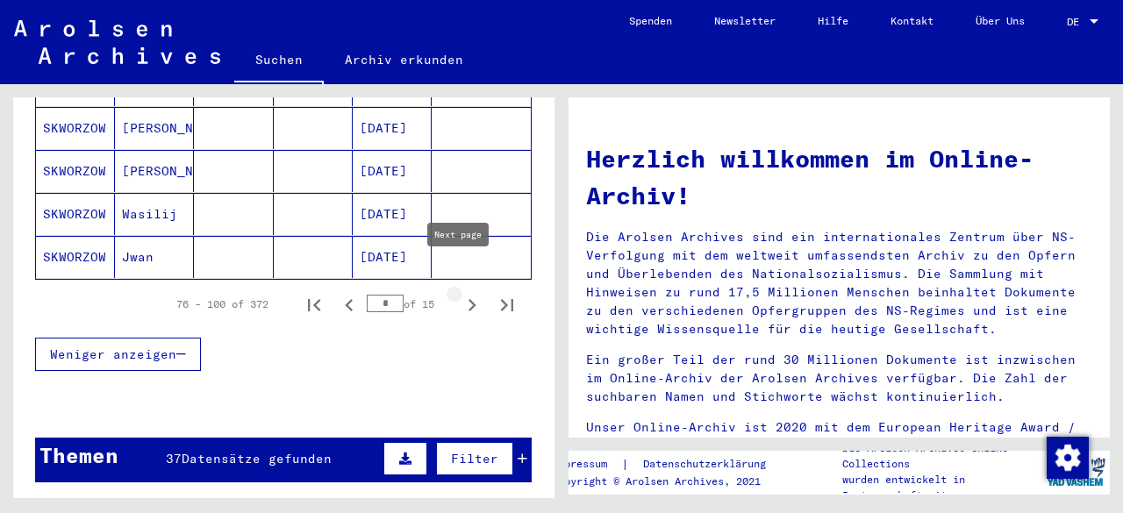
click at [460, 293] on icon "Next page" at bounding box center [472, 305] width 25 height 25
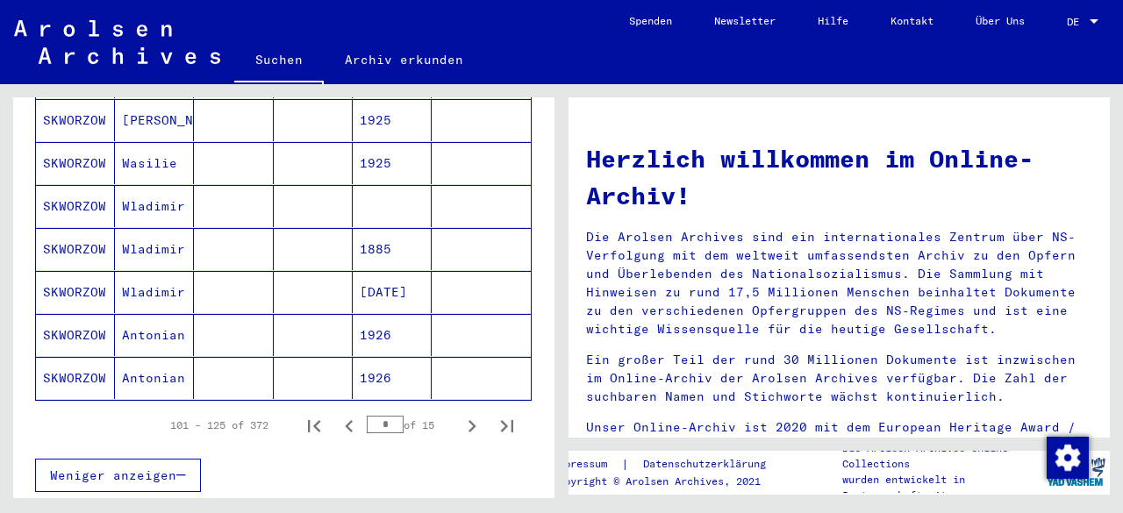
scroll to position [1087, 0]
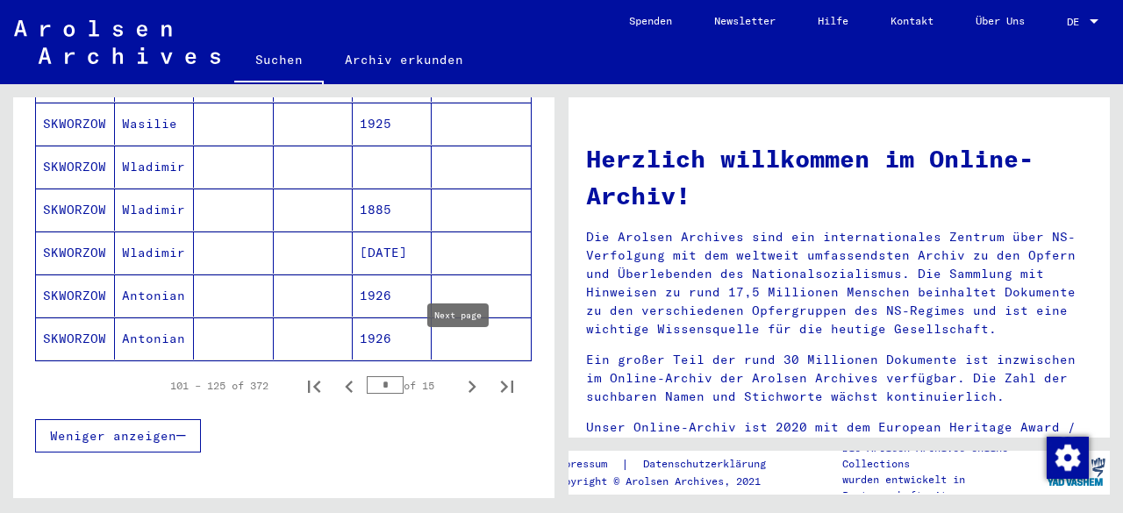
click at [460, 374] on icon "Next page" at bounding box center [472, 386] width 25 height 25
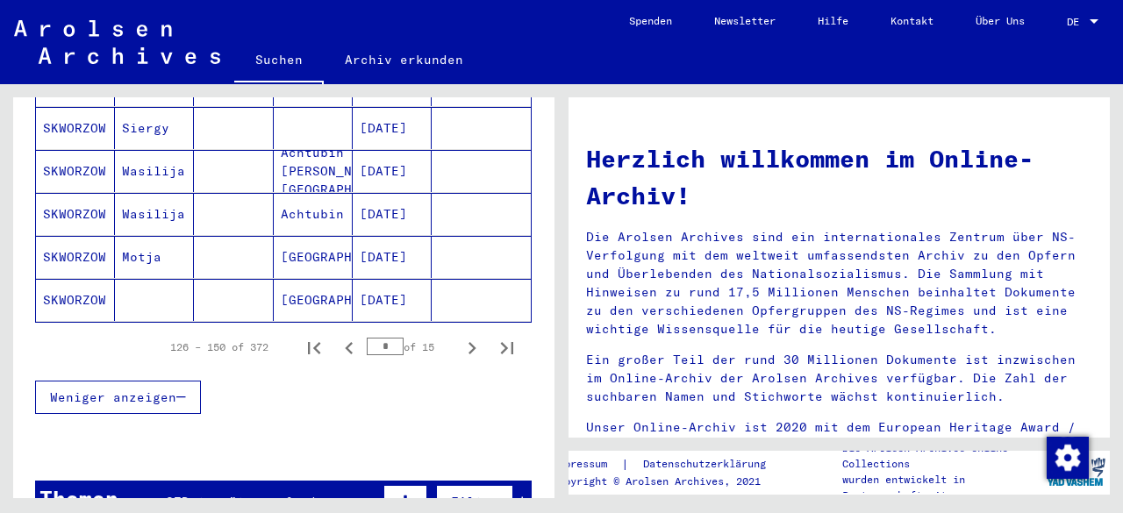
scroll to position [1216, 0]
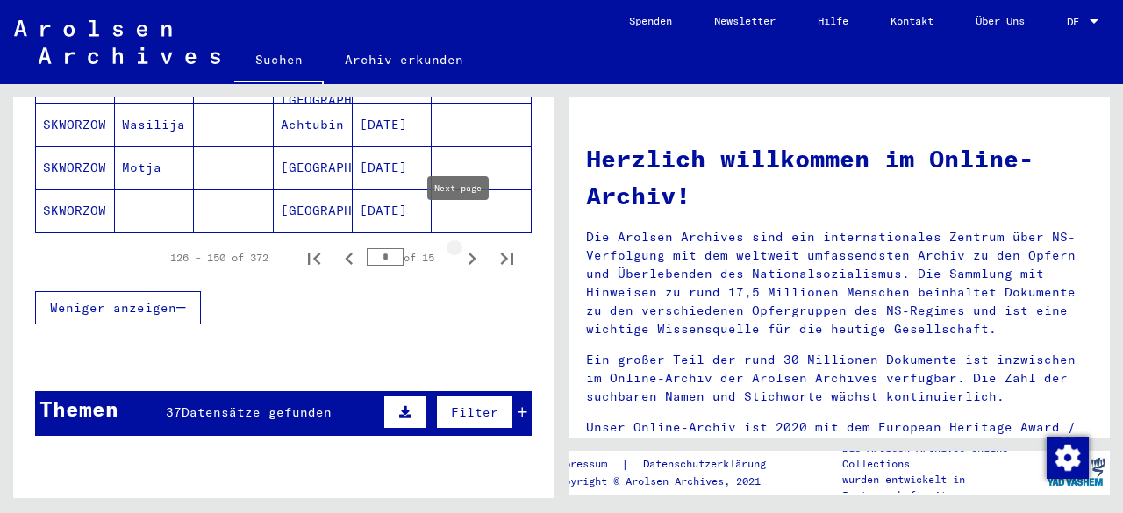
click at [460, 246] on icon "Next page" at bounding box center [472, 258] width 25 height 25
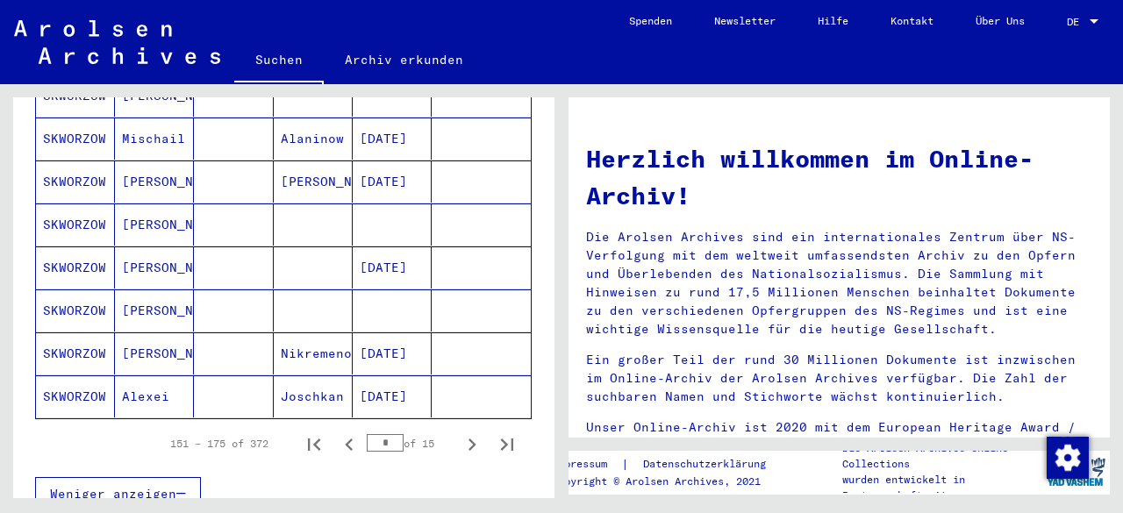
scroll to position [1063, 0]
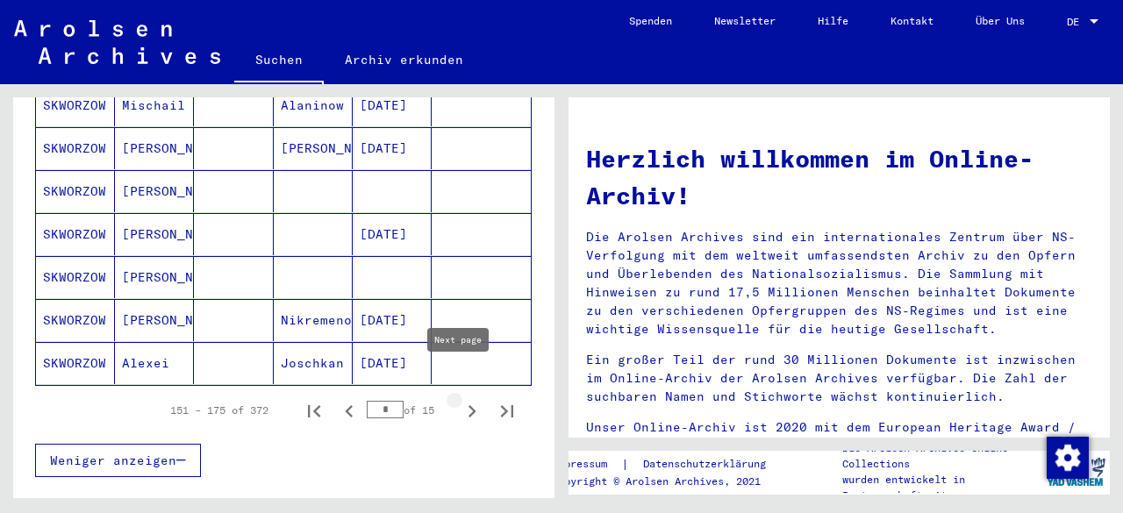
click at [460, 399] on icon "Next page" at bounding box center [472, 411] width 25 height 25
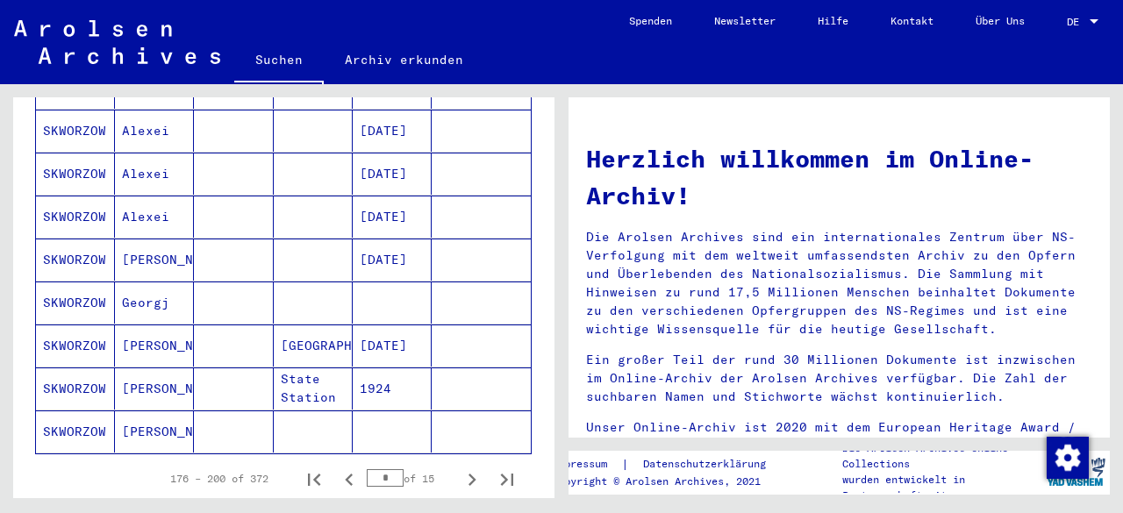
scroll to position [1159, 0]
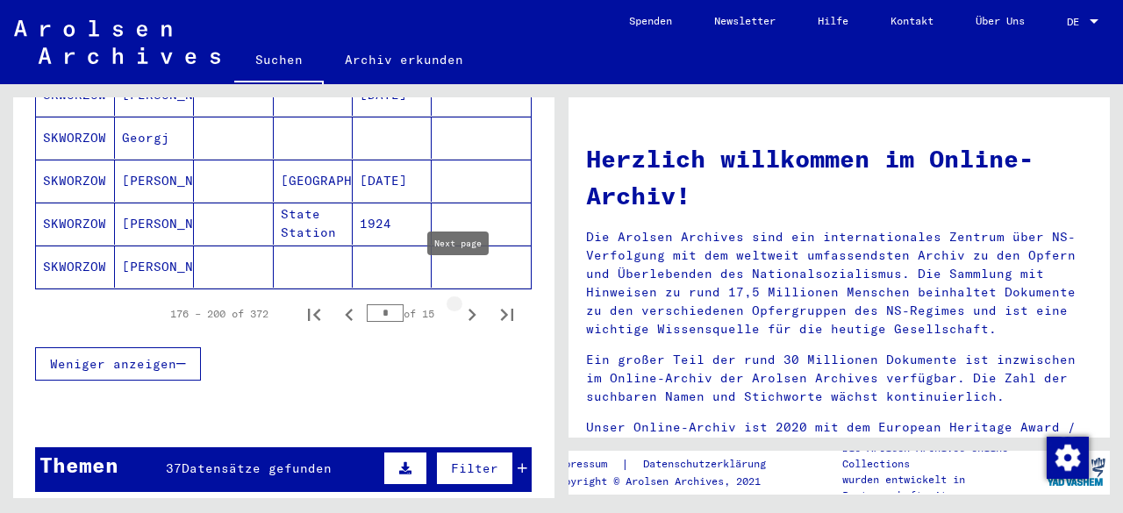
click at [460, 303] on icon "Next page" at bounding box center [472, 315] width 25 height 25
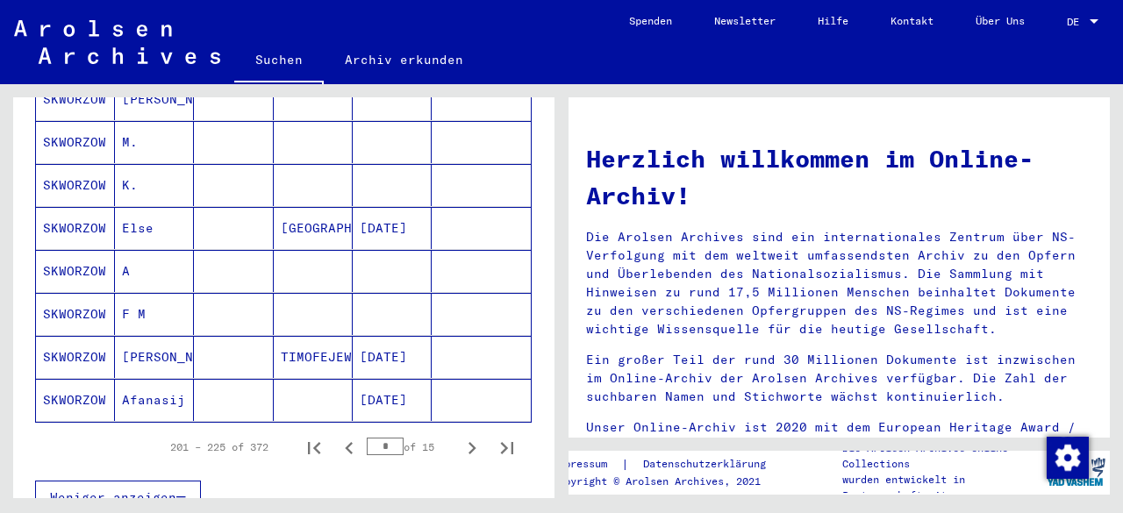
scroll to position [1057, 0]
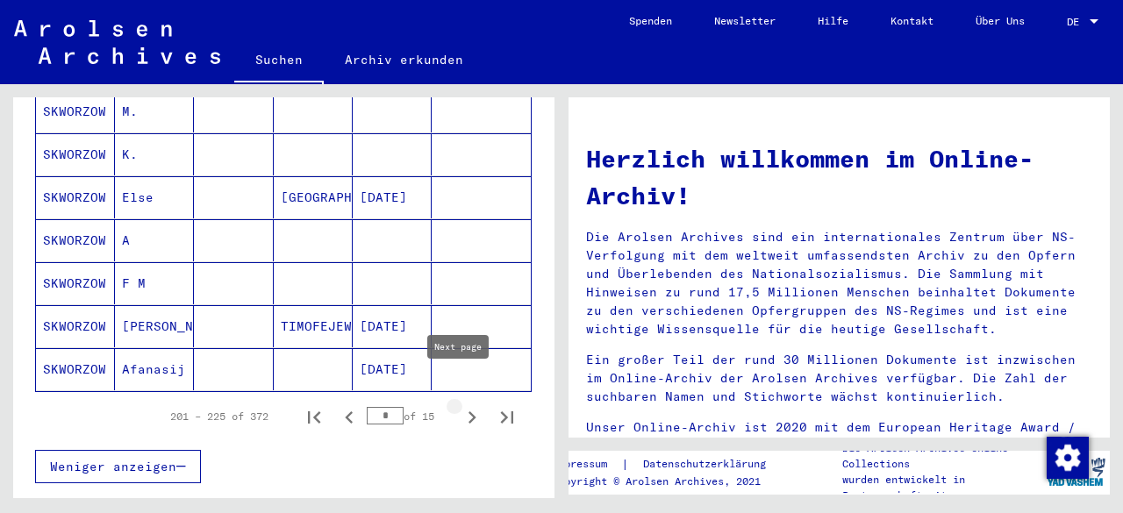
click at [460, 405] on icon "Next page" at bounding box center [472, 417] width 25 height 25
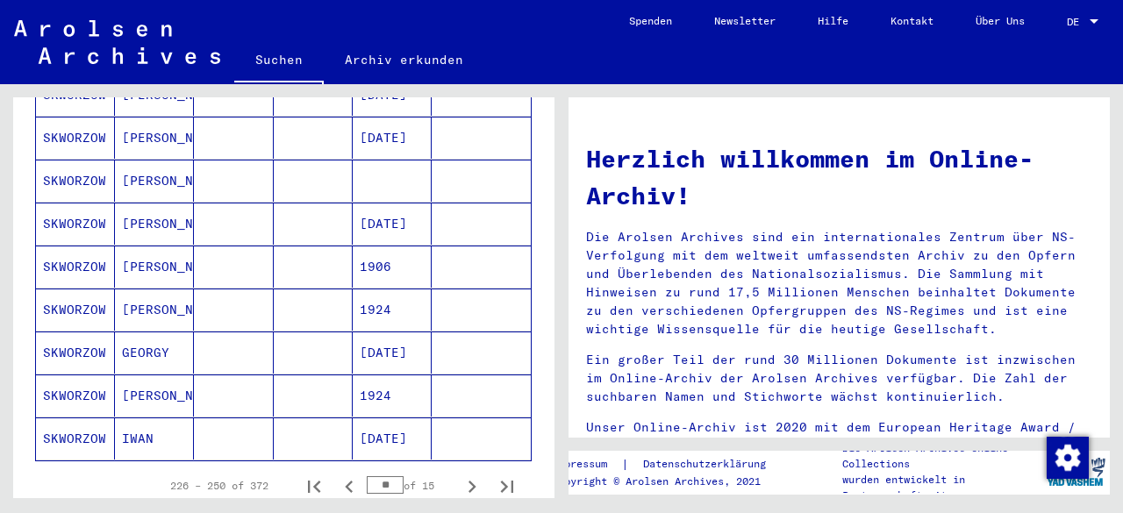
scroll to position [991, 0]
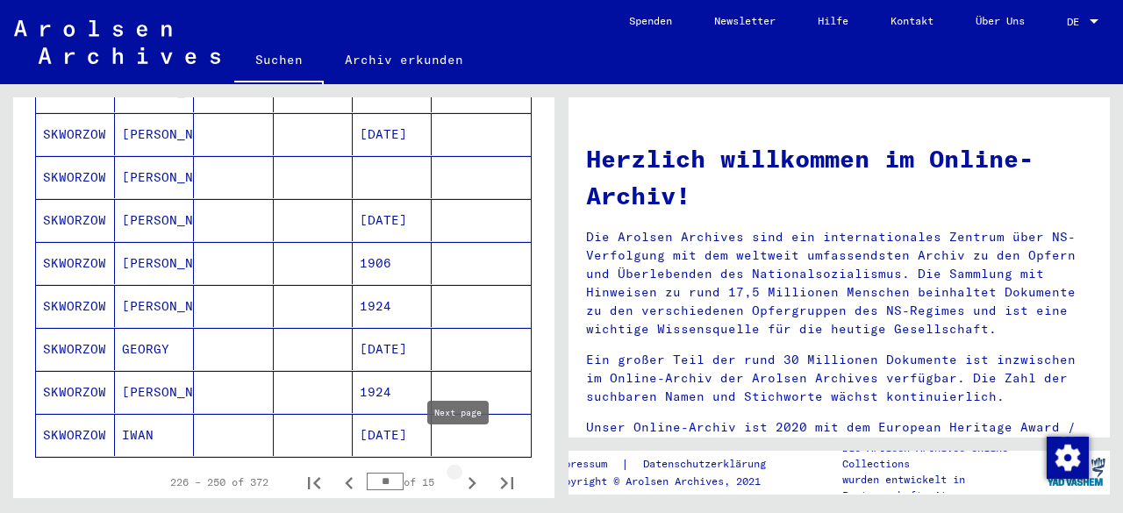
click at [460, 471] on icon "Next page" at bounding box center [472, 483] width 25 height 25
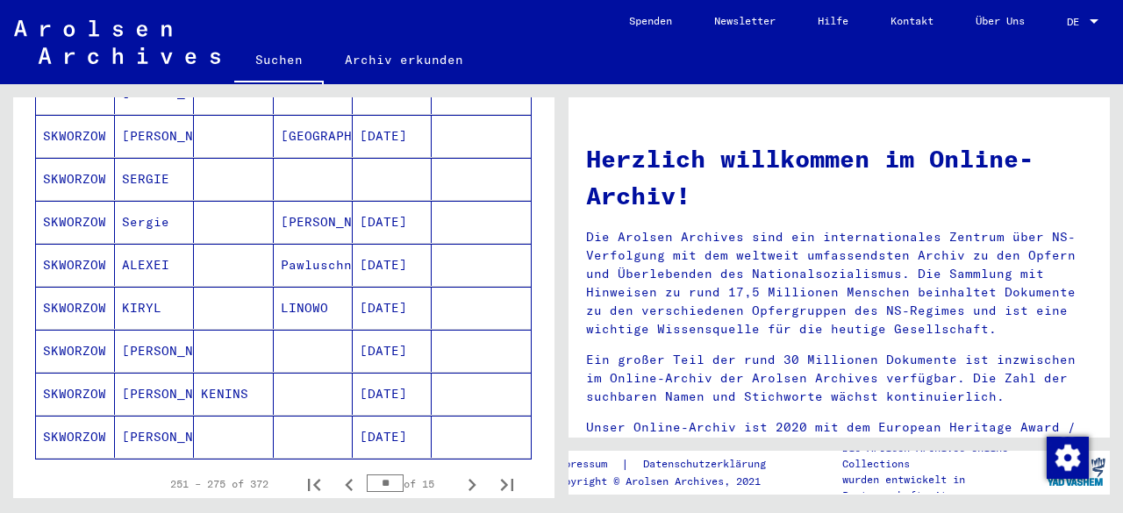
scroll to position [1002, 0]
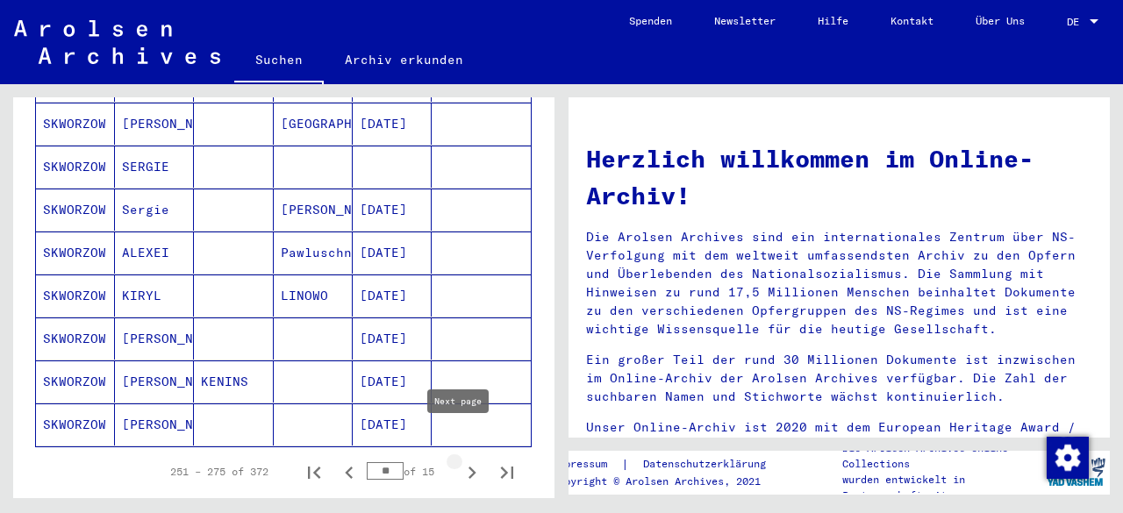
click at [460, 460] on icon "Next page" at bounding box center [472, 472] width 25 height 25
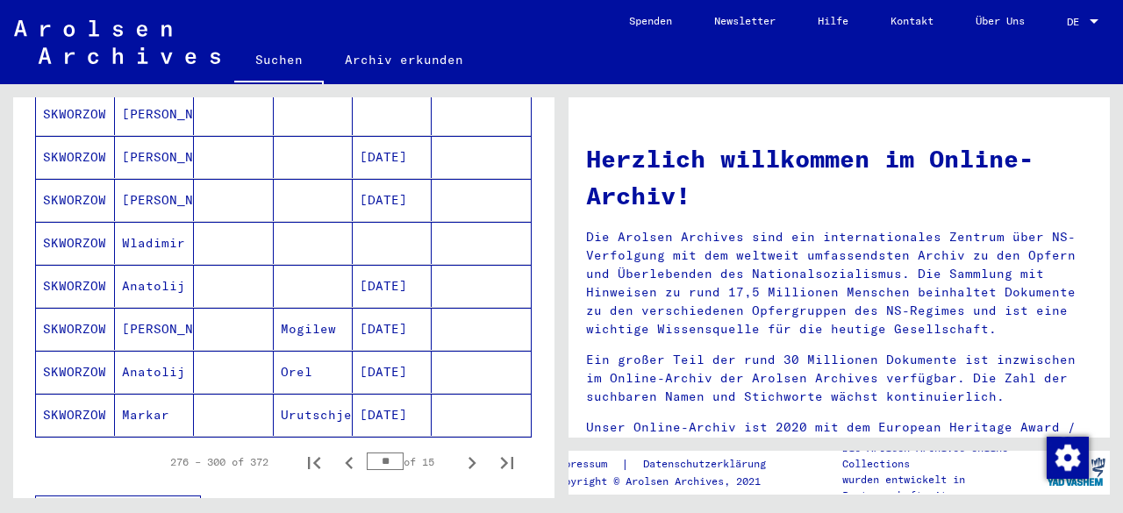
scroll to position [1075, 0]
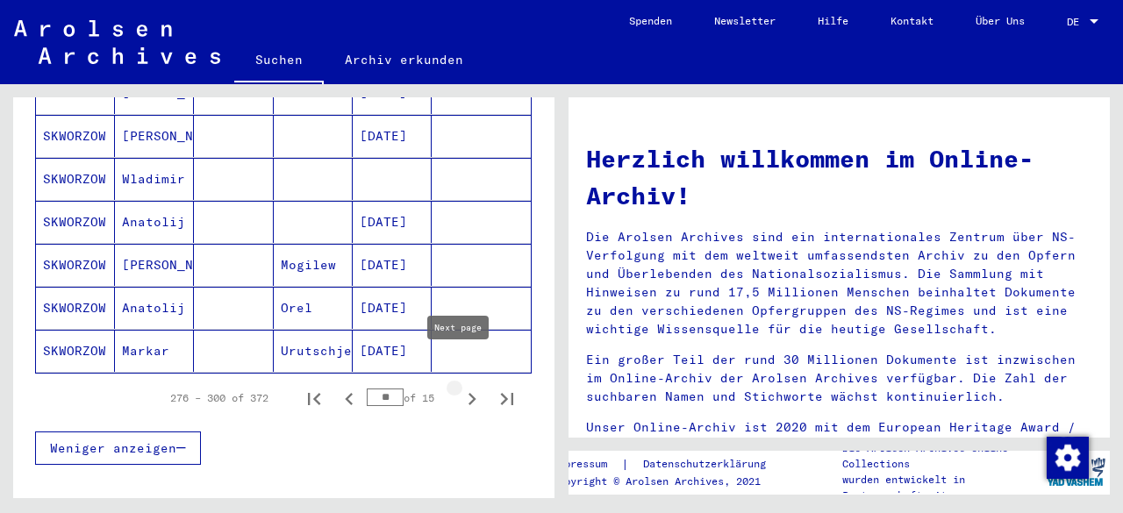
click at [468, 393] on icon "Next page" at bounding box center [472, 399] width 8 height 12
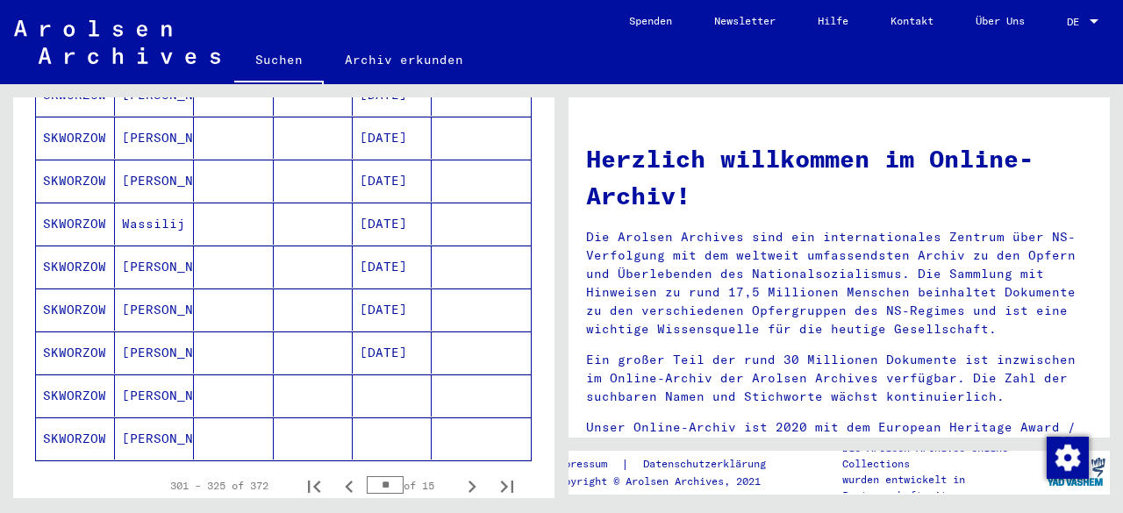
scroll to position [1000, 0]
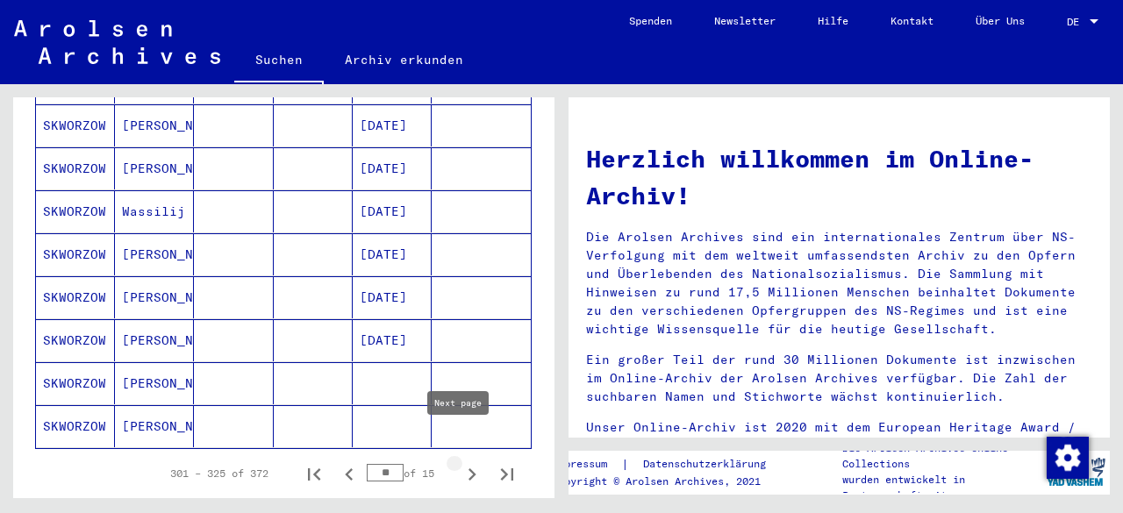
click at [460, 462] on icon "Next page" at bounding box center [472, 474] width 25 height 25
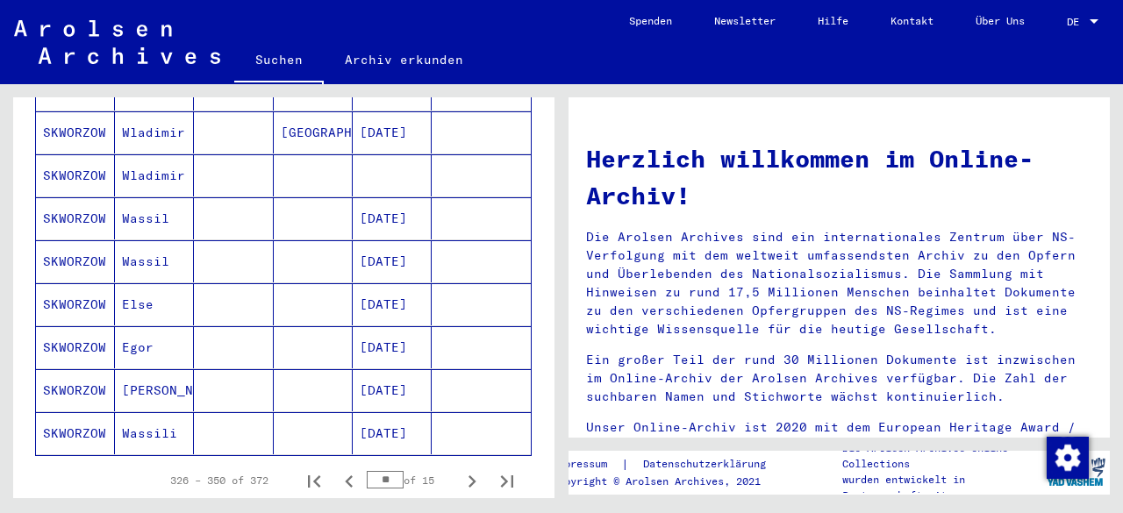
scroll to position [1036, 0]
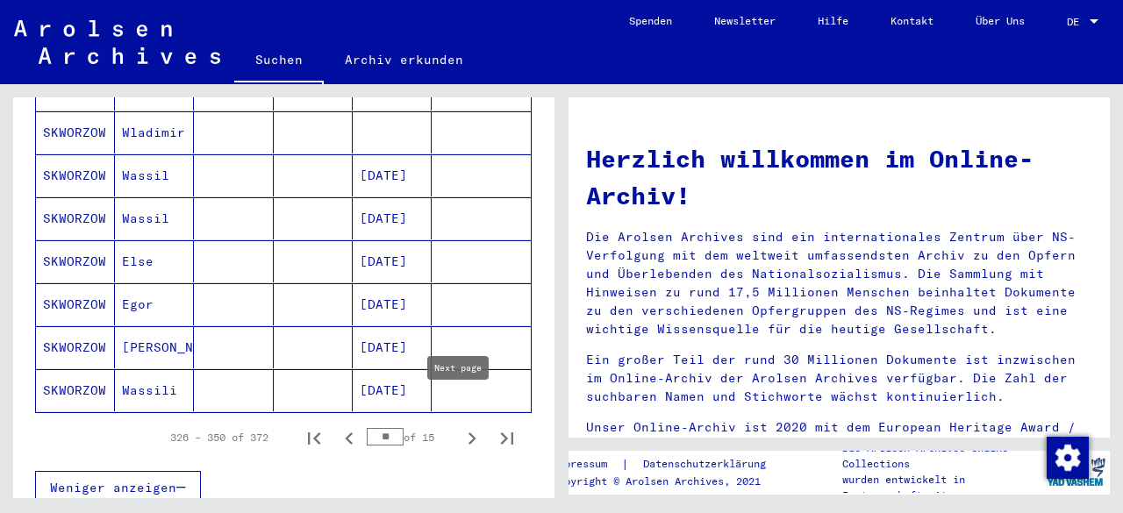
click at [460, 426] on icon "Next page" at bounding box center [472, 438] width 25 height 25
type input "**"
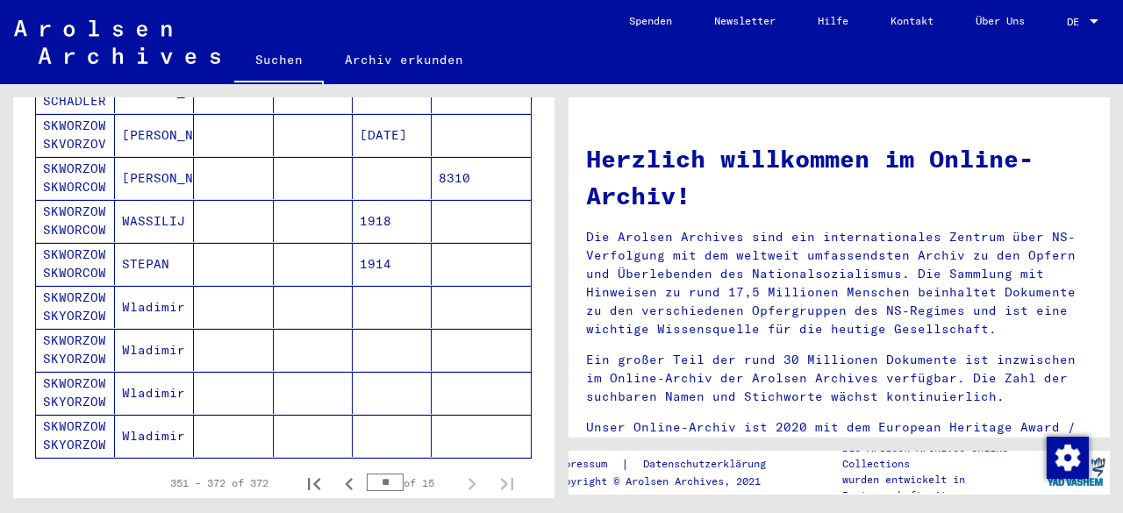
scroll to position [873, 0]
